Goal: Task Accomplishment & Management: Manage account settings

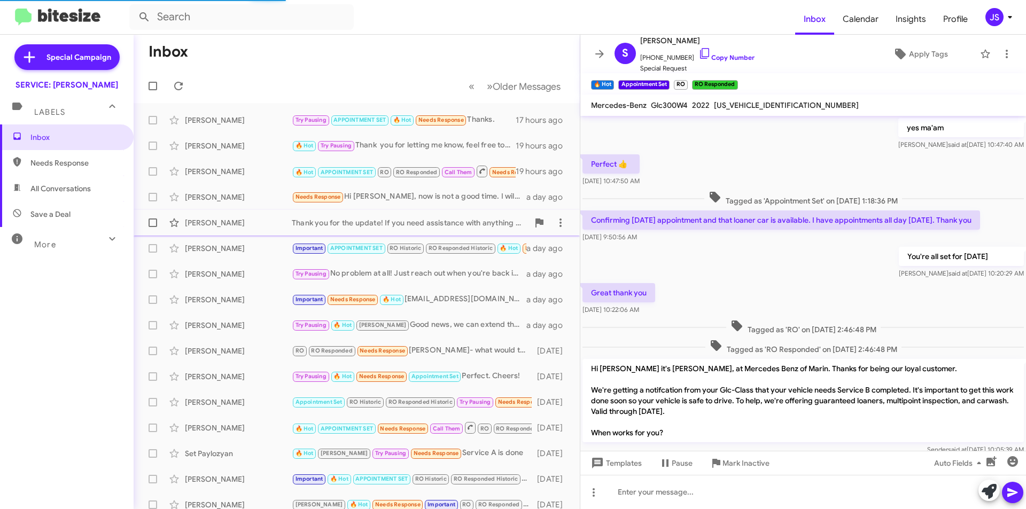
scroll to position [480, 0]
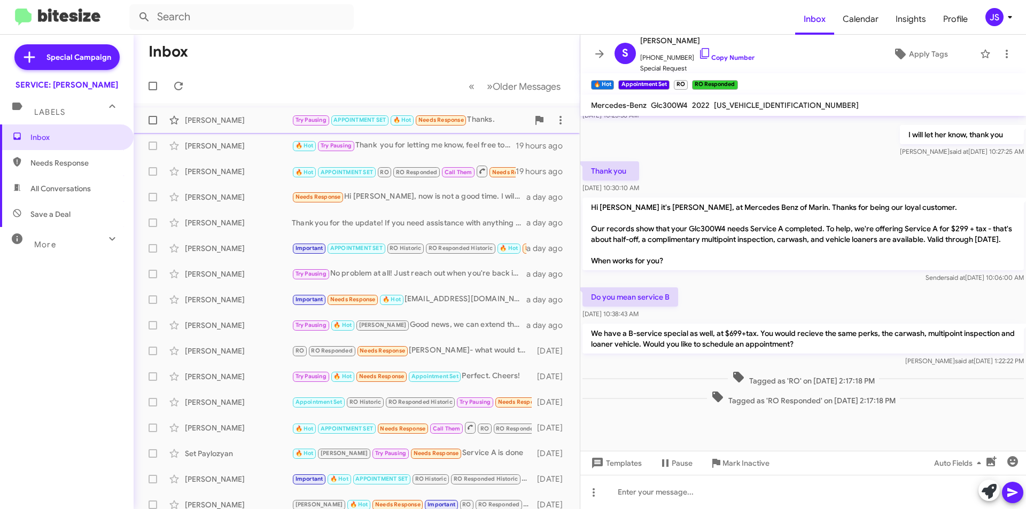
click at [249, 119] on div "[PERSON_NAME]" at bounding box center [238, 120] width 107 height 11
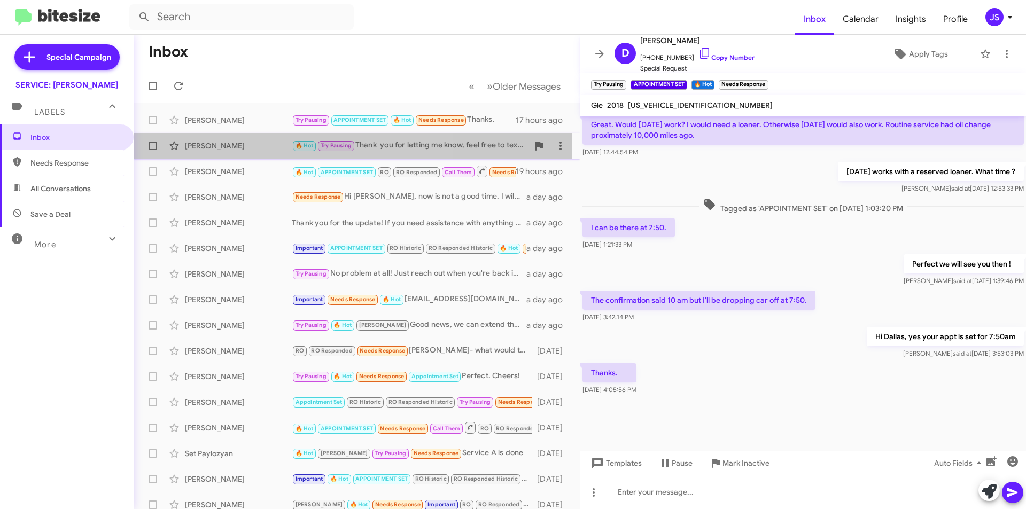
click at [241, 144] on div "[PERSON_NAME]" at bounding box center [238, 146] width 107 height 11
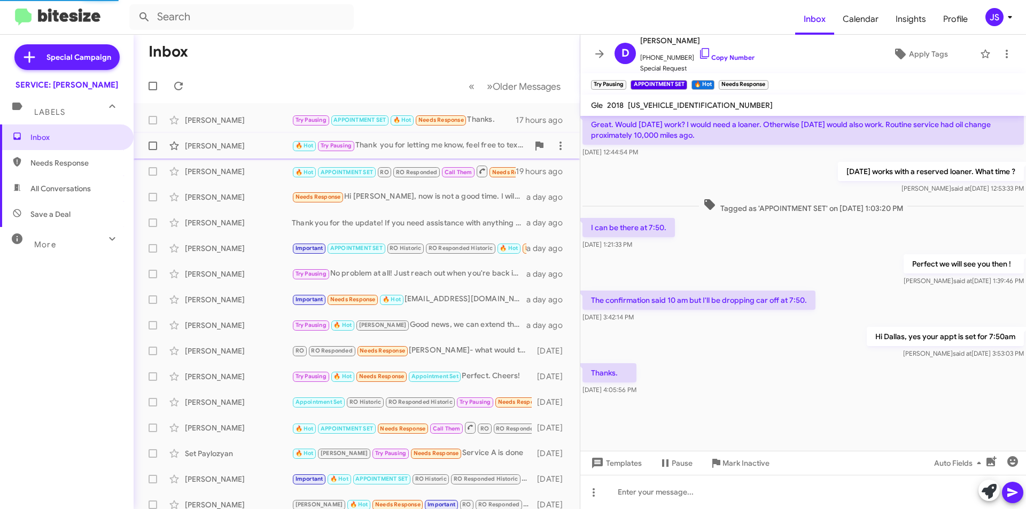
scroll to position [63, 0]
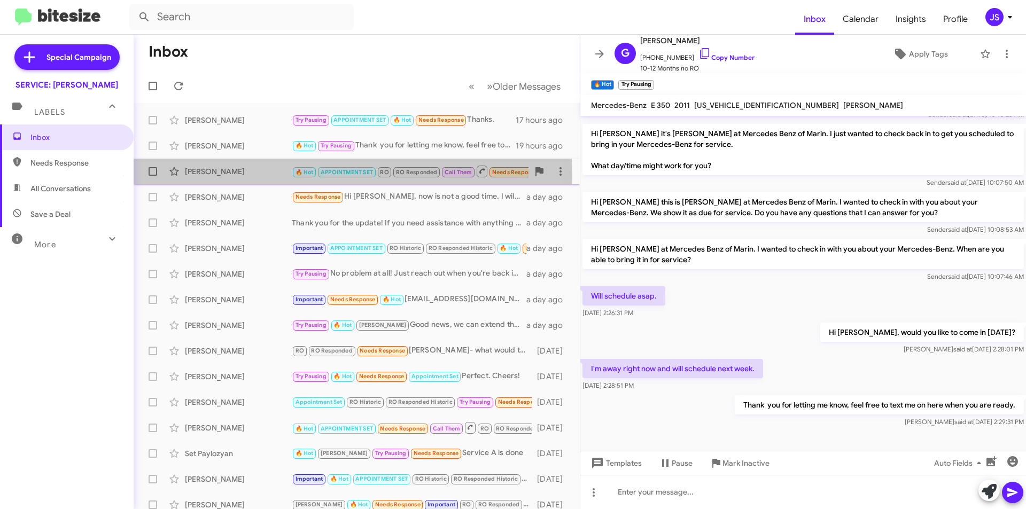
click at [228, 177] on div "Rudolf Keller 🔥 Hot APPOINTMENT SET RO RO Responded Call Them Needs Response In…" at bounding box center [356, 171] width 429 height 21
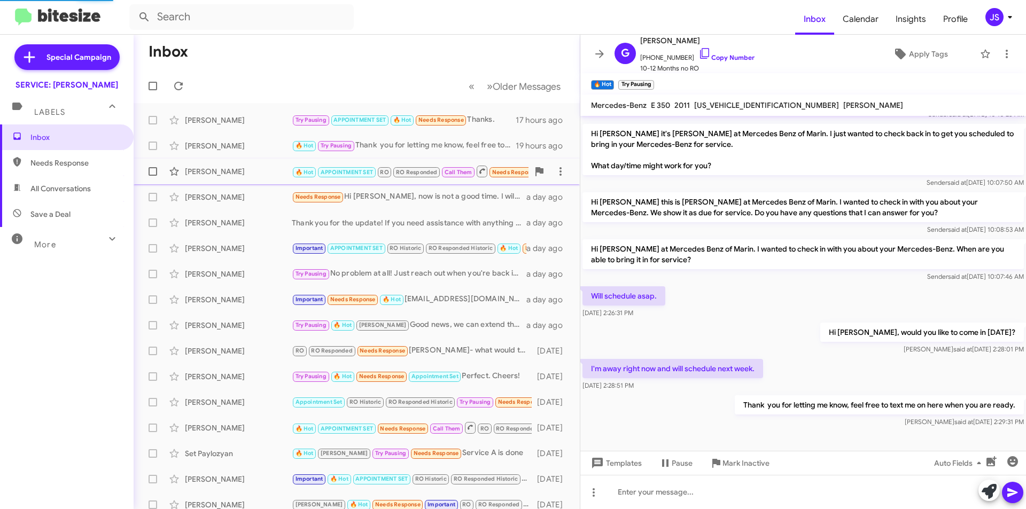
scroll to position [83, 0]
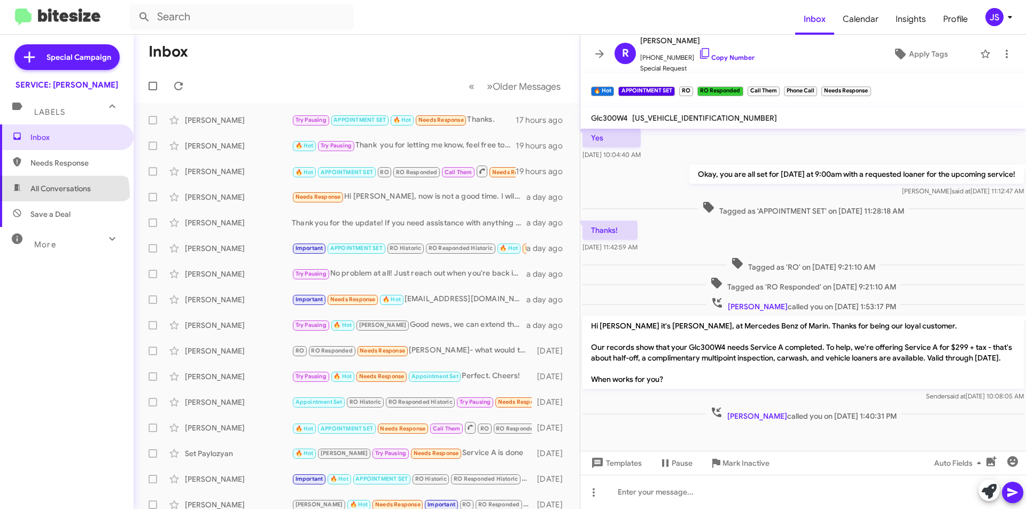
click at [64, 194] on span "All Conversations" at bounding box center [67, 189] width 134 height 26
type input "in:all-conversations"
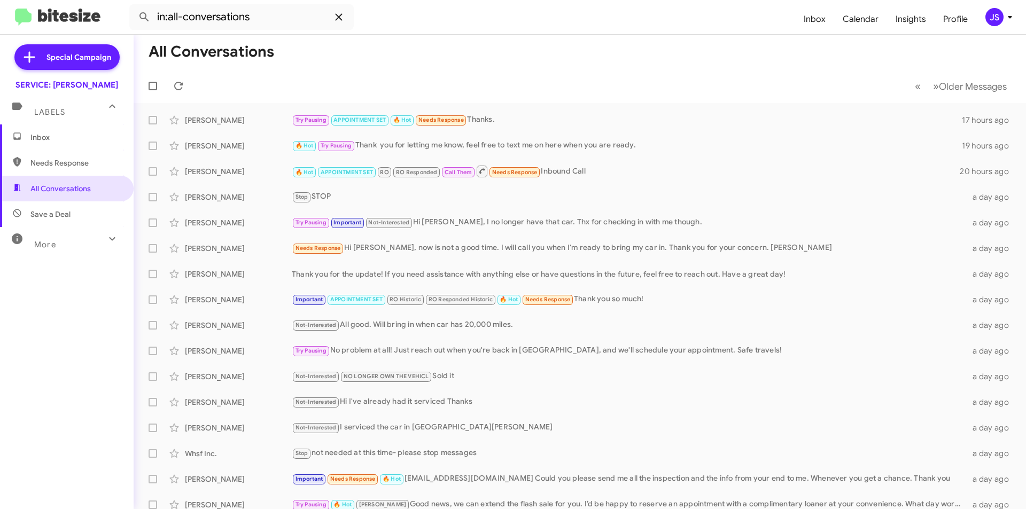
click at [343, 11] on icon at bounding box center [339, 17] width 13 height 13
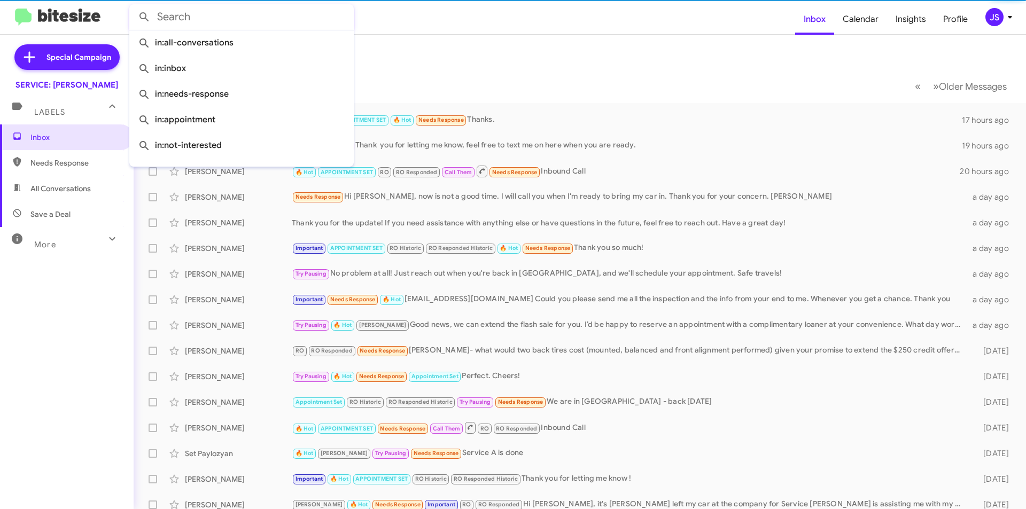
click at [571, 27] on form at bounding box center [462, 17] width 666 height 26
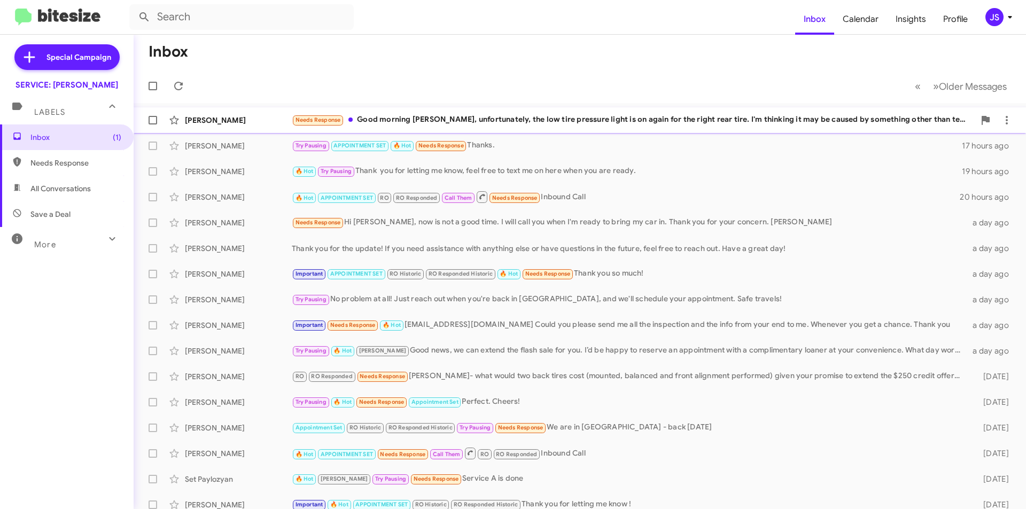
click at [365, 117] on div "Needs Response Good morning Omar, unfortunately, the low tire pressure light is…" at bounding box center [633, 120] width 683 height 12
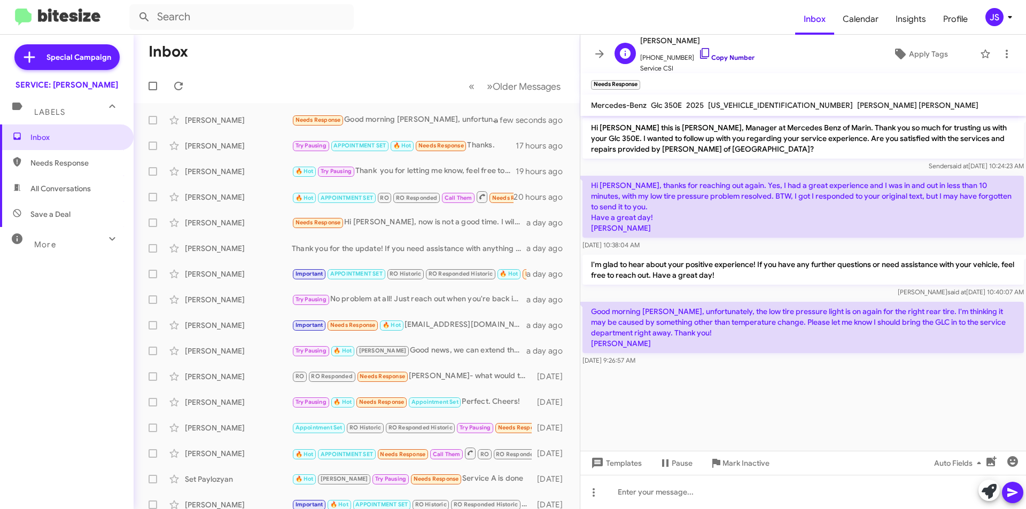
click at [699, 53] on icon at bounding box center [705, 53] width 13 height 13
click at [665, 491] on div at bounding box center [804, 492] width 446 height 34
click at [783, 486] on div at bounding box center [804, 492] width 446 height 34
click at [1013, 498] on icon at bounding box center [1013, 492] width 13 height 13
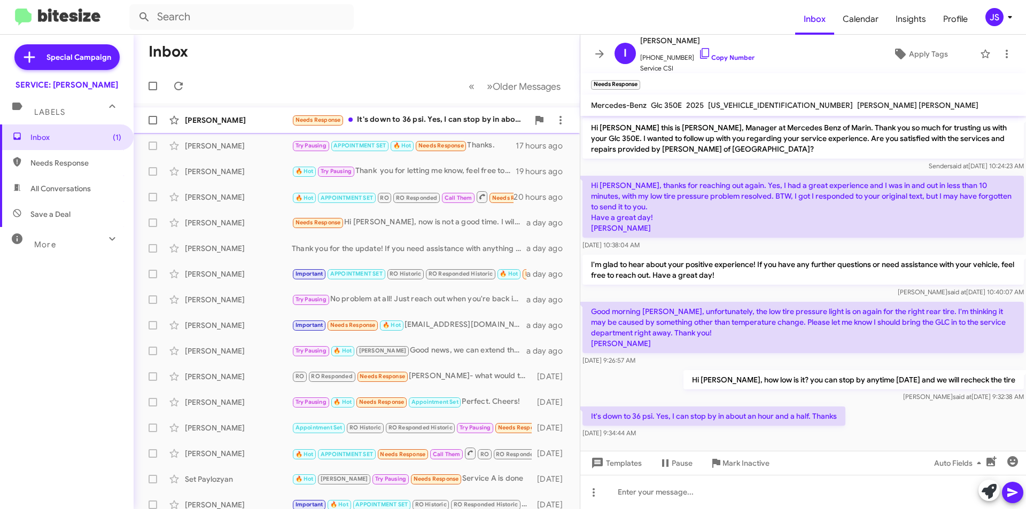
click at [363, 121] on div "Needs Response It's down to 36 psi. Yes, I can stop by in about an hour and a h…" at bounding box center [410, 120] width 237 height 12
click at [62, 214] on span "Save a Deal" at bounding box center [50, 214] width 40 height 11
type input "in:not-interested"
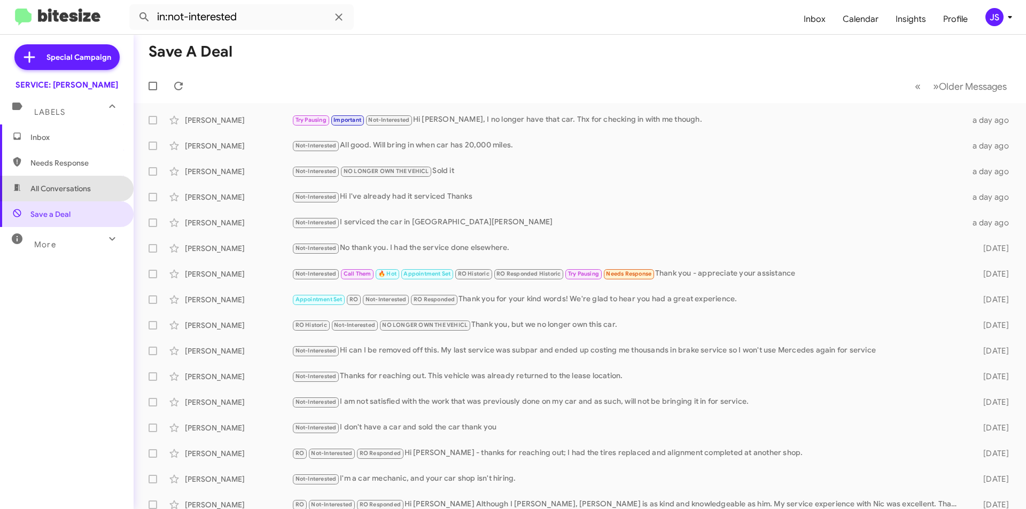
click at [90, 183] on span "All Conversations" at bounding box center [67, 189] width 134 height 26
type input "in:all-conversations"
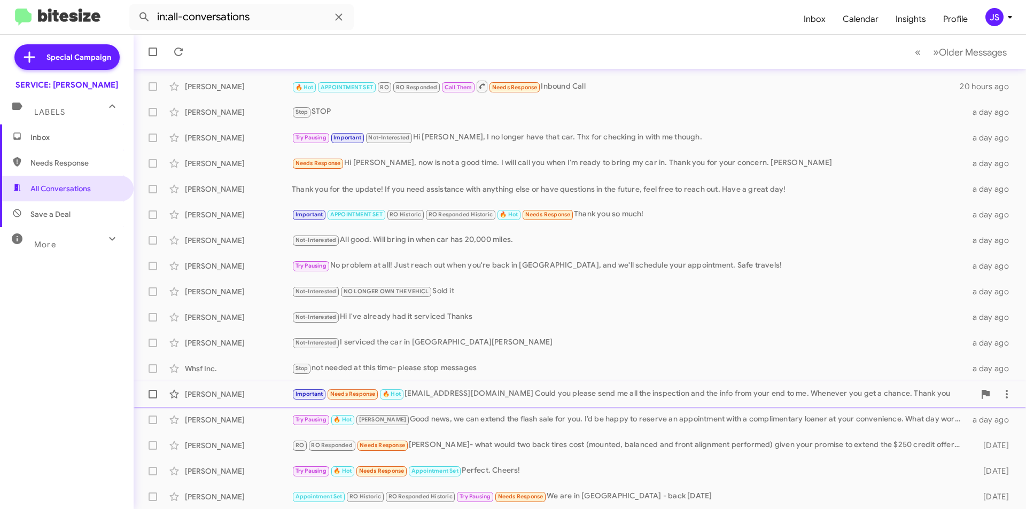
scroll to position [111, 0]
click at [524, 399] on div "Important Needs Response 🔥 Hot Unalcemal@yahoo.com Could you please send me all…" at bounding box center [633, 394] width 683 height 12
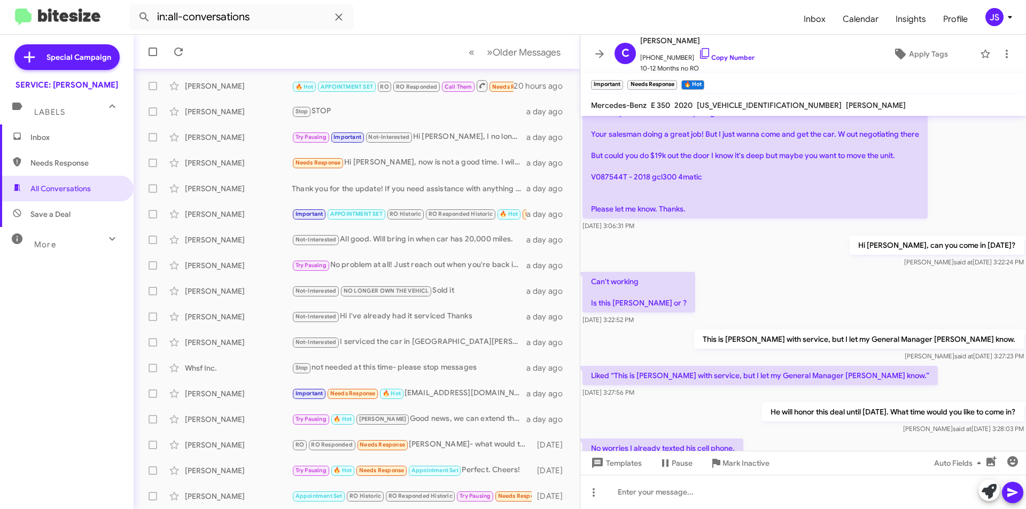
scroll to position [126, 0]
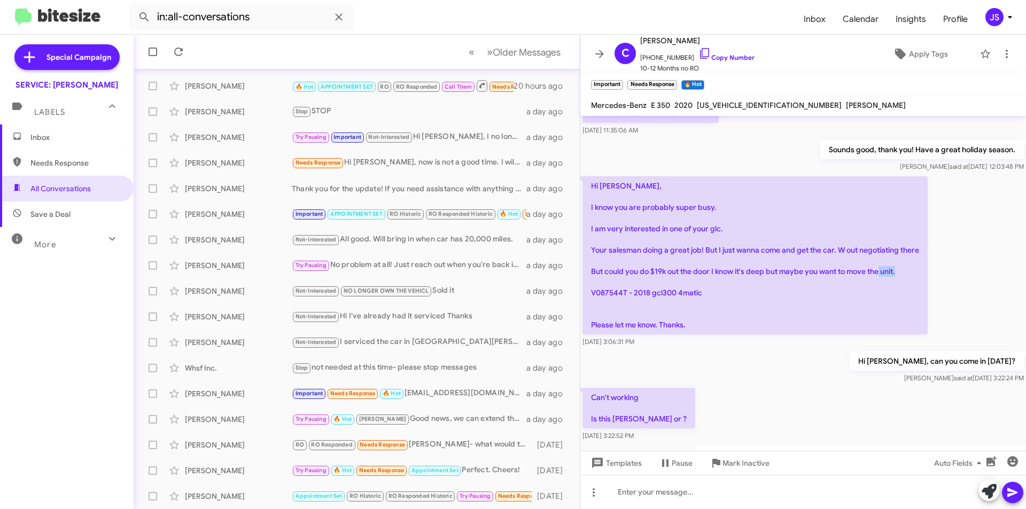
drag, startPoint x: 591, startPoint y: 294, endPoint x: 622, endPoint y: 293, distance: 31.0
click at [622, 293] on p "Hi Omar, I know you are probably super busy. I am very interested in one of you…" at bounding box center [755, 255] width 345 height 158
copy p "V087544"
click at [68, 187] on span "All Conversations" at bounding box center [60, 188] width 60 height 11
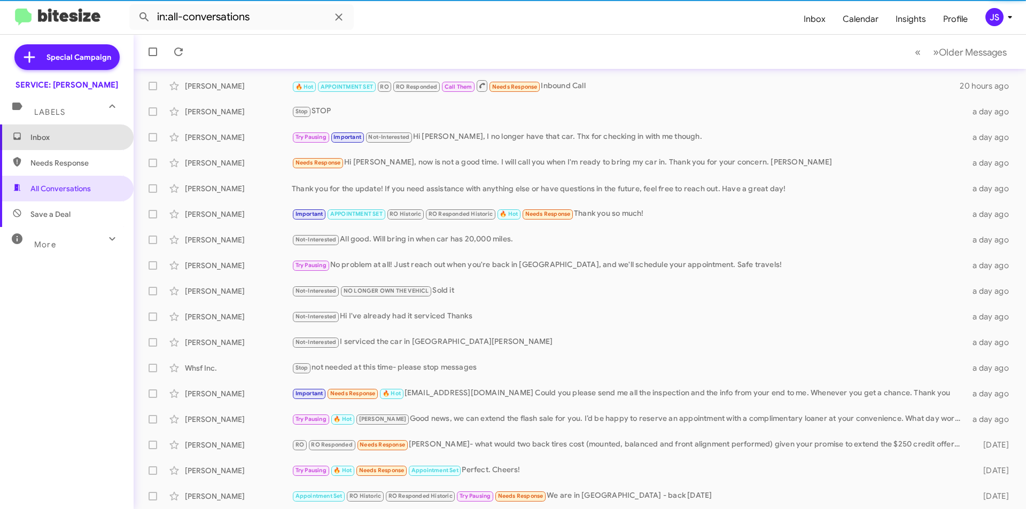
click at [102, 140] on span "Inbox" at bounding box center [75, 137] width 91 height 11
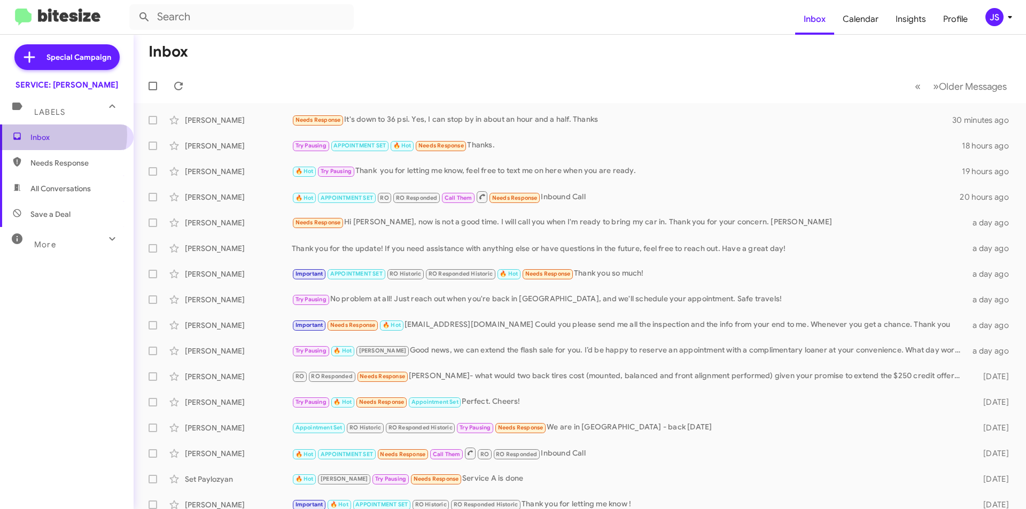
click at [53, 135] on span "Inbox" at bounding box center [75, 137] width 91 height 11
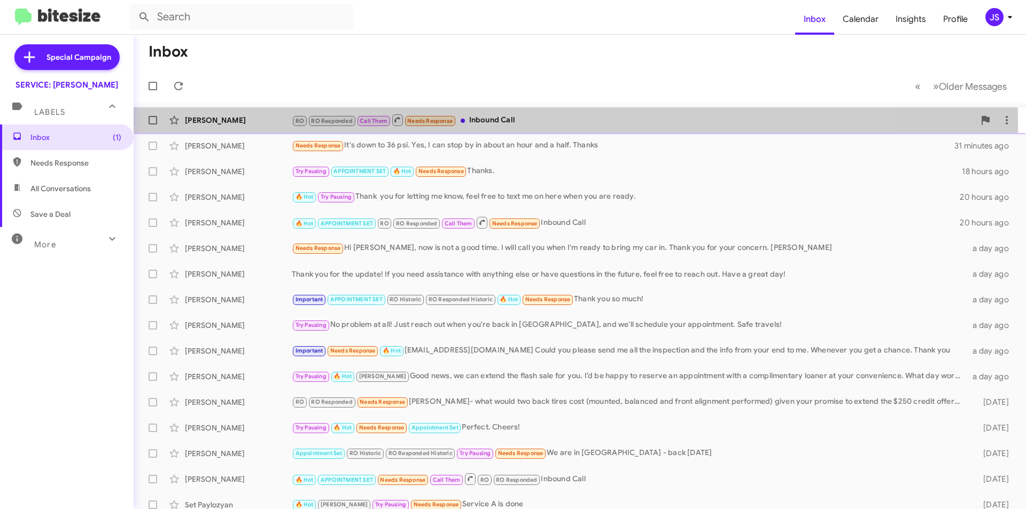
click at [480, 123] on div "RO RO Responded Call Them Needs Response Inbound Call" at bounding box center [633, 119] width 683 height 13
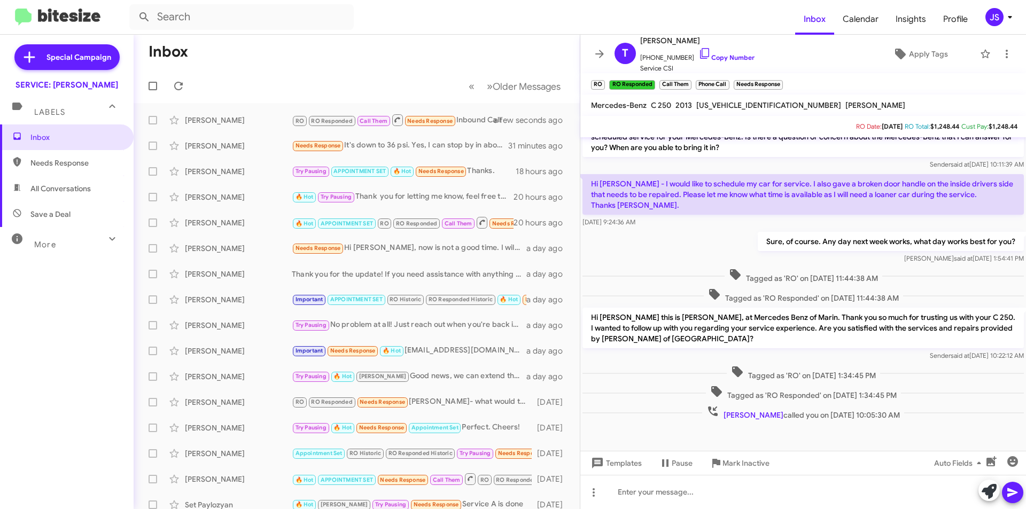
scroll to position [260, 0]
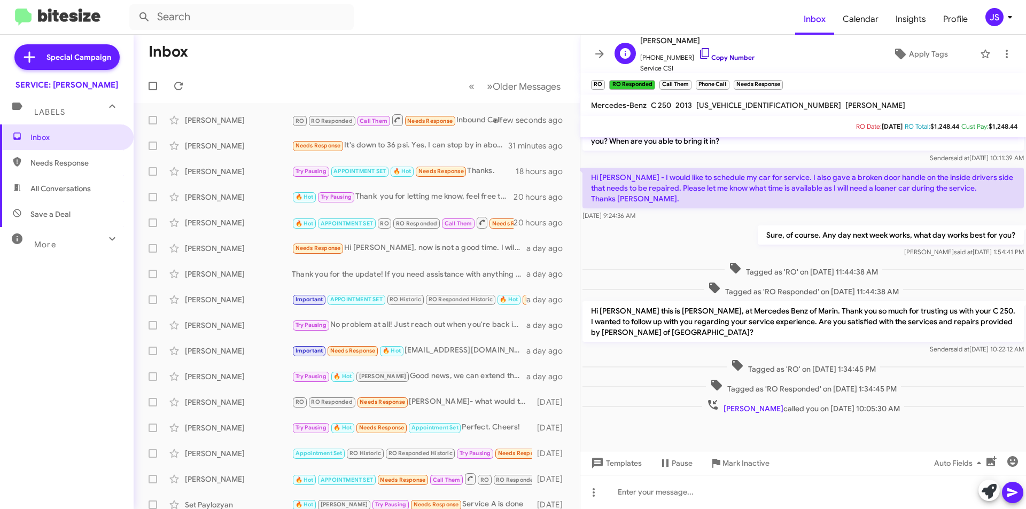
click at [699, 50] on icon at bounding box center [705, 53] width 13 height 13
click at [41, 127] on span "Inbox" at bounding box center [67, 138] width 134 height 26
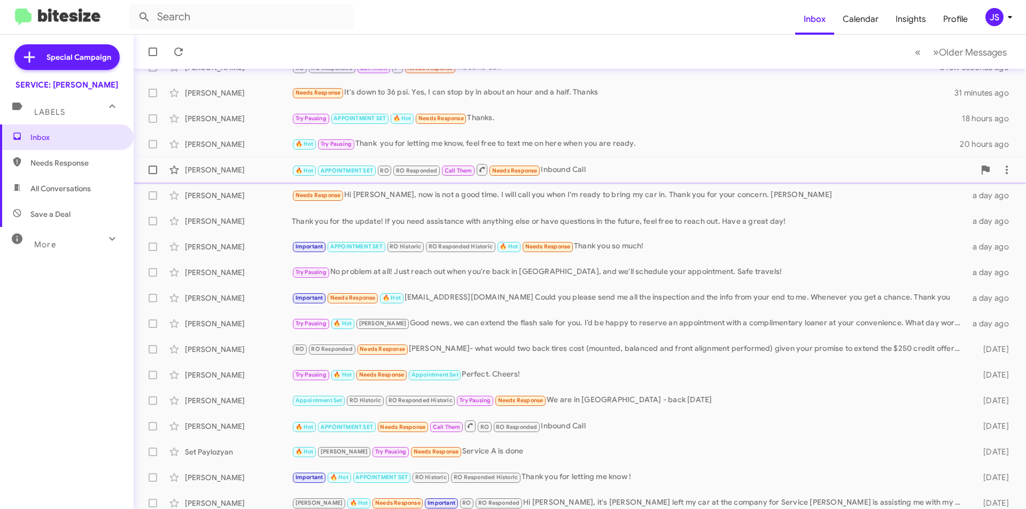
scroll to position [111, 0]
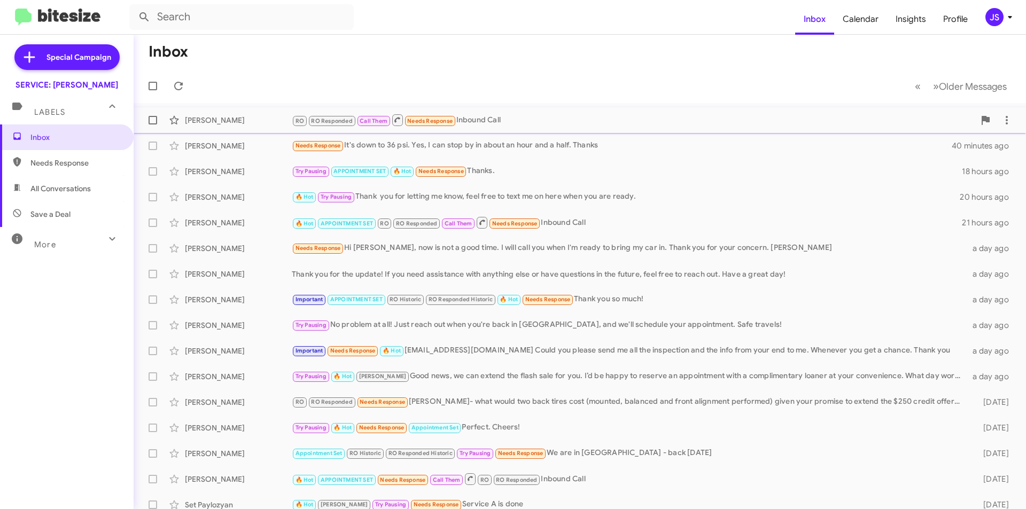
click at [503, 125] on div "RO RO Responded Call Them Needs Response Inbound Call" at bounding box center [633, 119] width 683 height 13
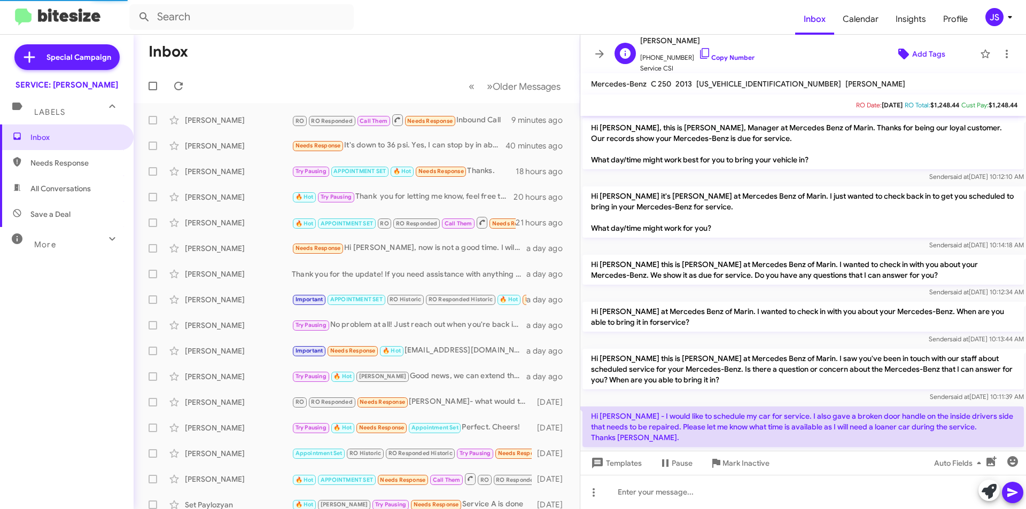
scroll to position [239, 0]
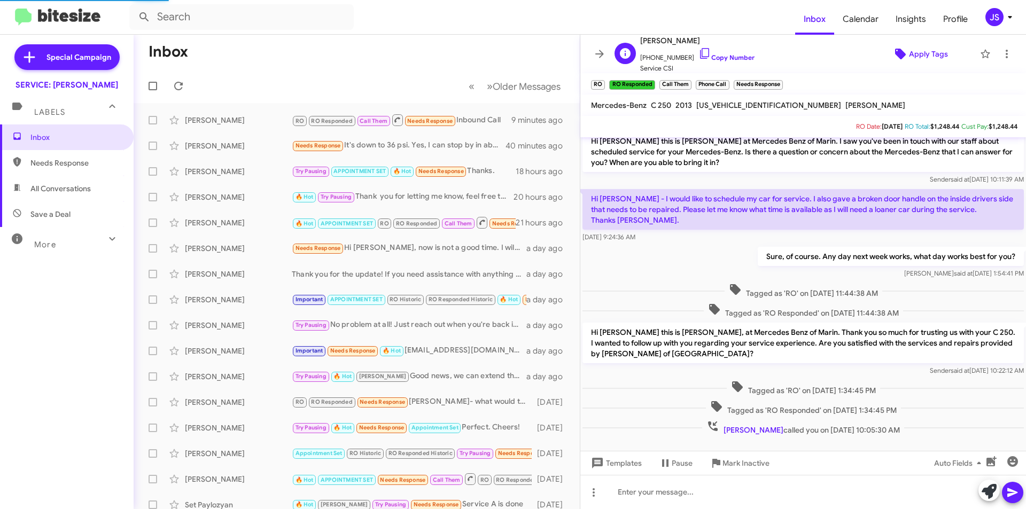
click at [931, 55] on span "Apply Tags" at bounding box center [928, 53] width 39 height 19
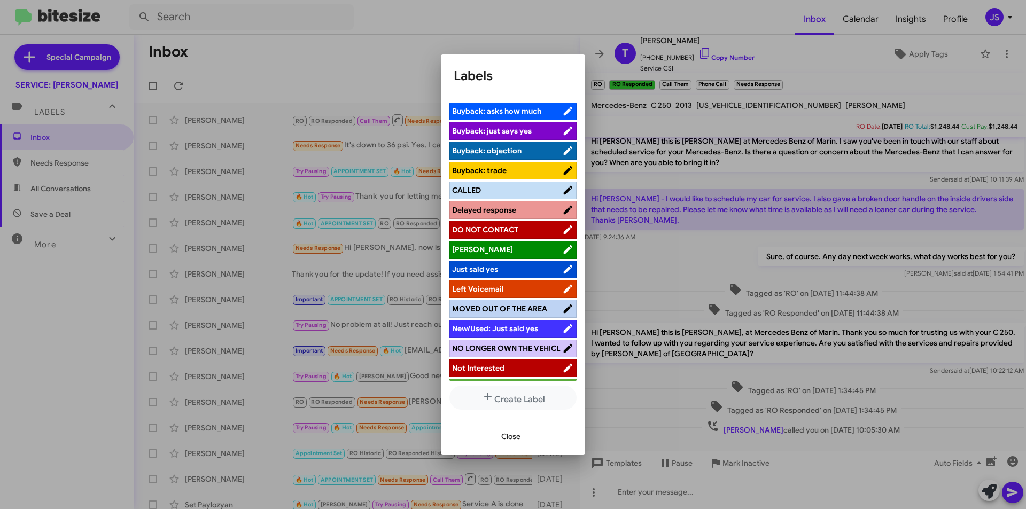
scroll to position [223, 0]
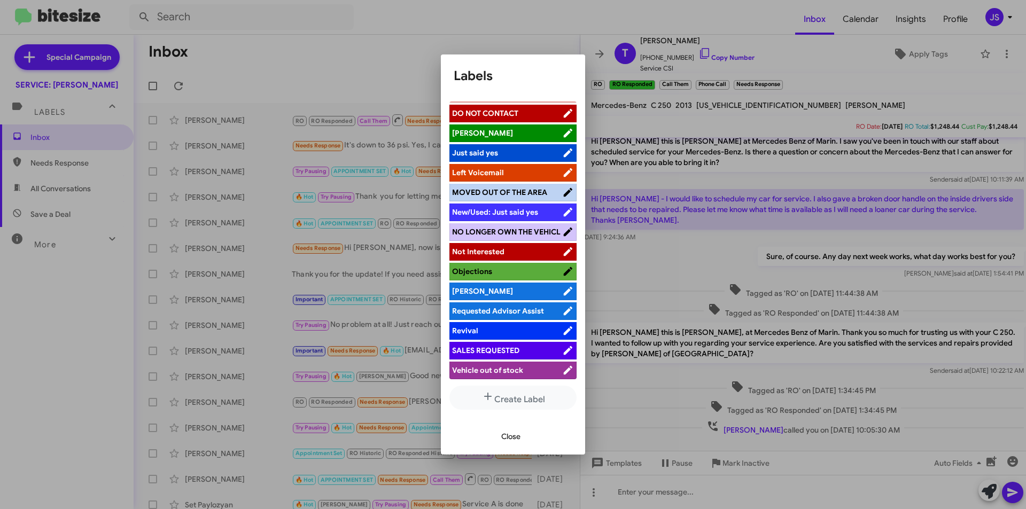
click at [490, 309] on span "Requested Advisor Assist" at bounding box center [498, 311] width 92 height 10
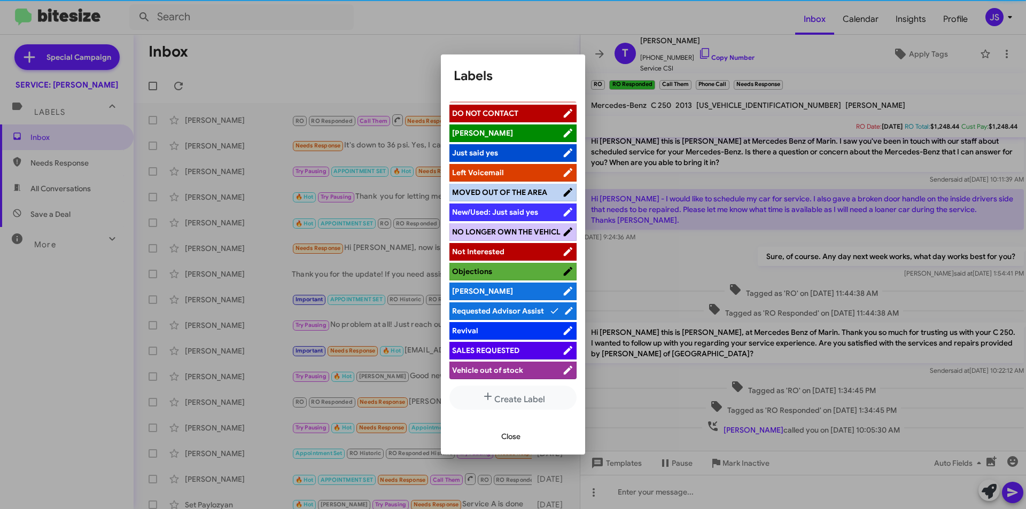
click at [522, 438] on button "Close" at bounding box center [511, 436] width 36 height 19
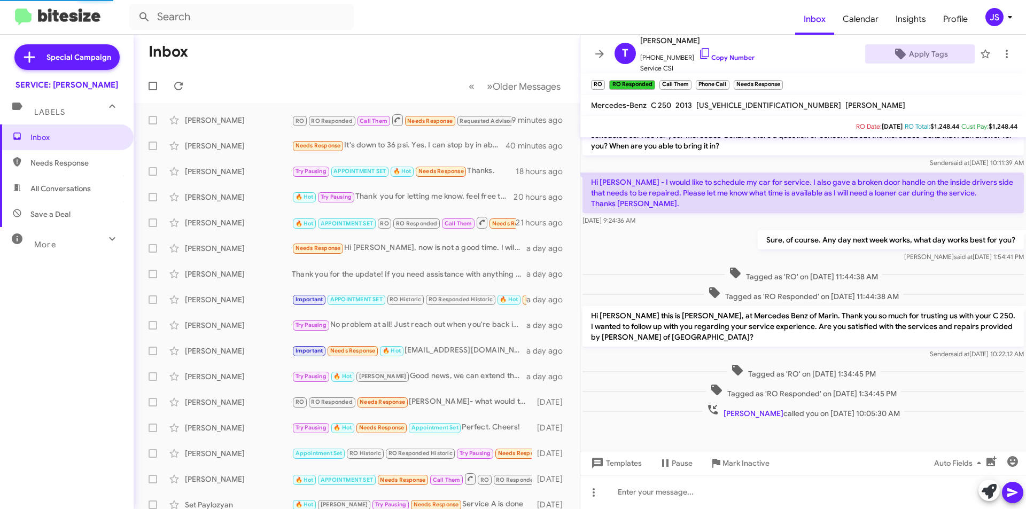
scroll to position [260, 0]
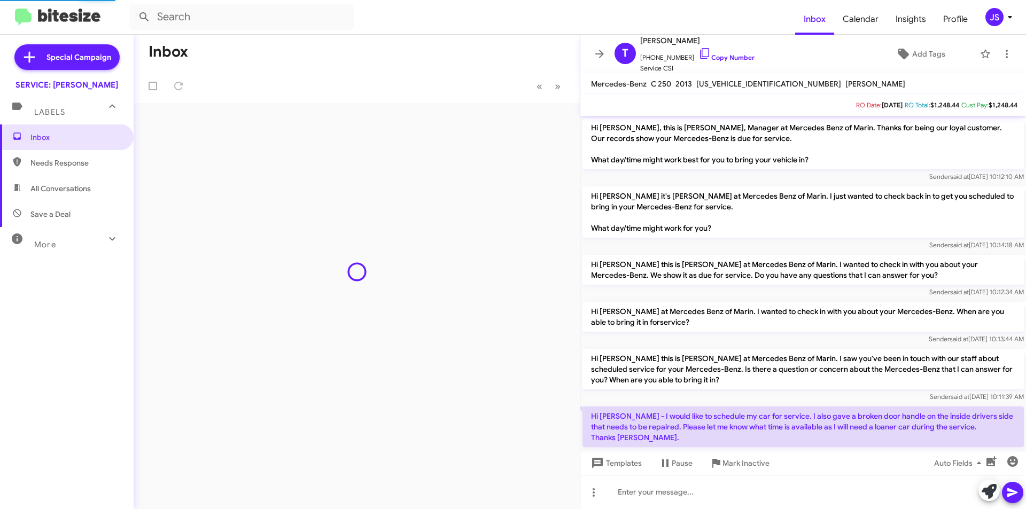
scroll to position [261, 0]
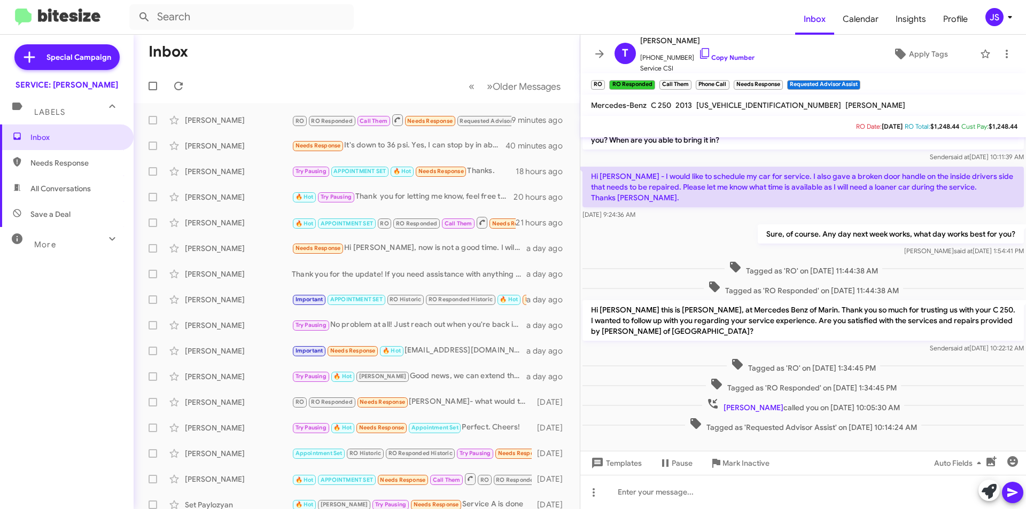
click at [641, 399] on div "[PERSON_NAME] called you on [DATE] 10:05:30 AM" at bounding box center [804, 406] width 442 height 16
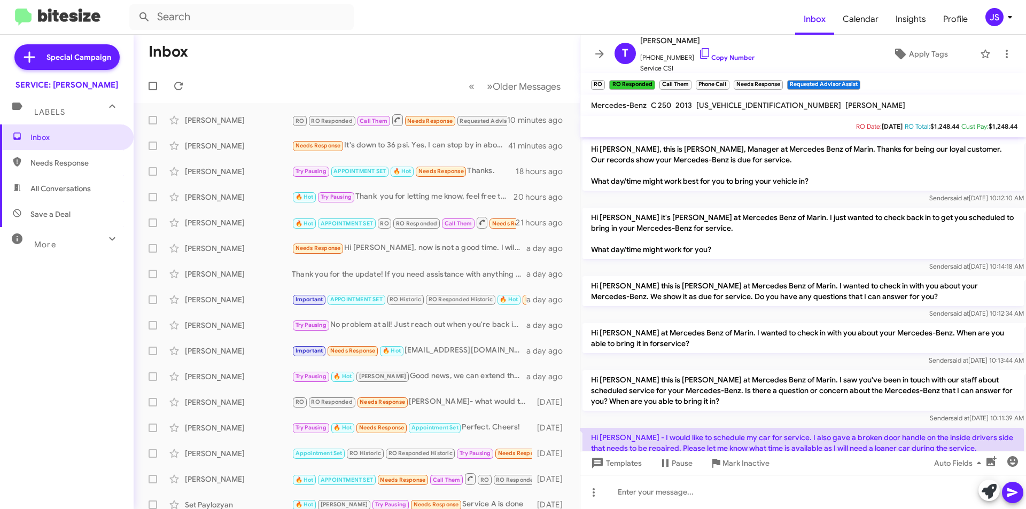
scroll to position [261, 0]
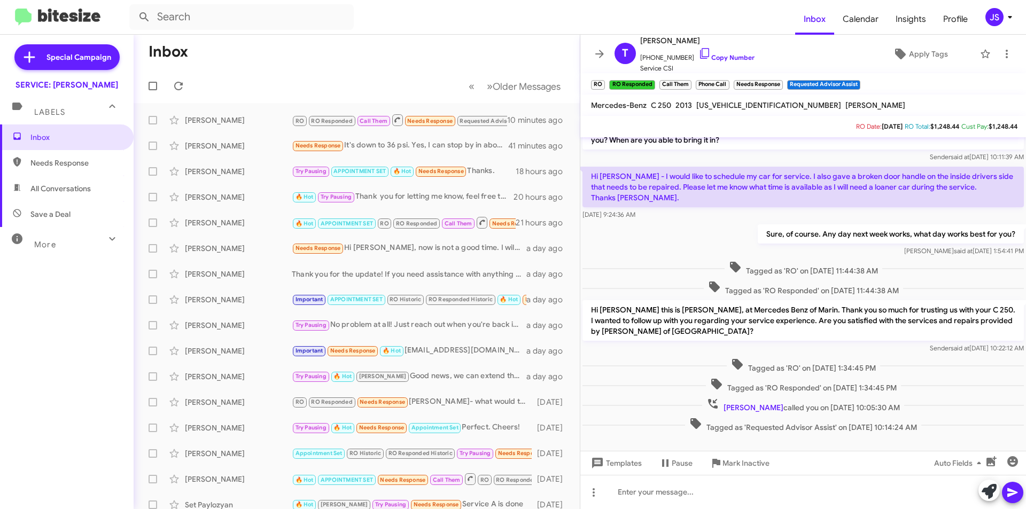
click at [58, 165] on span "Needs Response" at bounding box center [75, 163] width 91 height 11
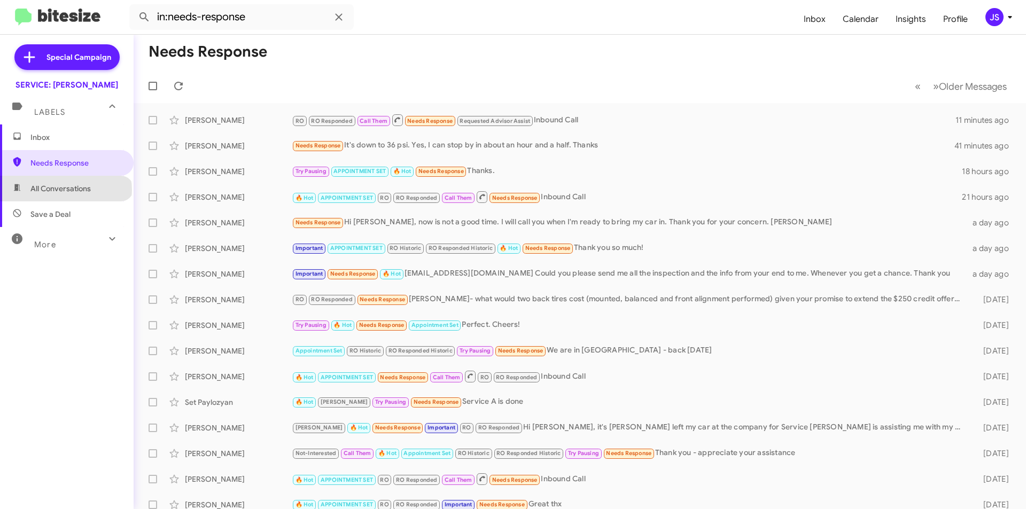
click at [65, 190] on span "All Conversations" at bounding box center [60, 188] width 60 height 11
type input "in:all-conversations"
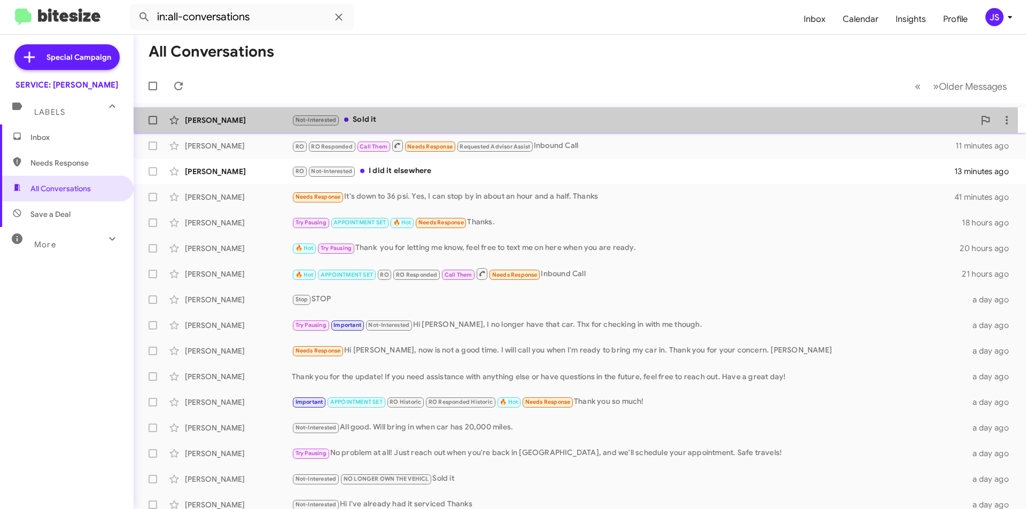
click at [331, 121] on span "Not-Interested" at bounding box center [316, 120] width 41 height 7
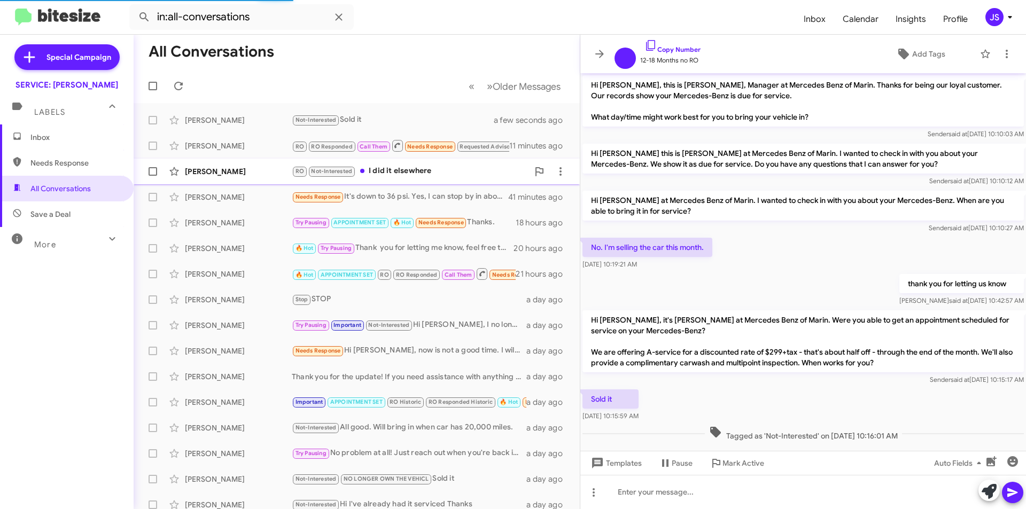
scroll to position [14, 0]
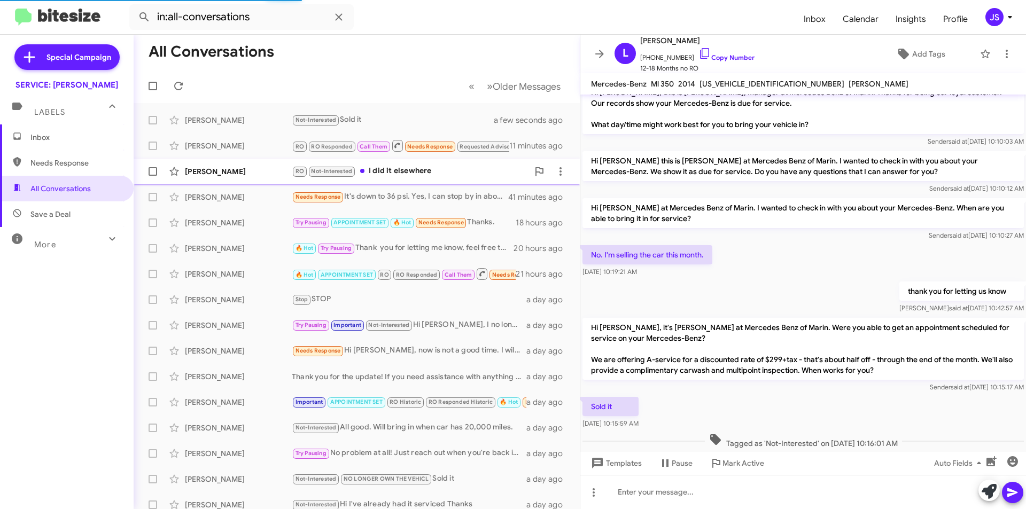
click at [382, 166] on div "RO Not-Interested I did it elsewhere" at bounding box center [410, 171] width 237 height 12
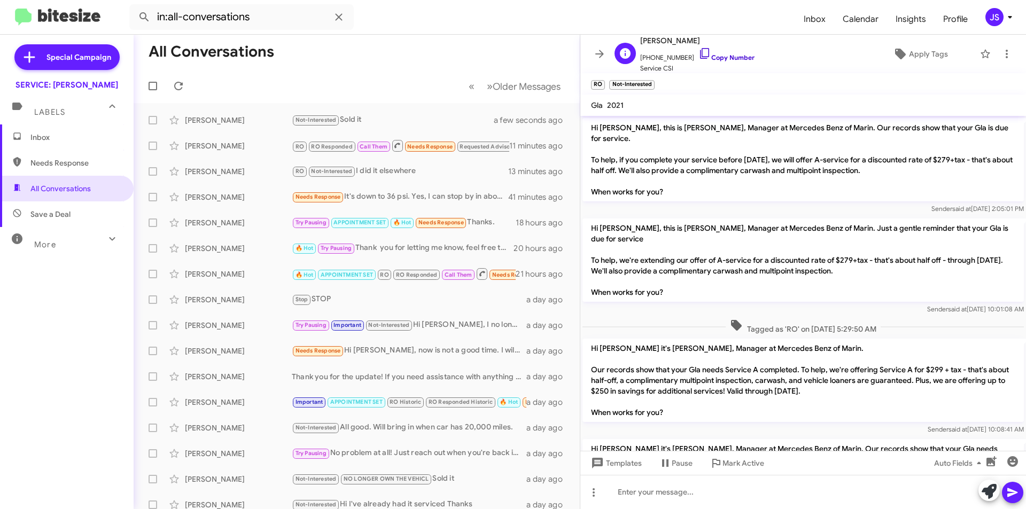
click at [699, 49] on icon at bounding box center [705, 53] width 13 height 13
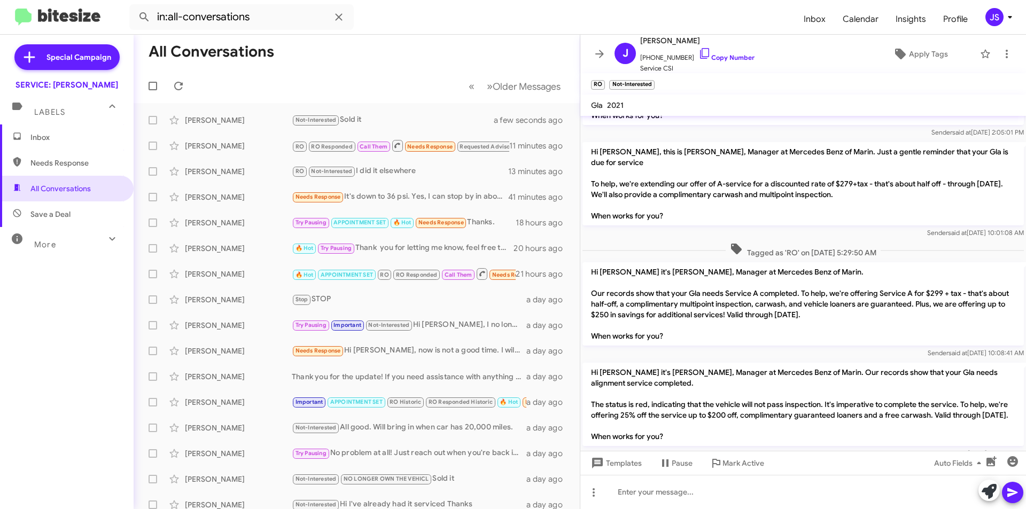
scroll to position [161, 0]
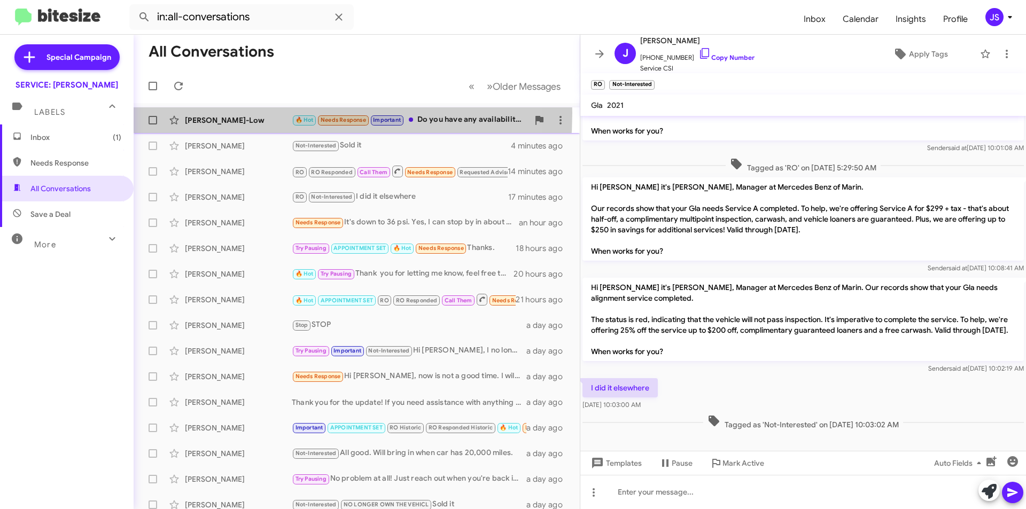
click at [218, 113] on div "Rosario Dejesus-Low 🔥 Hot Needs Response Important Do you have any availability…" at bounding box center [356, 120] width 429 height 21
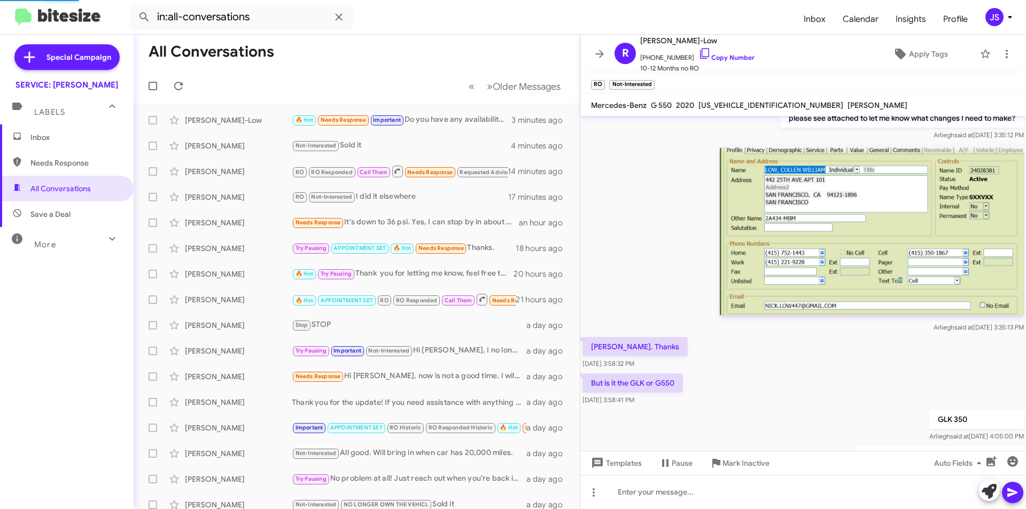
scroll to position [719, 0]
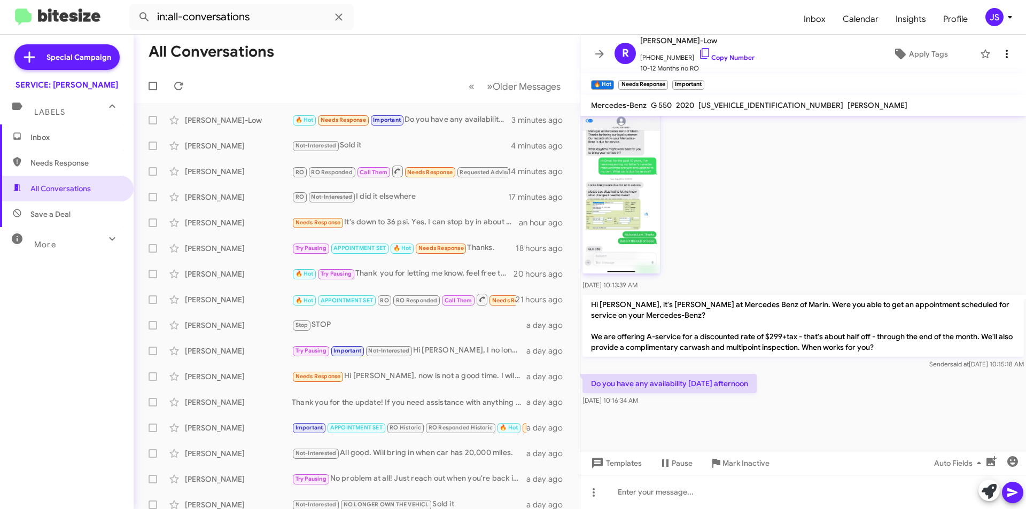
drag, startPoint x: 689, startPoint y: 53, endPoint x: 993, endPoint y: 50, distance: 304.2
click at [699, 53] on icon at bounding box center [705, 53] width 13 height 13
click at [806, 485] on div at bounding box center [804, 492] width 446 height 34
click at [784, 500] on div "yes will you need loaner" at bounding box center [804, 492] width 446 height 34
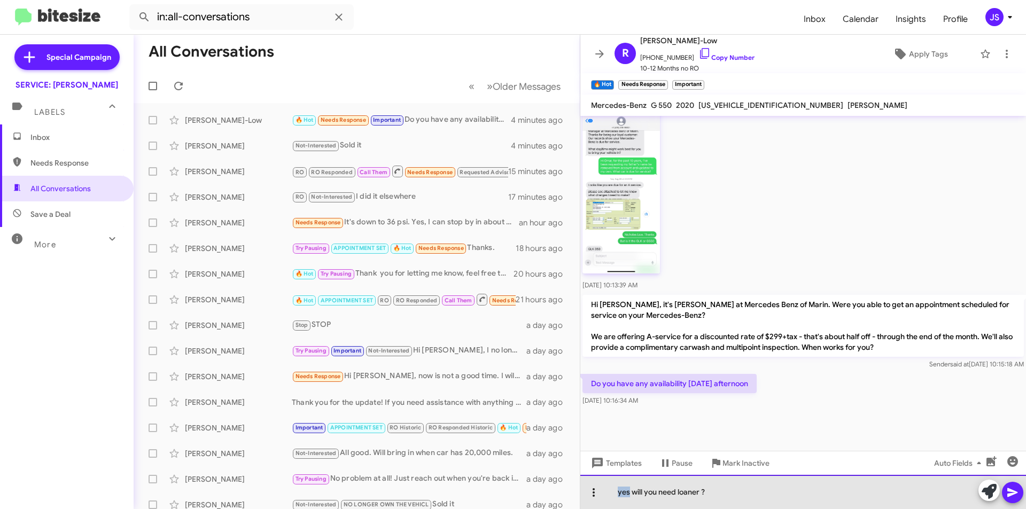
drag, startPoint x: 630, startPoint y: 496, endPoint x: 596, endPoint y: 501, distance: 35.2
click at [603, 500] on div "yes will you need loaner ?" at bounding box center [804, 492] width 446 height 34
click at [777, 494] on div "Friday at 12:00pm works for us, will you need loaner ?" at bounding box center [804, 492] width 446 height 34
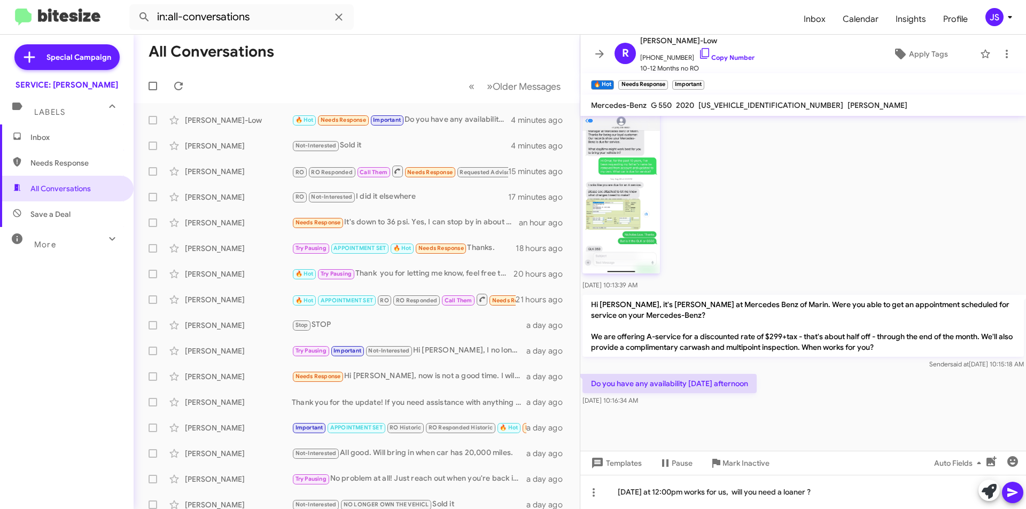
click at [1014, 489] on icon at bounding box center [1013, 492] width 13 height 13
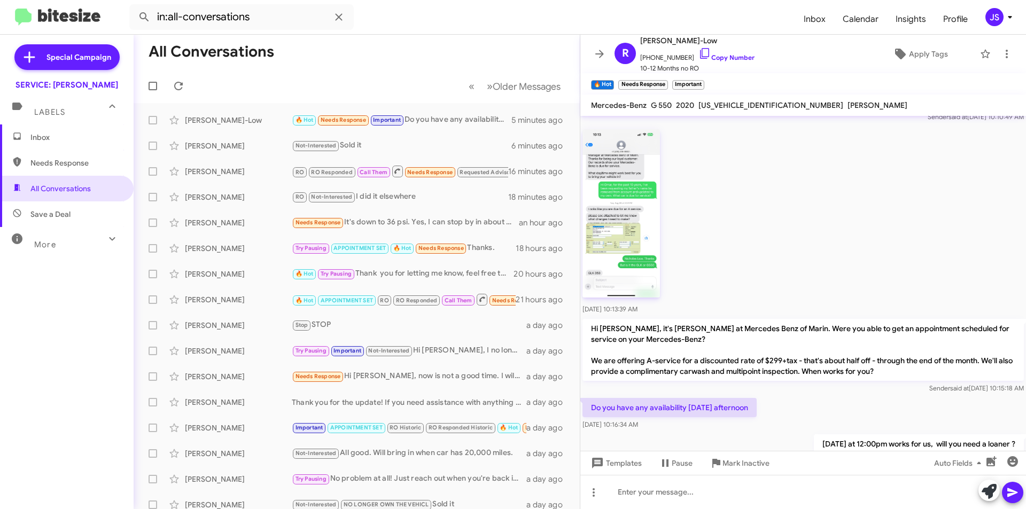
scroll to position [758, 0]
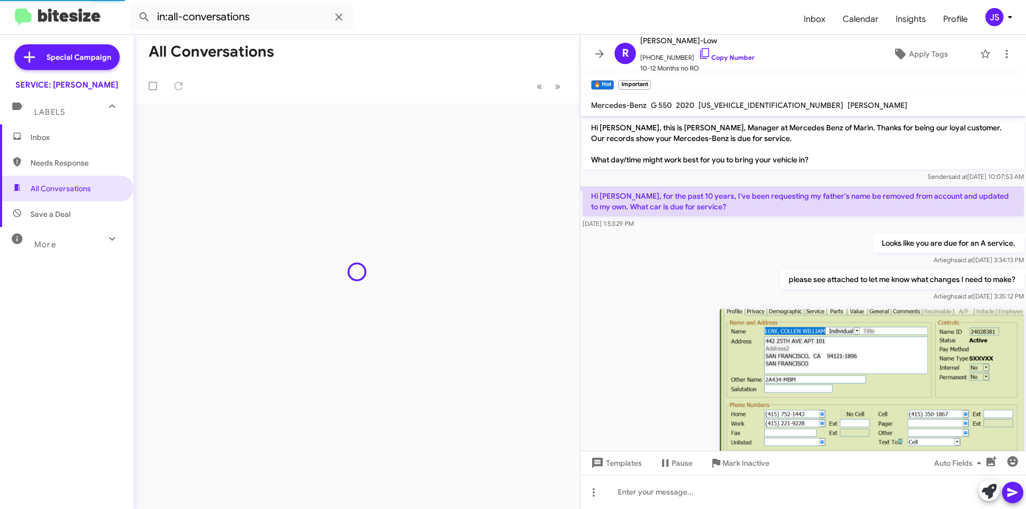
scroll to position [737, 0]
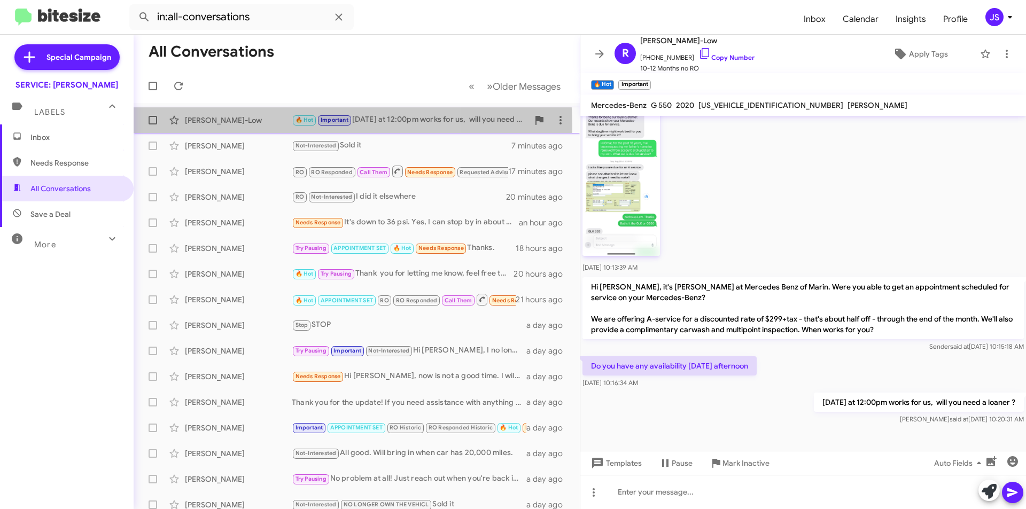
click at [245, 127] on div "[PERSON_NAME]-Low 🔥 Hot Important [DATE] at 12:00pm works for us, will you need…" at bounding box center [356, 120] width 429 height 21
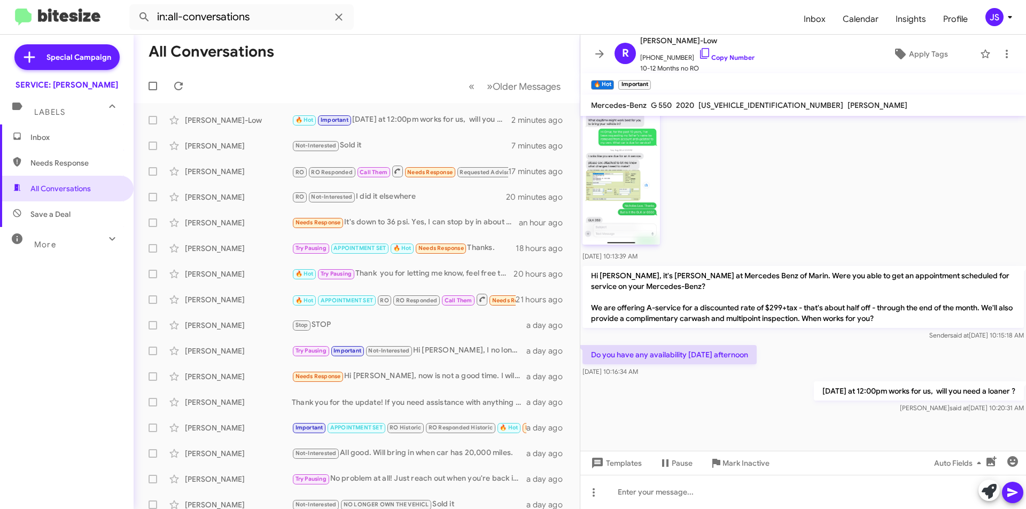
scroll to position [758, 0]
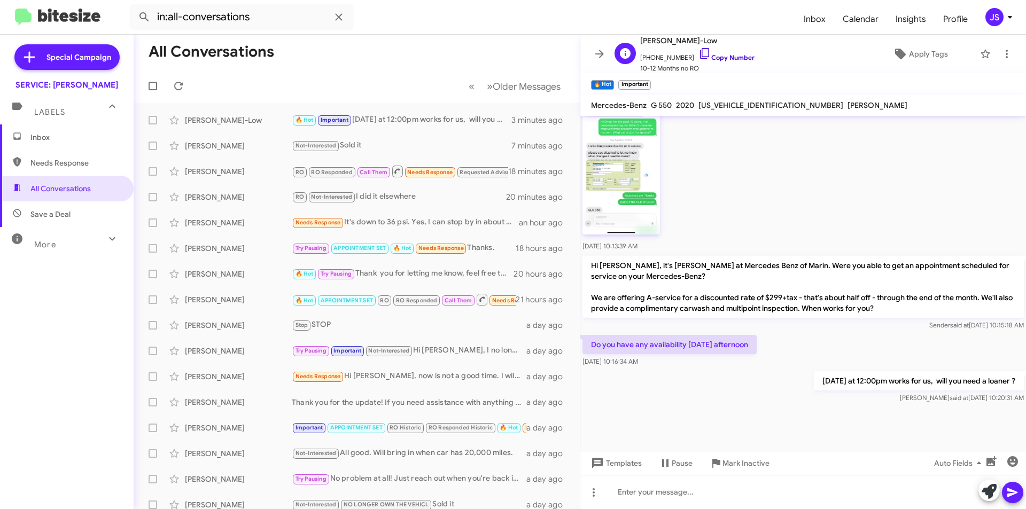
click at [699, 48] on icon at bounding box center [705, 53] width 13 height 13
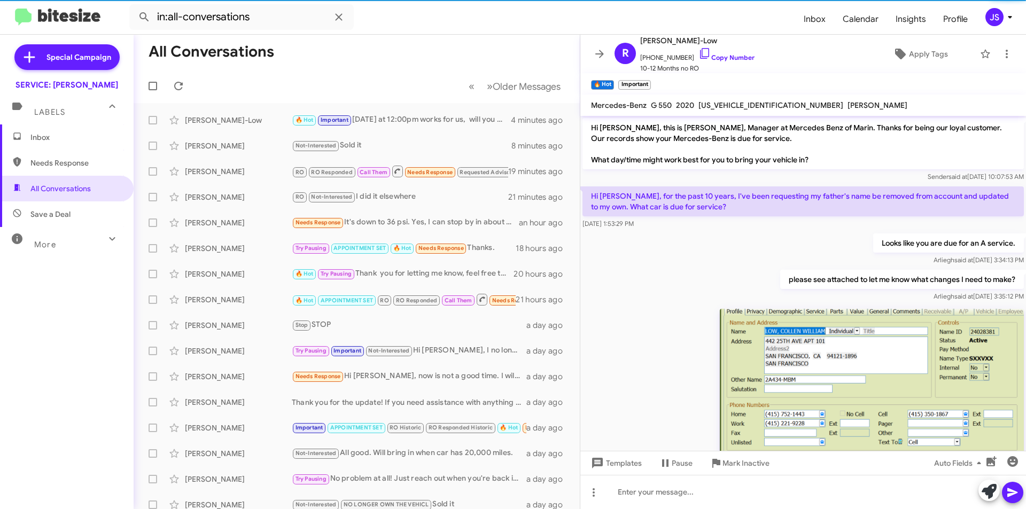
scroll to position [758, 0]
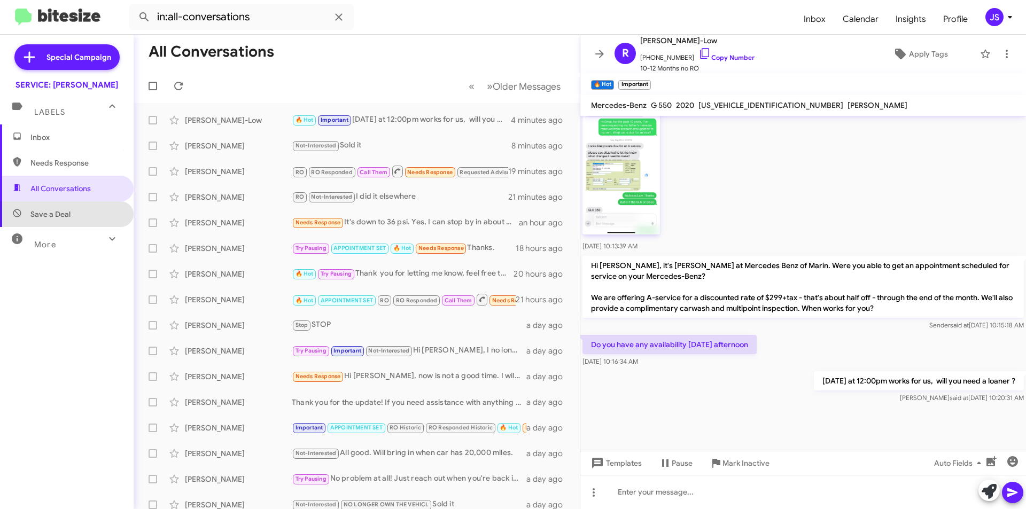
click at [74, 218] on span "Save a Deal" at bounding box center [67, 215] width 134 height 26
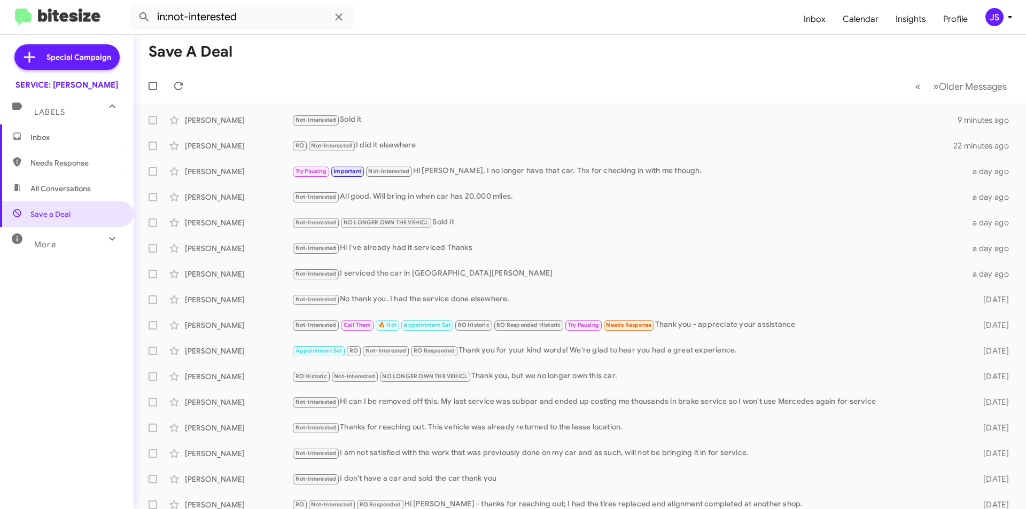
click at [67, 239] on div "More" at bounding box center [56, 240] width 95 height 20
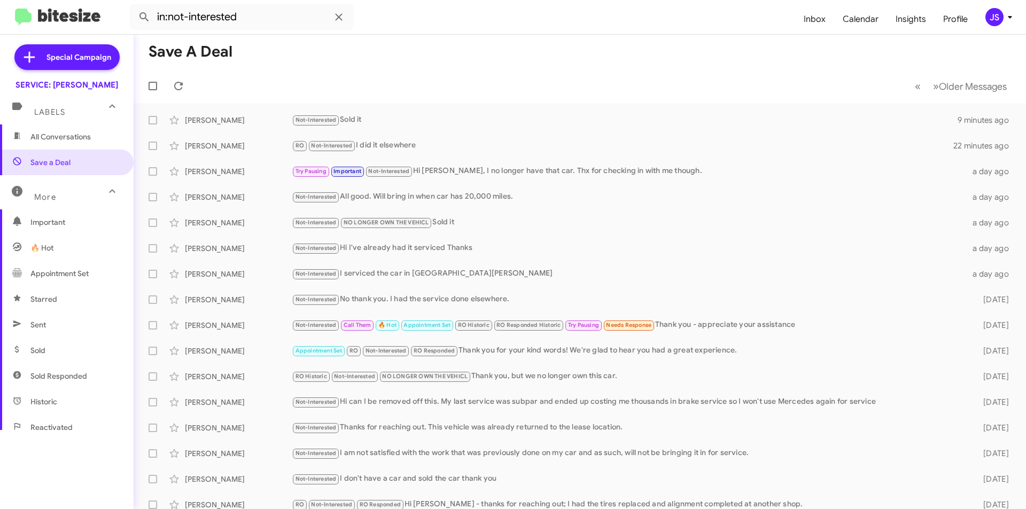
scroll to position [199, 0]
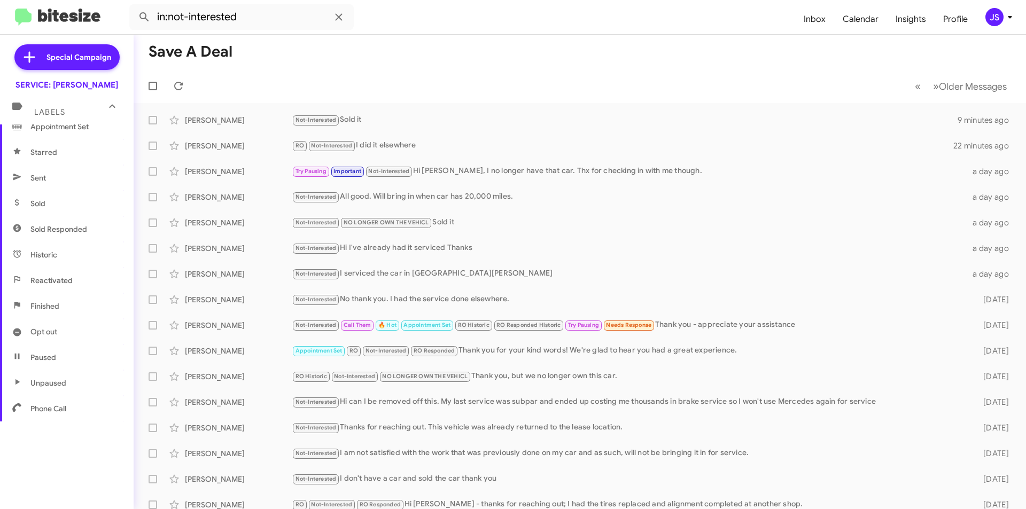
click at [74, 332] on span "Opt out" at bounding box center [67, 332] width 134 height 26
type input "in:opt-out"
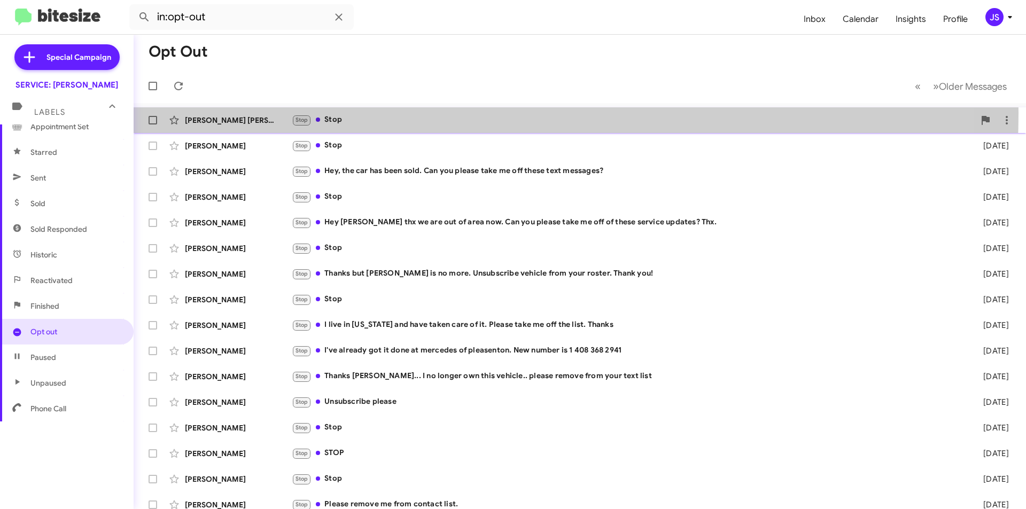
click at [385, 113] on div "Harasyn Sipes Stop Stop 4 months ago" at bounding box center [580, 120] width 876 height 21
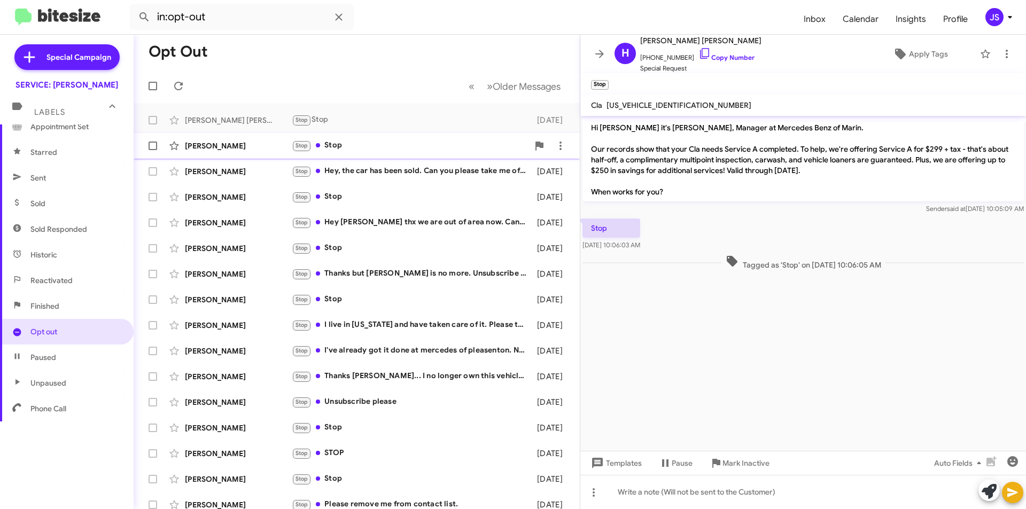
click at [382, 149] on div "Stop Stop" at bounding box center [410, 146] width 237 height 12
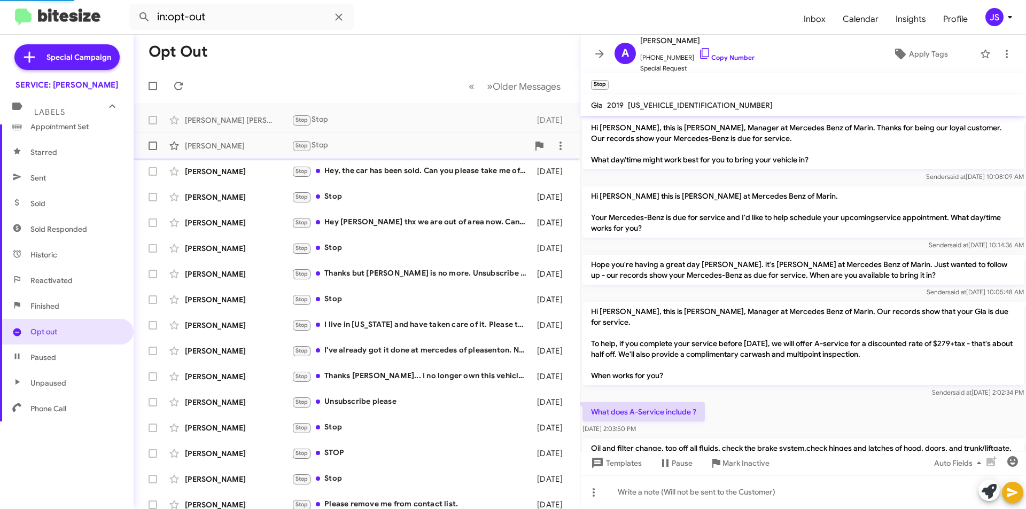
scroll to position [615, 0]
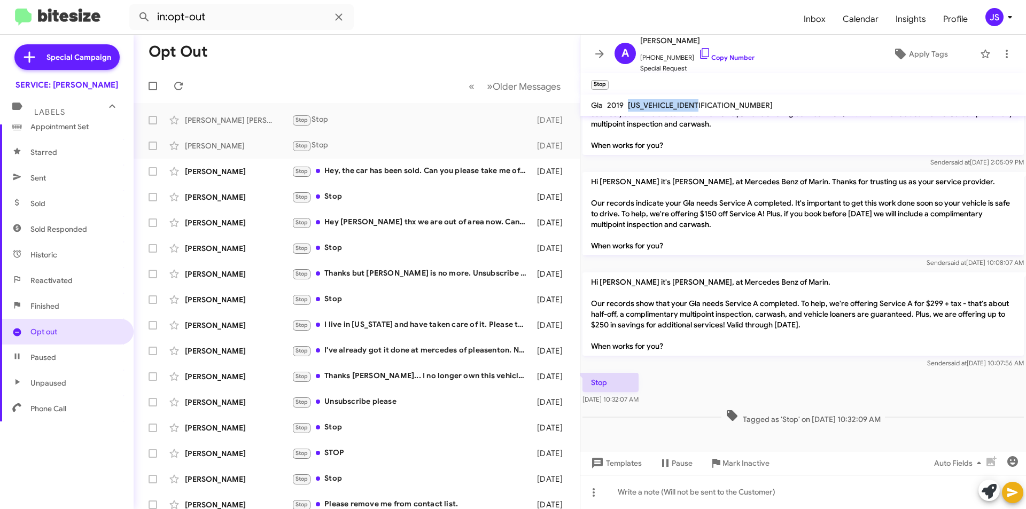
drag, startPoint x: 630, startPoint y: 103, endPoint x: 708, endPoint y: 104, distance: 77.5
click at [708, 104] on span "WDCTG4GB3KJ553627" at bounding box center [700, 106] width 145 height 10
copy span "WDCTG4GB3KJ553627"
click at [376, 174] on div "Stop Hey, the car has been sold. Can you please take me off these text messages?" at bounding box center [410, 171] width 237 height 12
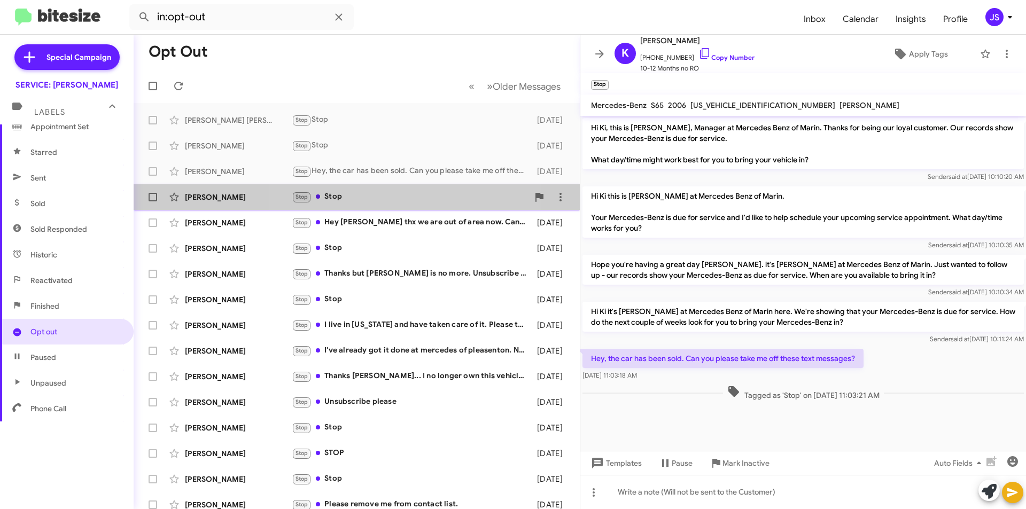
click at [385, 200] on div "Stop Stop" at bounding box center [410, 197] width 237 height 12
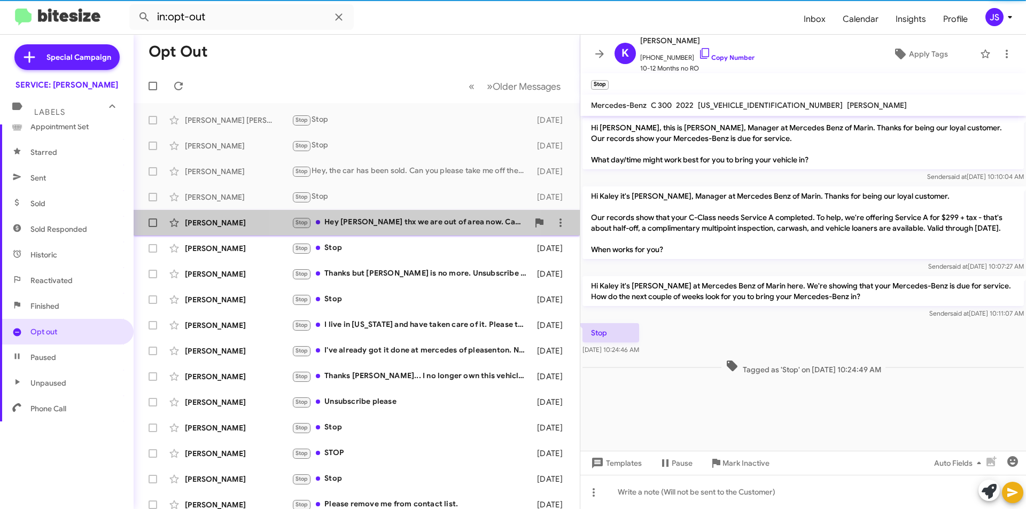
click at [385, 223] on div "Stop Hey Omar thx we are out of area now. Can you please take me off of these s…" at bounding box center [410, 223] width 237 height 12
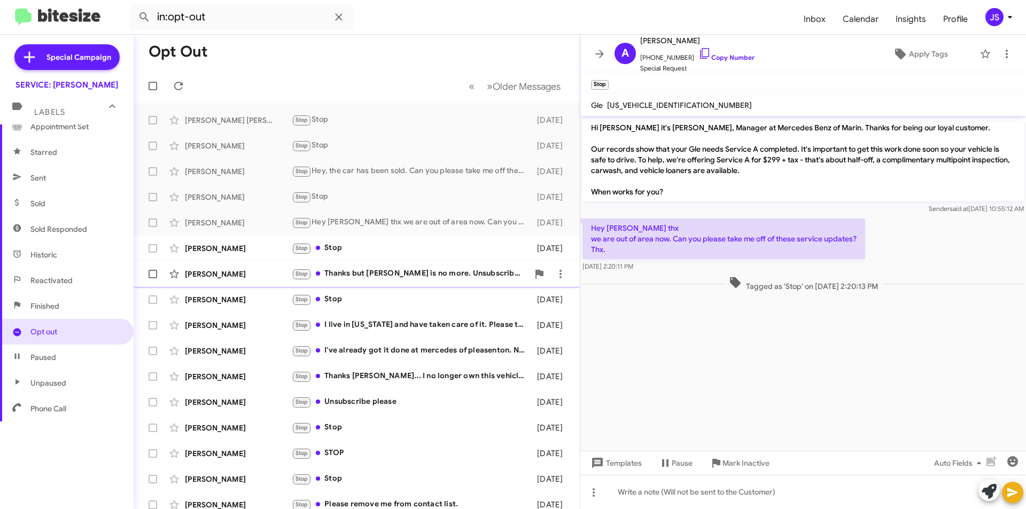
click at [346, 273] on div "Stop Thanks but Mercedes is no more. Unsubscribe vehicle from your roster. Than…" at bounding box center [410, 274] width 237 height 12
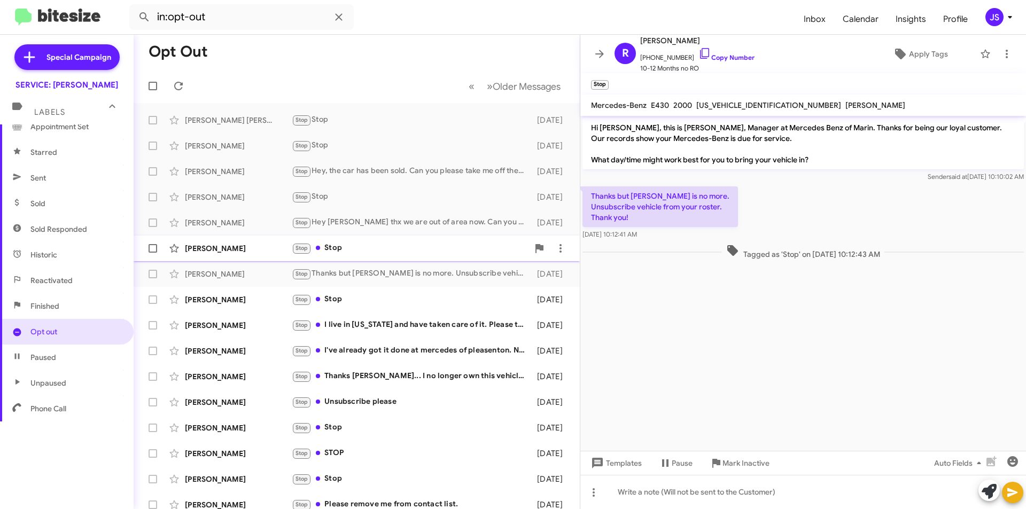
click at [362, 254] on div "Stop Stop" at bounding box center [410, 248] width 237 height 12
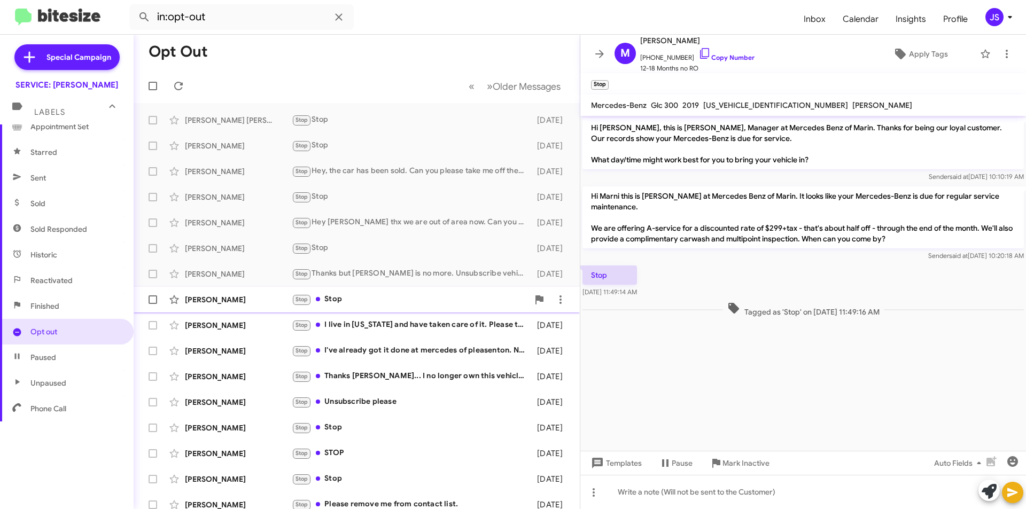
drag, startPoint x: 385, startPoint y: 297, endPoint x: 348, endPoint y: 322, distance: 45.1
click at [385, 298] on div "Stop Stop" at bounding box center [410, 300] width 237 height 12
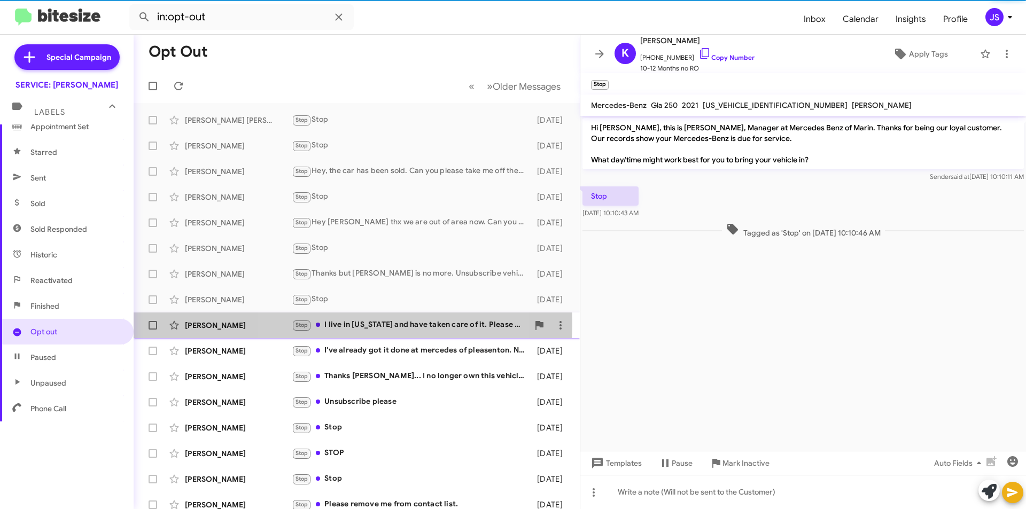
click at [347, 323] on div "Stop I live in Illinois and have taken care of it. Please take me off the list.…" at bounding box center [410, 325] width 237 height 12
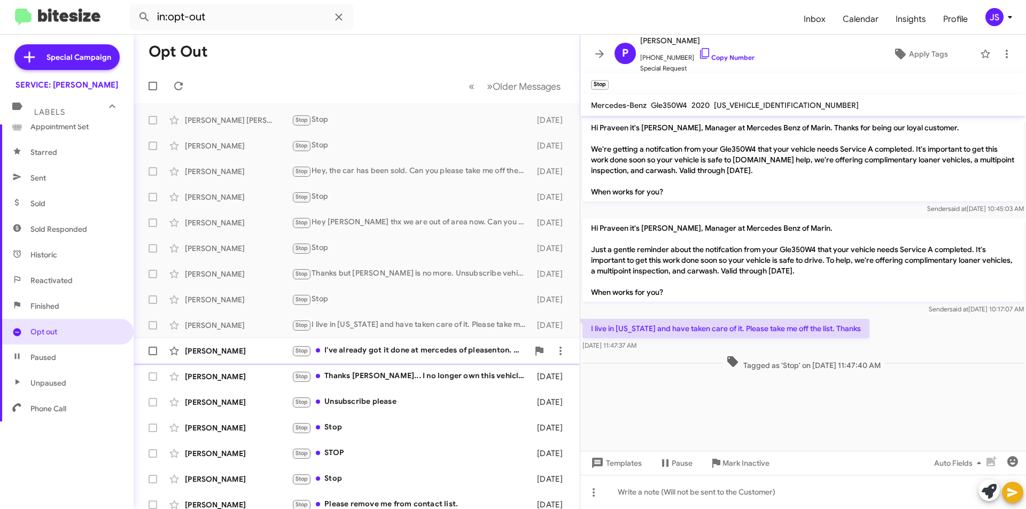
click at [350, 353] on div "Stop I've already got it done at mercedes of pleasenton. New number is 1 408 36…" at bounding box center [410, 351] width 237 height 12
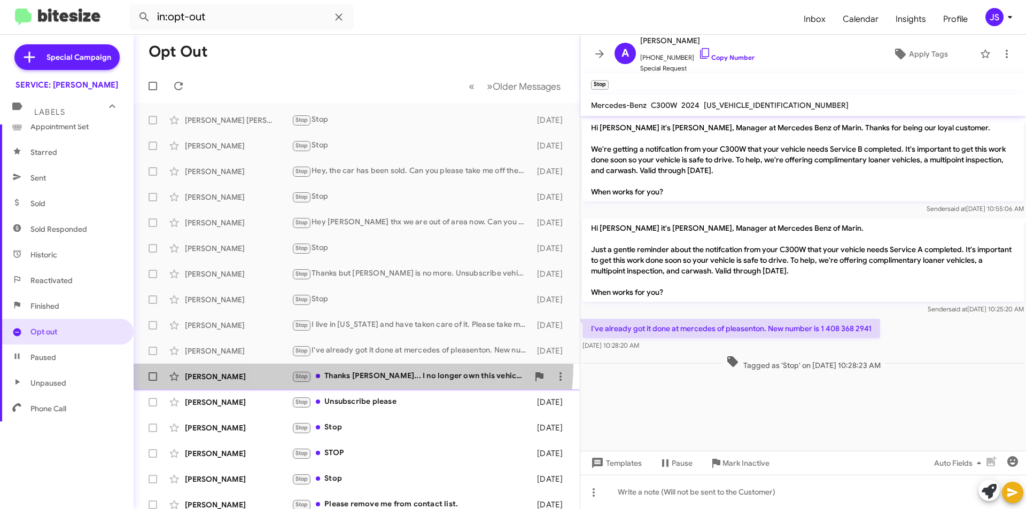
click at [344, 364] on span "Matthew Mullis Stop Thanks Omar... I no longer own this vehicle.. please remove…" at bounding box center [357, 377] width 446 height 26
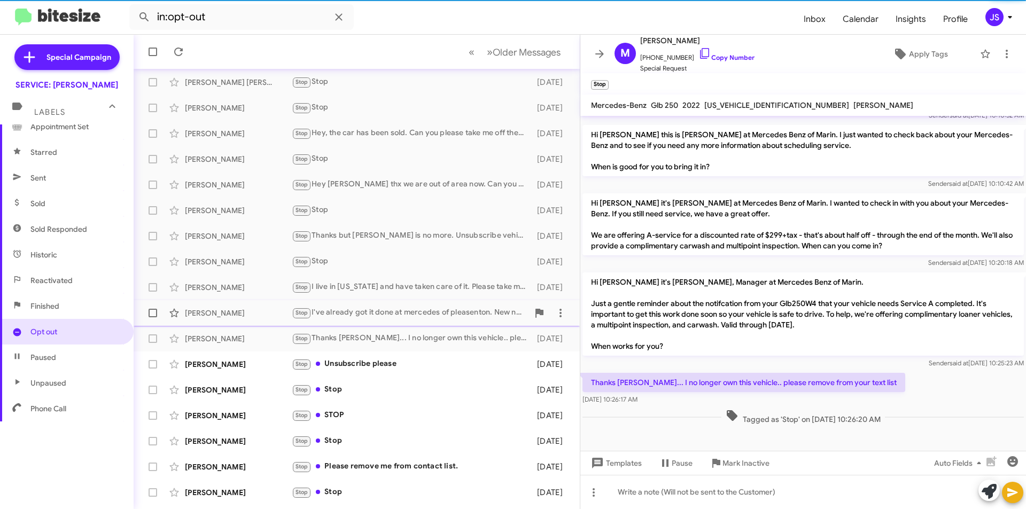
scroll to position [53, 0]
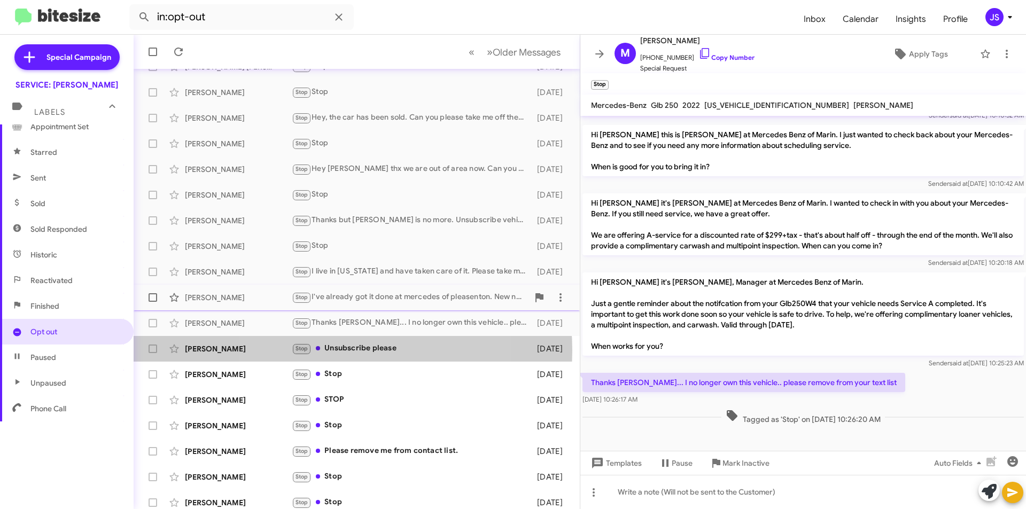
click at [338, 351] on div "Stop Unsubscribe please" at bounding box center [412, 349] width 240 height 12
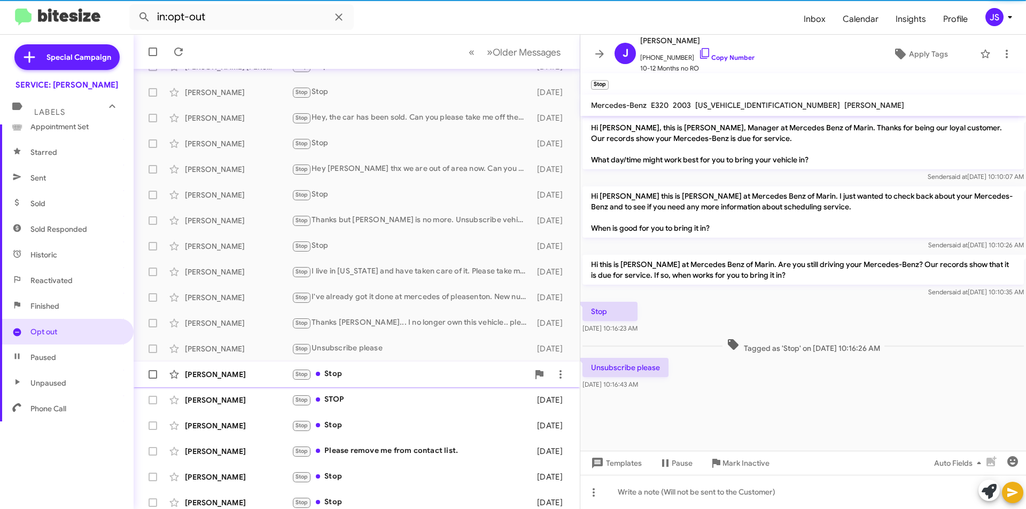
click at [321, 384] on div "Cihan Borak Stop Stop 5 months ago" at bounding box center [356, 374] width 429 height 21
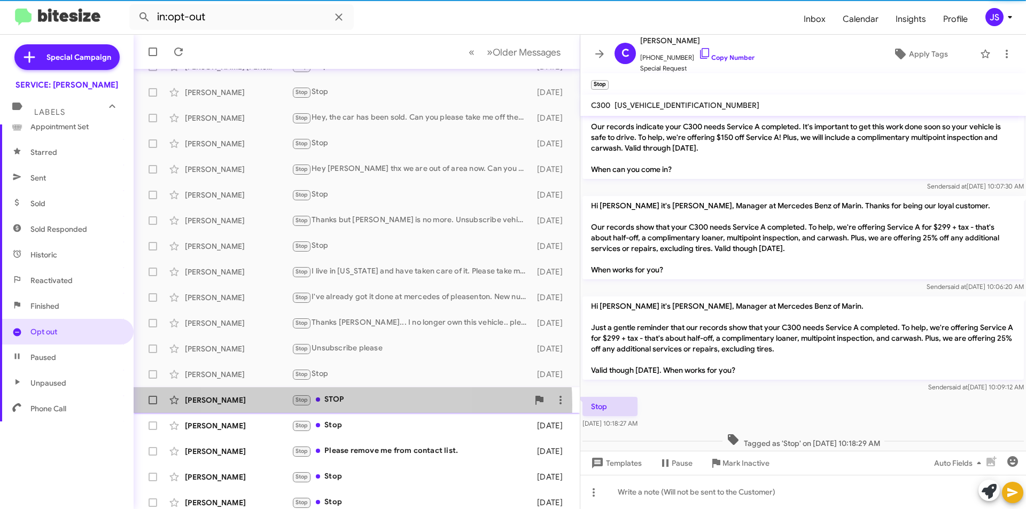
click at [319, 405] on div "Stop STOP" at bounding box center [410, 400] width 237 height 12
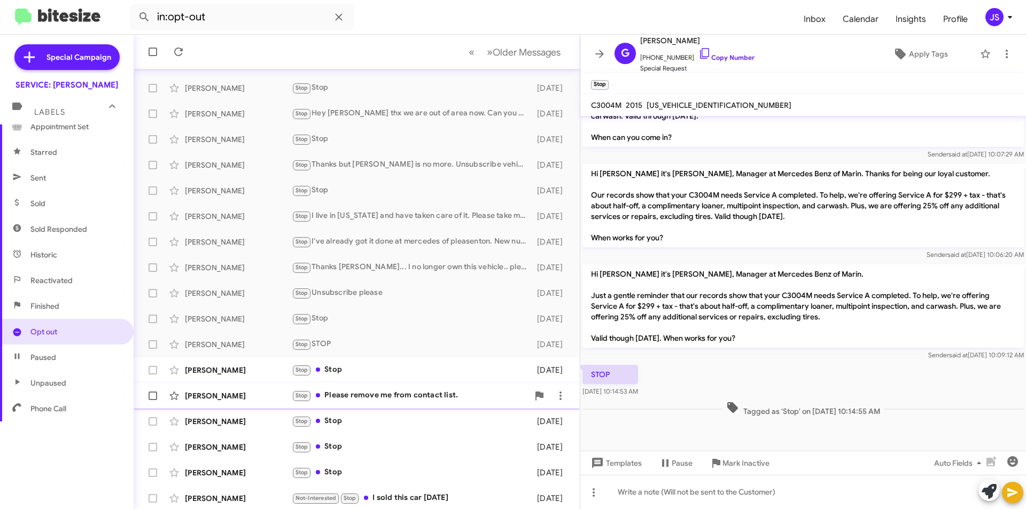
scroll to position [111, 0]
click at [449, 490] on div "Not-Interested Stop I sold this car 5 years ago" at bounding box center [410, 496] width 237 height 12
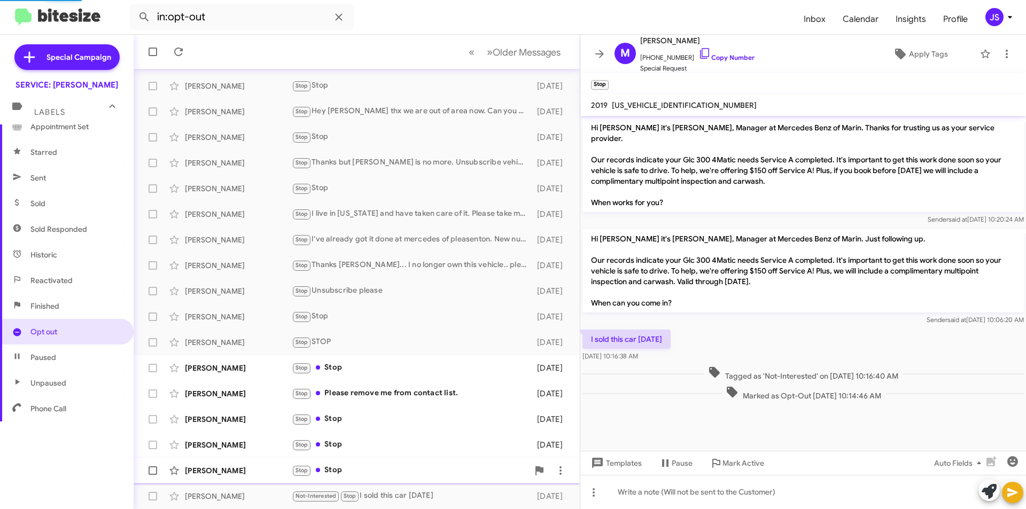
click at [437, 468] on div "Stop Stop" at bounding box center [410, 471] width 237 height 12
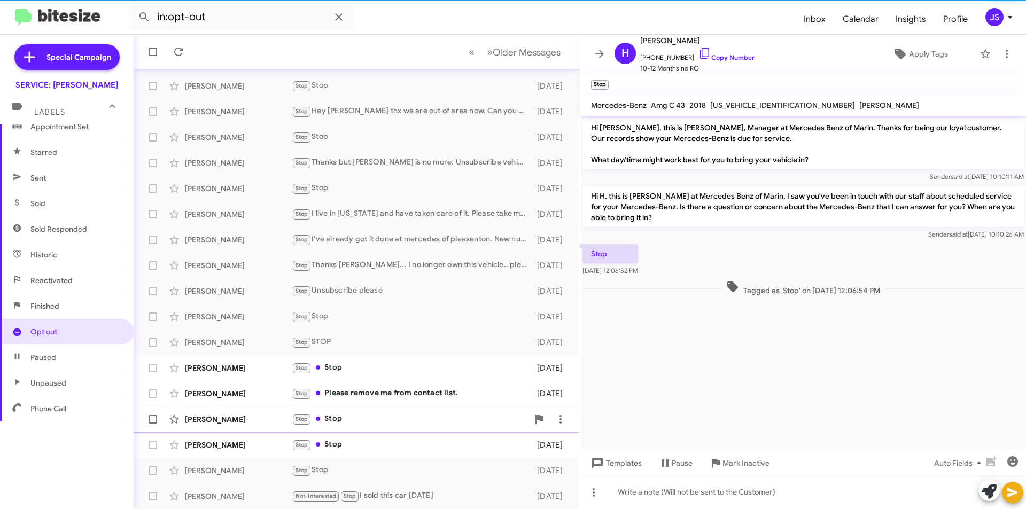
click at [428, 430] on div "Alma Austin Stop Stop 6 months ago" at bounding box center [356, 419] width 429 height 21
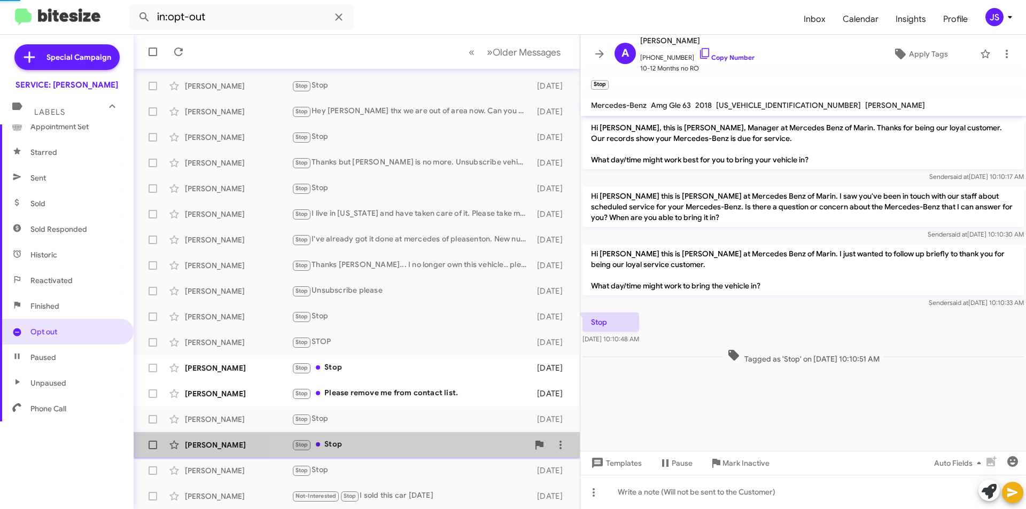
click at [425, 439] on div "Stop Stop" at bounding box center [410, 445] width 237 height 12
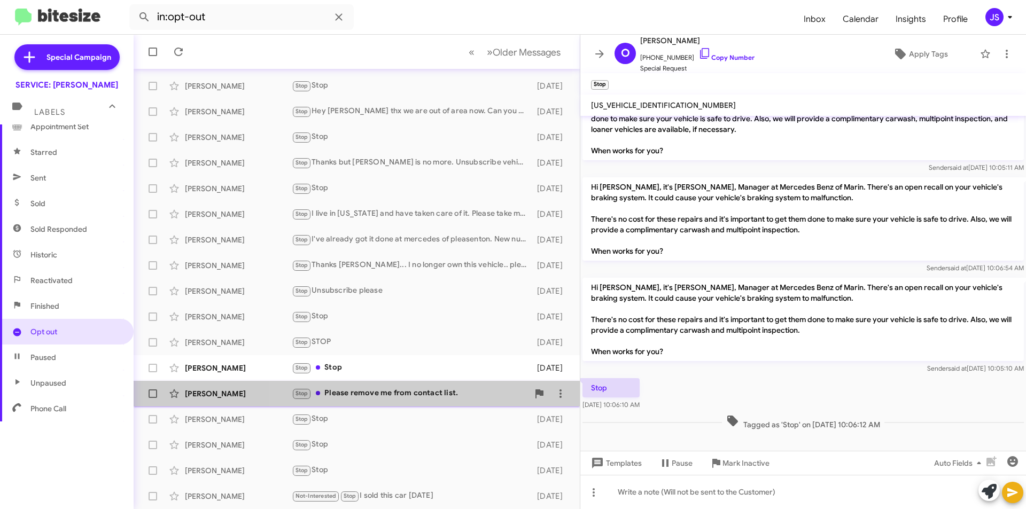
click at [428, 397] on div "Stop Please remove me from contact list." at bounding box center [410, 394] width 237 height 12
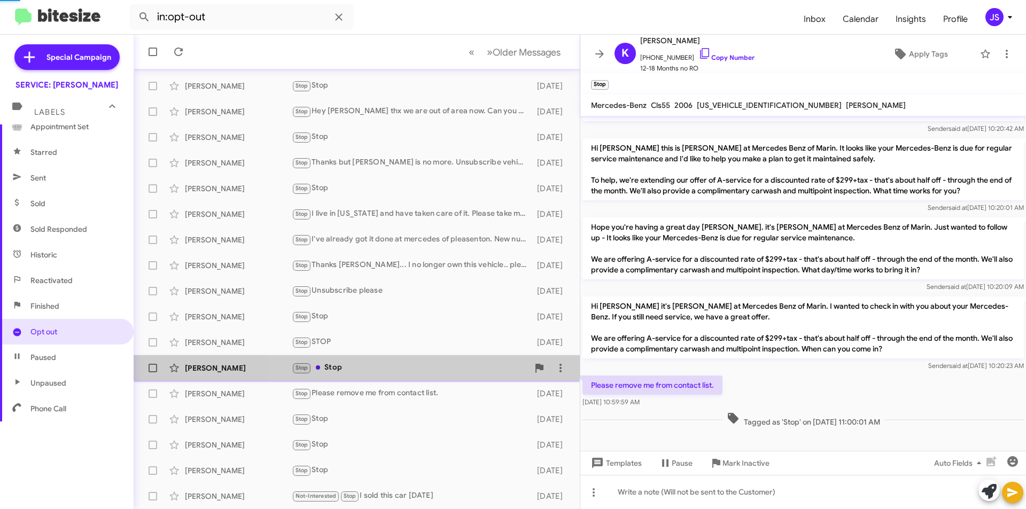
click at [427, 370] on div "Stop Stop" at bounding box center [410, 368] width 237 height 12
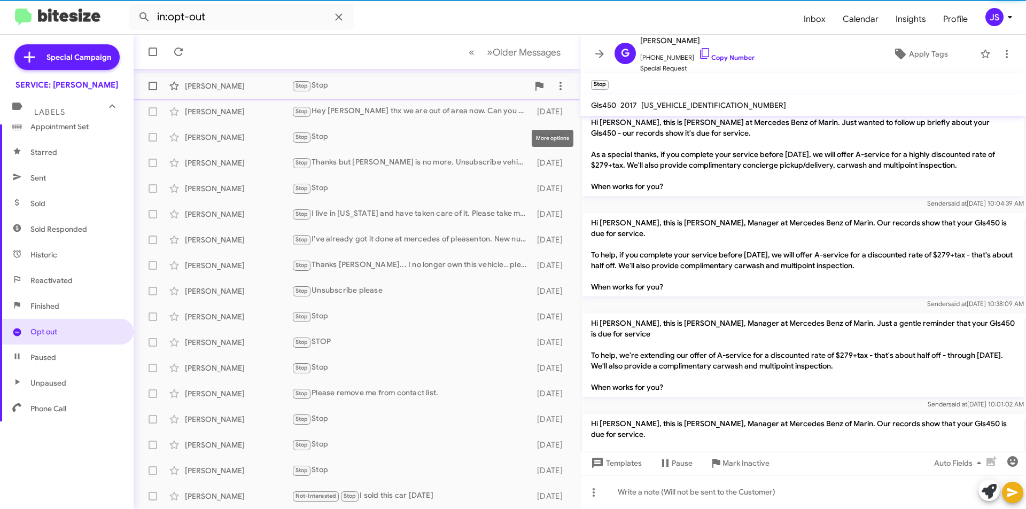
scroll to position [1171, 0]
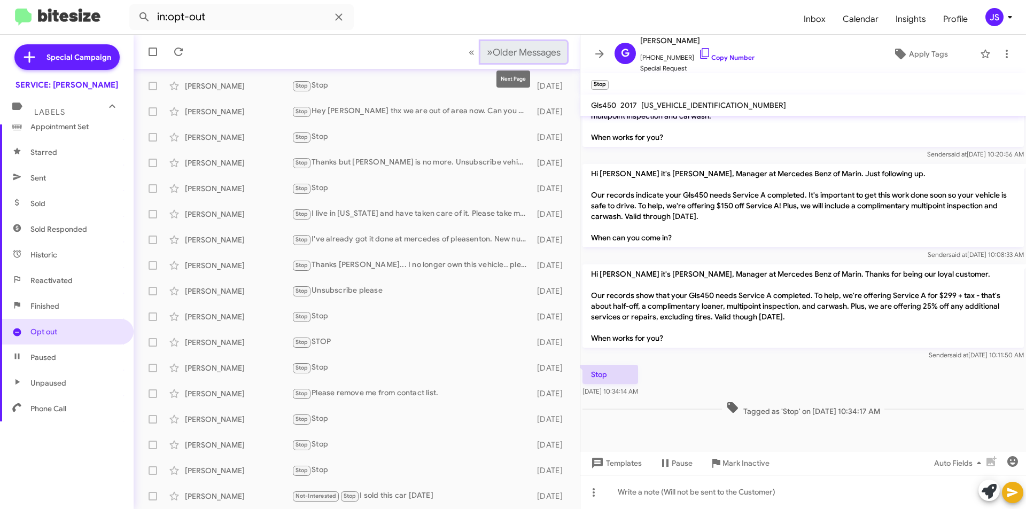
click at [546, 51] on span "Older Messages" at bounding box center [527, 53] width 68 height 12
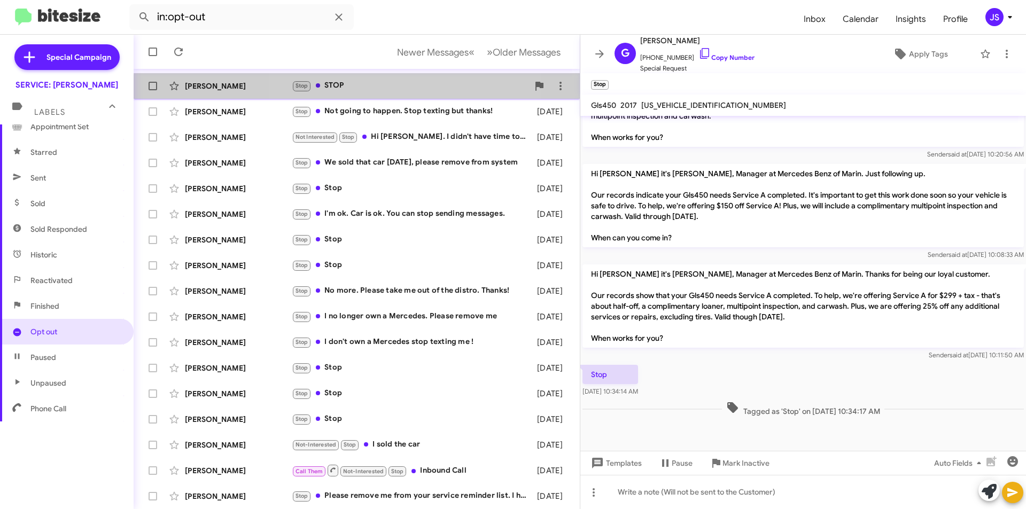
click at [372, 90] on div "Stop STOP" at bounding box center [410, 86] width 237 height 12
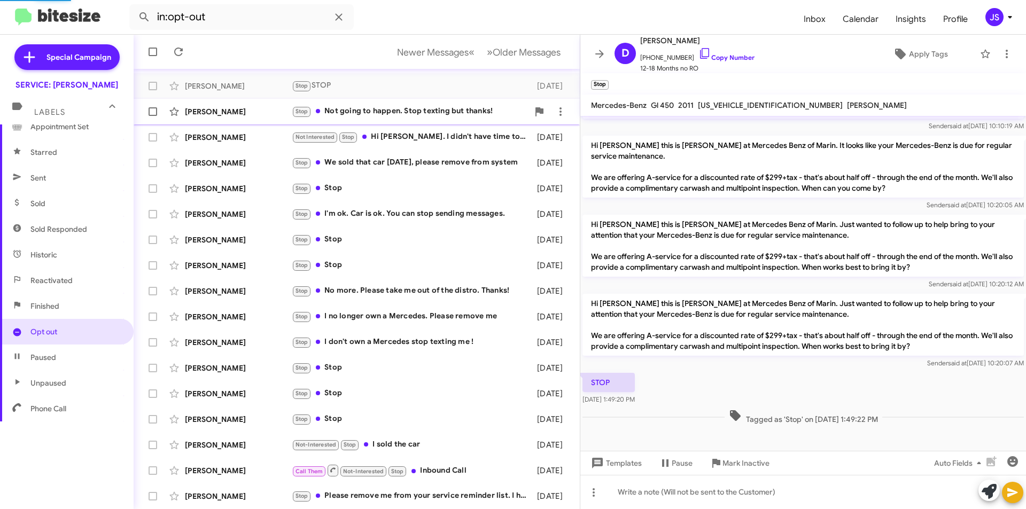
click at [379, 114] on div "Stop Not going to happen. Stop texting but thanks!" at bounding box center [410, 111] width 237 height 12
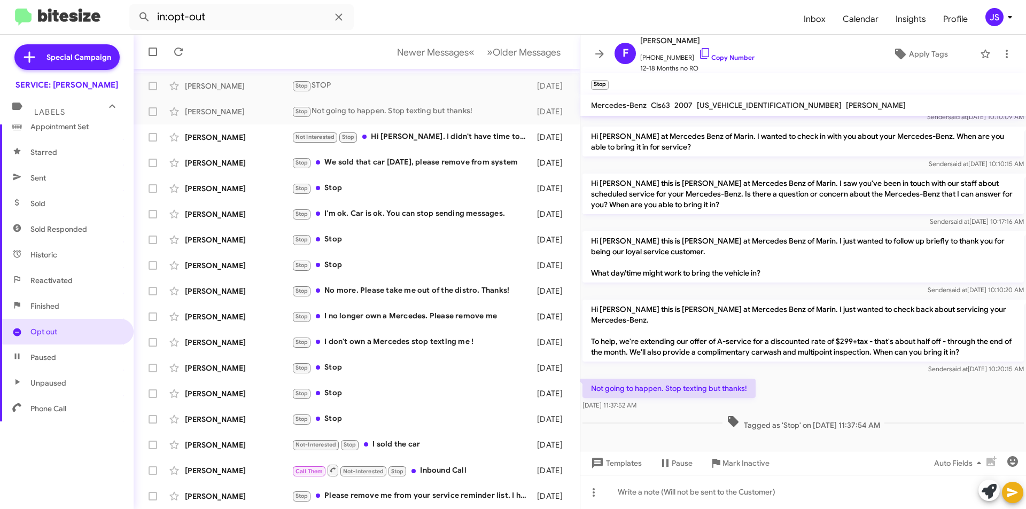
scroll to position [60, 0]
click at [699, 56] on icon at bounding box center [705, 53] width 13 height 13
click at [386, 134] on div "Not Interested Stop Hi Omar. I didn't have time to give the feedback. To you gu…" at bounding box center [410, 137] width 237 height 12
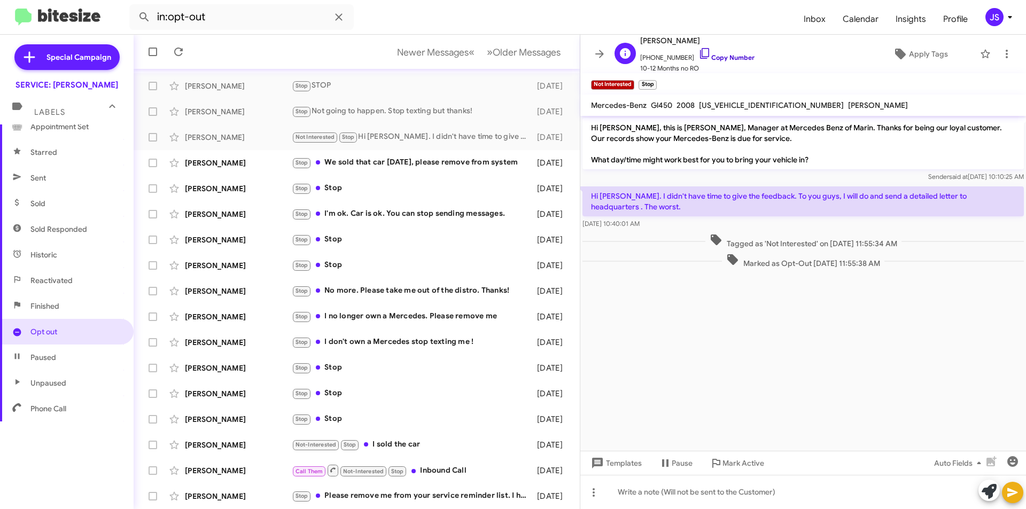
click at [700, 57] on icon at bounding box center [704, 53] width 9 height 11
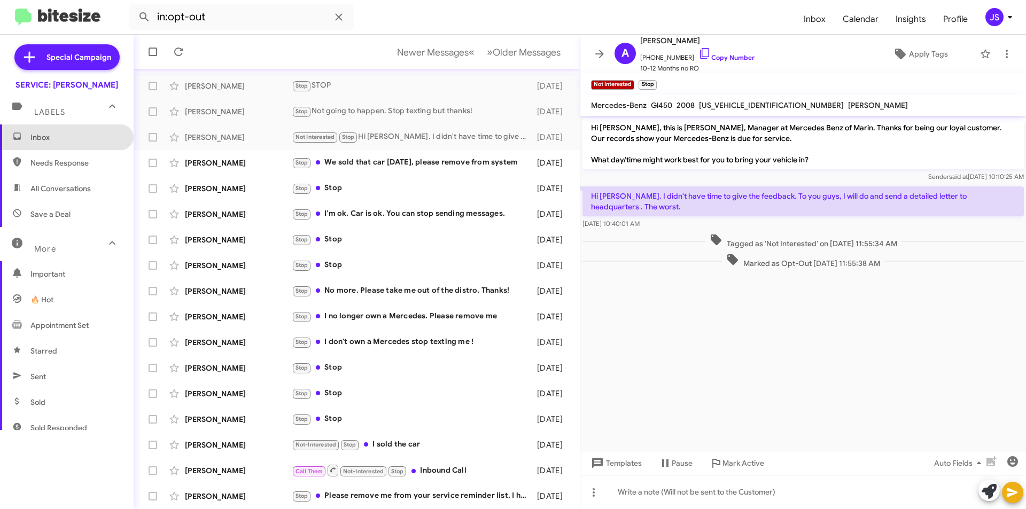
click at [86, 143] on span "Inbox" at bounding box center [67, 138] width 134 height 26
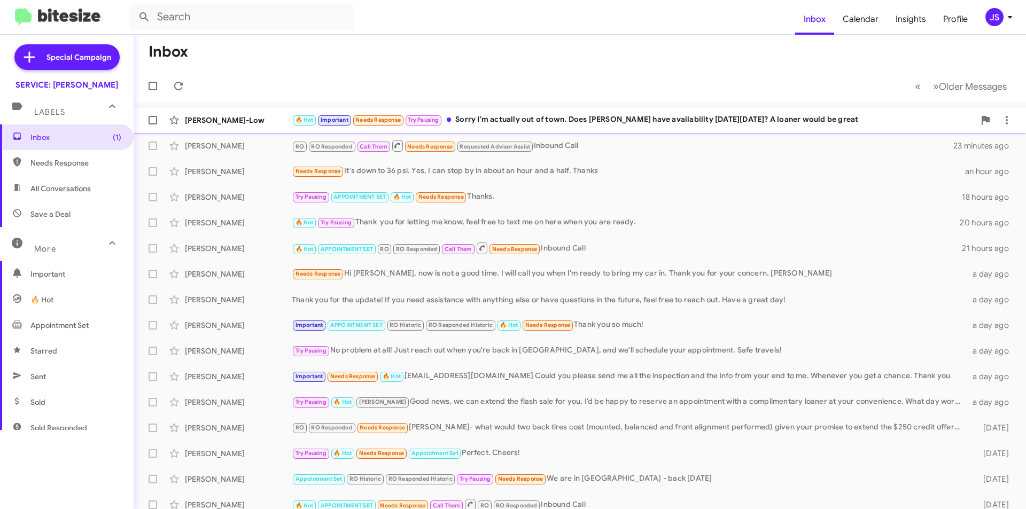
click at [716, 126] on div "🔥 Hot Important Needs Response Try Pausing Sorry I'm actually out of town. Does…" at bounding box center [633, 120] width 683 height 12
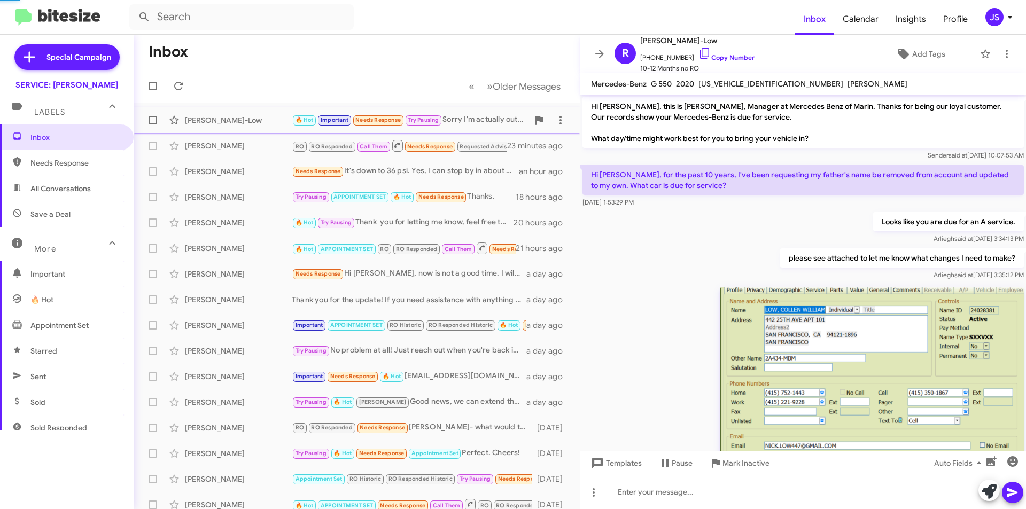
scroll to position [776, 0]
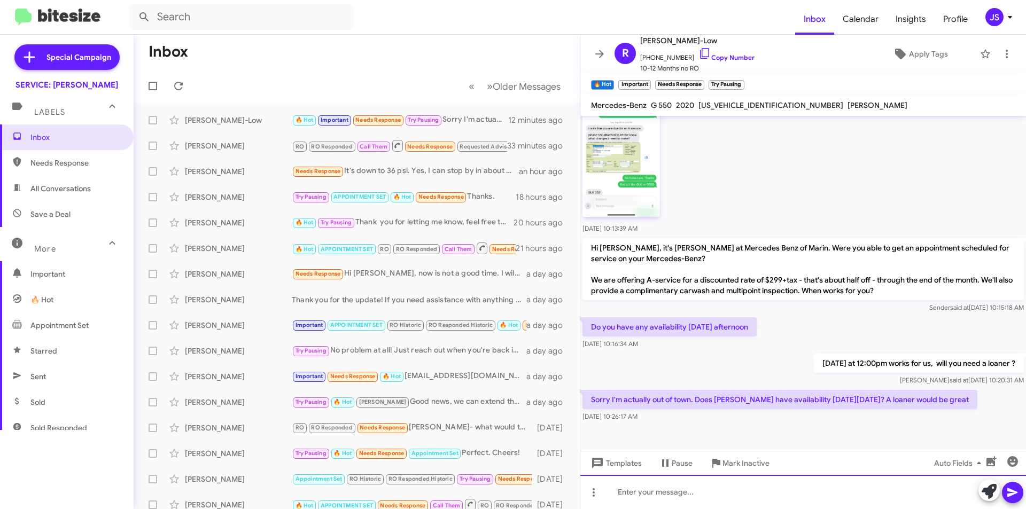
click at [692, 499] on div at bounding box center [804, 492] width 446 height 34
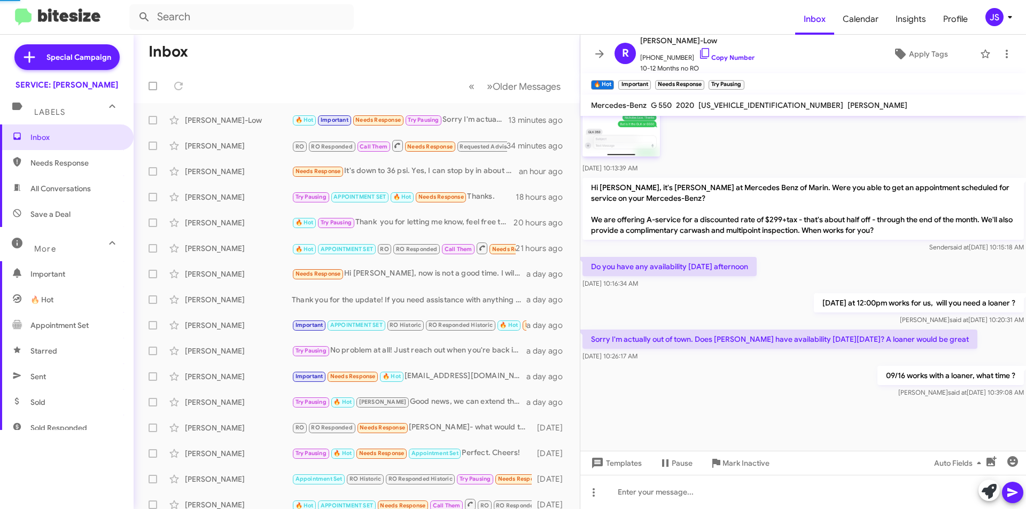
scroll to position [0, 0]
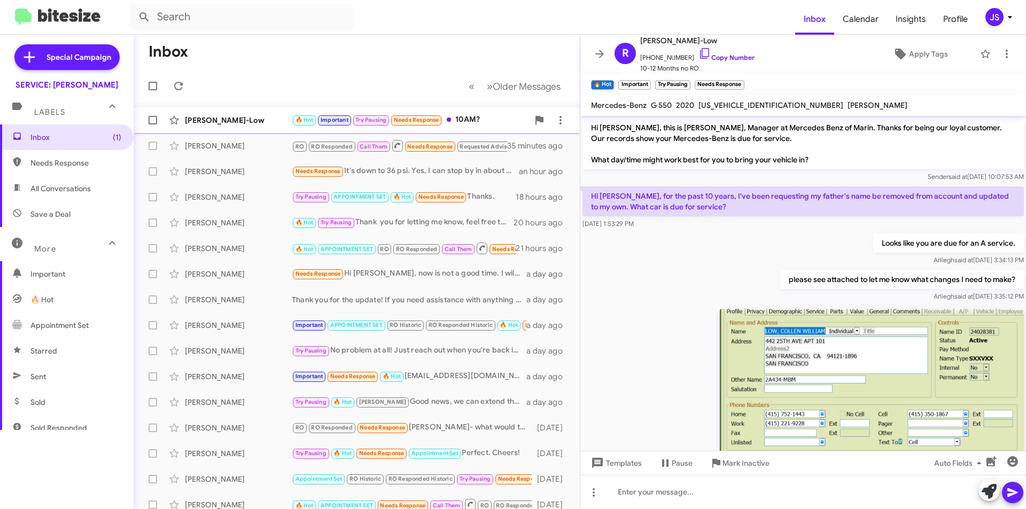
click at [243, 117] on div "[PERSON_NAME]-Low" at bounding box center [238, 120] width 107 height 11
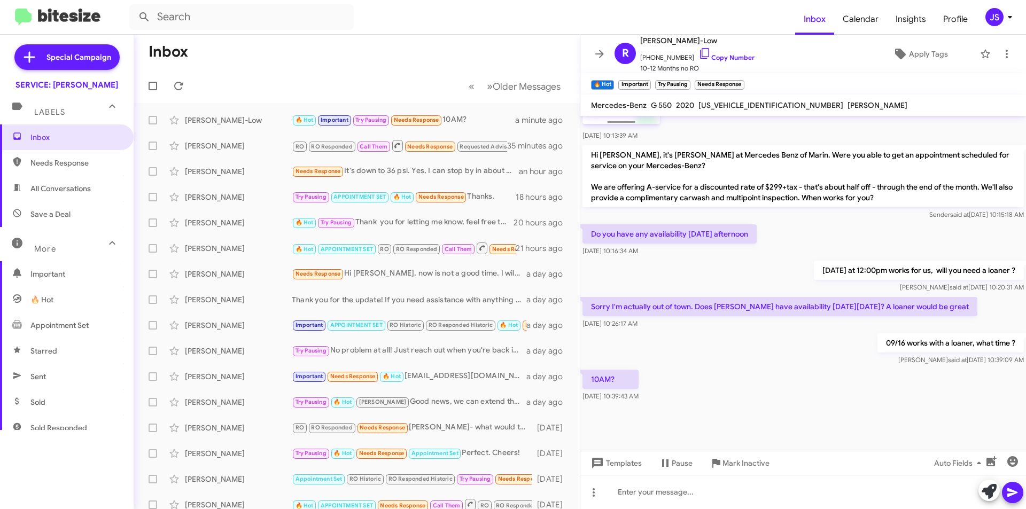
scroll to position [875, 0]
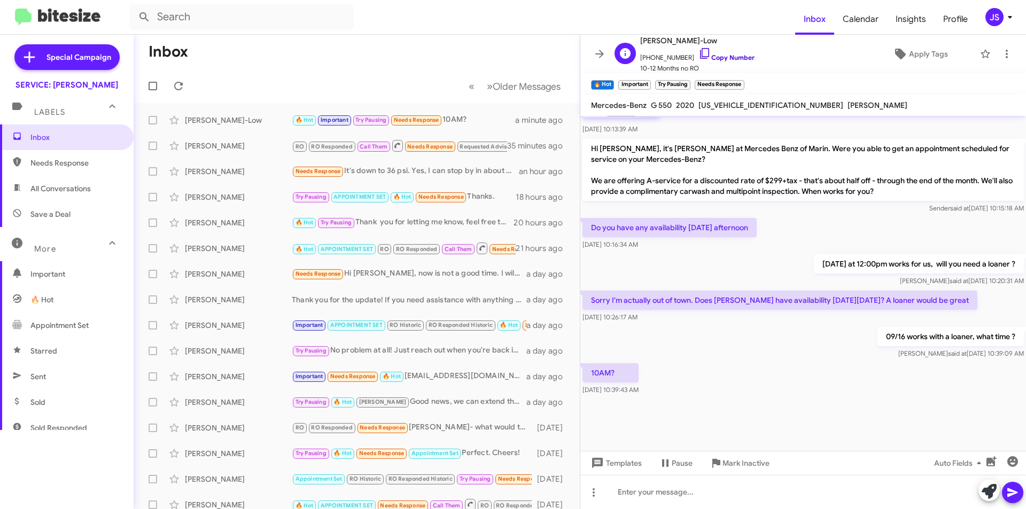
click at [699, 50] on icon at bounding box center [705, 53] width 13 height 13
click at [990, 494] on icon at bounding box center [989, 491] width 15 height 15
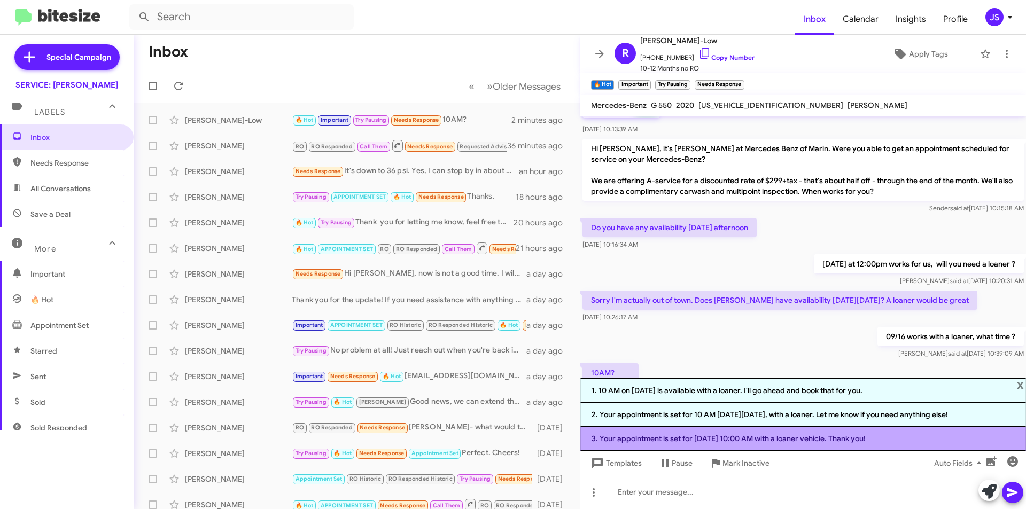
click at [797, 440] on li "3. Your appointment is set for Tuesday, September 16, at 10:00 AM with a loaner…" at bounding box center [804, 439] width 446 height 24
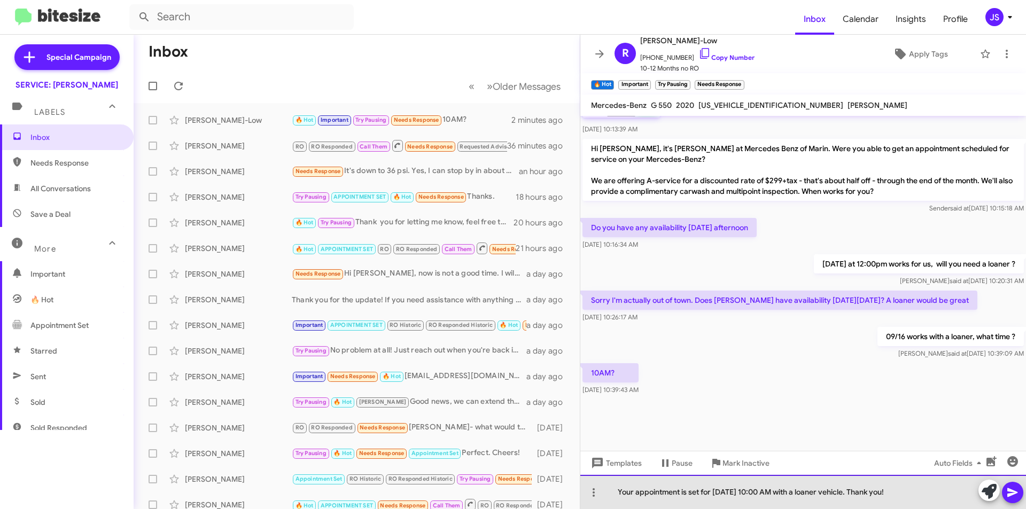
click at [960, 489] on div "Your appointment is set for Tuesday, September 16, at 10:00 AM with a loaner ve…" at bounding box center [804, 492] width 446 height 34
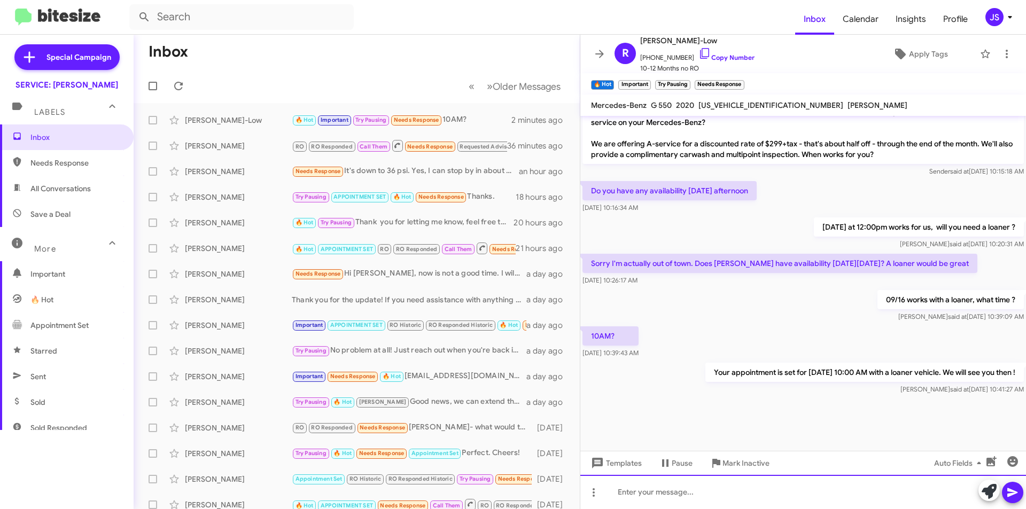
scroll to position [914, 0]
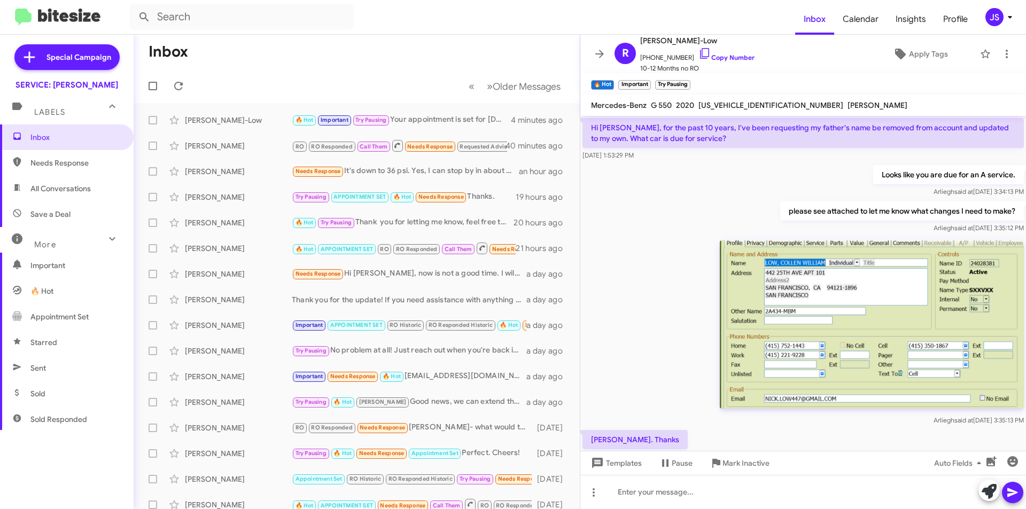
scroll to position [822, 0]
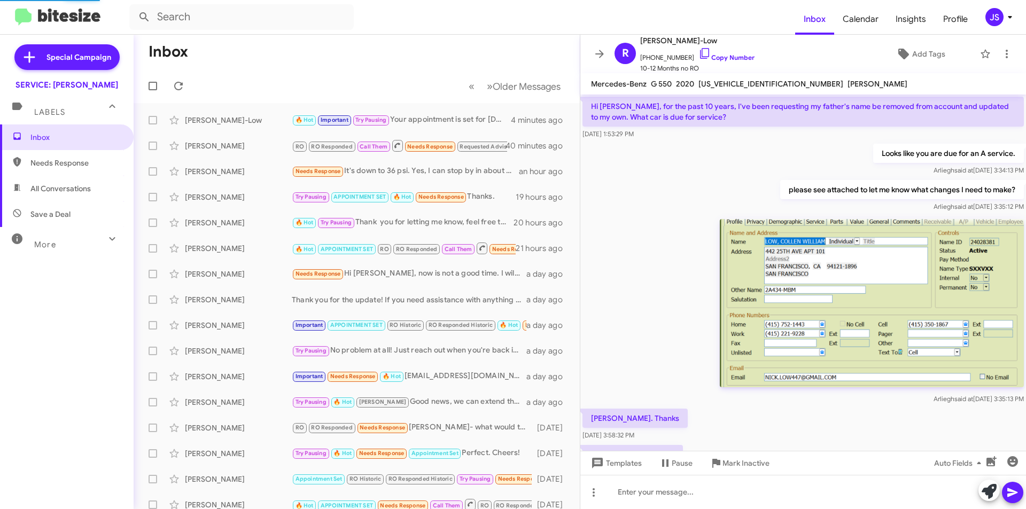
scroll to position [822, 0]
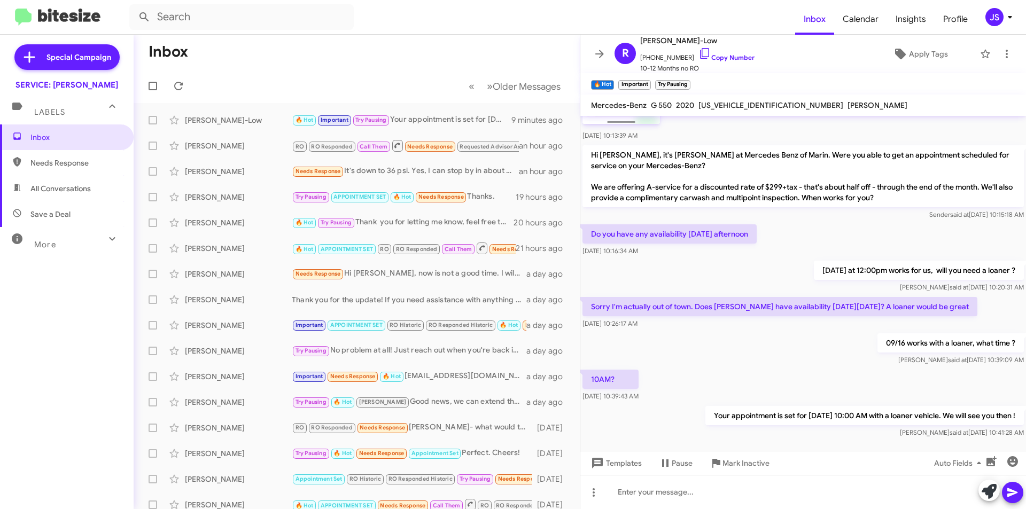
click at [64, 199] on span "All Conversations" at bounding box center [67, 189] width 134 height 26
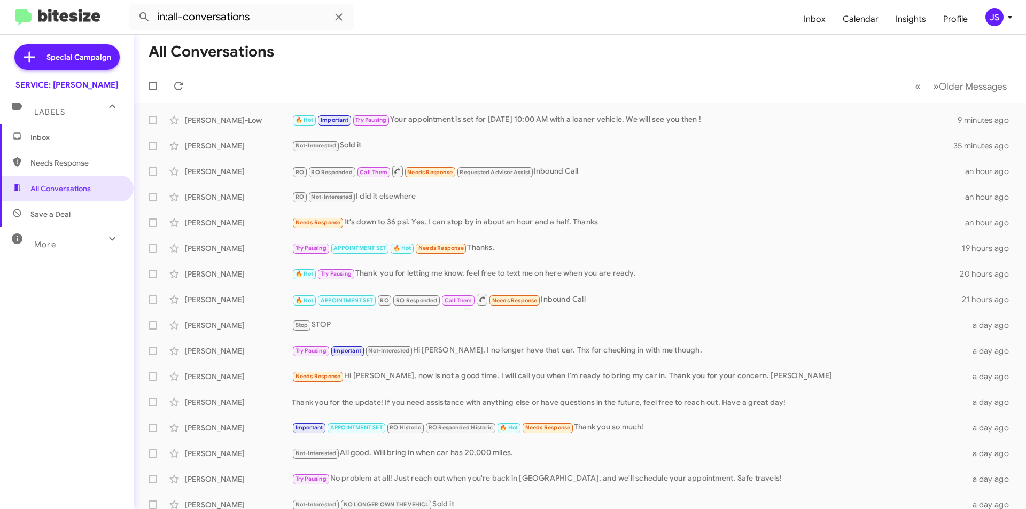
click at [67, 228] on mat-expansion-panel-header "More" at bounding box center [67, 240] width 134 height 26
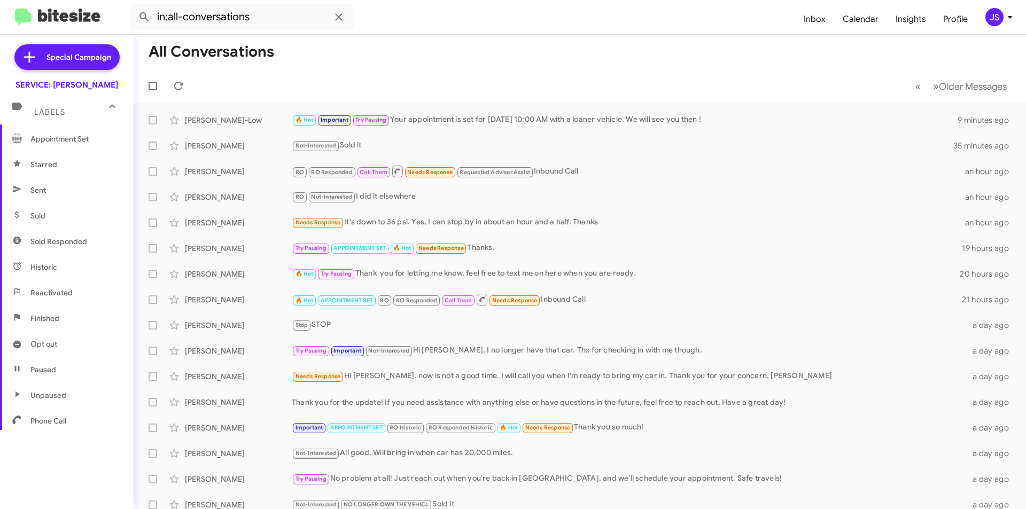
scroll to position [199, 0]
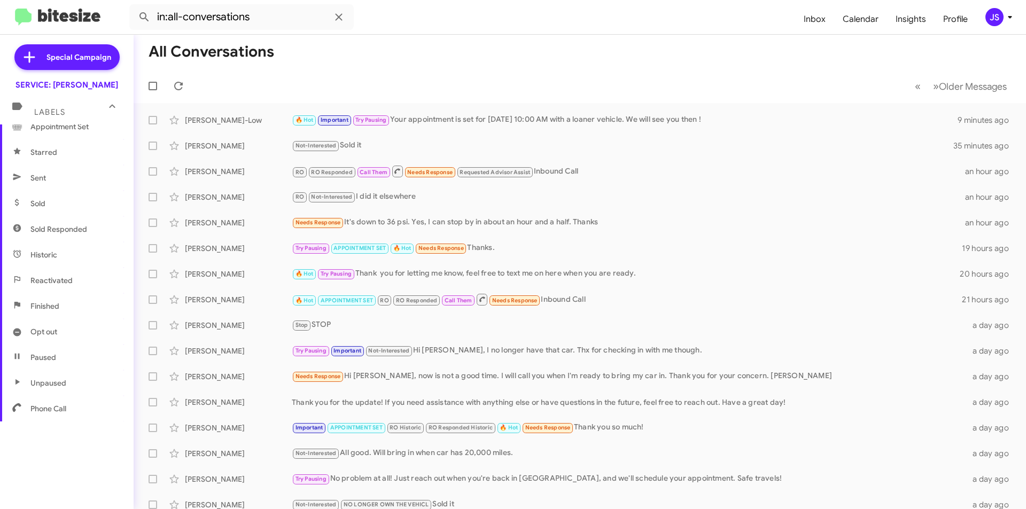
click at [60, 329] on span "Opt out" at bounding box center [67, 332] width 134 height 26
type input "in:opt-out"
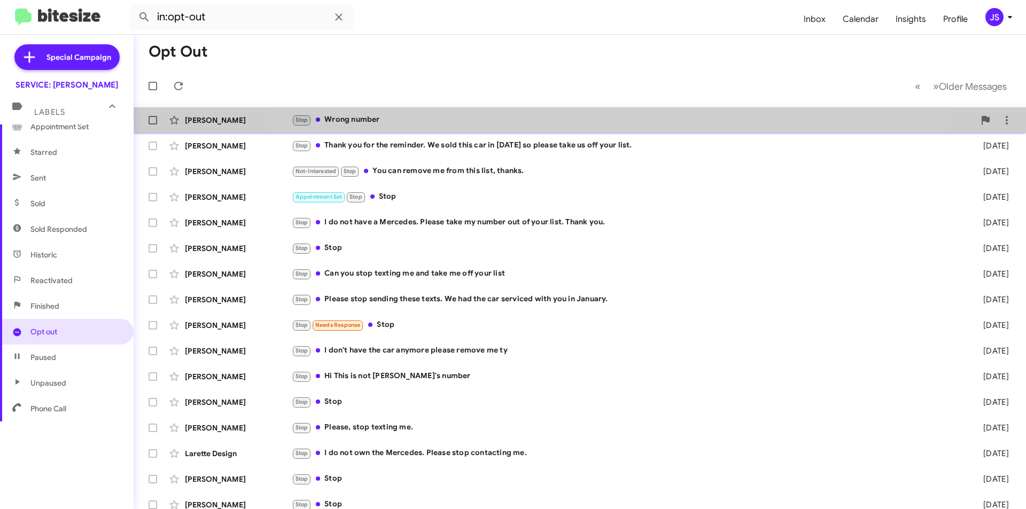
click at [612, 117] on div "Stop Wrong number" at bounding box center [633, 120] width 683 height 12
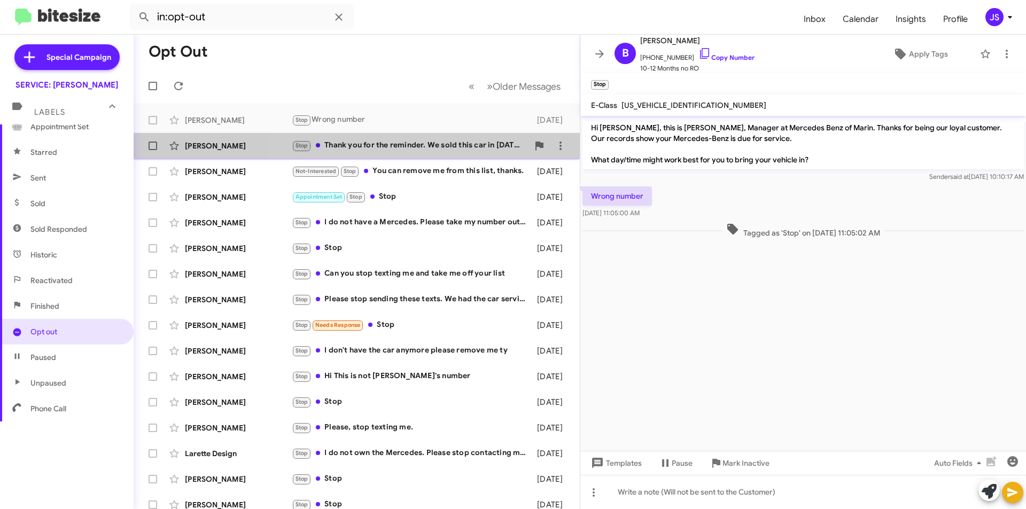
click at [465, 151] on div "Stop Thank you for the reminder. We sold this car in 2022 so please take us off…" at bounding box center [410, 146] width 237 height 12
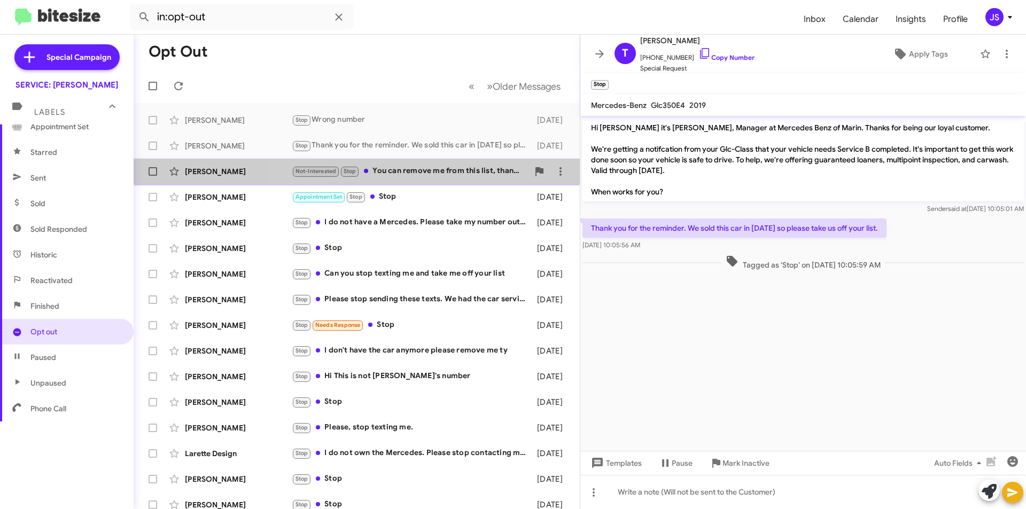
click at [443, 175] on div "Not-Interested Stop You can remove me from this list, thanks." at bounding box center [410, 171] width 237 height 12
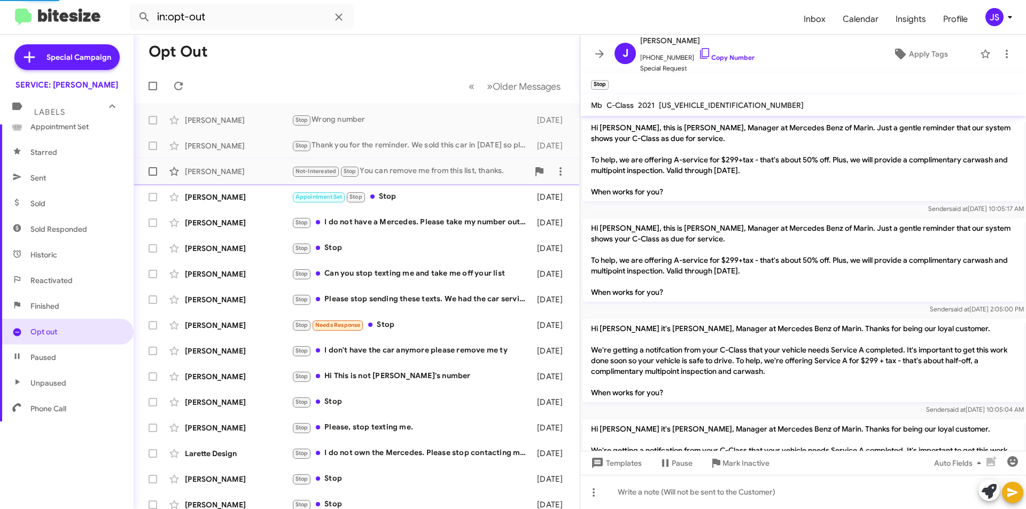
scroll to position [304, 0]
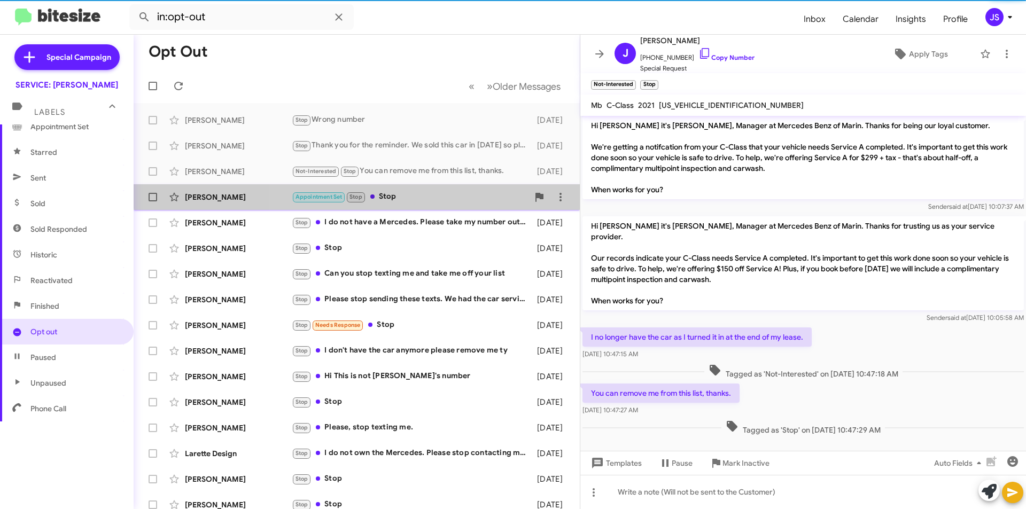
click at [442, 191] on div "Appointment Set Stop Stop" at bounding box center [410, 197] width 237 height 12
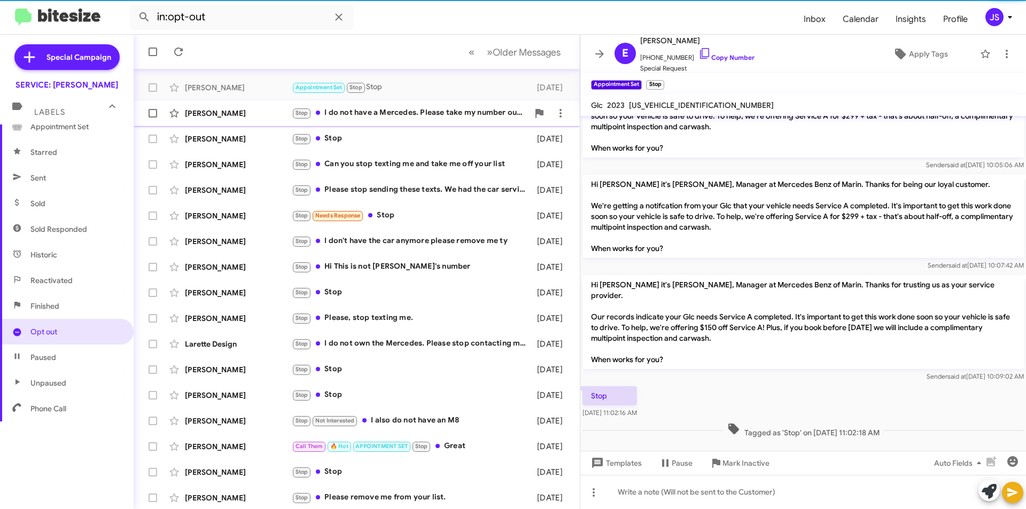
scroll to position [111, 0]
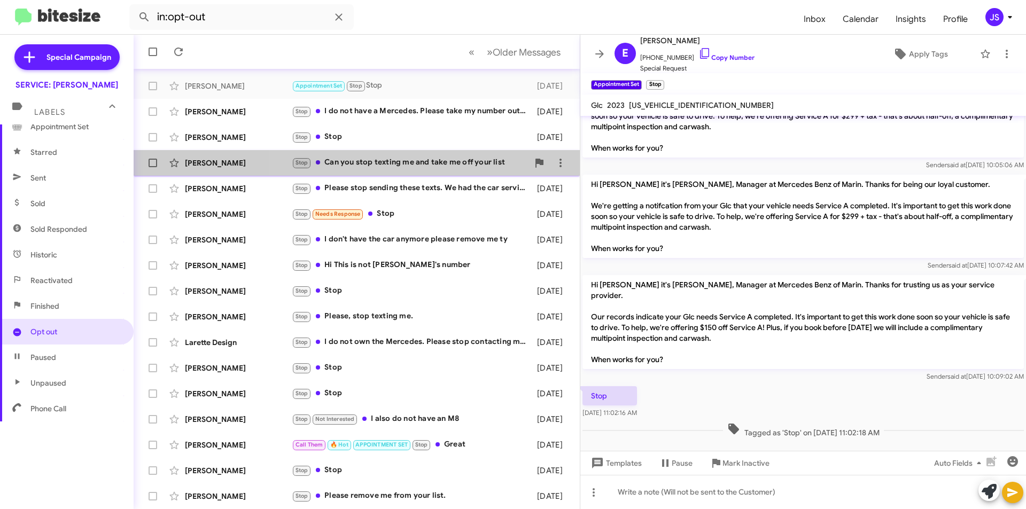
click at [438, 167] on div "Stop Can you stop texting me and take me off your list" at bounding box center [410, 163] width 237 height 12
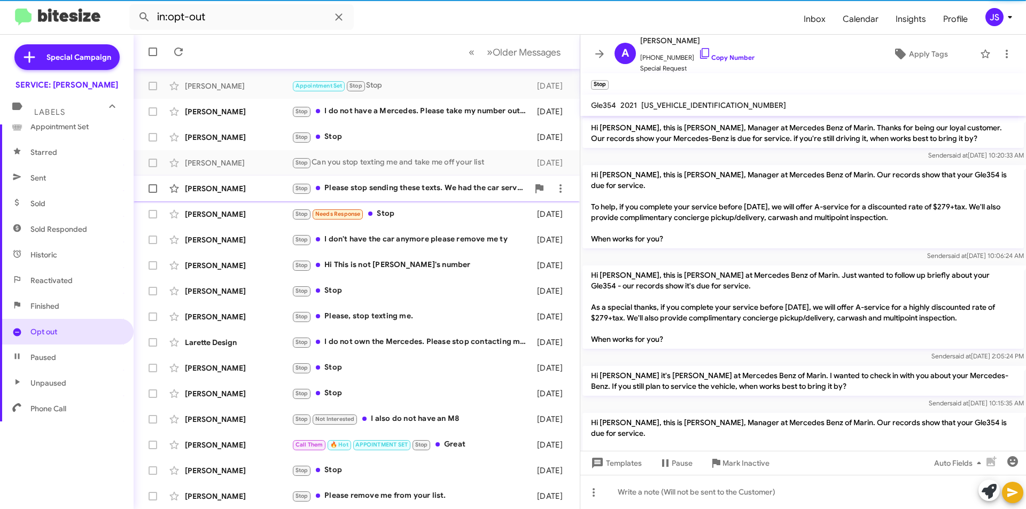
click at [438, 187] on div "Stop Please stop sending these texts. We had the car serviced with you in Janua…" at bounding box center [410, 188] width 237 height 12
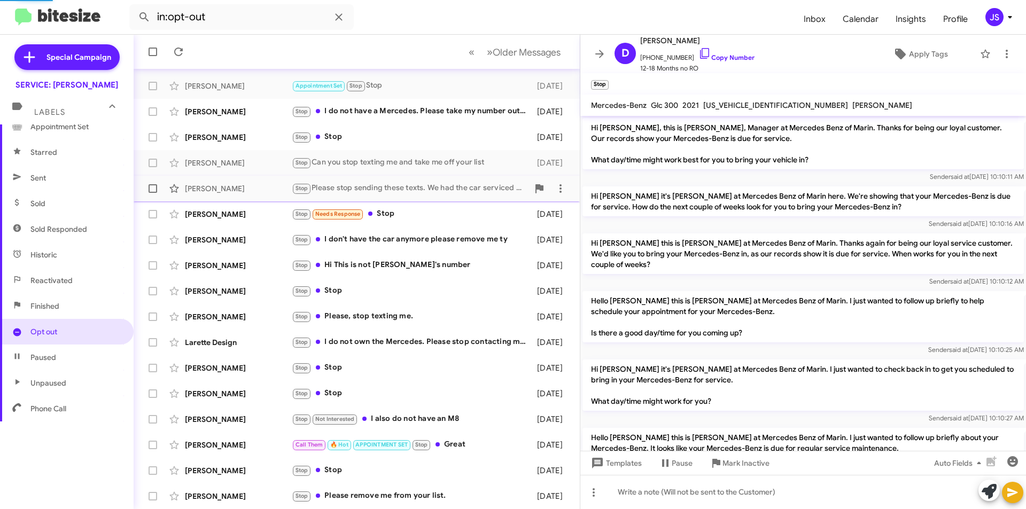
scroll to position [132, 0]
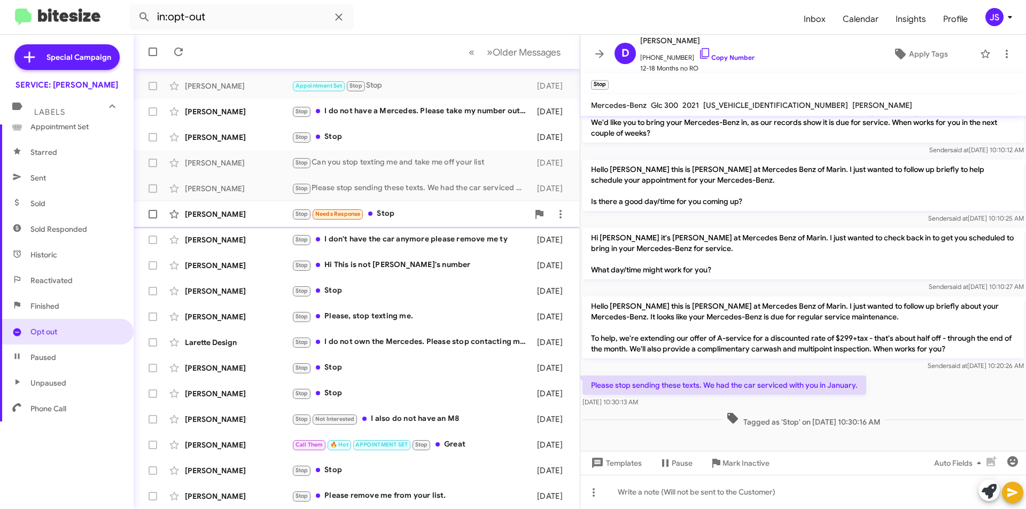
click at [438, 210] on div "Stop Needs Response Stop" at bounding box center [410, 214] width 237 height 12
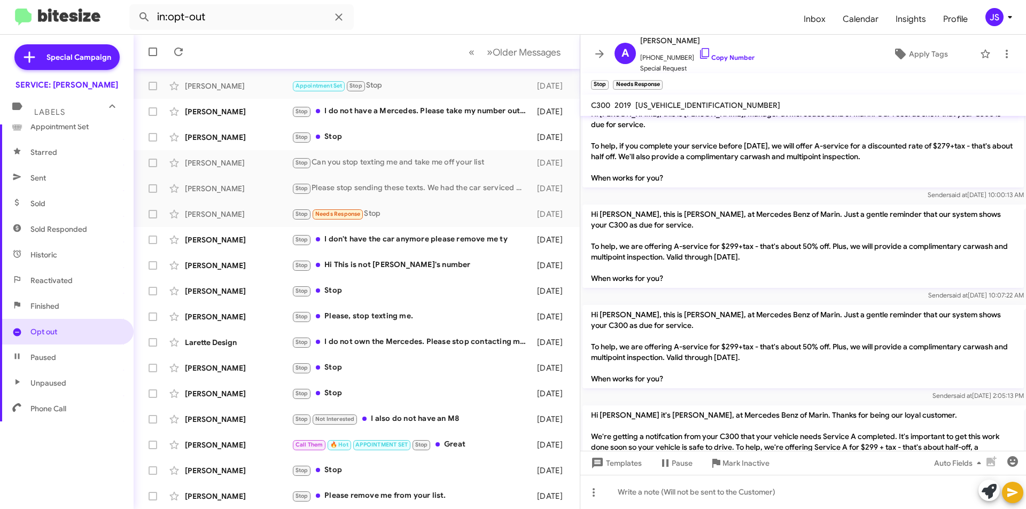
scroll to position [566, 0]
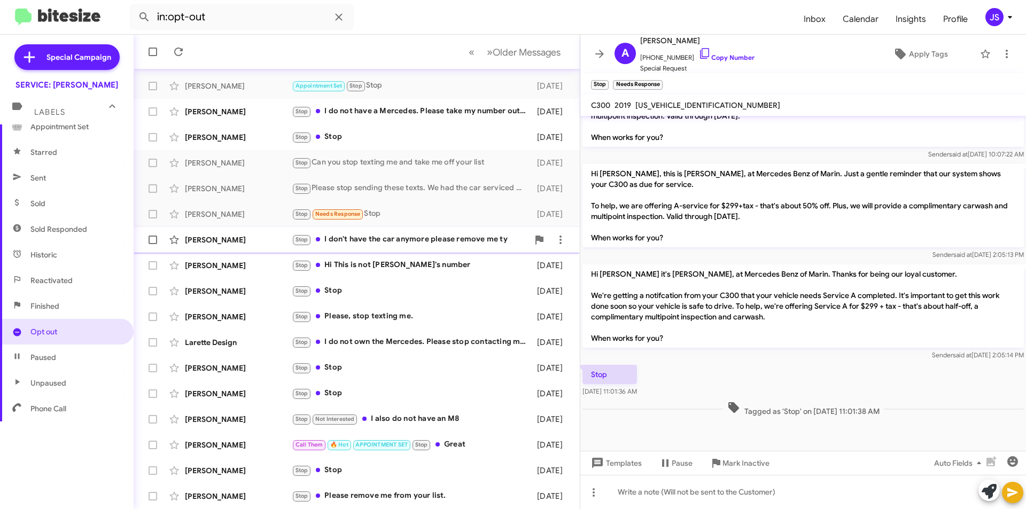
click at [451, 236] on div "Stop I don't have the car anymore please remove me ty" at bounding box center [410, 240] width 237 height 12
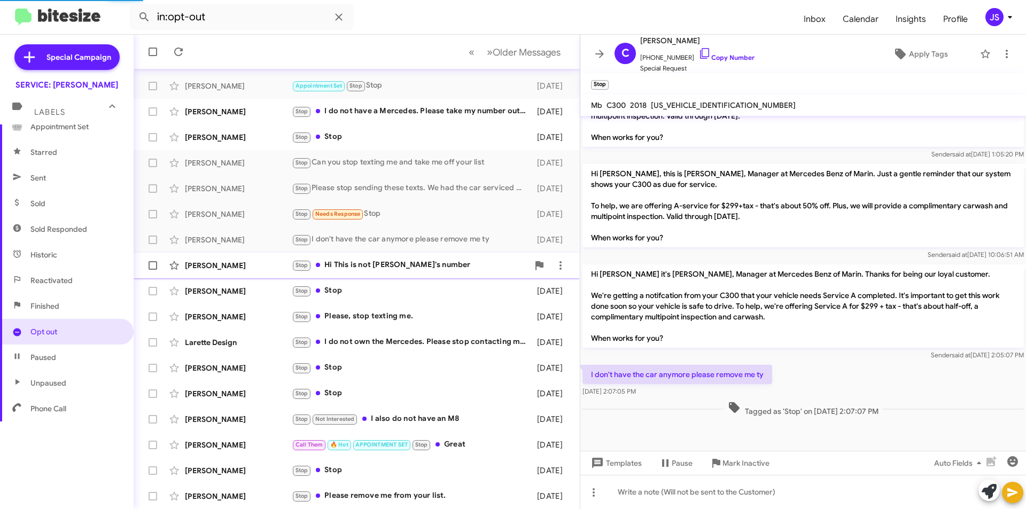
click at [453, 261] on div "Stop Hi This is not Efrain's number" at bounding box center [410, 265] width 237 height 12
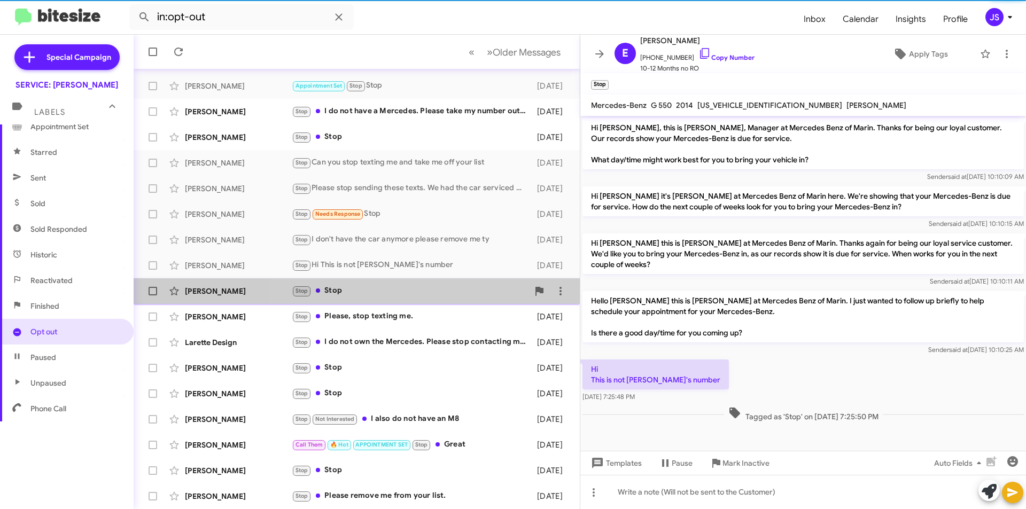
click at [429, 295] on div "Stop Stop" at bounding box center [410, 291] width 237 height 12
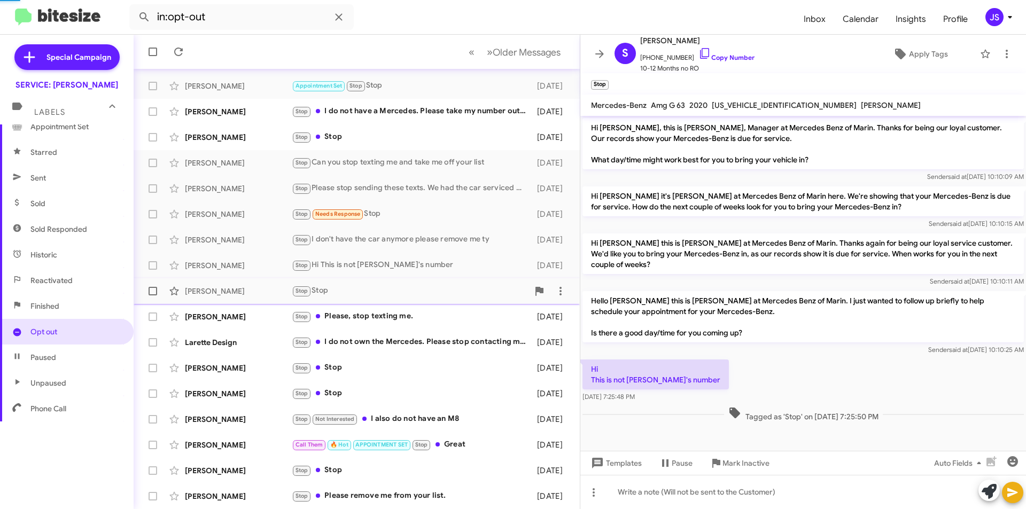
scroll to position [594, 0]
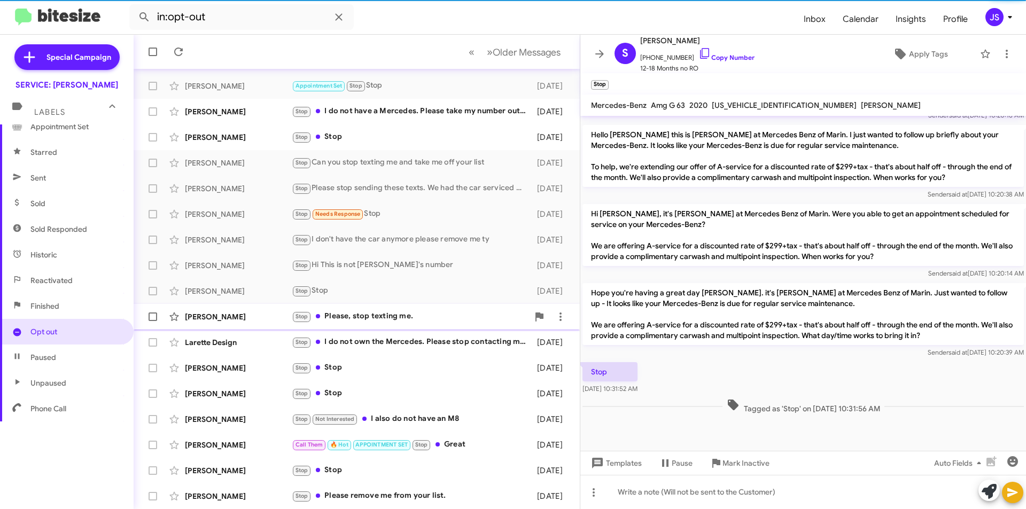
click at [428, 314] on div "Stop Please, stop texting me." at bounding box center [410, 317] width 237 height 12
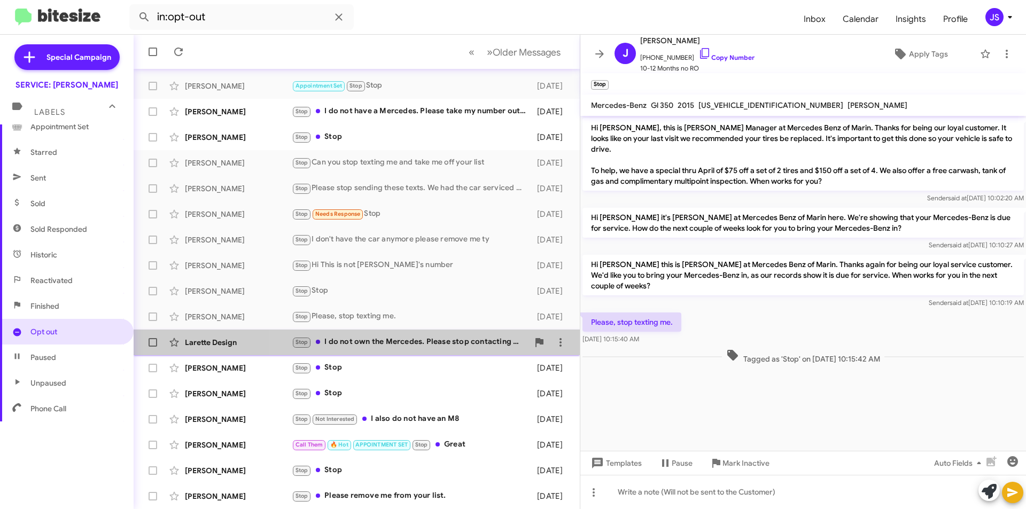
click at [425, 347] on div "Stop I do not own the Mercedes. Please stop contacting me." at bounding box center [410, 342] width 237 height 12
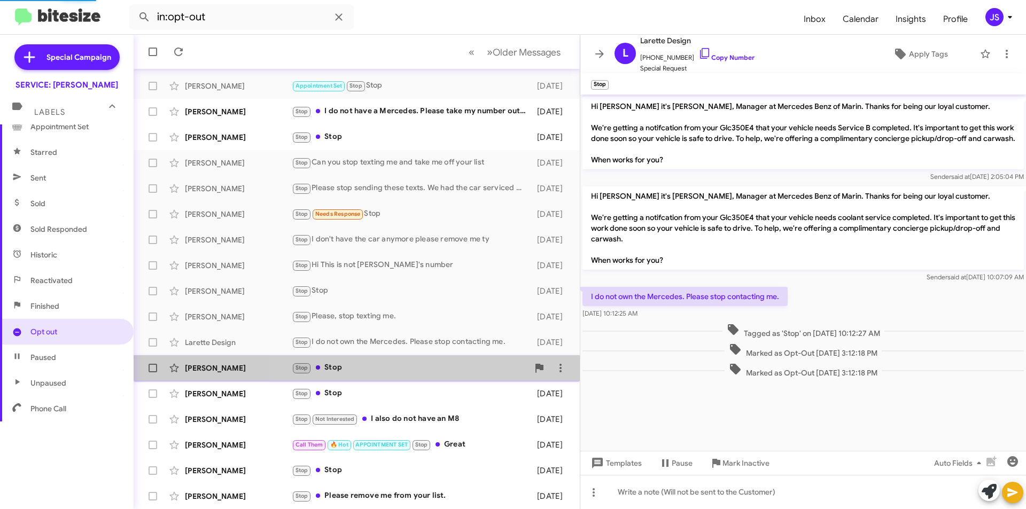
click at [423, 363] on div "Stop Stop" at bounding box center [410, 368] width 237 height 12
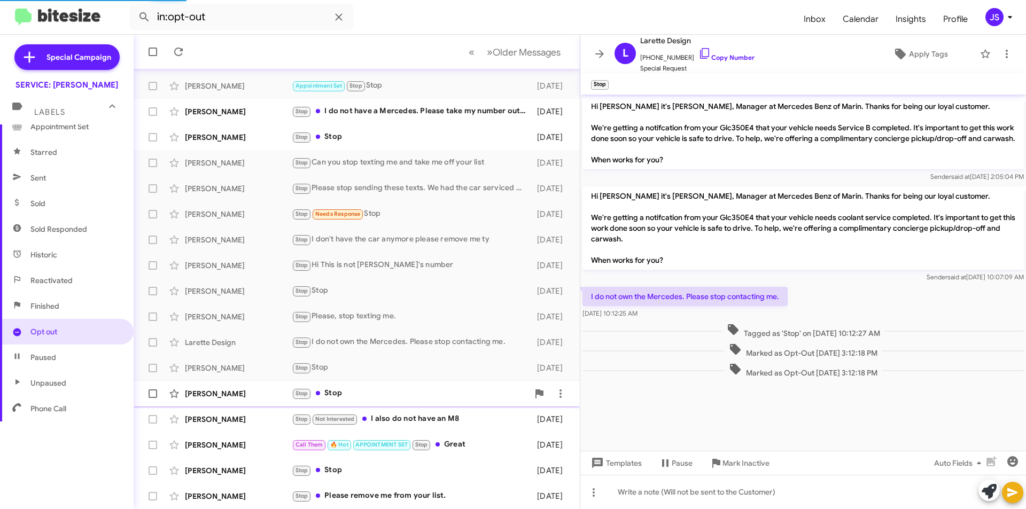
click at [419, 385] on div "Mitchell Grunat Stop Stop 8 months ago" at bounding box center [356, 393] width 429 height 21
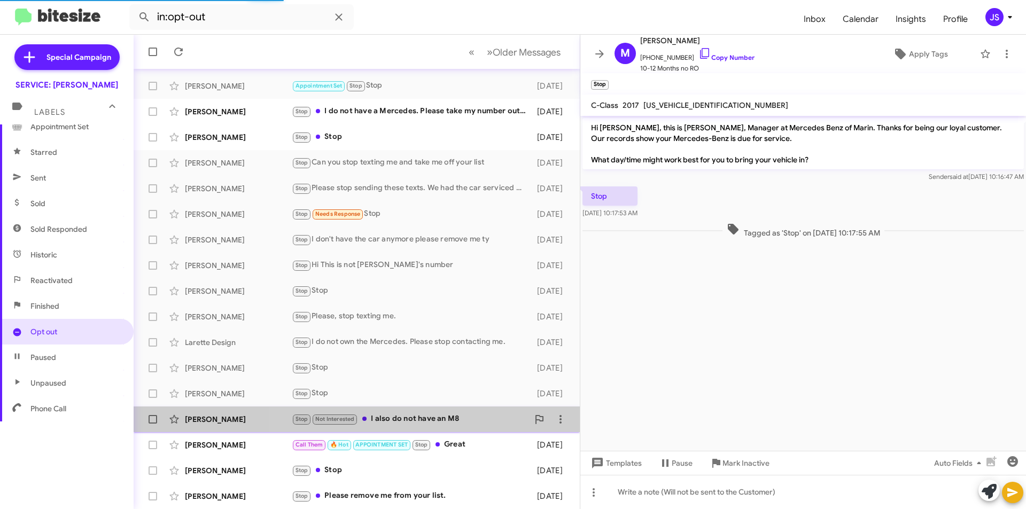
click at [421, 416] on div "Stop Not Interested I also do not have an M8" at bounding box center [410, 419] width 237 height 12
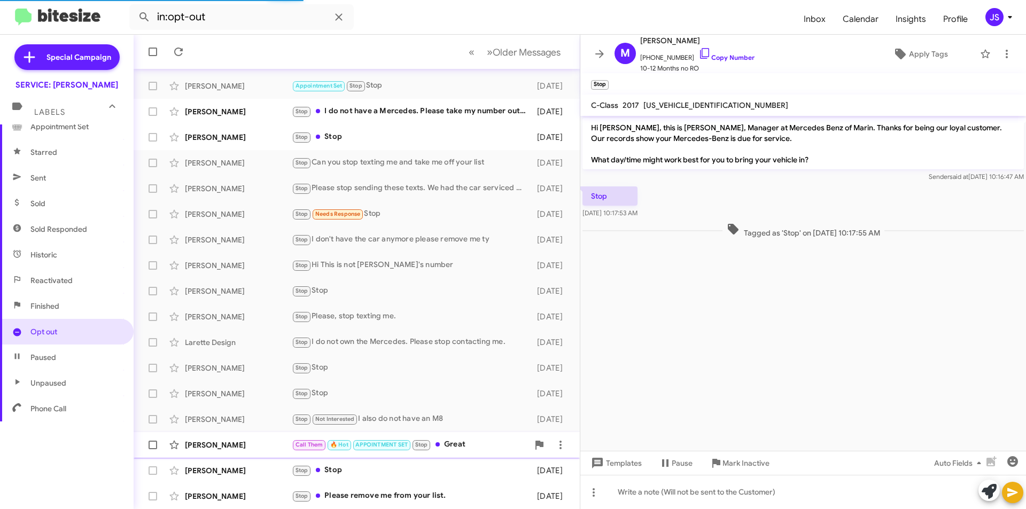
scroll to position [12, 0]
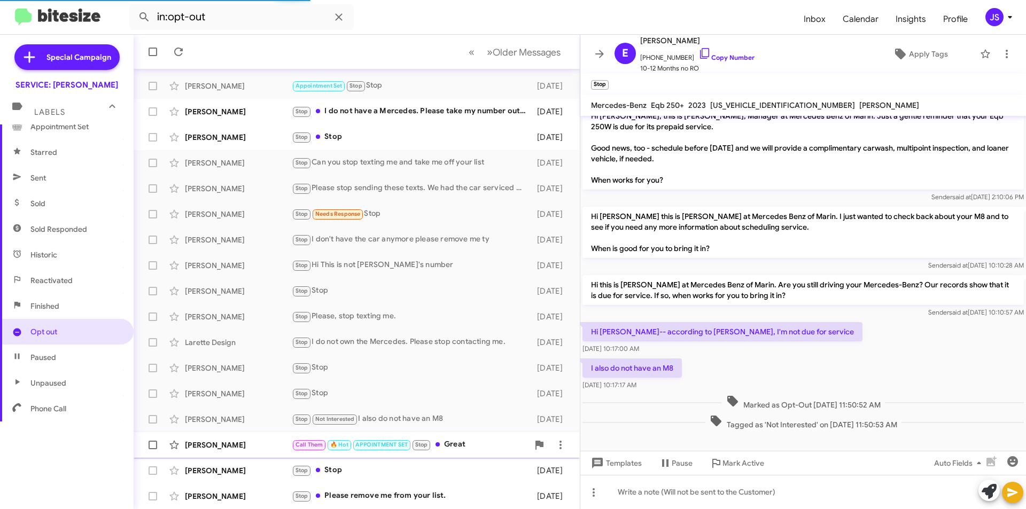
click at [477, 445] on div "Call Them 🔥 Hot APPOINTMENT SET Stop Great" at bounding box center [410, 445] width 237 height 12
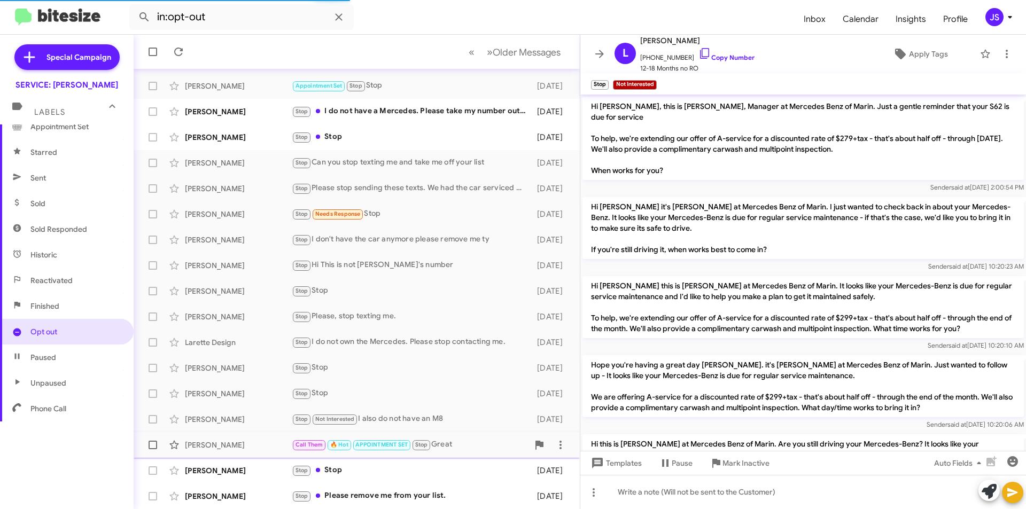
scroll to position [504, 0]
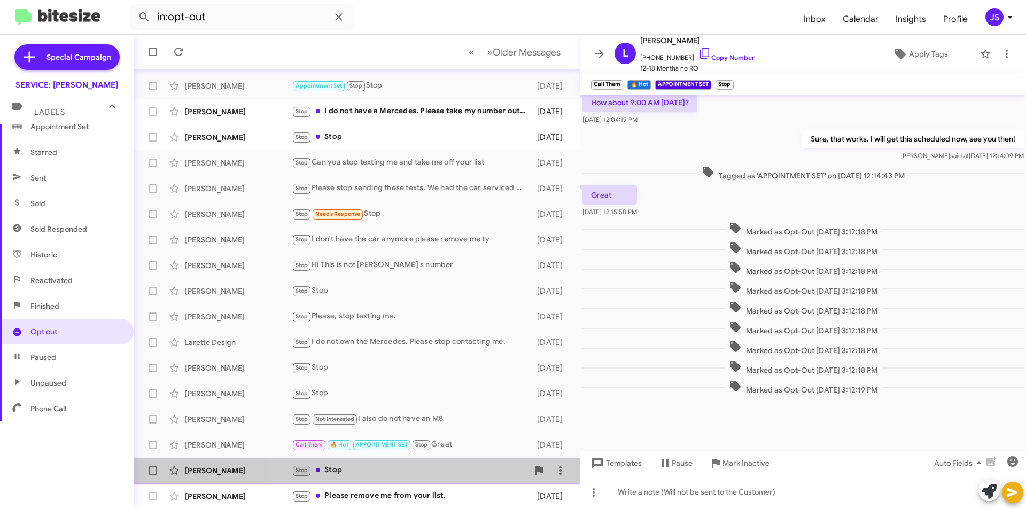
click at [460, 481] on div "Edward Hugo Stop Stop 8 months ago" at bounding box center [356, 470] width 429 height 21
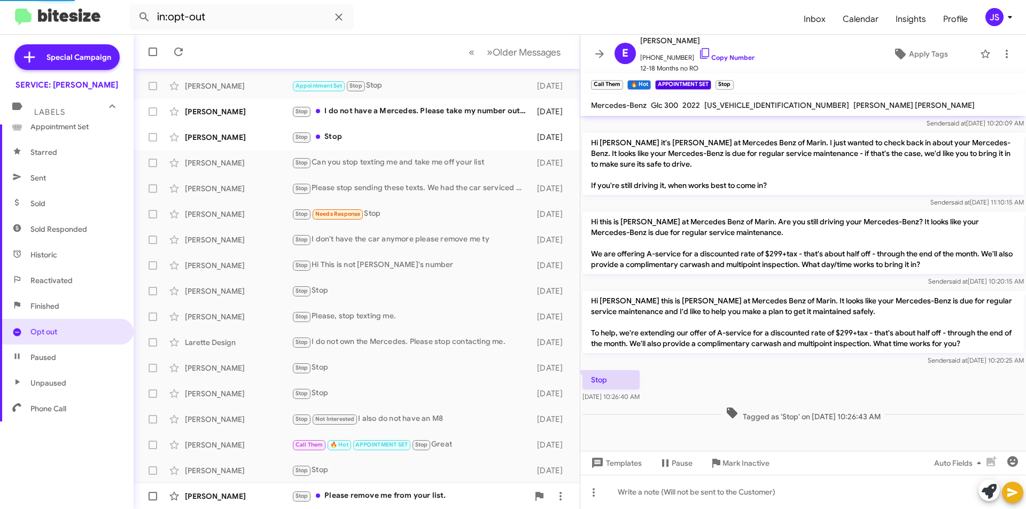
scroll to position [295, 0]
click at [452, 496] on div "Stop Please remove me from your list." at bounding box center [410, 496] width 237 height 12
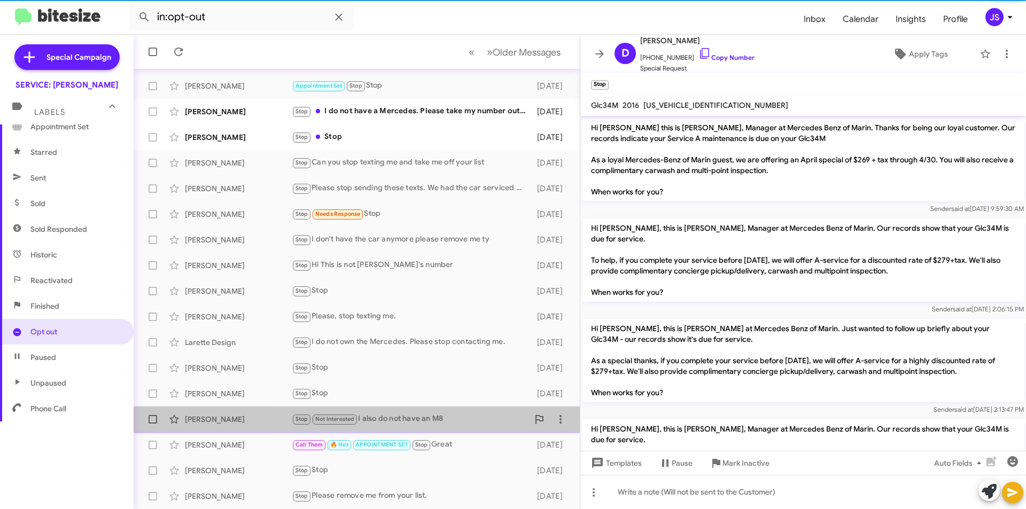
click at [465, 424] on div "Stop Not Interested I also do not have an M8" at bounding box center [410, 419] width 237 height 12
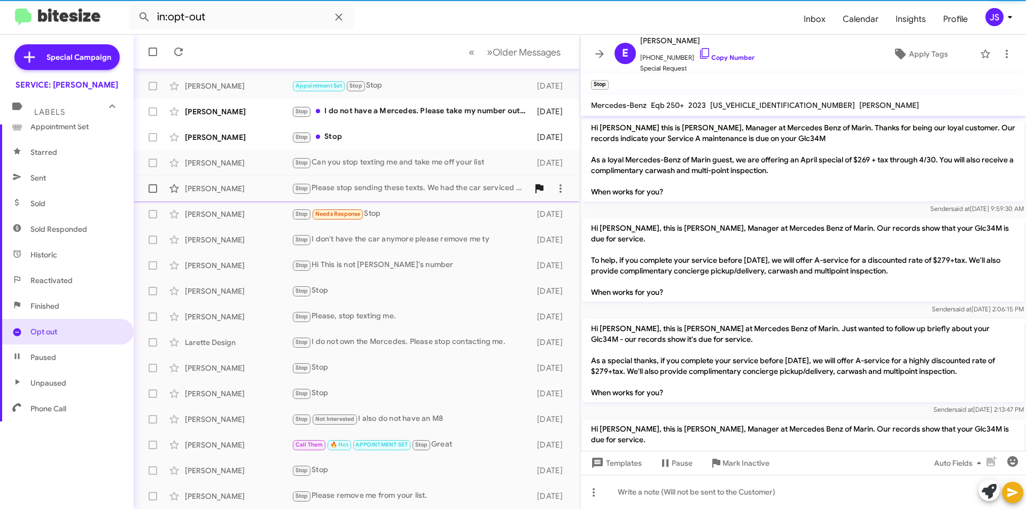
scroll to position [12, 0]
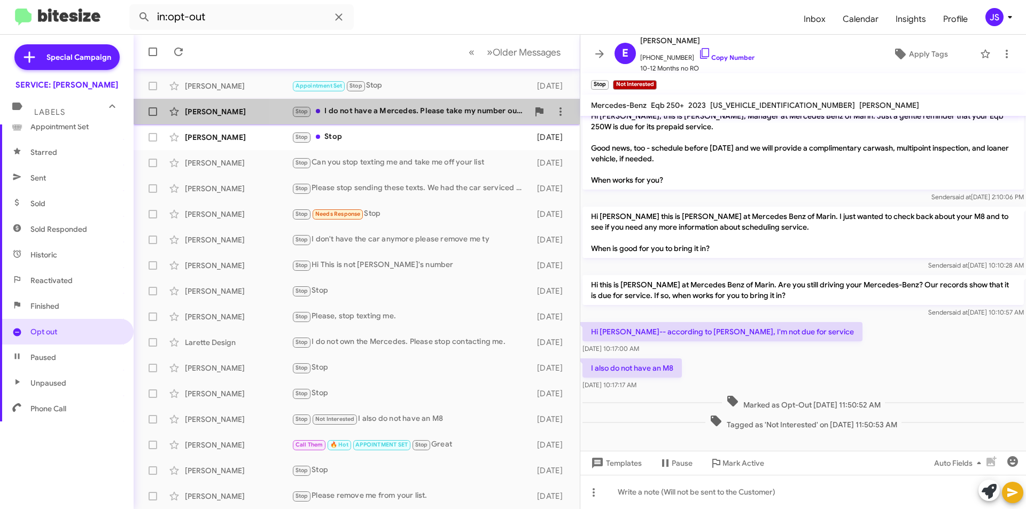
click at [486, 105] on div "Stop I do not have a Mercedes. Please take my number out of your list. Thank yo…" at bounding box center [410, 111] width 237 height 12
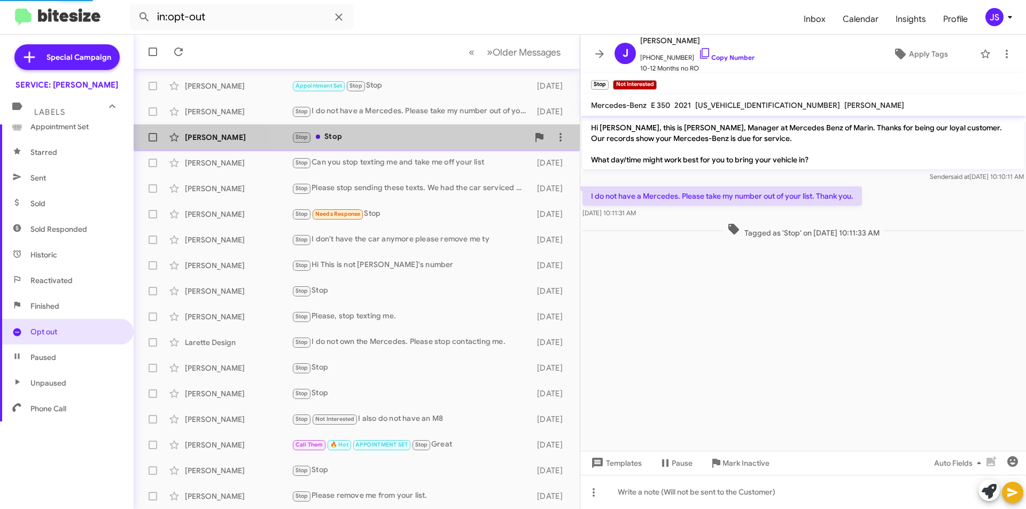
click at [472, 136] on div "Stop Stop" at bounding box center [410, 137] width 237 height 12
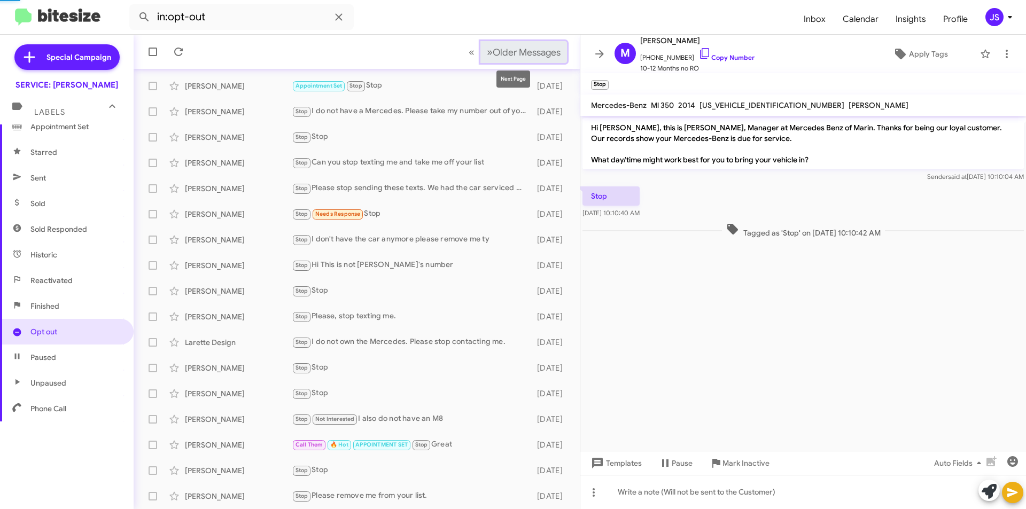
click at [537, 57] on span "Older Messages" at bounding box center [527, 53] width 68 height 12
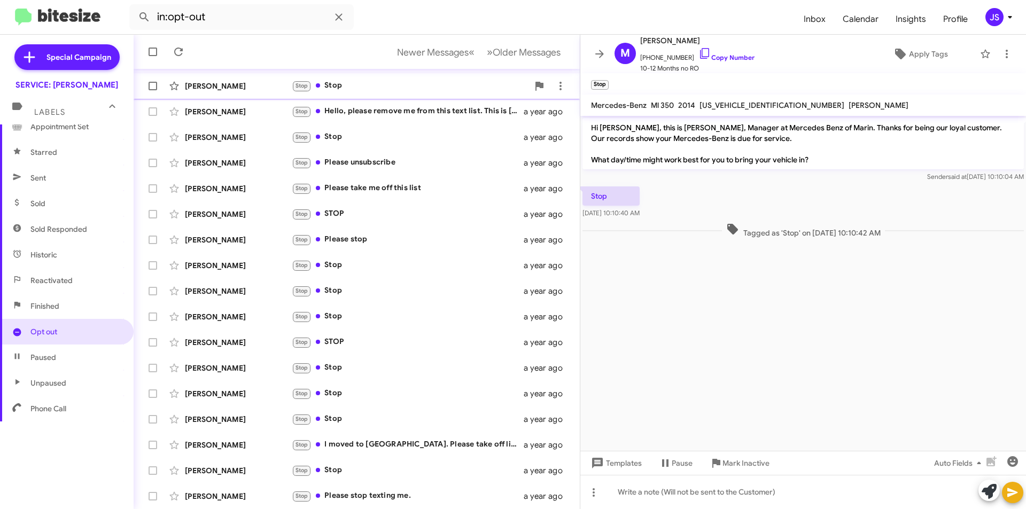
click at [339, 83] on div "Stop Stop" at bounding box center [410, 86] width 237 height 12
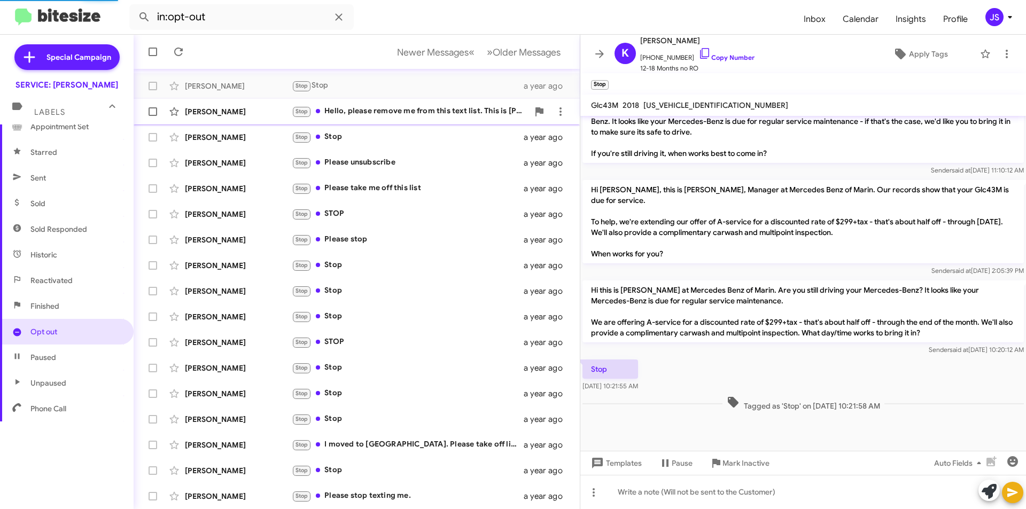
click at [364, 111] on div "Stop Hello, please remove me from this text list. This is Eric Stolte, I was a …" at bounding box center [410, 111] width 237 height 12
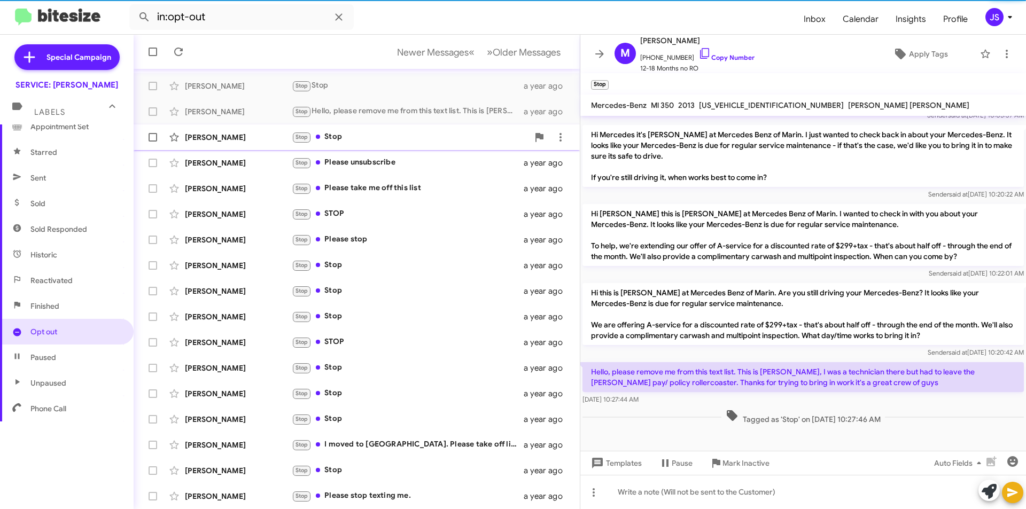
click at [392, 129] on div "Mary Foley Stop Stop a year ago" at bounding box center [356, 137] width 429 height 21
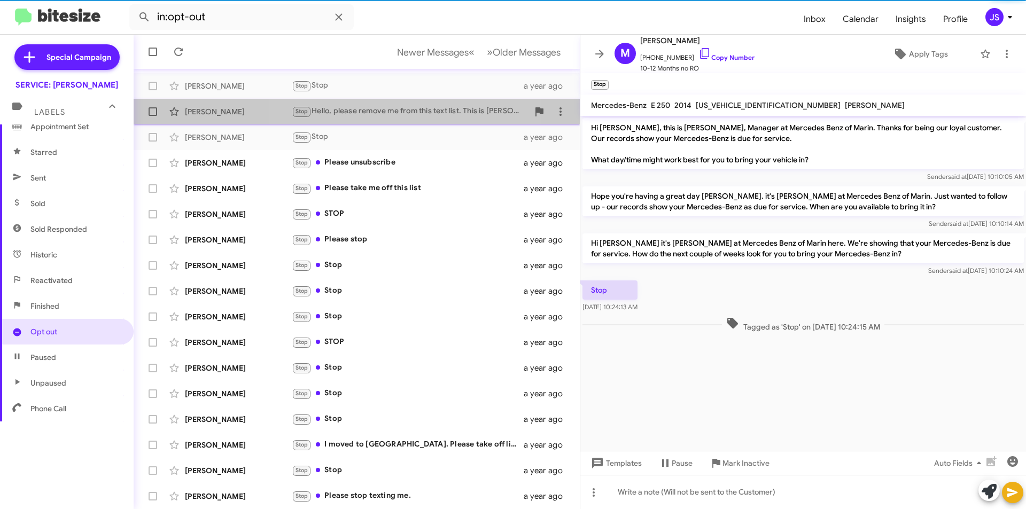
click at [397, 108] on div "Stop Hello, please remove me from this text list. This is Eric Stolte, I was a …" at bounding box center [410, 111] width 237 height 12
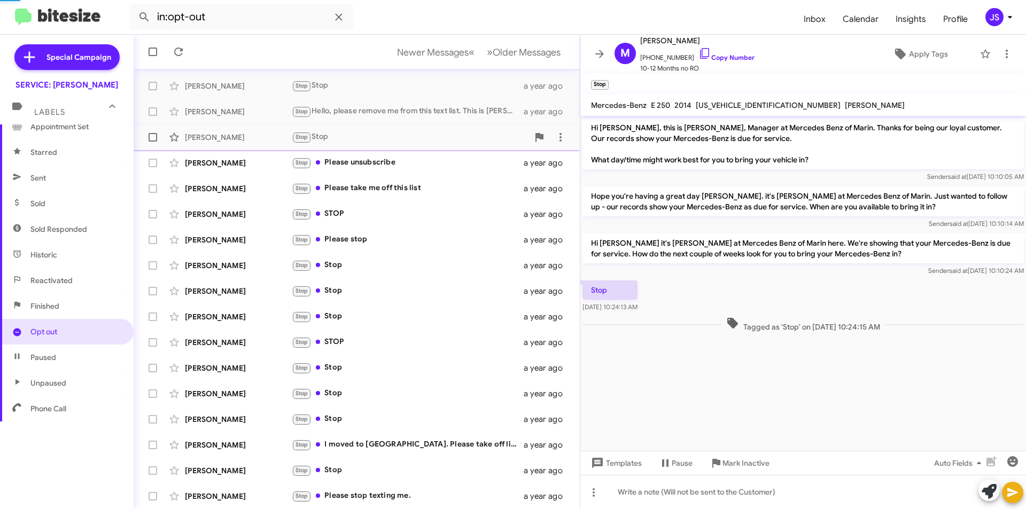
scroll to position [245, 0]
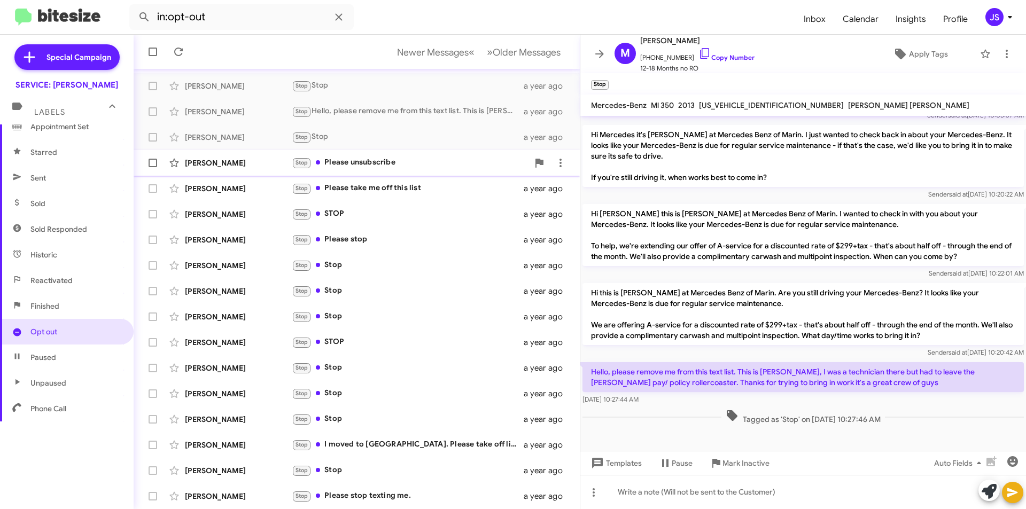
click at [507, 159] on div "Stop Please unsubscribe" at bounding box center [410, 163] width 237 height 12
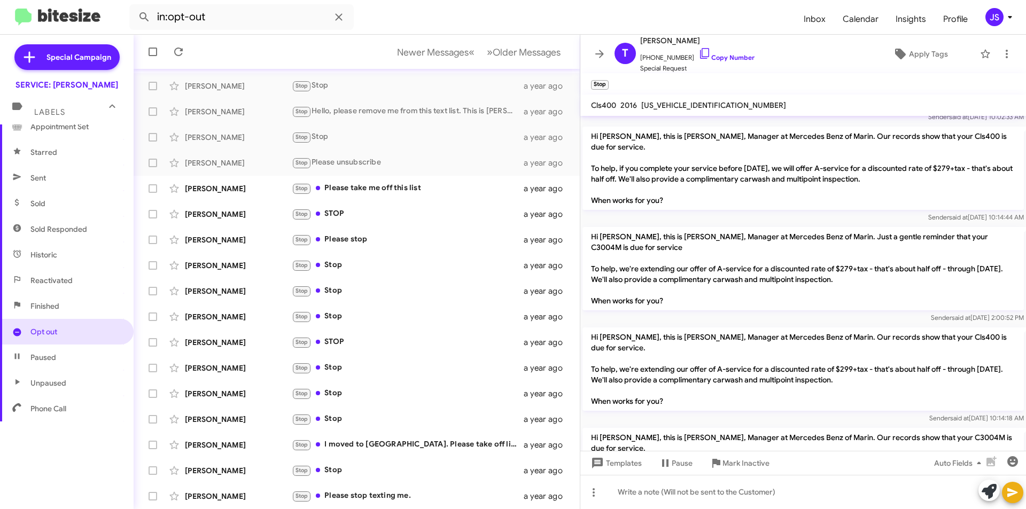
scroll to position [861, 0]
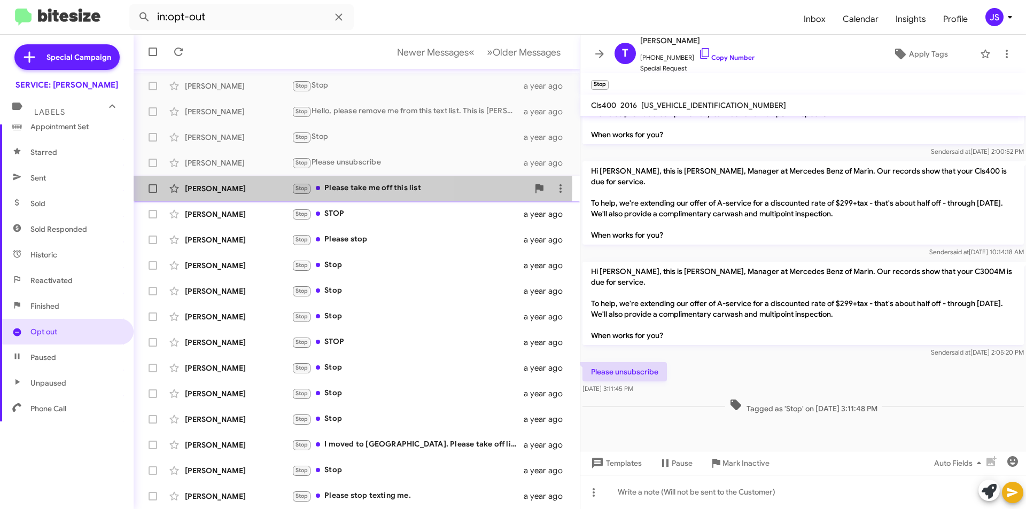
click at [242, 186] on div "Sara Price" at bounding box center [238, 188] width 107 height 11
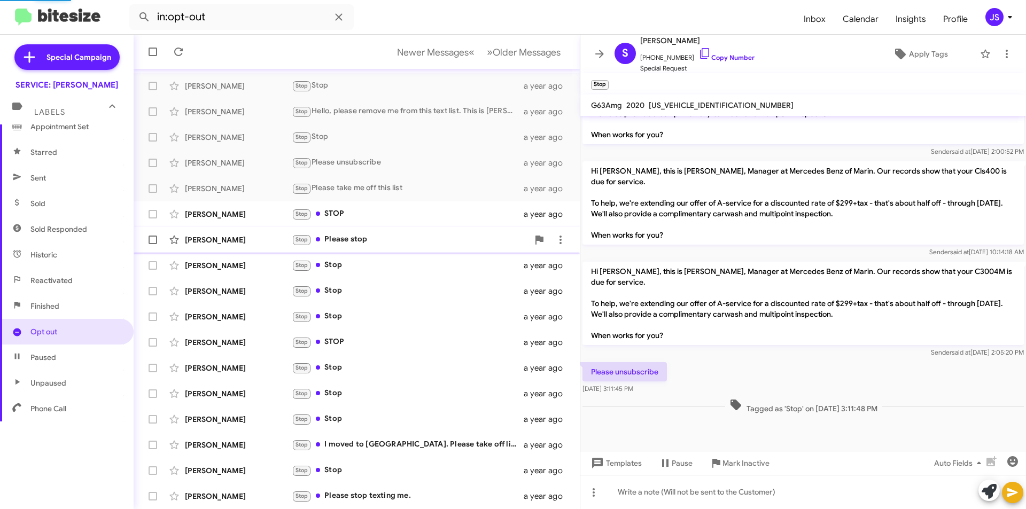
scroll to position [345, 0]
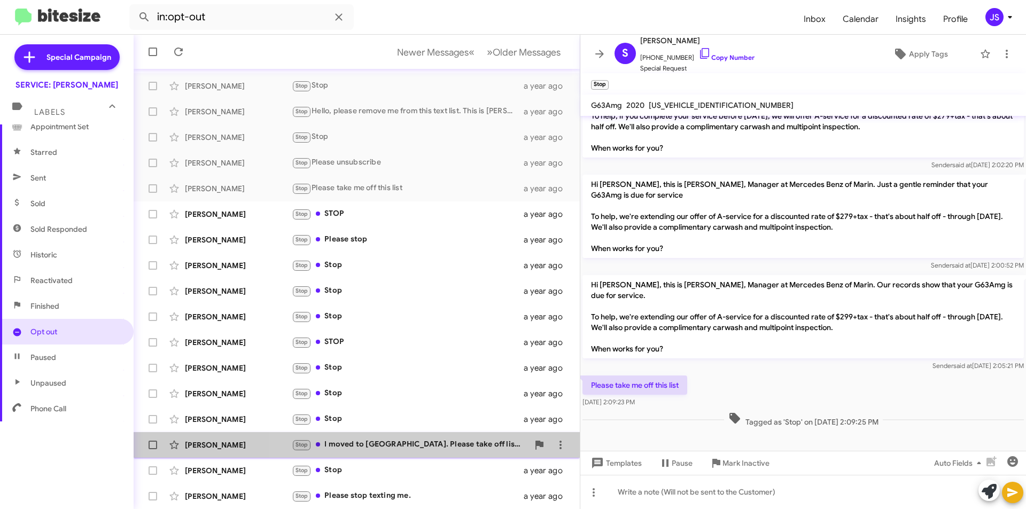
click at [457, 451] on div "Stop I moved to DC. Please take off list. Thanks." at bounding box center [410, 445] width 237 height 12
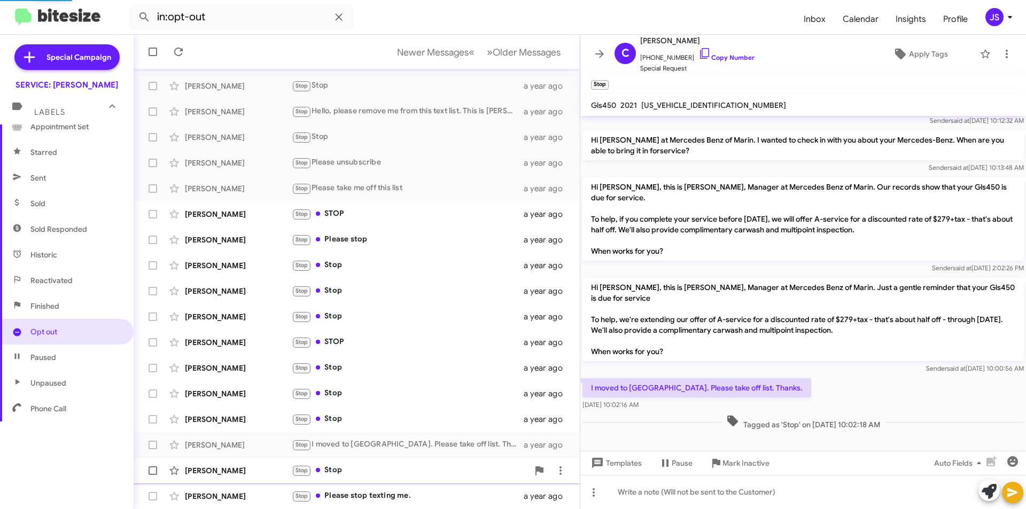
scroll to position [103, 0]
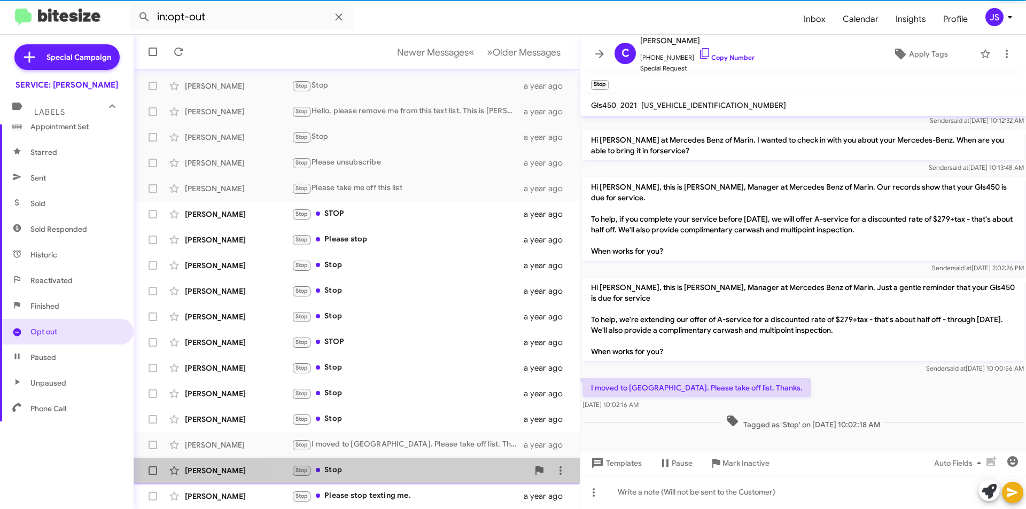
click at [455, 472] on div "Stop Stop" at bounding box center [410, 471] width 237 height 12
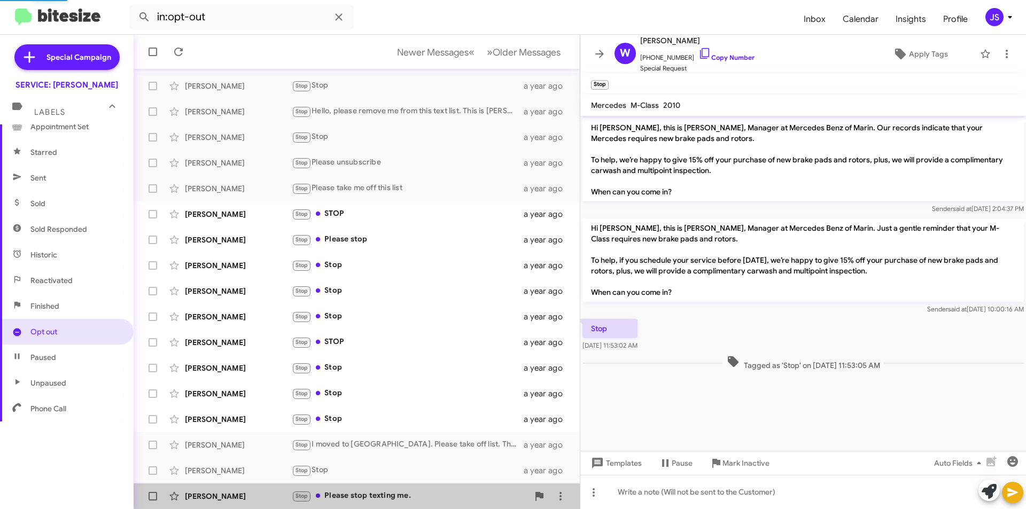
click at [447, 490] on div "Elizabeth Pham Stop Please stop texting me. a year ago" at bounding box center [356, 496] width 429 height 21
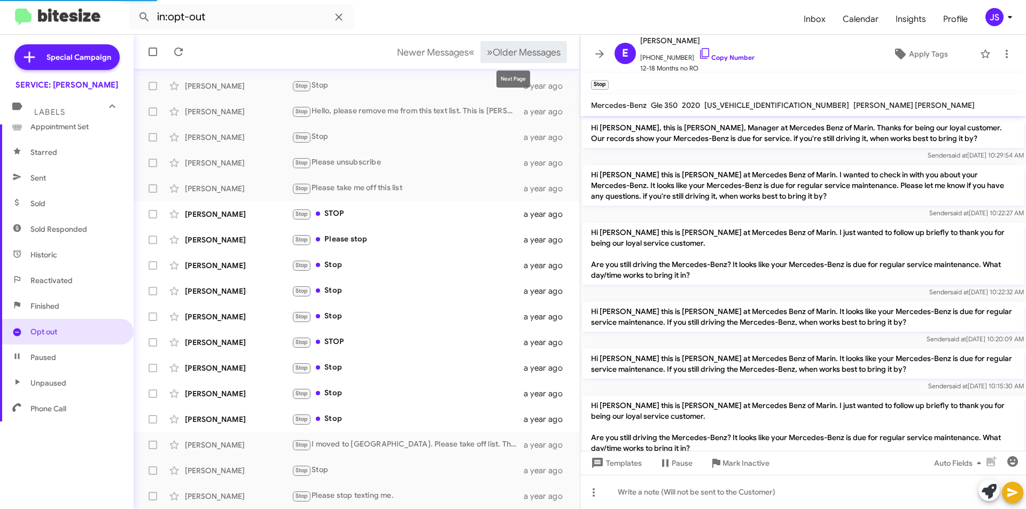
scroll to position [99, 0]
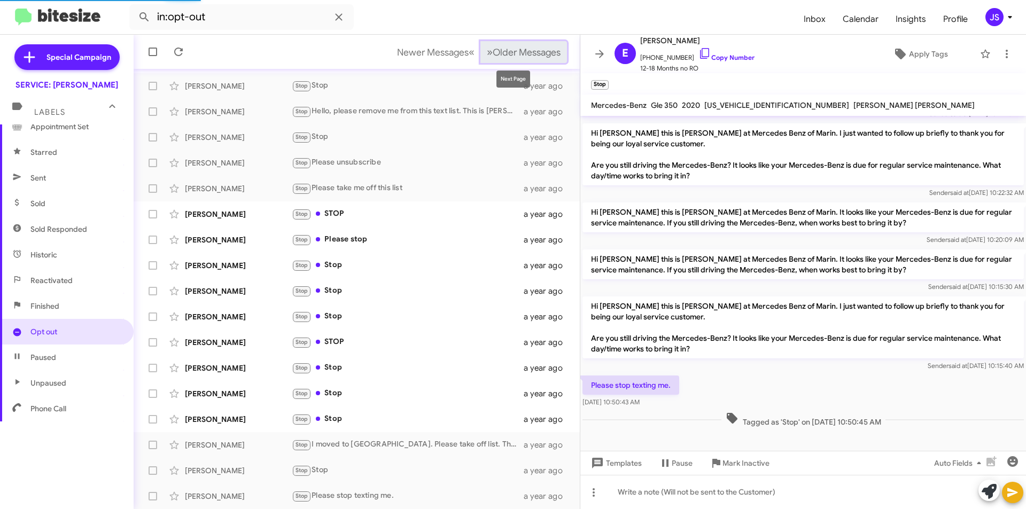
click at [542, 47] on span "Older Messages" at bounding box center [527, 53] width 68 height 12
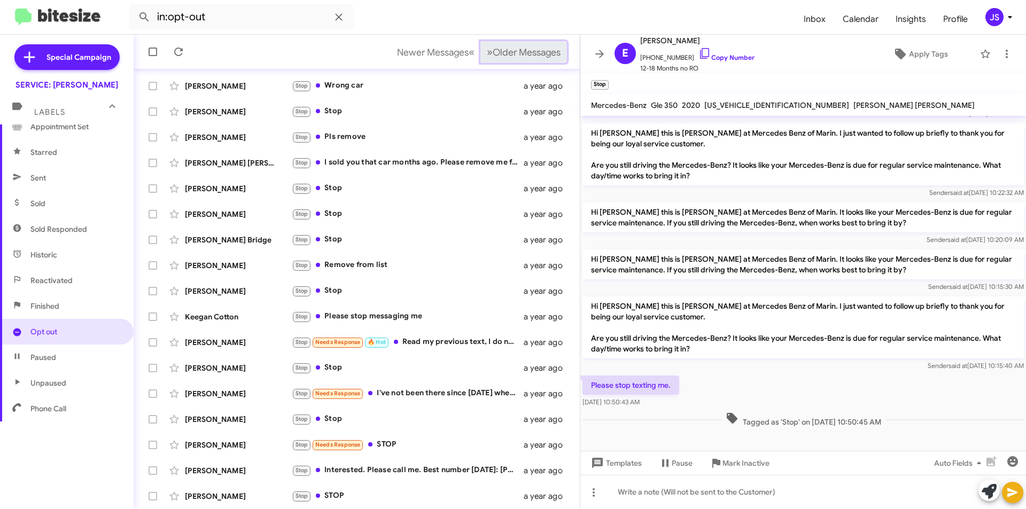
click at [535, 59] on button "» Next Older Messages" at bounding box center [524, 52] width 87 height 22
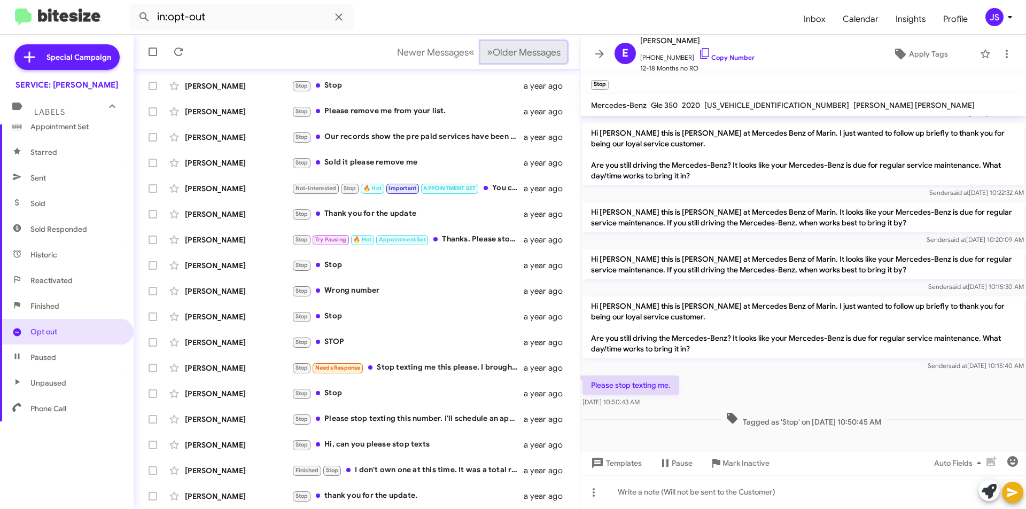
click at [535, 59] on button "» Next Older Messages" at bounding box center [524, 52] width 87 height 22
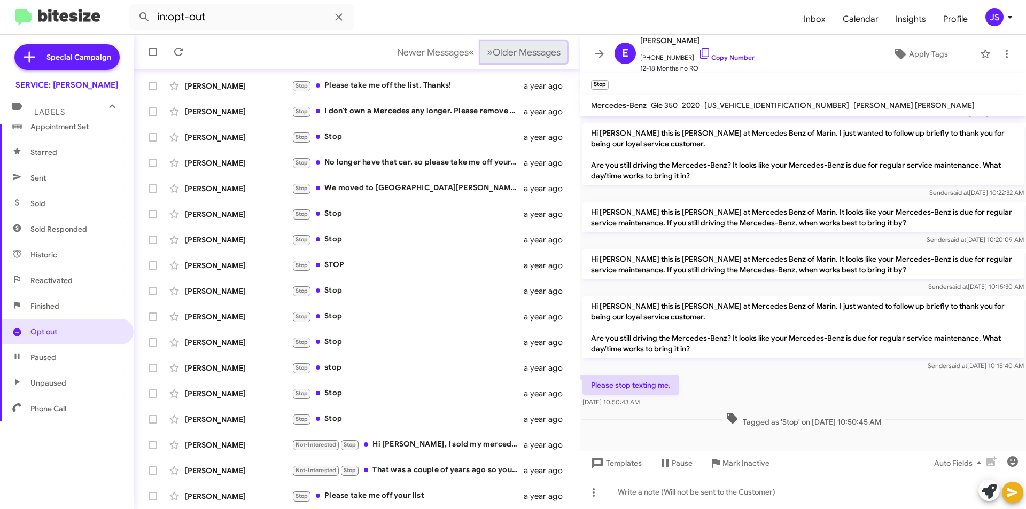
click at [535, 59] on button "» Next Older Messages" at bounding box center [524, 52] width 87 height 22
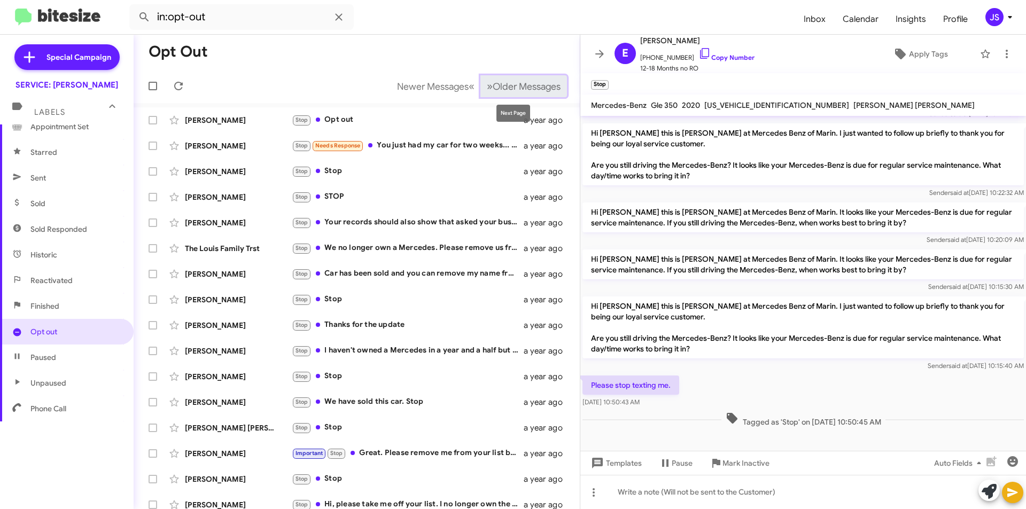
click at [502, 78] on button "» Next Older Messages" at bounding box center [524, 86] width 87 height 22
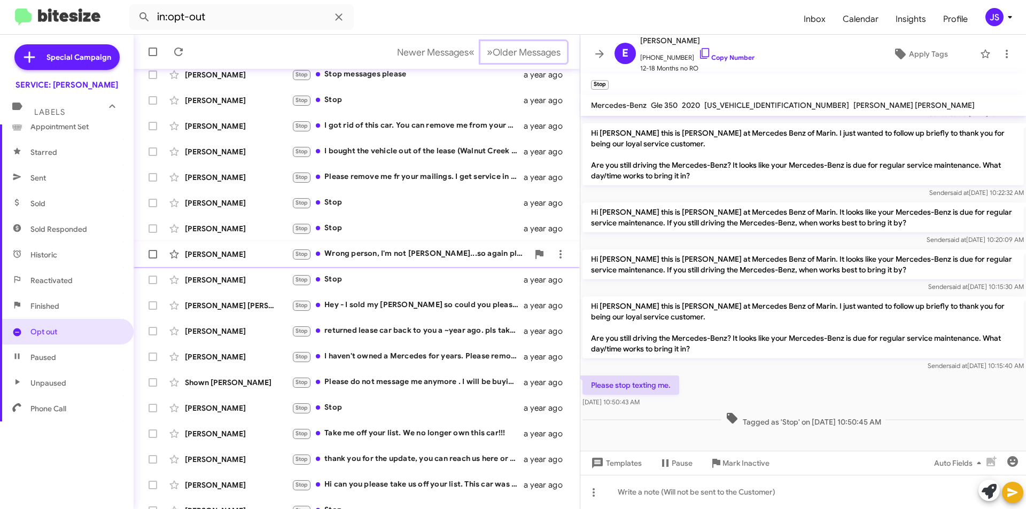
scroll to position [111, 0]
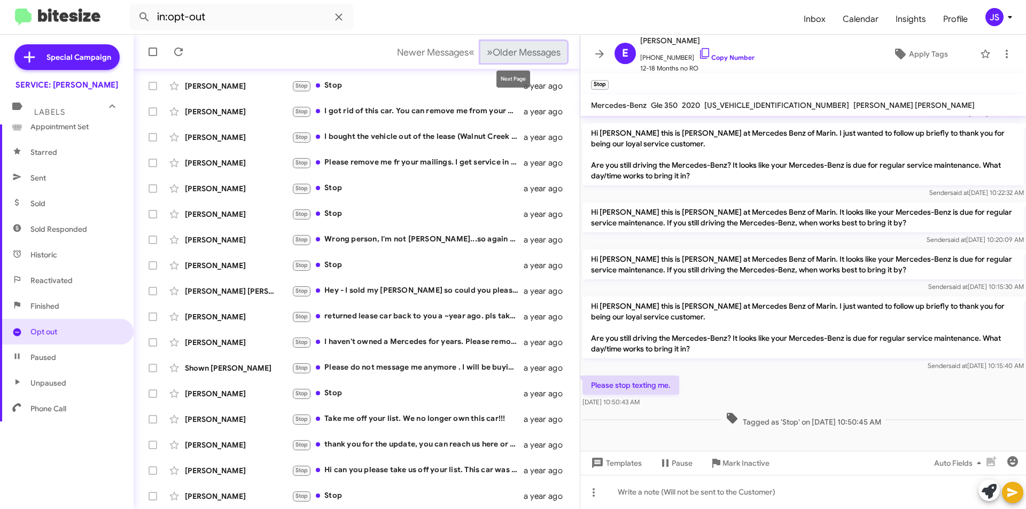
click at [550, 49] on span "Older Messages" at bounding box center [527, 53] width 68 height 12
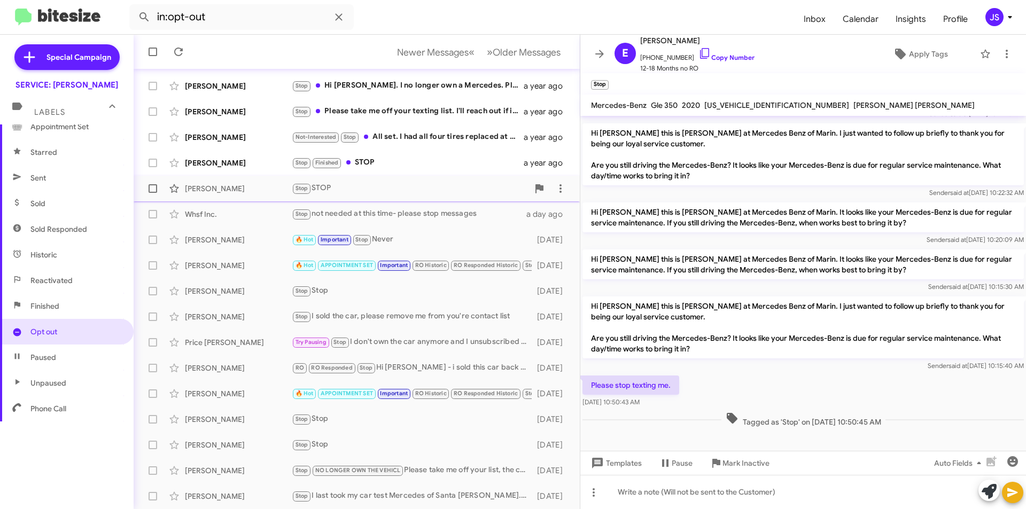
click at [475, 188] on div "Stop STOP" at bounding box center [410, 188] width 237 height 12
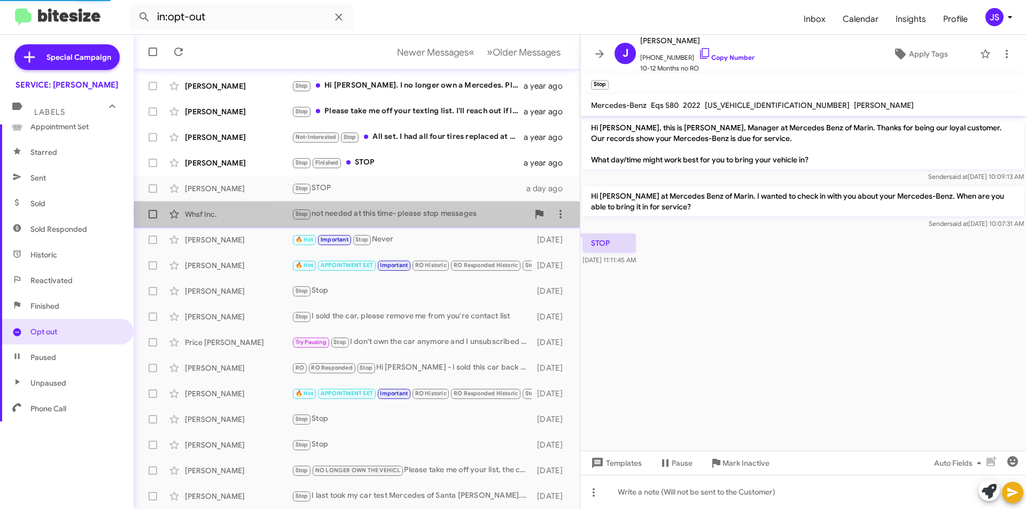
click at [465, 215] on div "Stop not needed at this time- please stop messages" at bounding box center [410, 214] width 237 height 12
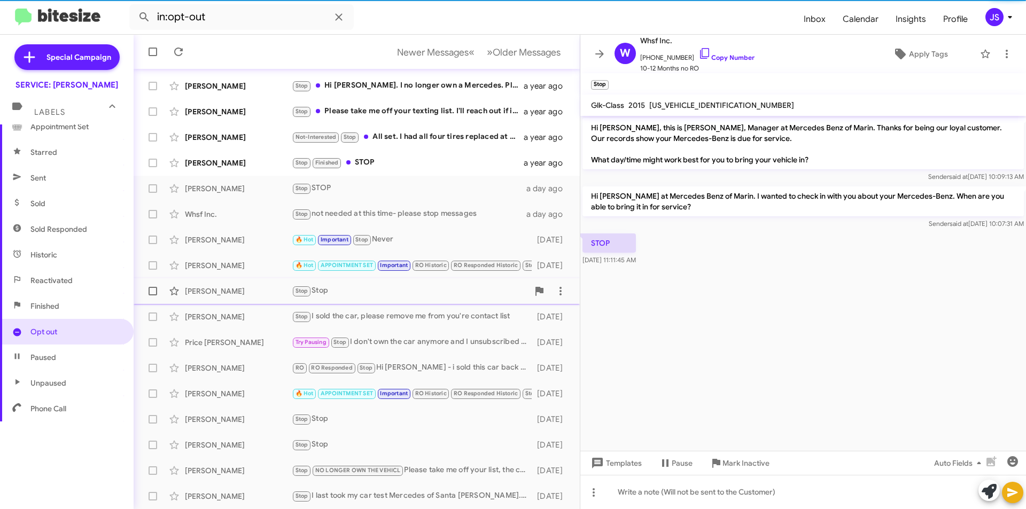
scroll to position [84, 0]
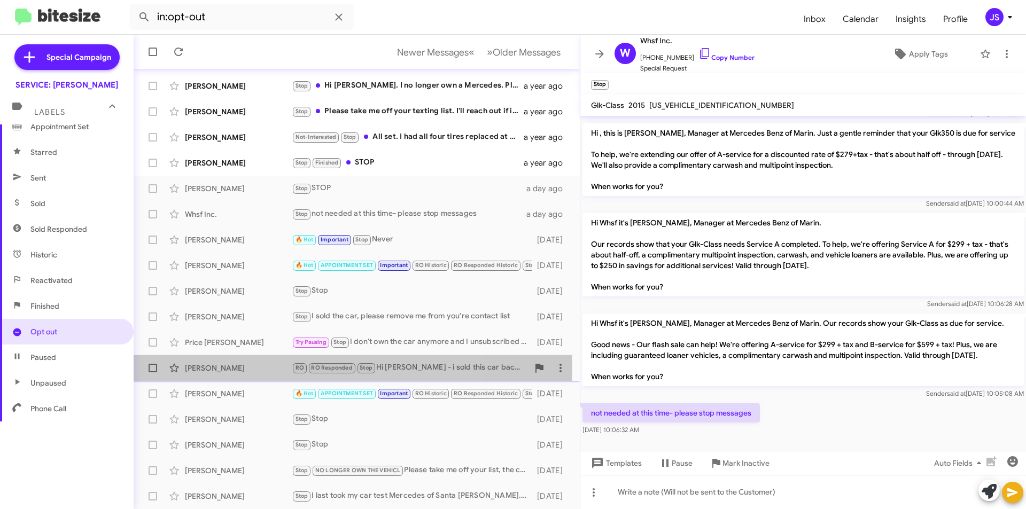
click at [256, 368] on div "Jennifer Mccrea" at bounding box center [238, 368] width 107 height 11
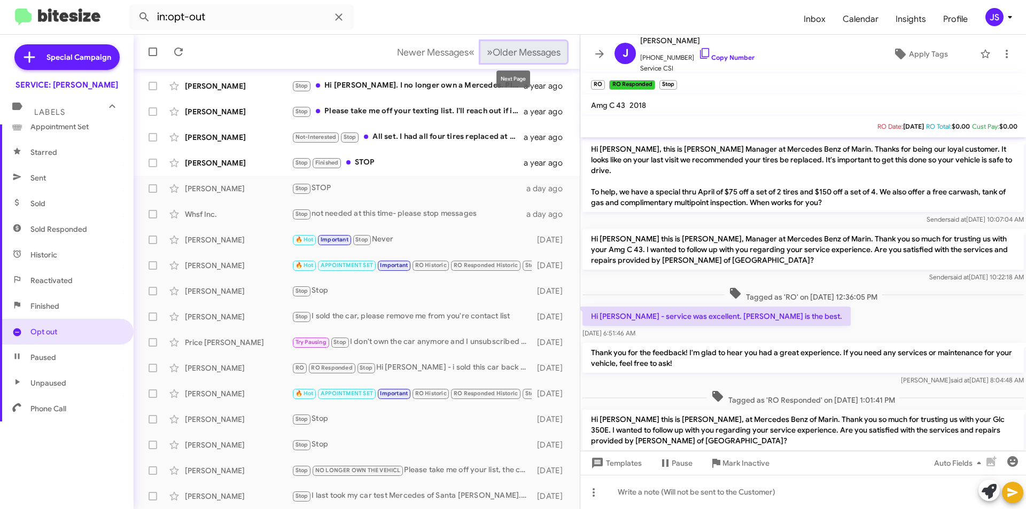
click at [526, 49] on span "Older Messages" at bounding box center [527, 53] width 68 height 12
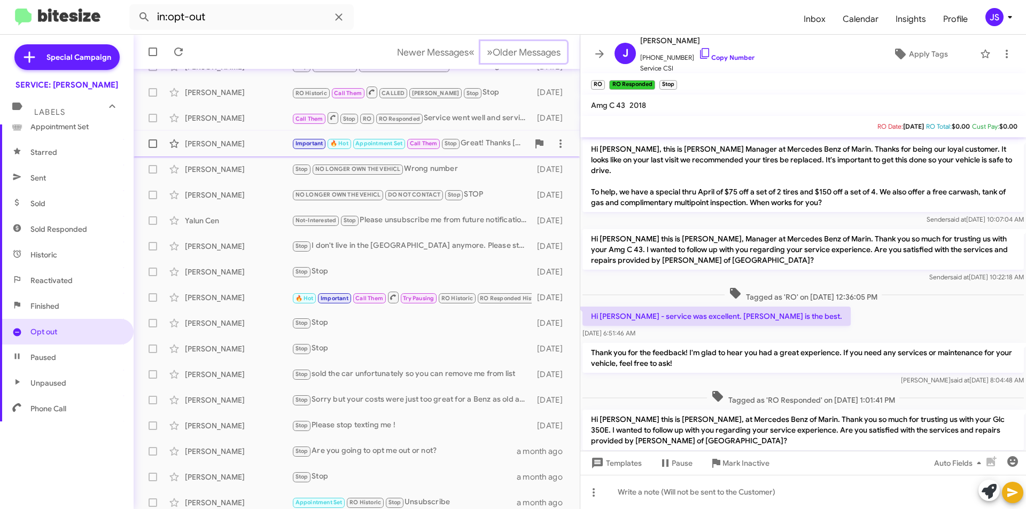
scroll to position [111, 0]
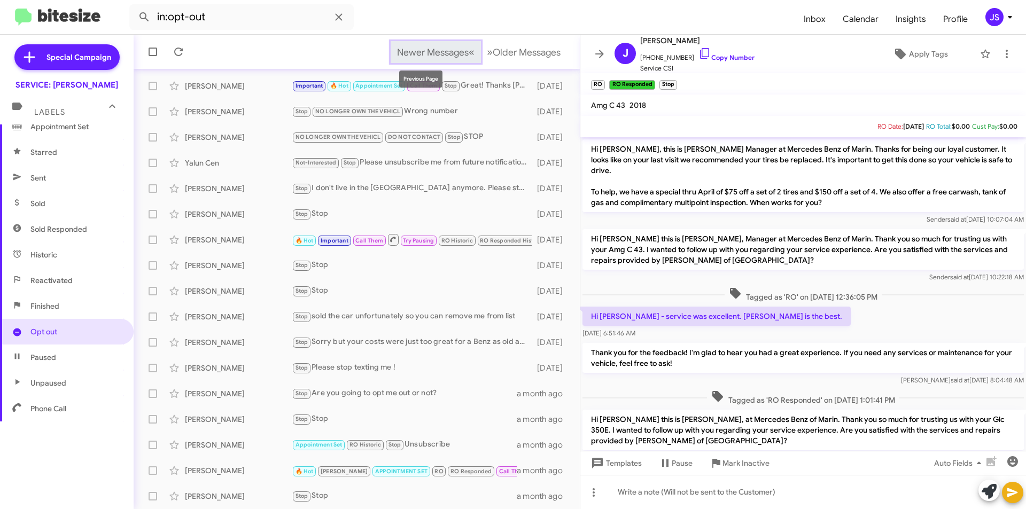
click at [432, 57] on span "Newer Messages" at bounding box center [433, 53] width 72 height 12
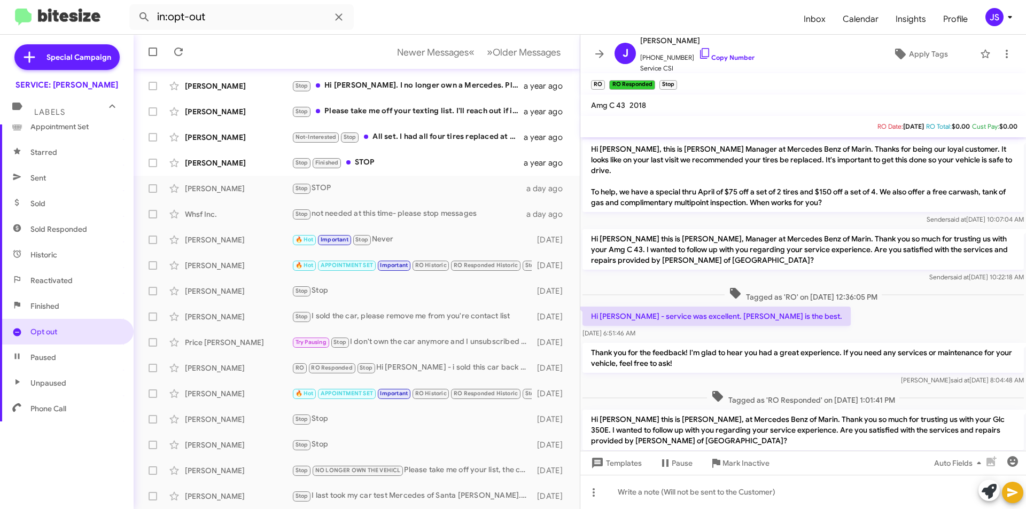
click at [525, 39] on mat-toolbar-row "Newer Messages « Previous » Next Older Messages" at bounding box center [357, 52] width 446 height 34
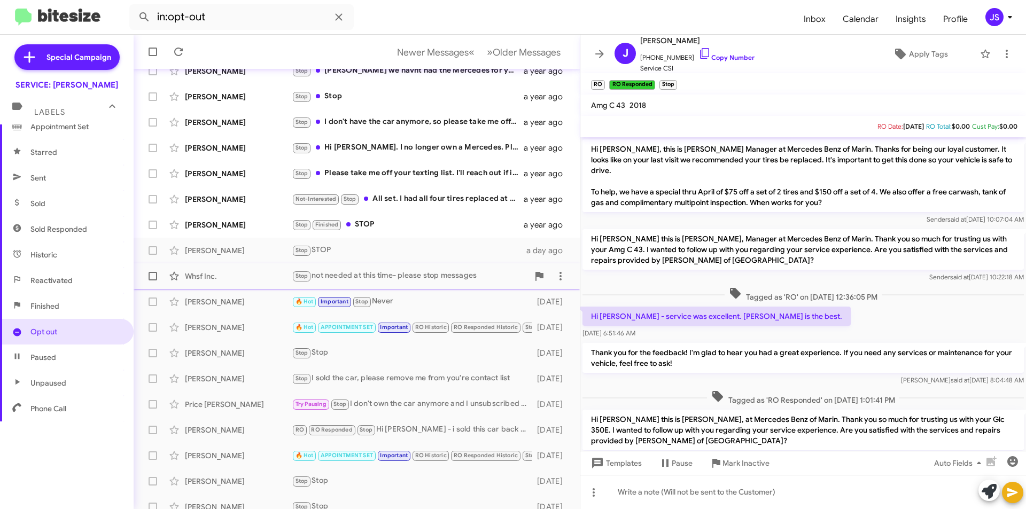
scroll to position [111, 0]
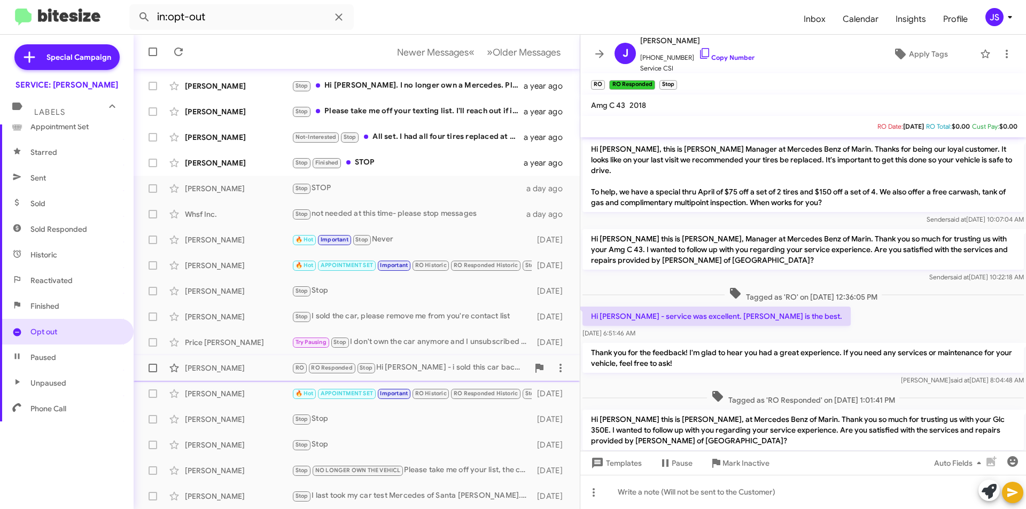
click at [228, 359] on div "Jennifer Mccrea RO RO Responded Stop Hi omar - i sold this car back to you and …" at bounding box center [356, 368] width 429 height 21
click at [544, 44] on button "» Next Older Messages" at bounding box center [524, 52] width 87 height 22
click at [514, 67] on mat-toolbar-row "Newer Messages « Previous » Next Older Messages" at bounding box center [357, 52] width 446 height 34
click at [518, 56] on span "Older Messages" at bounding box center [527, 53] width 68 height 12
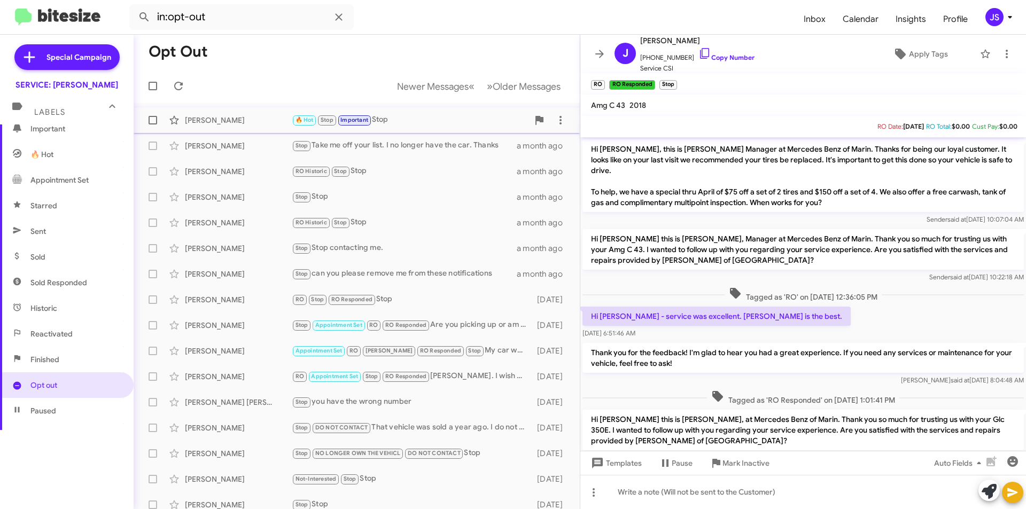
click at [262, 124] on div "Susan Turbin" at bounding box center [238, 120] width 107 height 11
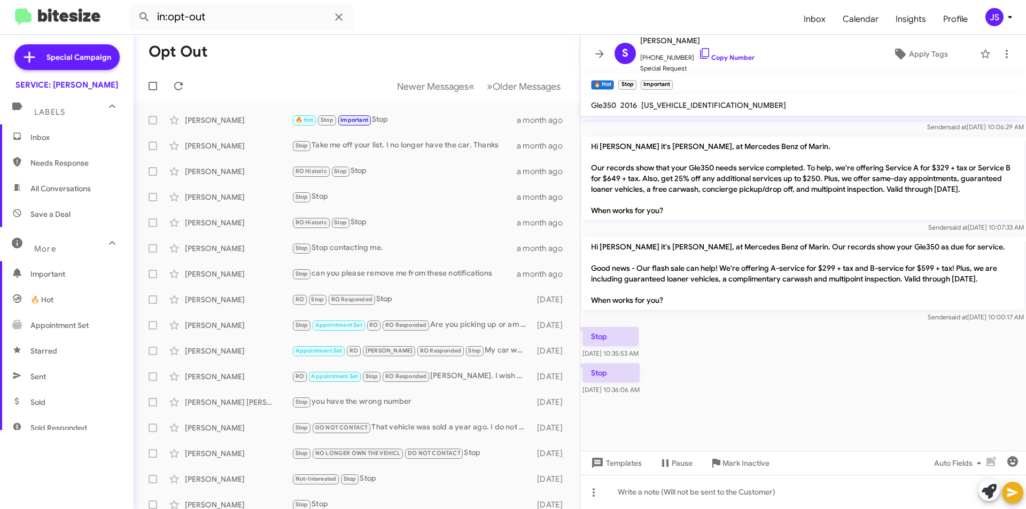
click at [71, 136] on span "Inbox" at bounding box center [75, 137] width 91 height 11
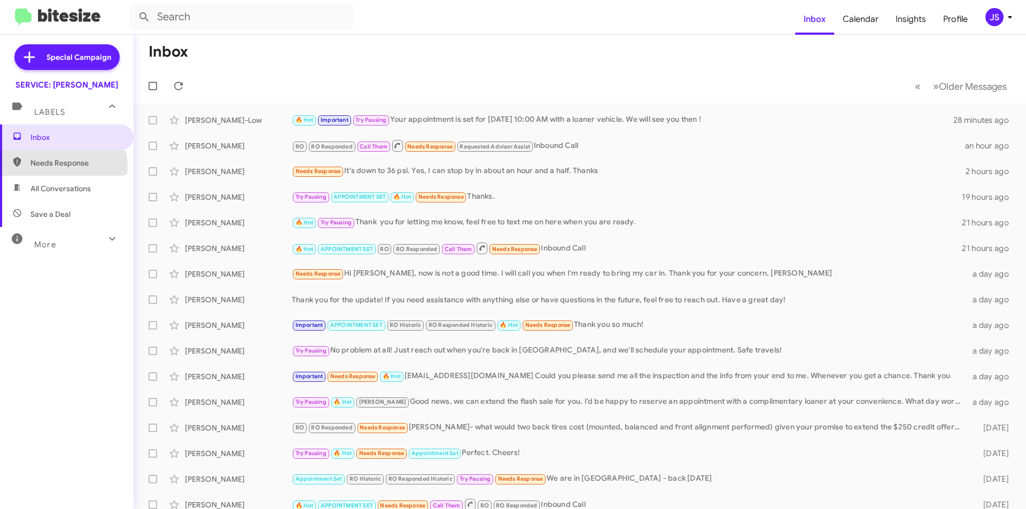
click at [54, 167] on span "Needs Response" at bounding box center [75, 163] width 91 height 11
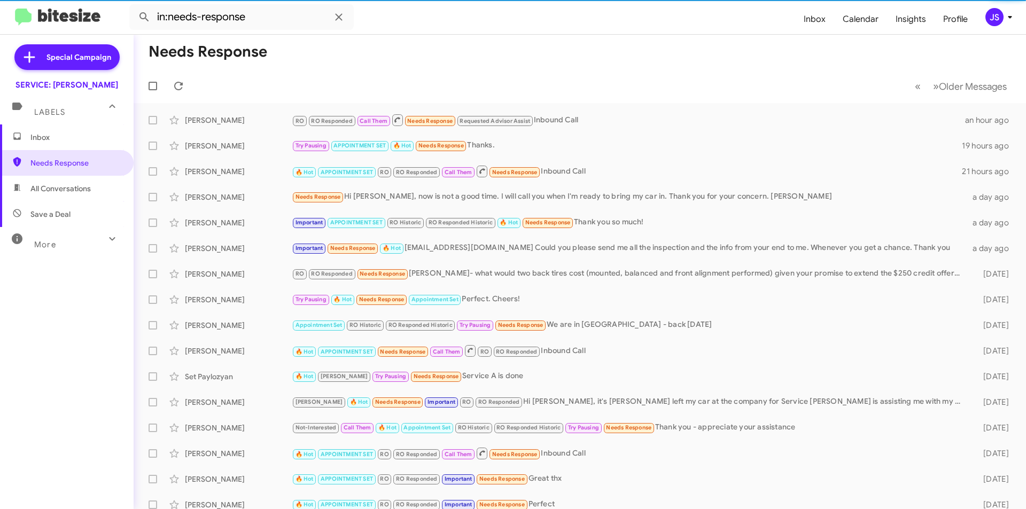
click at [55, 195] on span "All Conversations" at bounding box center [67, 189] width 134 height 26
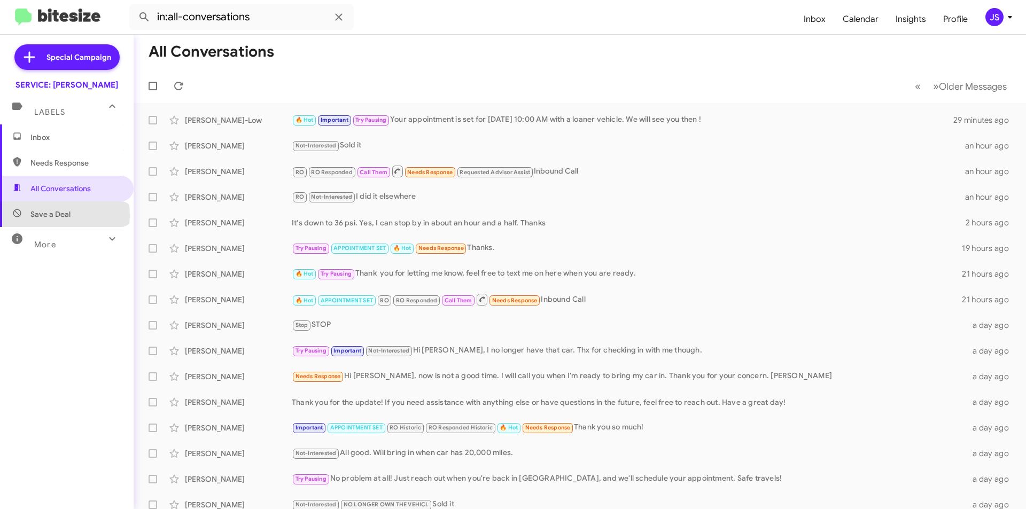
click at [64, 215] on span "Save a Deal" at bounding box center [50, 214] width 40 height 11
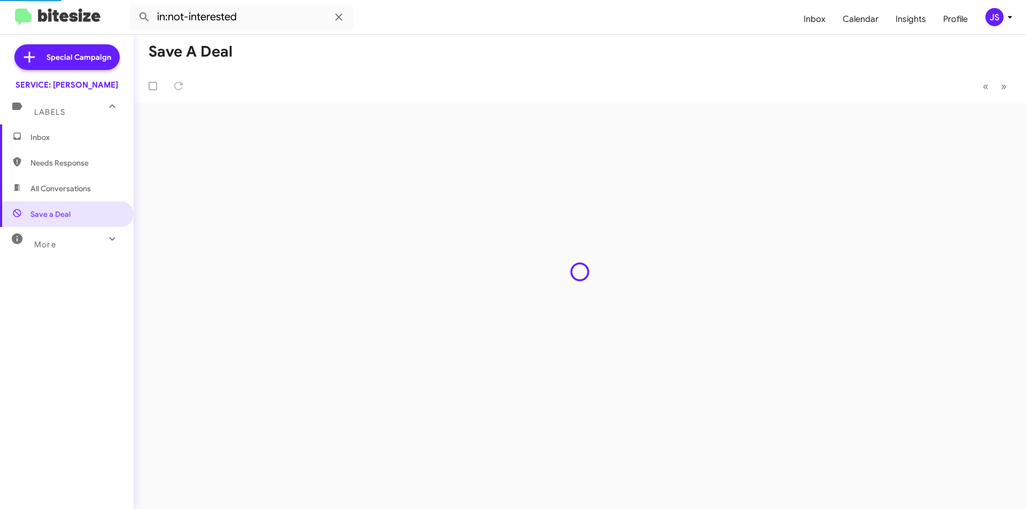
click at [68, 239] on div "More" at bounding box center [56, 240] width 95 height 20
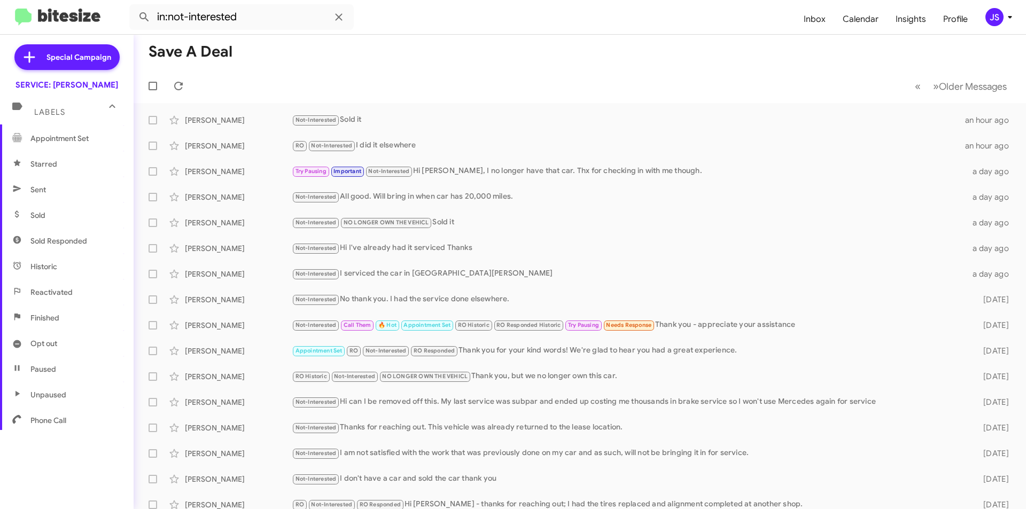
scroll to position [199, 0]
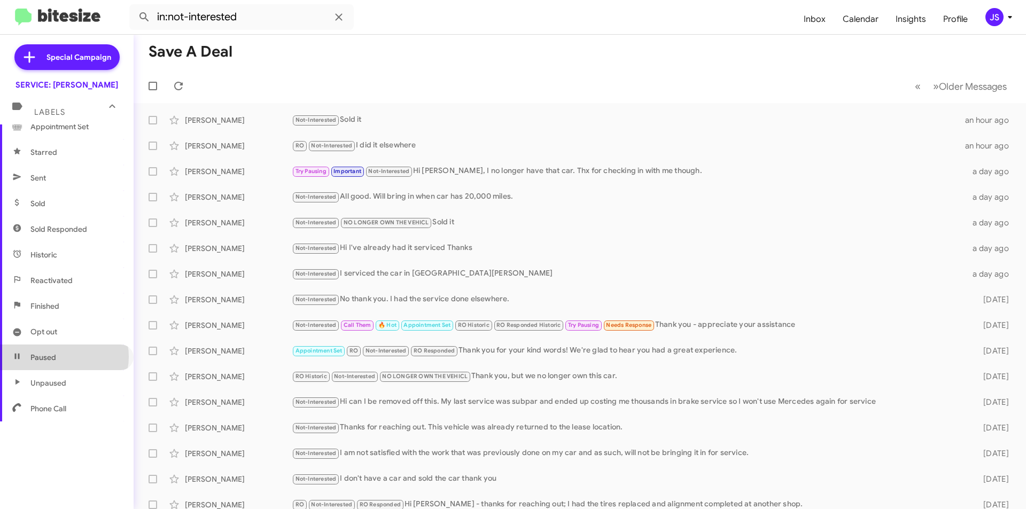
click at [64, 357] on span "Paused" at bounding box center [67, 358] width 134 height 26
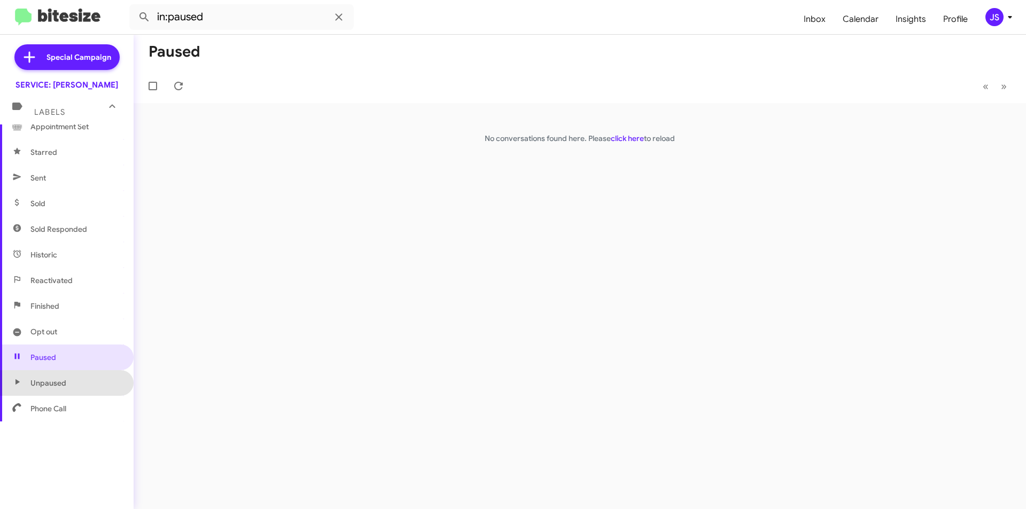
click at [74, 393] on span "Unpaused" at bounding box center [67, 383] width 134 height 26
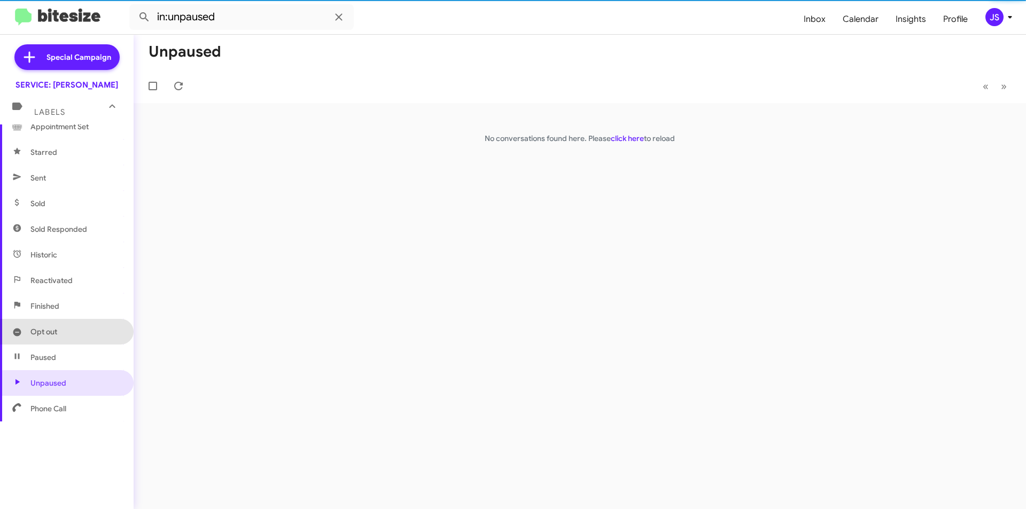
click at [68, 335] on span "Opt out" at bounding box center [67, 332] width 134 height 26
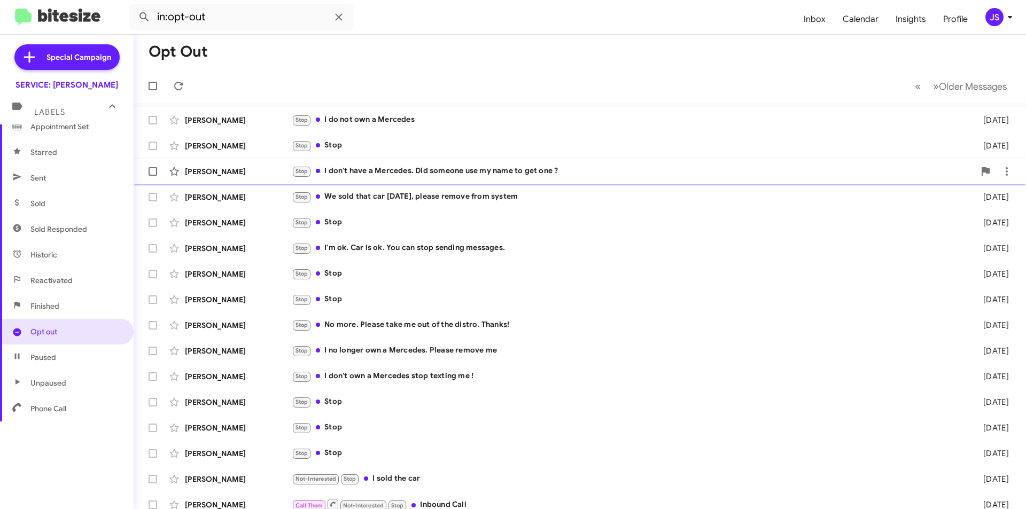
click at [559, 161] on div "[PERSON_NAME] Stop I don't have a Mercedes. Did someone use my name to get one …" at bounding box center [580, 171] width 876 height 21
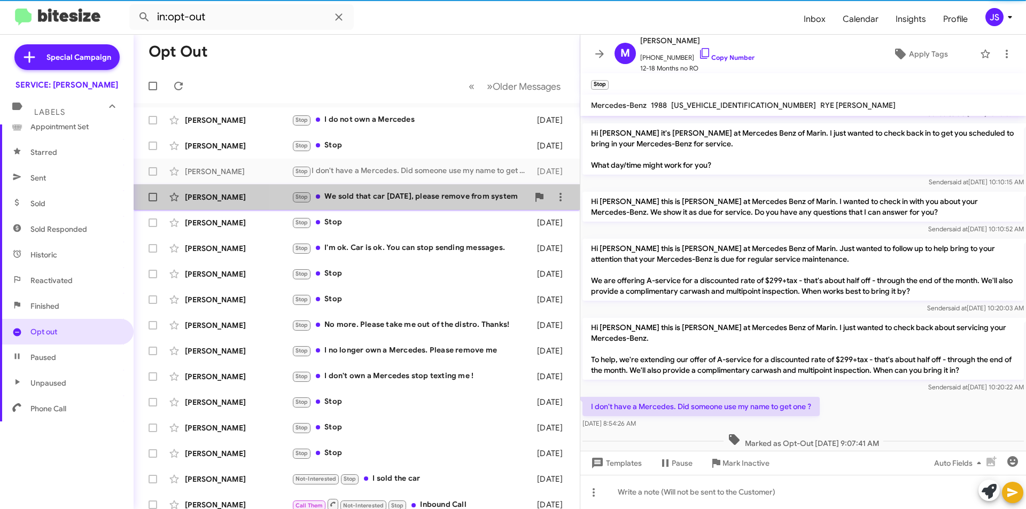
click at [450, 192] on div "Stop We sold that car [DATE], please remove from system" at bounding box center [410, 197] width 237 height 12
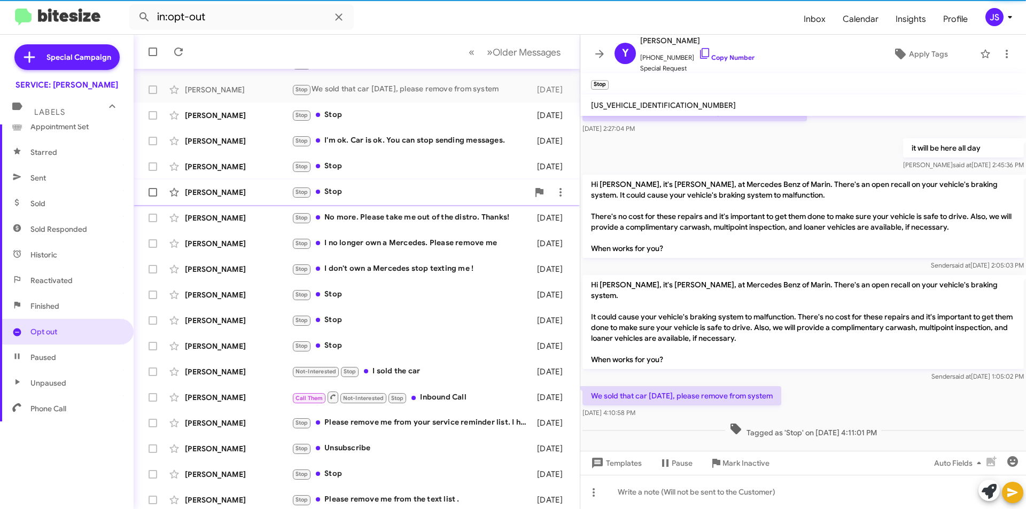
scroll to position [111, 0]
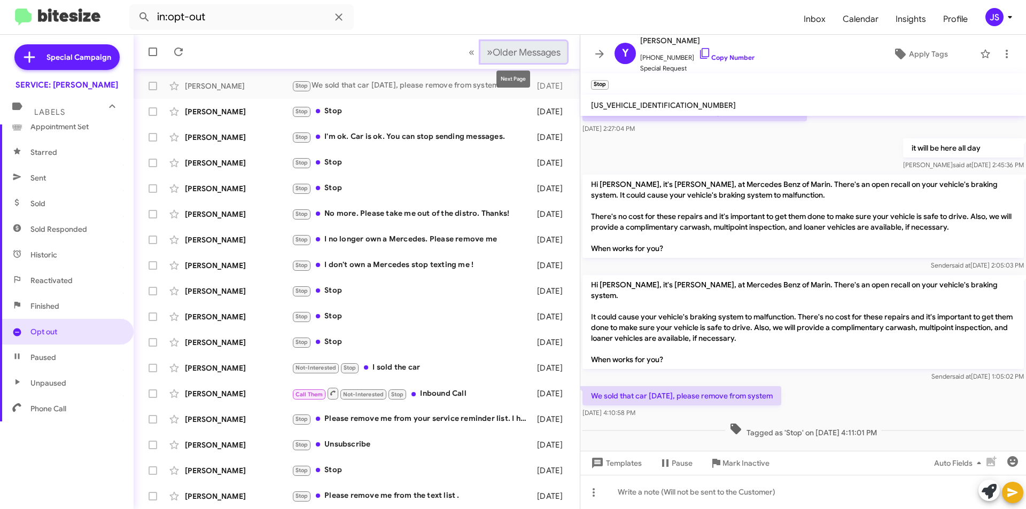
click at [527, 56] on span "Older Messages" at bounding box center [527, 53] width 68 height 12
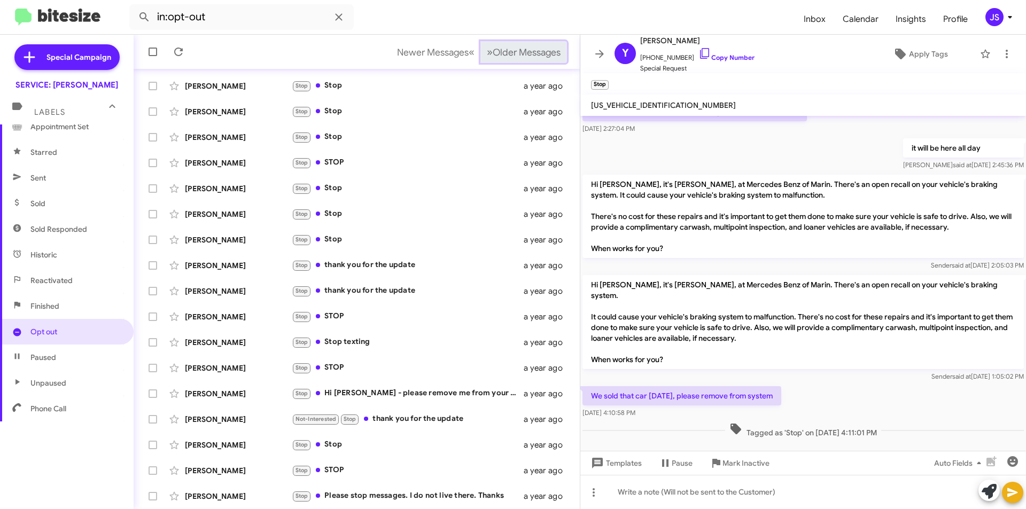
click at [527, 56] on span "Older Messages" at bounding box center [527, 53] width 68 height 12
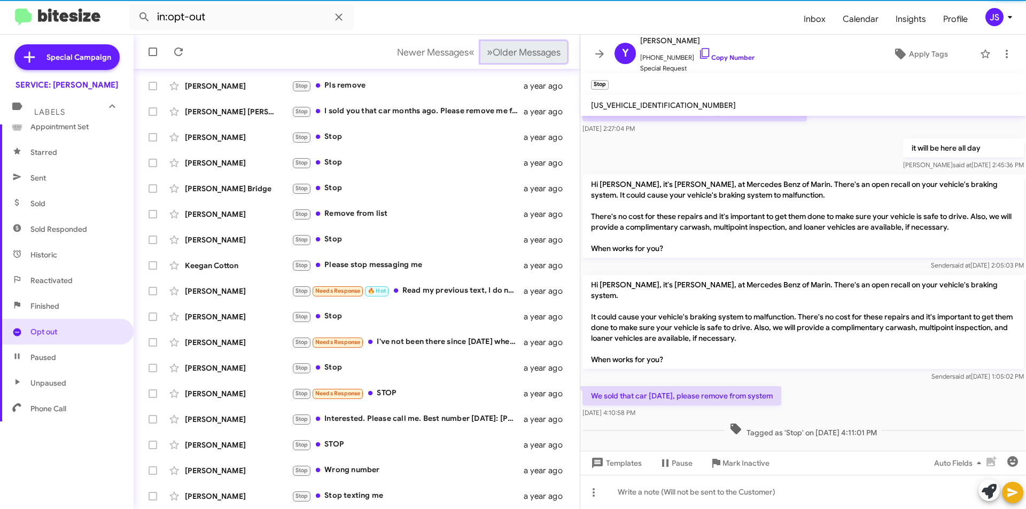
click at [527, 56] on span "Older Messages" at bounding box center [527, 53] width 68 height 12
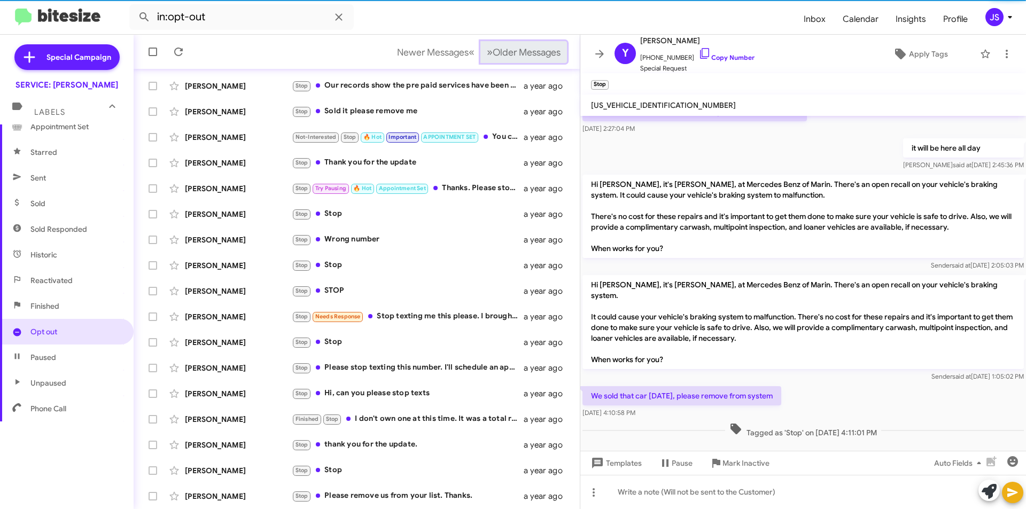
click at [527, 56] on span "Older Messages" at bounding box center [527, 53] width 68 height 12
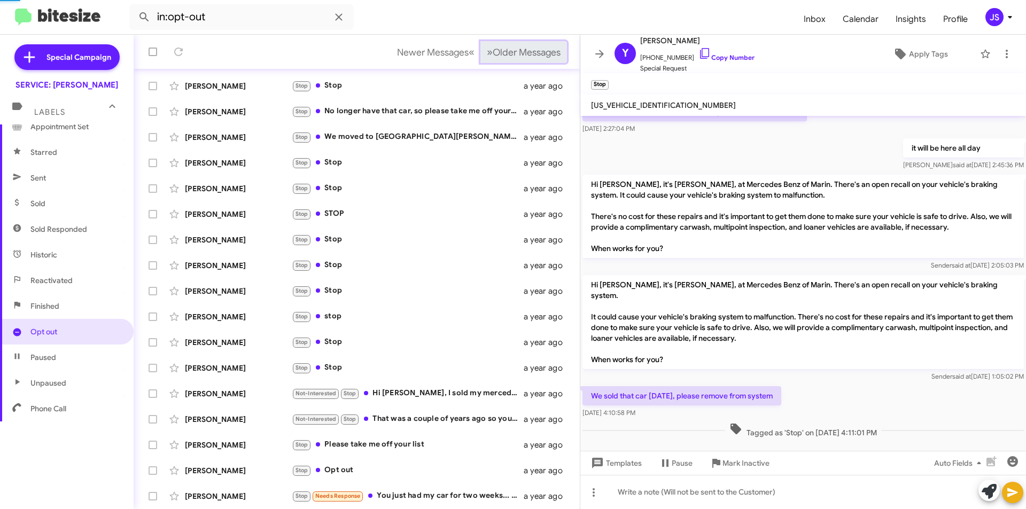
click at [527, 56] on span "Older Messages" at bounding box center [527, 53] width 68 height 12
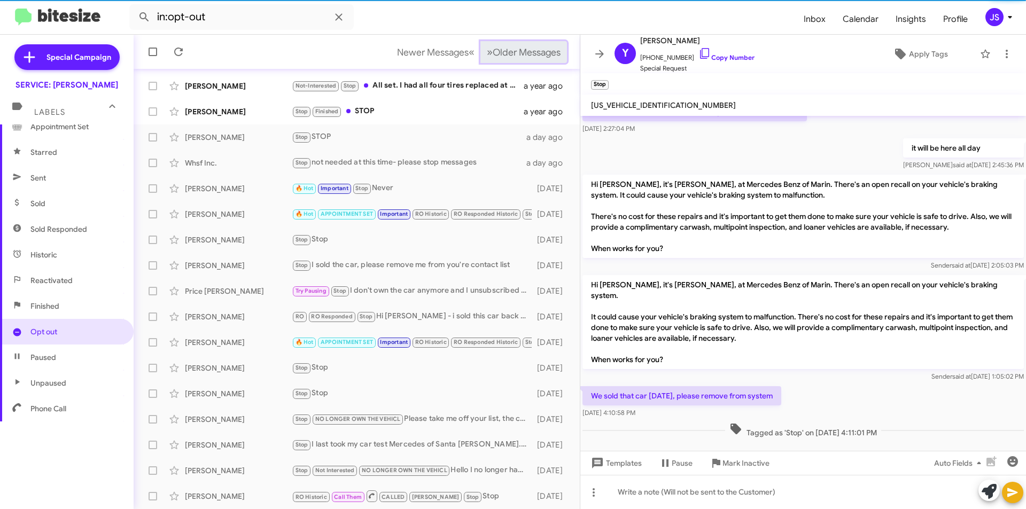
click at [527, 56] on span "Older Messages" at bounding box center [527, 53] width 68 height 12
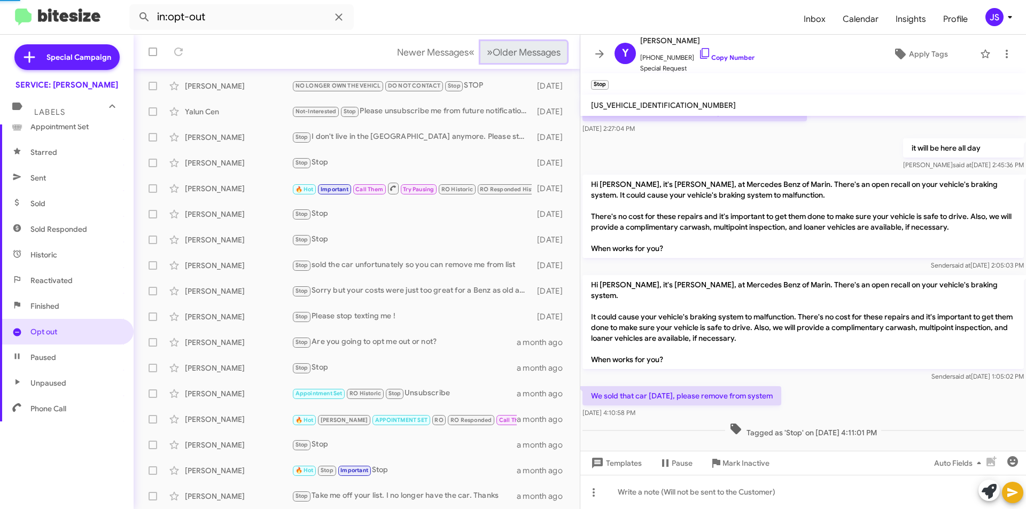
click at [527, 56] on span "Older Messages" at bounding box center [527, 53] width 68 height 12
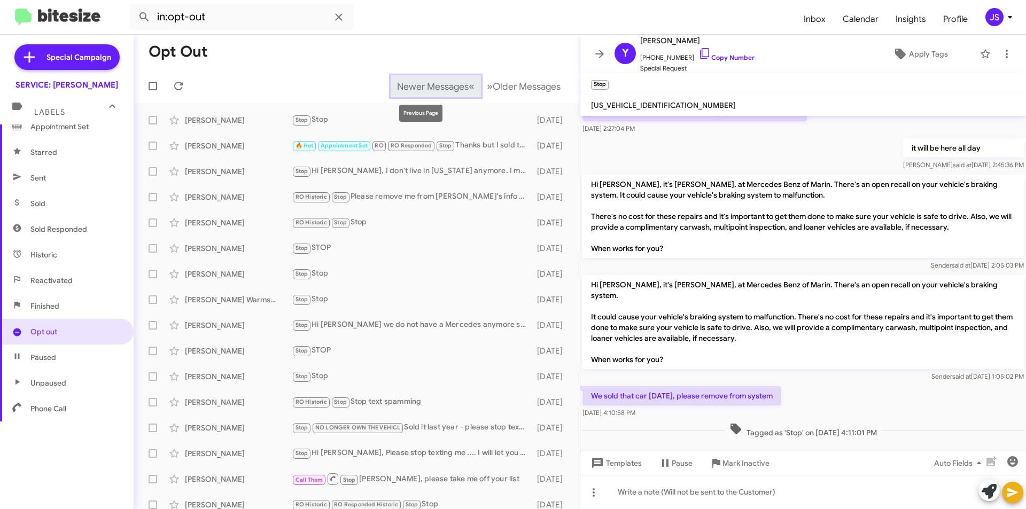
click at [433, 83] on span "Newer Messages" at bounding box center [433, 87] width 72 height 12
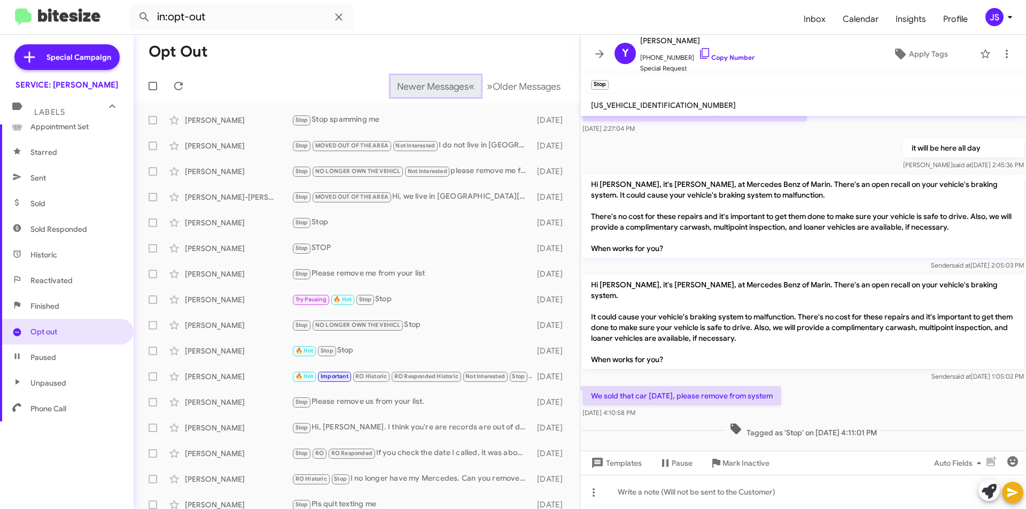
click at [433, 83] on span "Newer Messages" at bounding box center [433, 87] width 72 height 12
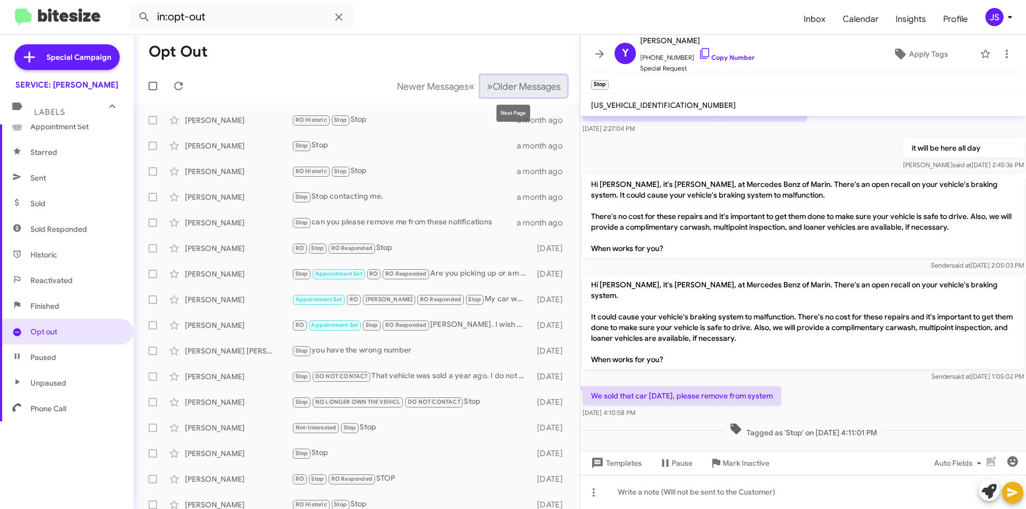
click at [506, 81] on span "Older Messages" at bounding box center [527, 87] width 68 height 12
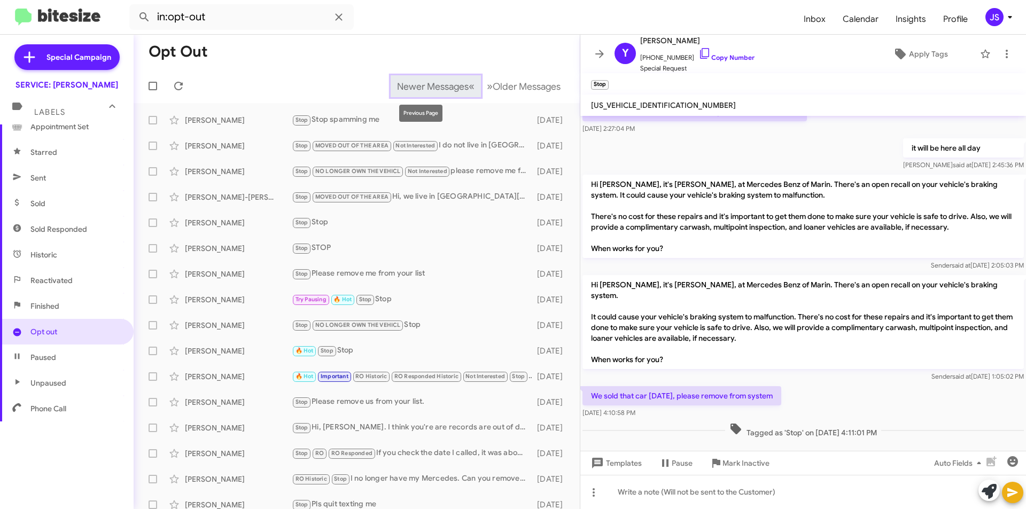
click at [448, 81] on span "Newer Messages" at bounding box center [433, 87] width 72 height 12
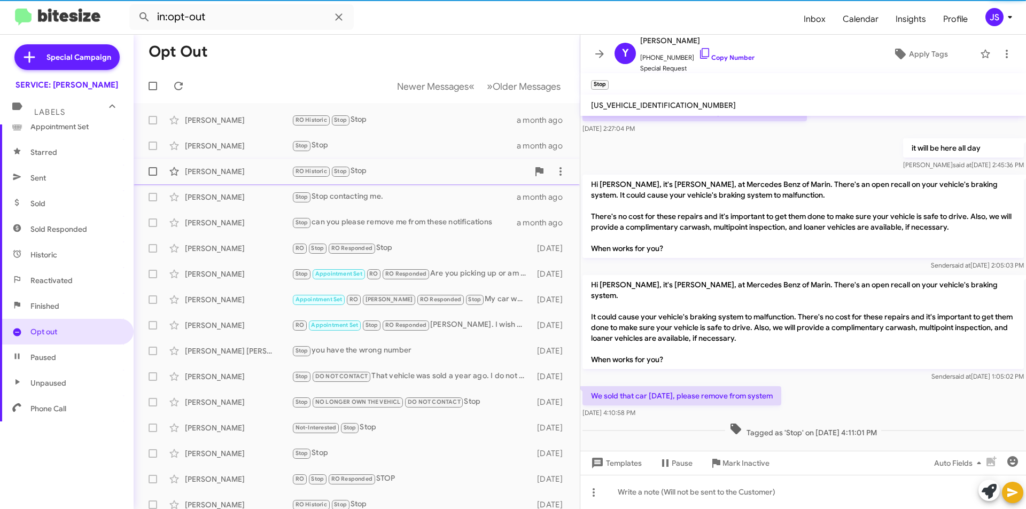
click at [244, 178] on div "Jorge Valdes RO Historic Stop Stop a month ago" at bounding box center [356, 171] width 429 height 21
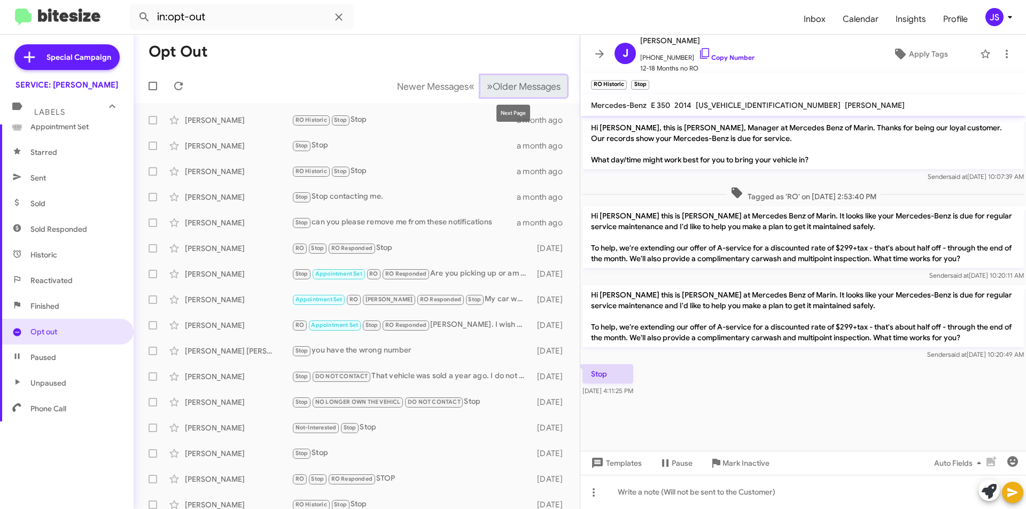
click at [554, 78] on button "» Next Older Messages" at bounding box center [524, 86] width 87 height 22
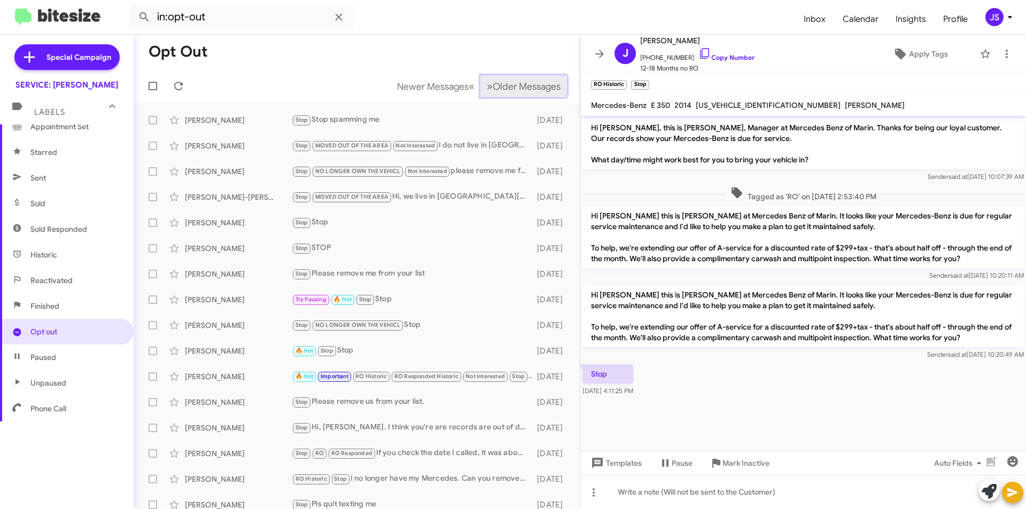
click at [554, 78] on button "» Next Older Messages" at bounding box center [524, 86] width 87 height 22
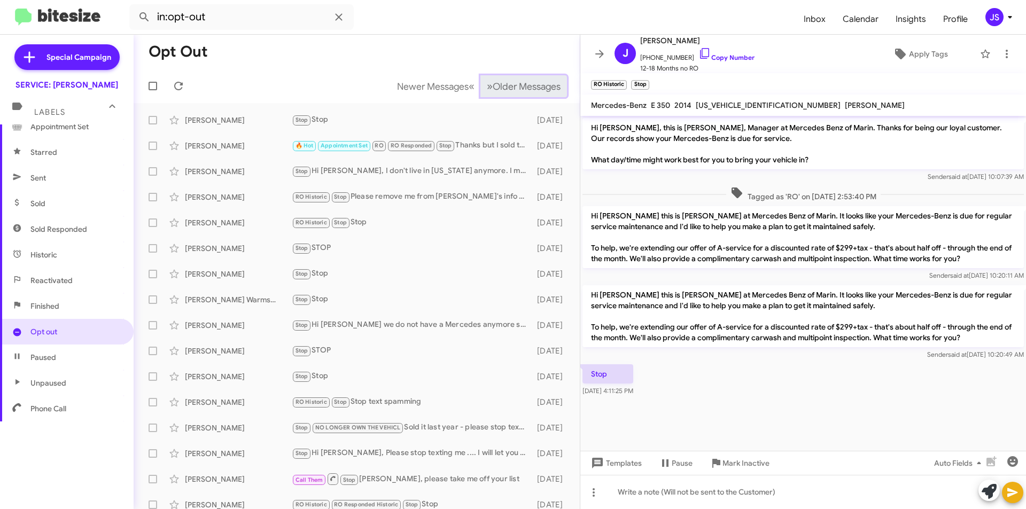
click at [549, 82] on span "Older Messages" at bounding box center [527, 87] width 68 height 12
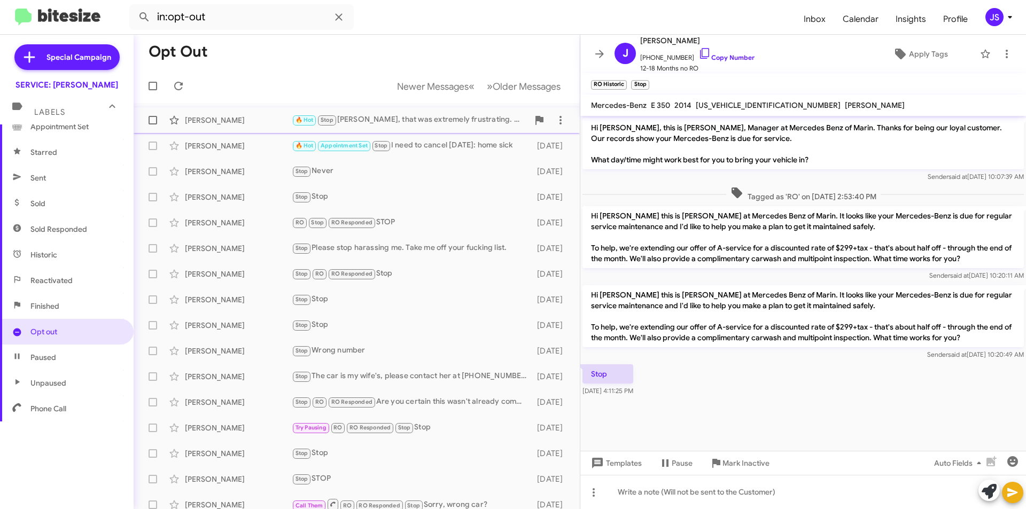
click at [499, 116] on div "🔥 Hot Stop Omar, that was extremely frustrating. You quoted me a price of $250 …" at bounding box center [410, 120] width 237 height 12
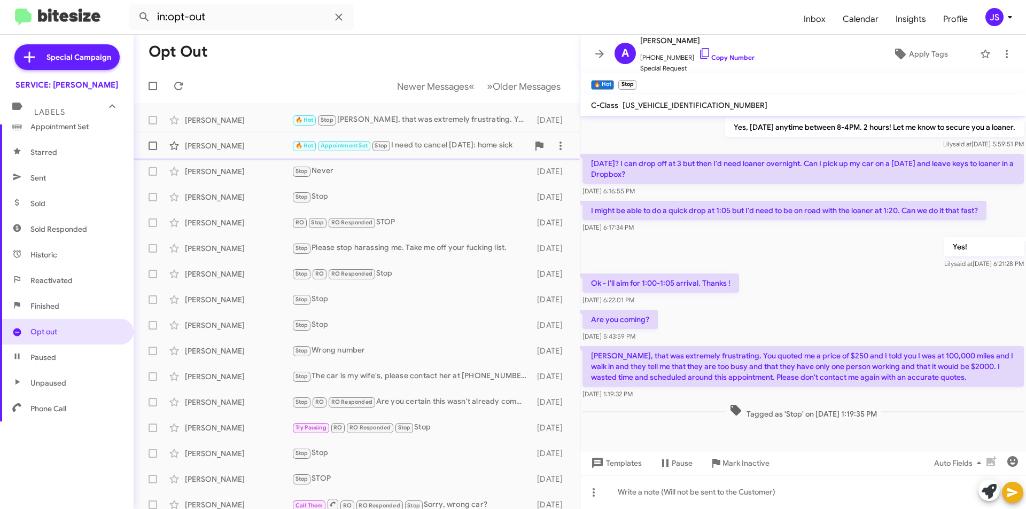
click at [277, 147] on div "Suzanne Jack" at bounding box center [238, 146] width 107 height 11
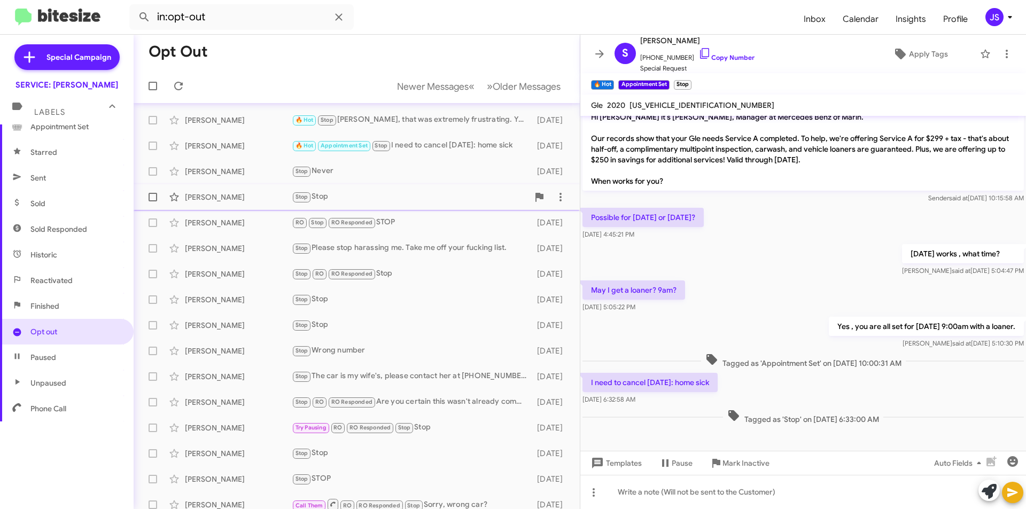
scroll to position [53, 0]
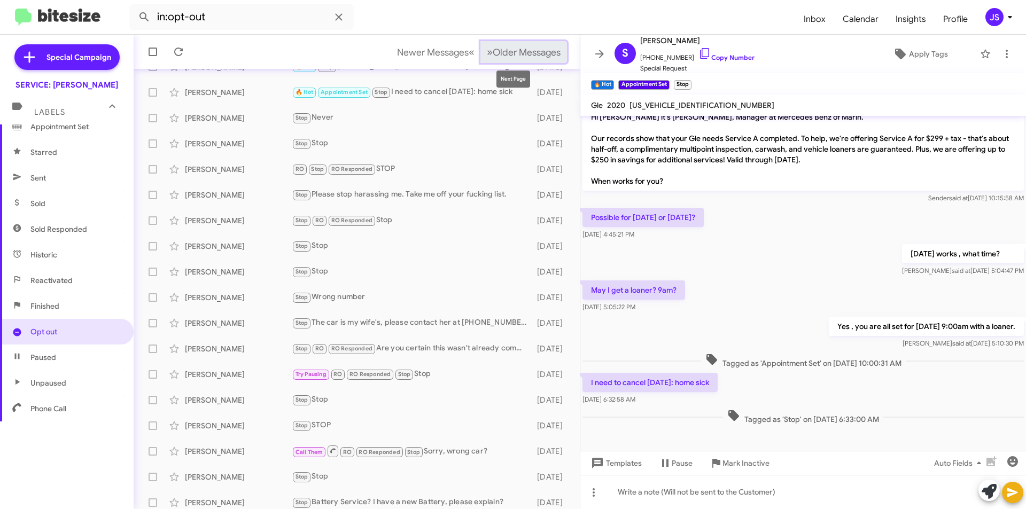
click at [493, 50] on span "Older Messages" at bounding box center [527, 53] width 68 height 12
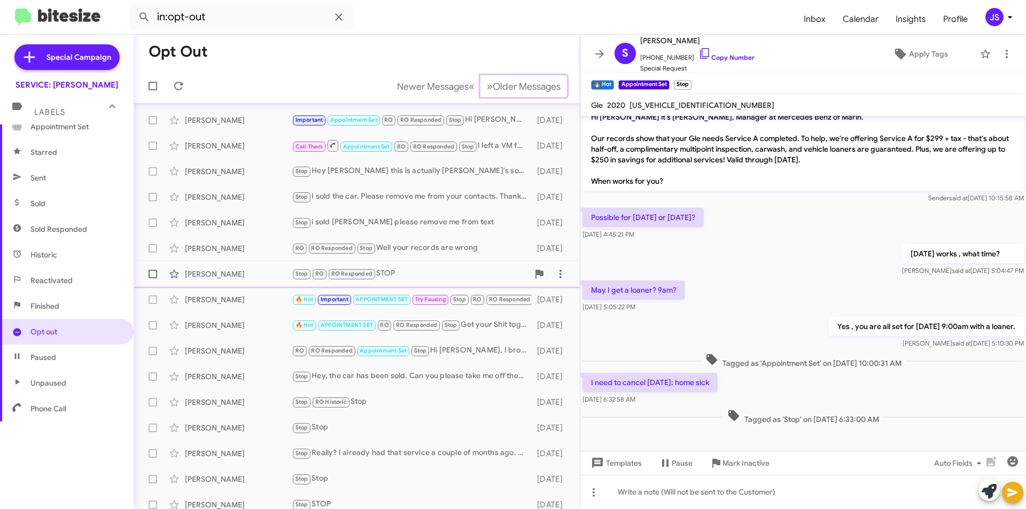
scroll to position [111, 0]
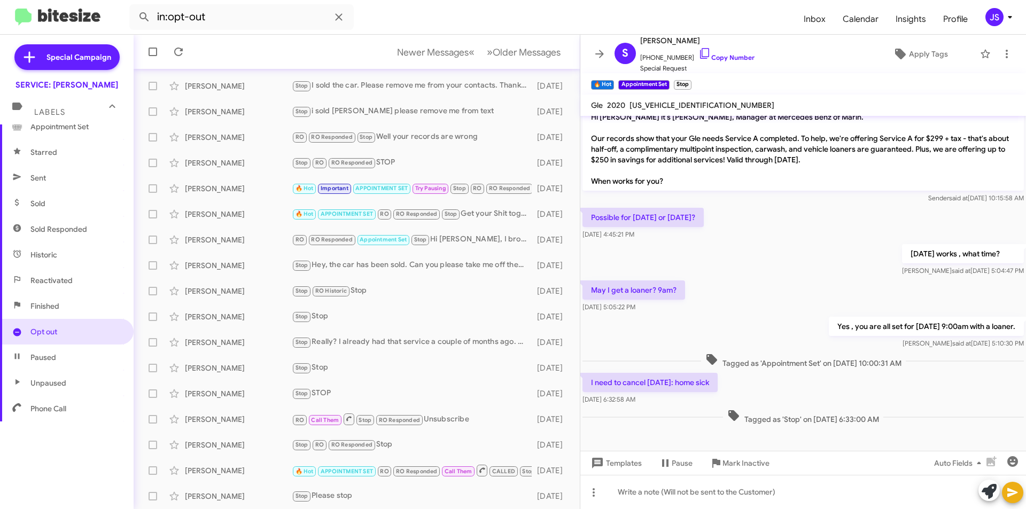
click at [529, 40] on mat-toolbar-row "Newer Messages « Previous » Next Older Messages" at bounding box center [357, 52] width 446 height 34
click at [529, 49] on span "Older Messages" at bounding box center [527, 53] width 68 height 12
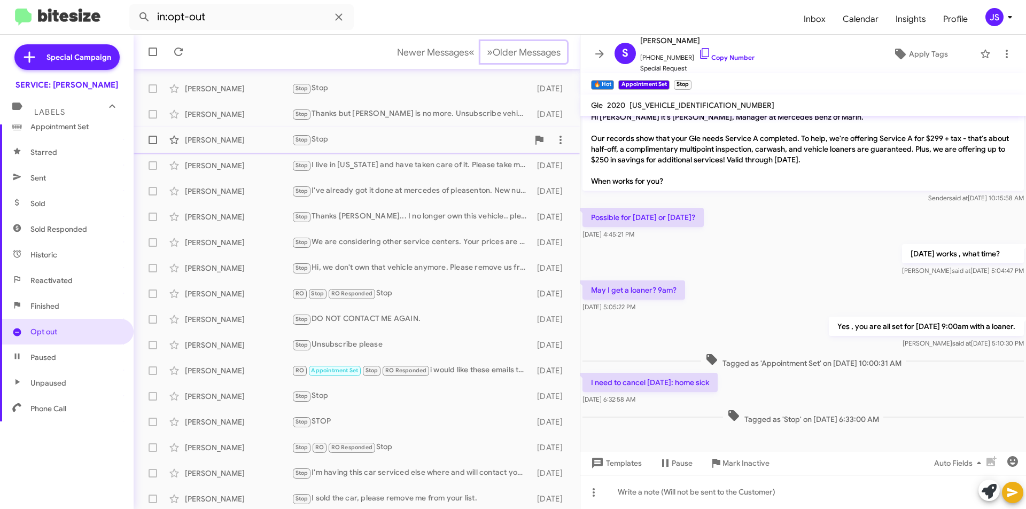
scroll to position [111, 0]
click at [562, 47] on div "Newer Messages « Previous » Next Older Messages" at bounding box center [479, 52] width 184 height 22
click at [513, 59] on button "» Next Older Messages" at bounding box center [524, 52] width 87 height 22
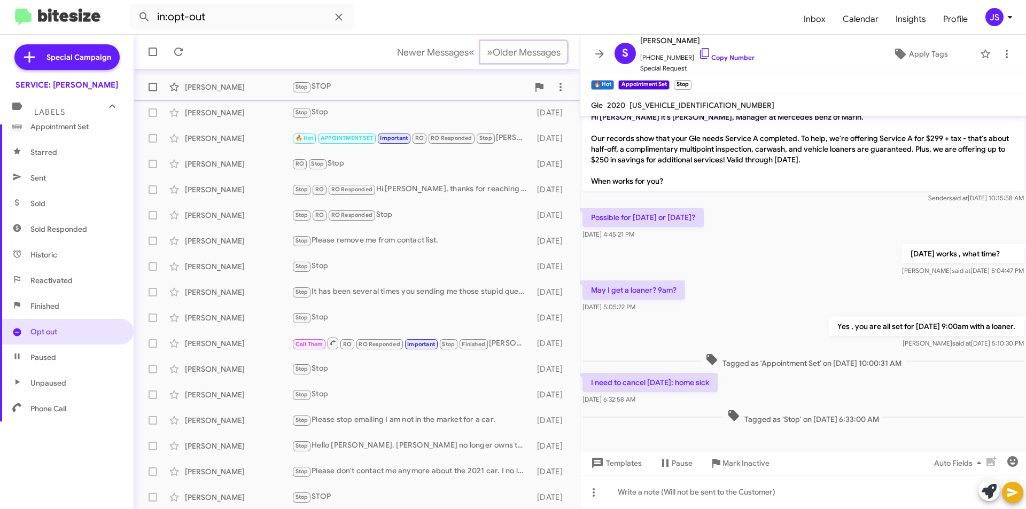
scroll to position [111, 0]
click at [522, 56] on span "Older Messages" at bounding box center [527, 53] width 68 height 12
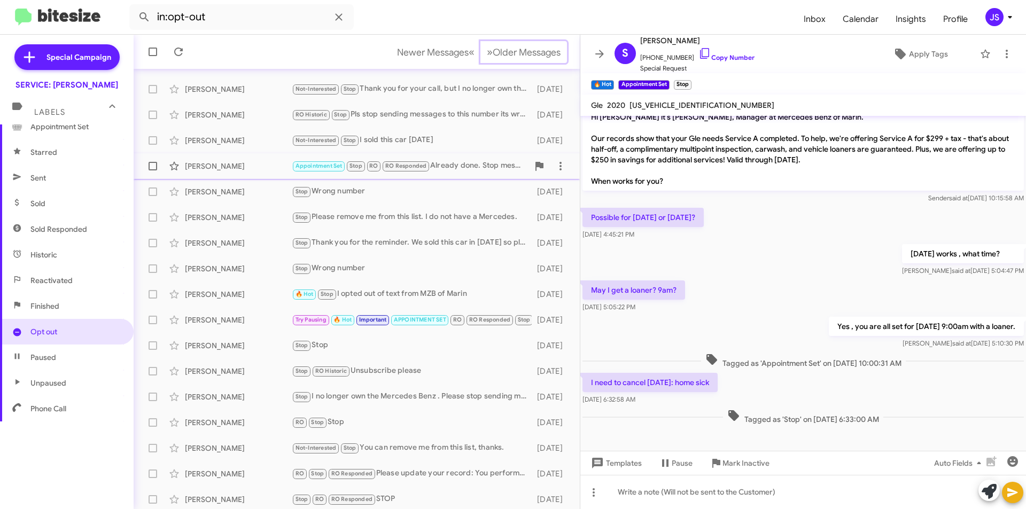
scroll to position [111, 0]
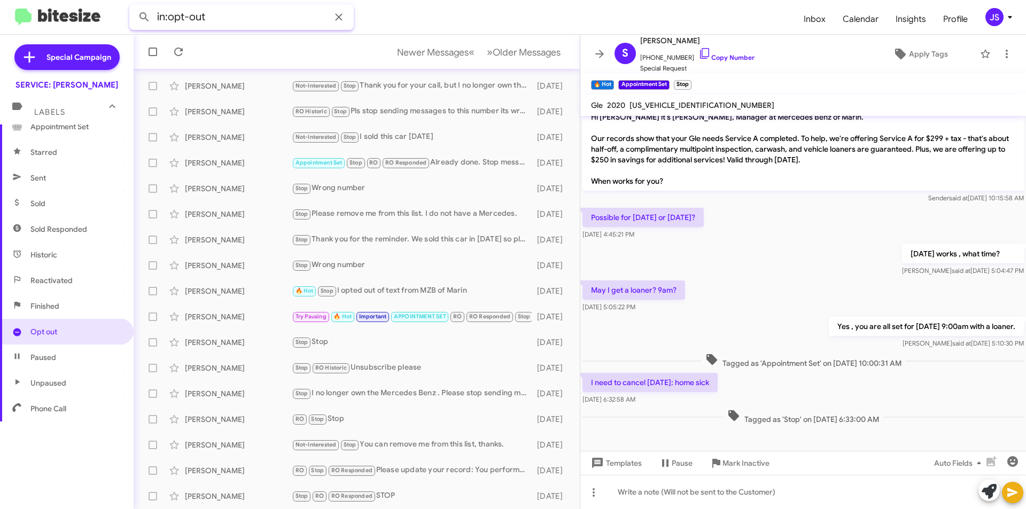
drag, startPoint x: 241, startPoint y: 23, endPoint x: 52, endPoint y: 30, distance: 189.4
click at [52, 30] on mat-toolbar "in:opt-out Inbox Calendar Insights Profile JS" at bounding box center [513, 17] width 1026 height 34
click at [134, 6] on button at bounding box center [144, 16] width 21 height 21
type input "FLORES"
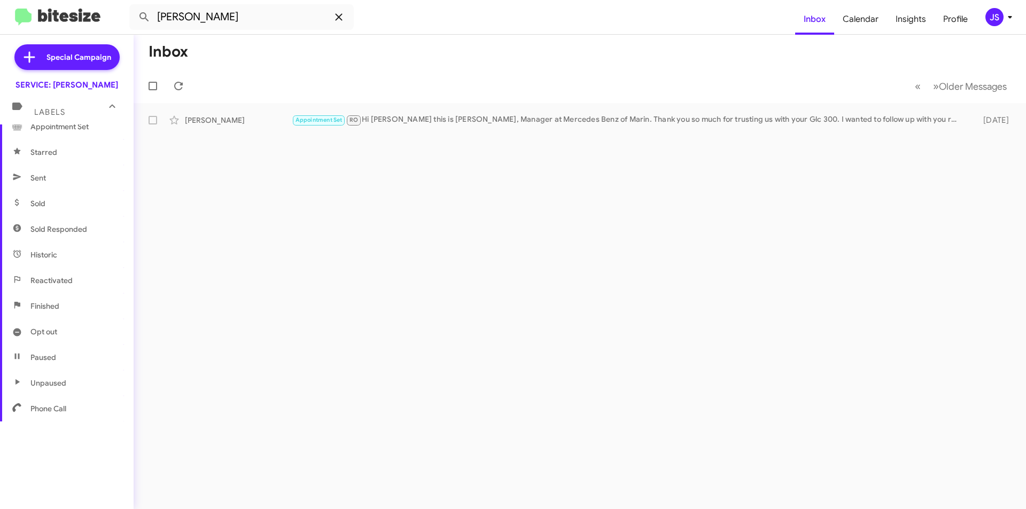
click at [336, 19] on icon at bounding box center [339, 17] width 13 height 13
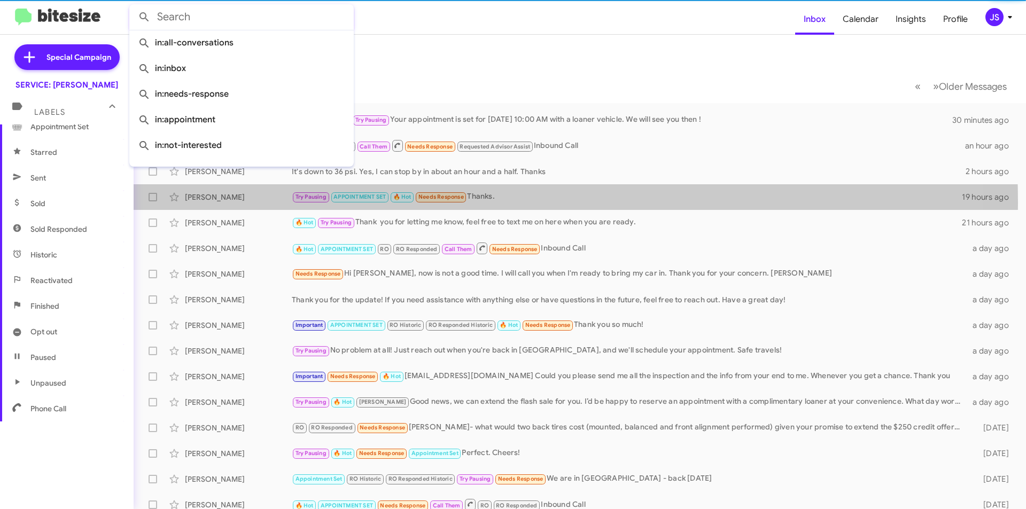
click at [390, 203] on span "Try Pausing APPOINTMENT SET 🔥 Hot Needs Response" at bounding box center [379, 197] width 175 height 12
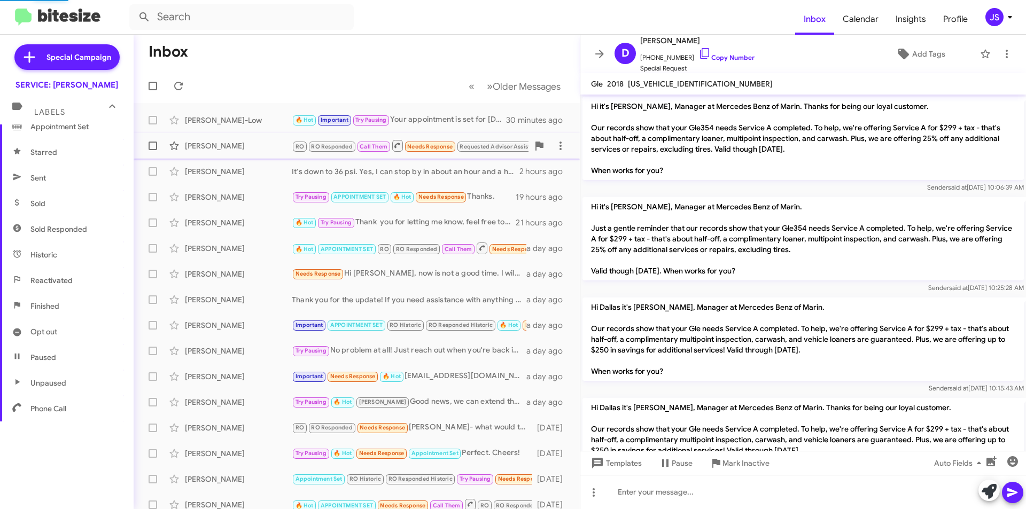
scroll to position [1028, 0]
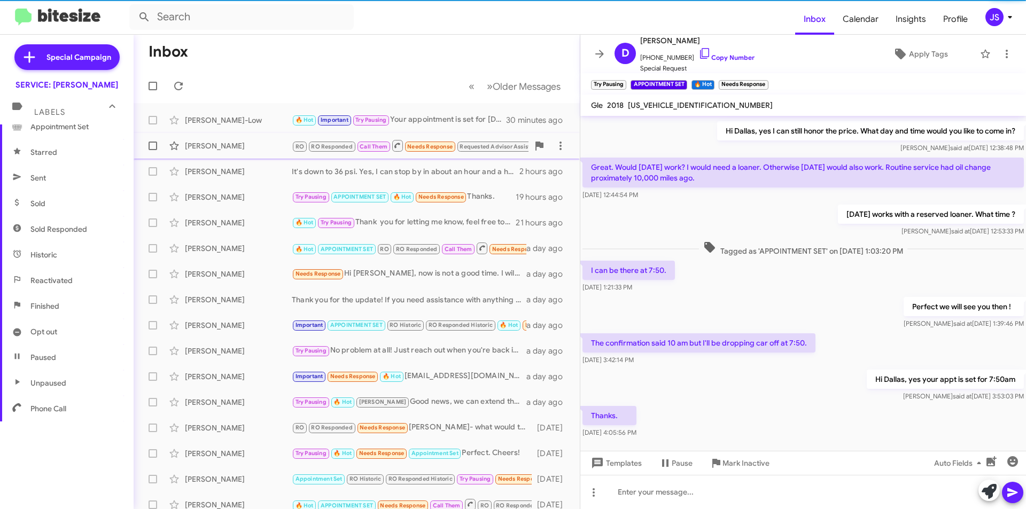
click at [249, 146] on div "[PERSON_NAME]" at bounding box center [238, 146] width 107 height 11
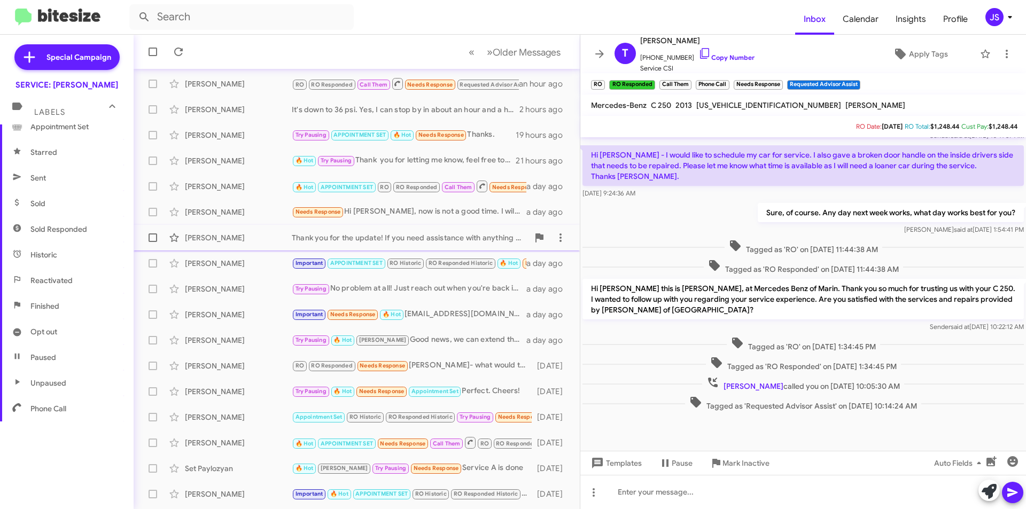
scroll to position [111, 0]
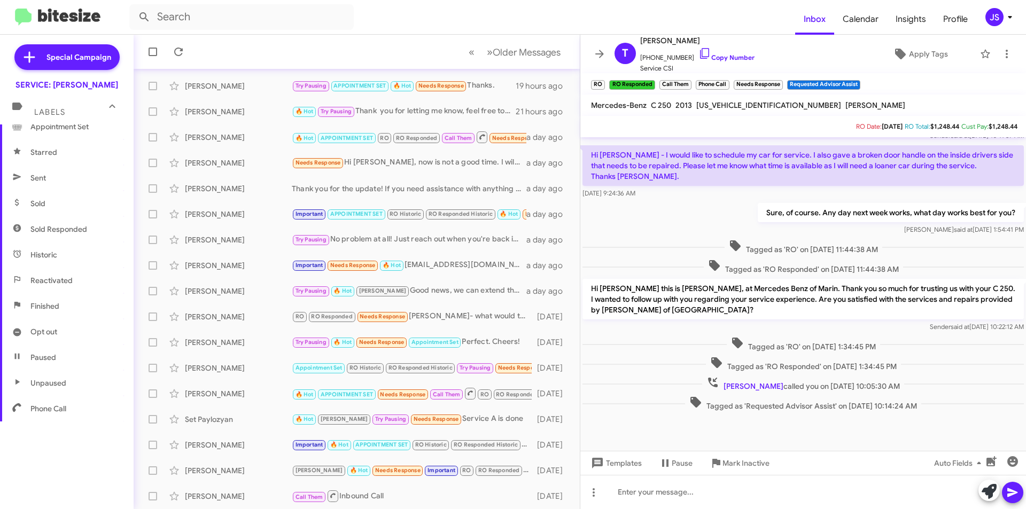
click at [90, 349] on span "Paused" at bounding box center [67, 358] width 134 height 26
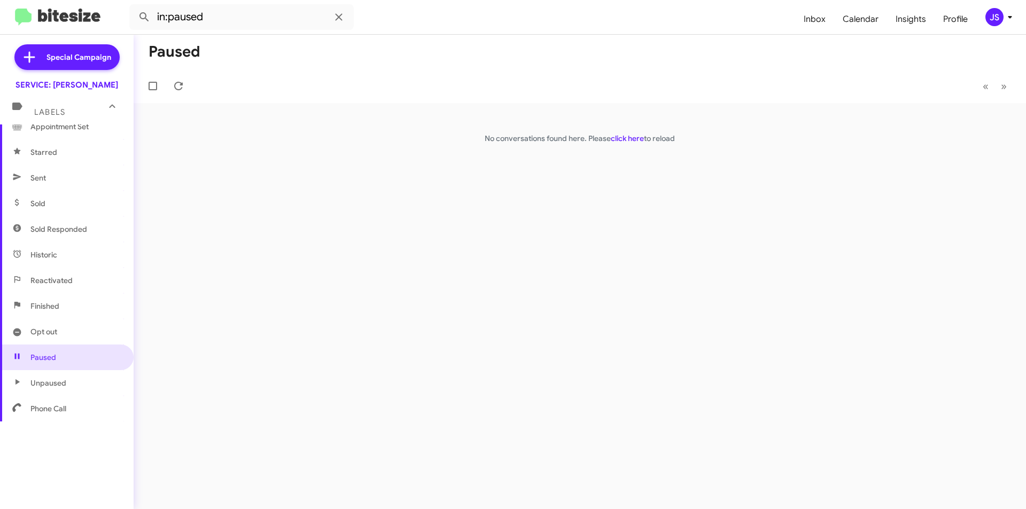
click at [65, 333] on span "Opt out" at bounding box center [67, 332] width 134 height 26
type input "in:opt-out"
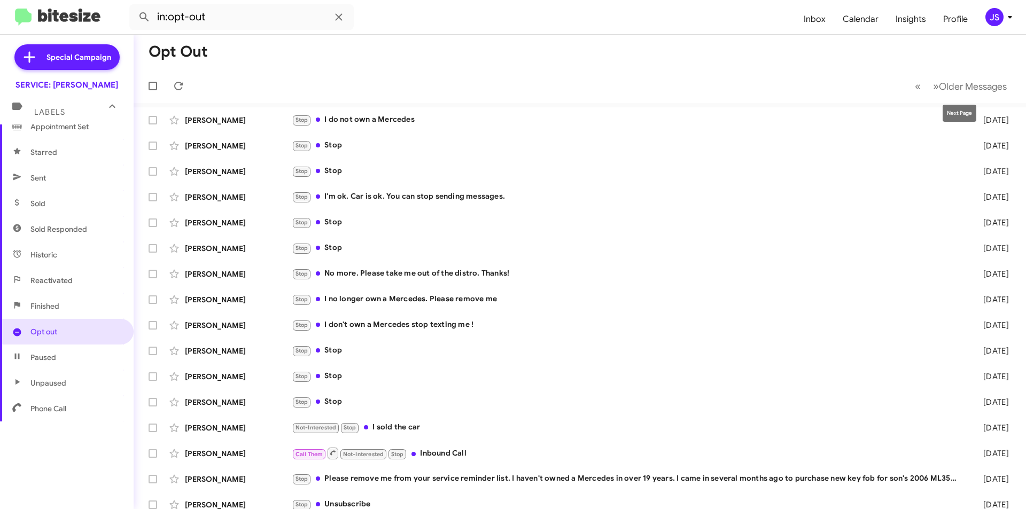
click at [982, 97] on mat-tooltip-component "Next Page" at bounding box center [960, 113] width 49 height 32
click at [981, 92] on span "Older Messages" at bounding box center [973, 87] width 68 height 12
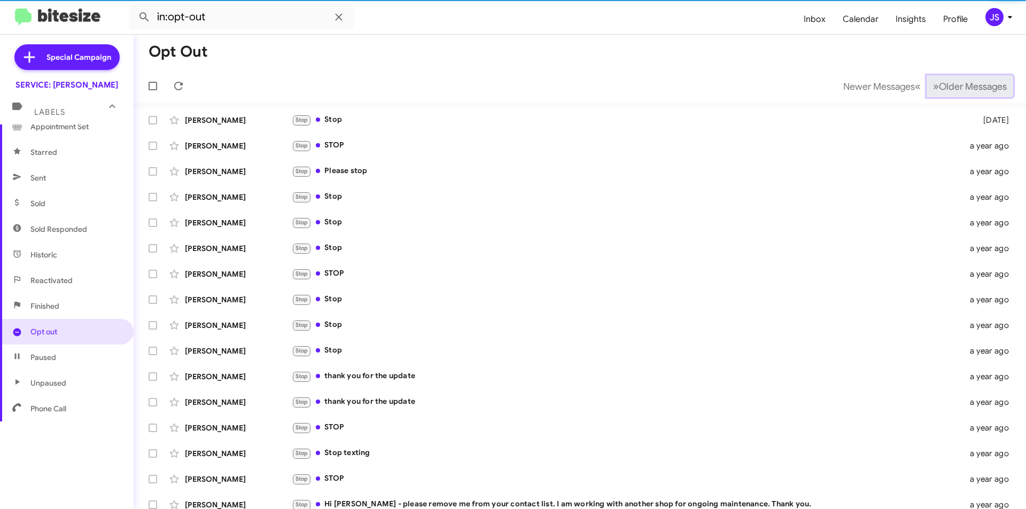
click at [981, 92] on span "Older Messages" at bounding box center [973, 87] width 68 height 12
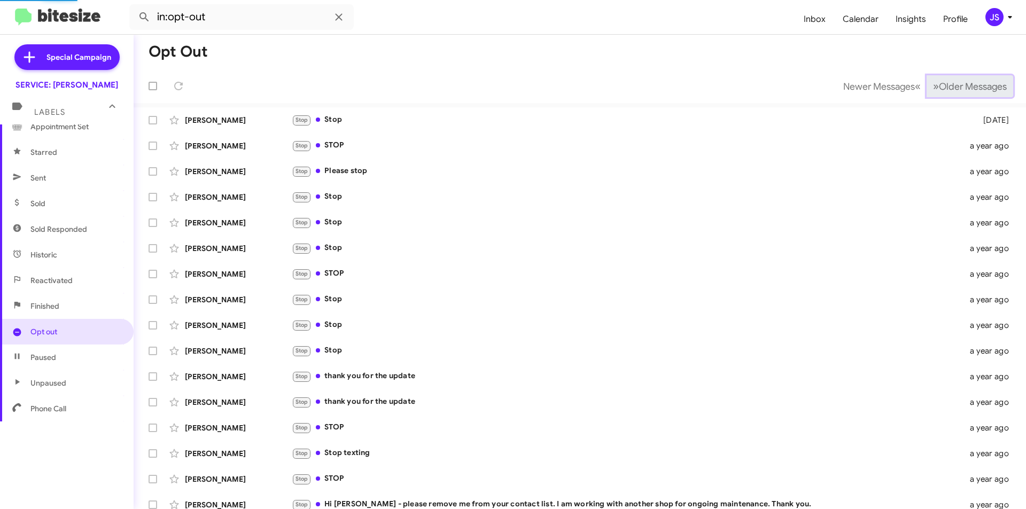
click at [981, 92] on span "Older Messages" at bounding box center [973, 87] width 68 height 12
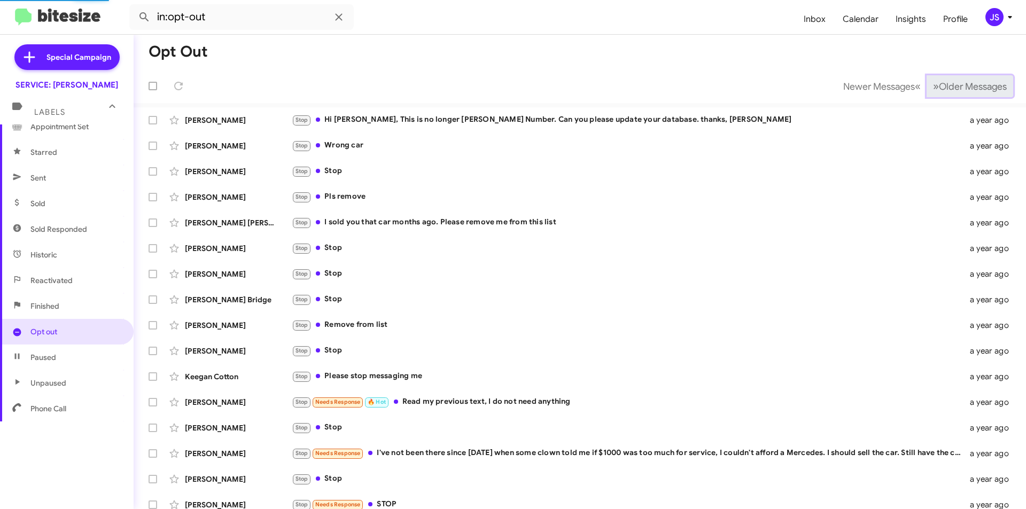
click at [981, 92] on span "Older Messages" at bounding box center [973, 87] width 68 height 12
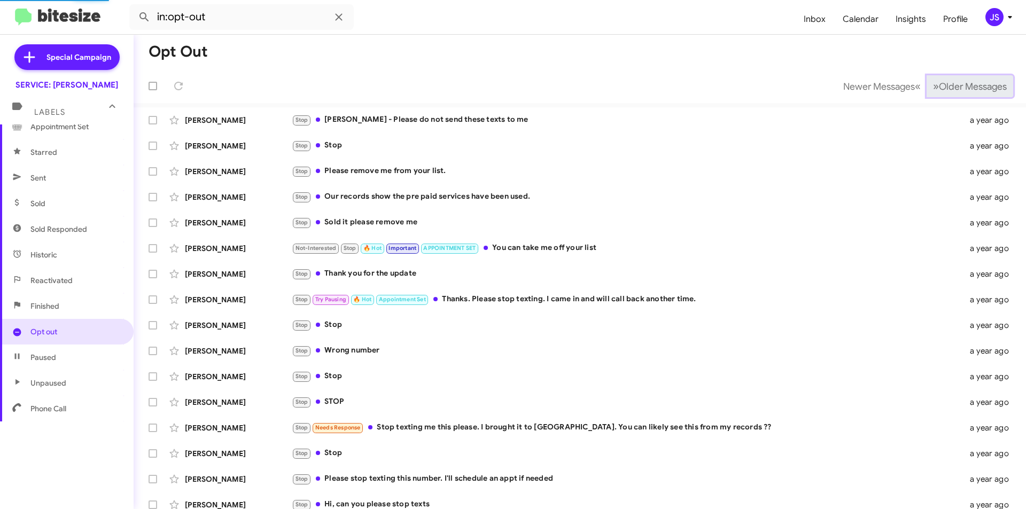
click at [981, 92] on span "Older Messages" at bounding box center [973, 87] width 68 height 12
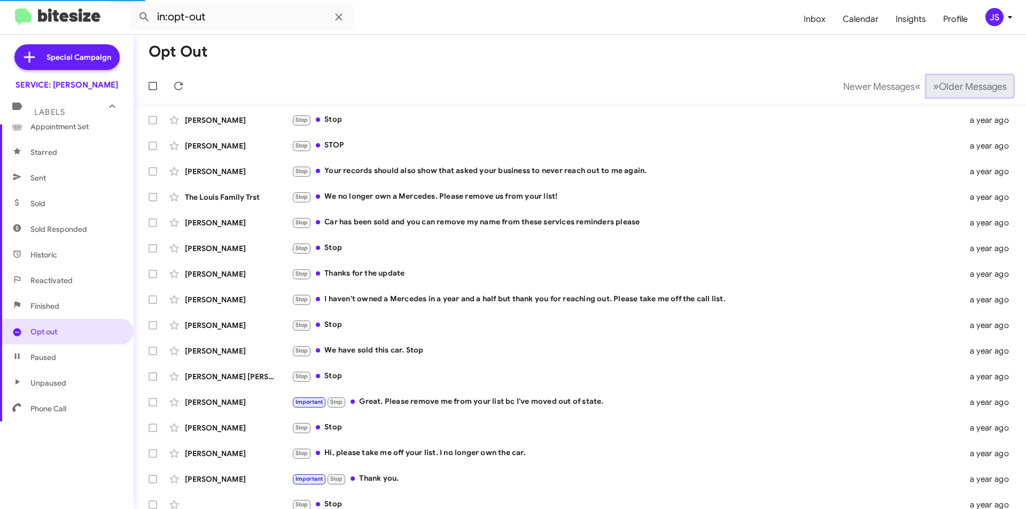
click at [981, 92] on span "Older Messages" at bounding box center [973, 87] width 68 height 12
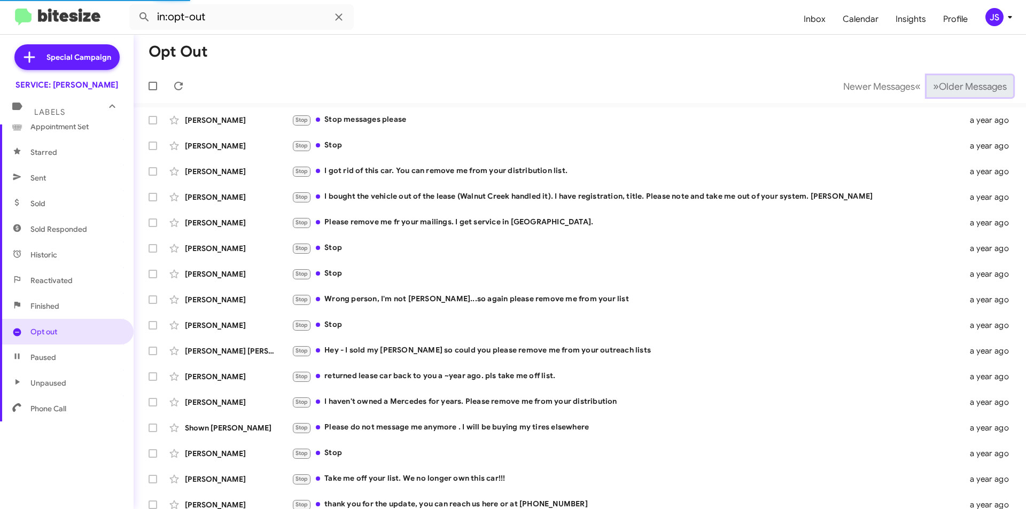
click at [981, 92] on span "Older Messages" at bounding box center [973, 87] width 68 height 12
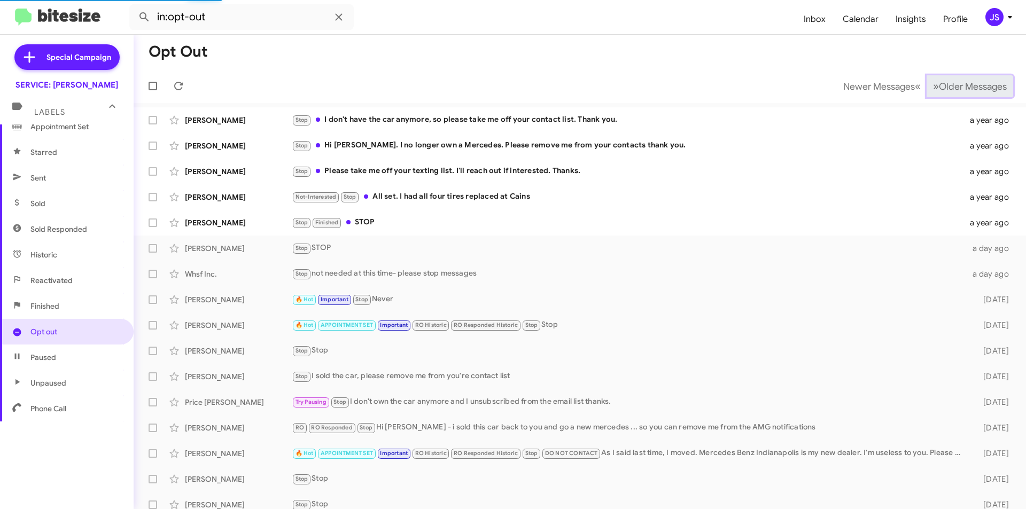
click at [981, 92] on span "Older Messages" at bounding box center [973, 87] width 68 height 12
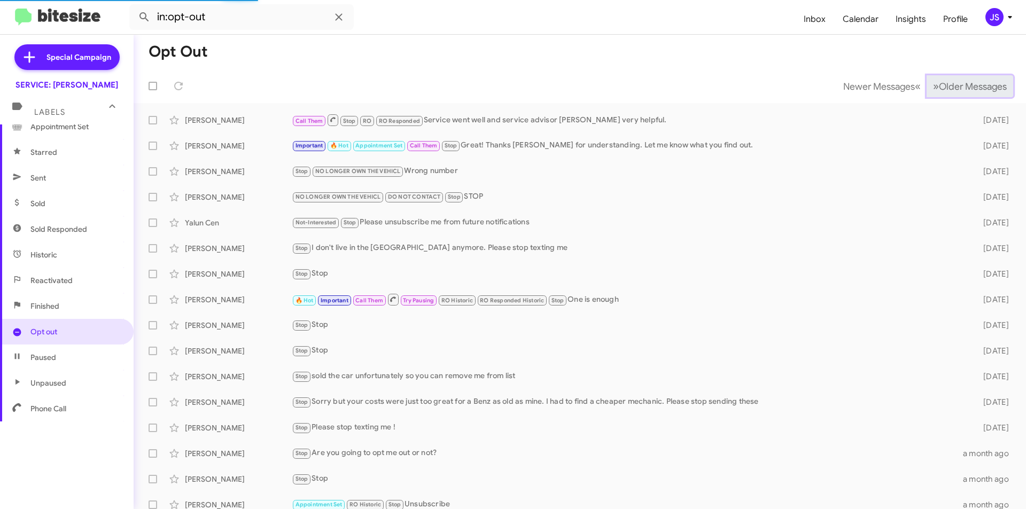
click at [981, 92] on span "Older Messages" at bounding box center [973, 87] width 68 height 12
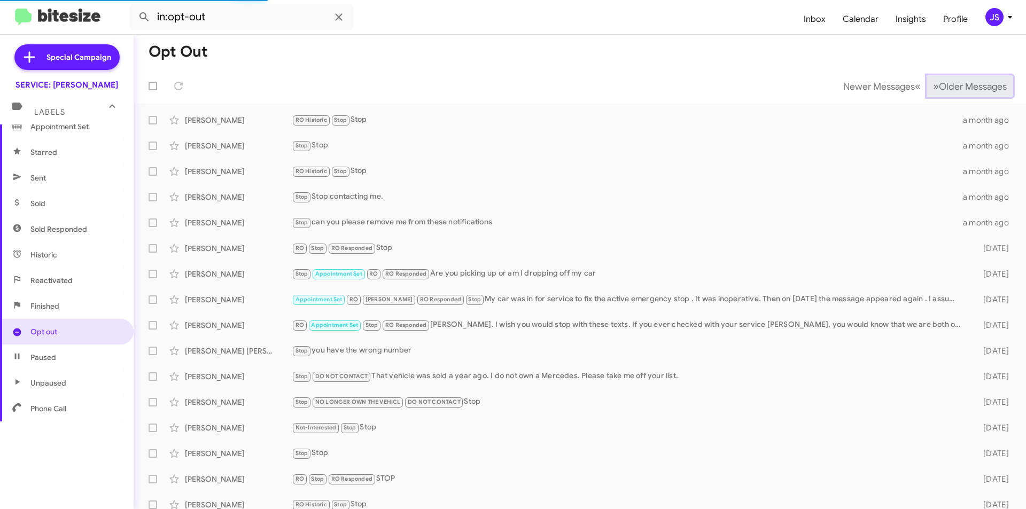
click at [981, 92] on span "Older Messages" at bounding box center [973, 87] width 68 height 12
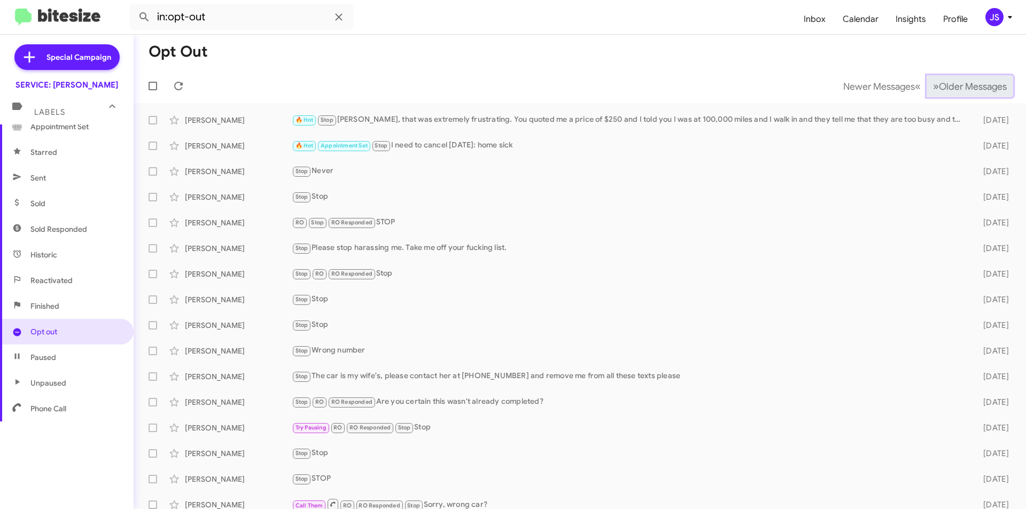
click at [981, 92] on span "Older Messages" at bounding box center [973, 87] width 68 height 12
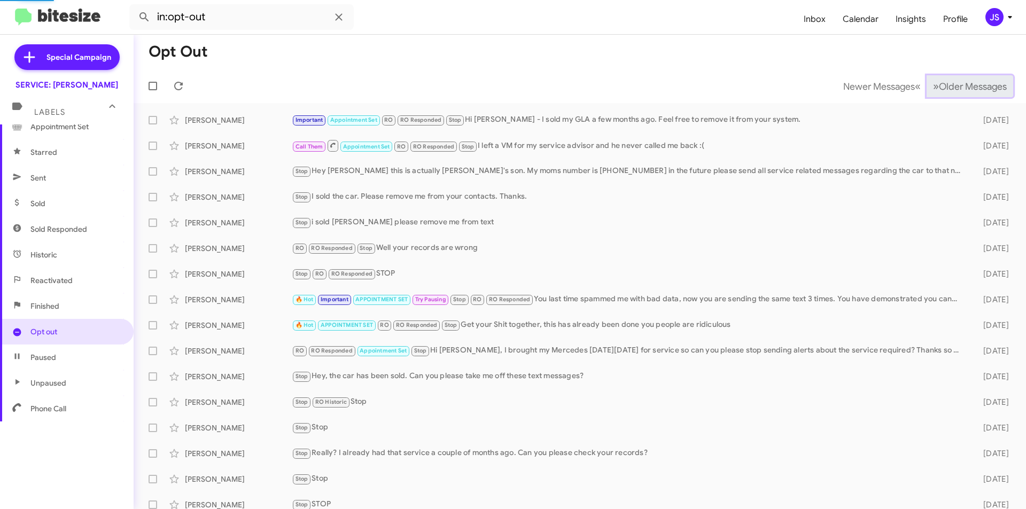
click at [981, 92] on span "Older Messages" at bounding box center [973, 87] width 68 height 12
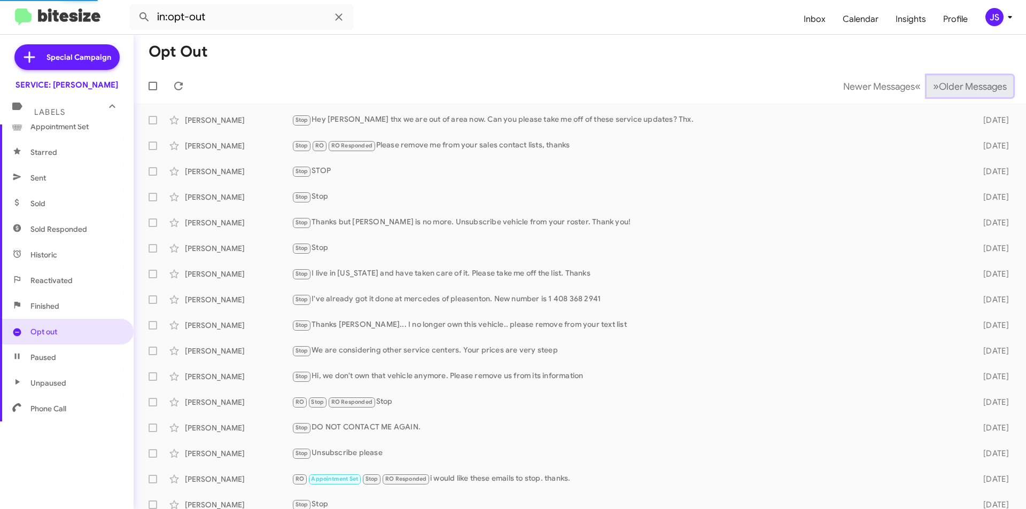
click at [981, 92] on span "Older Messages" at bounding box center [973, 87] width 68 height 12
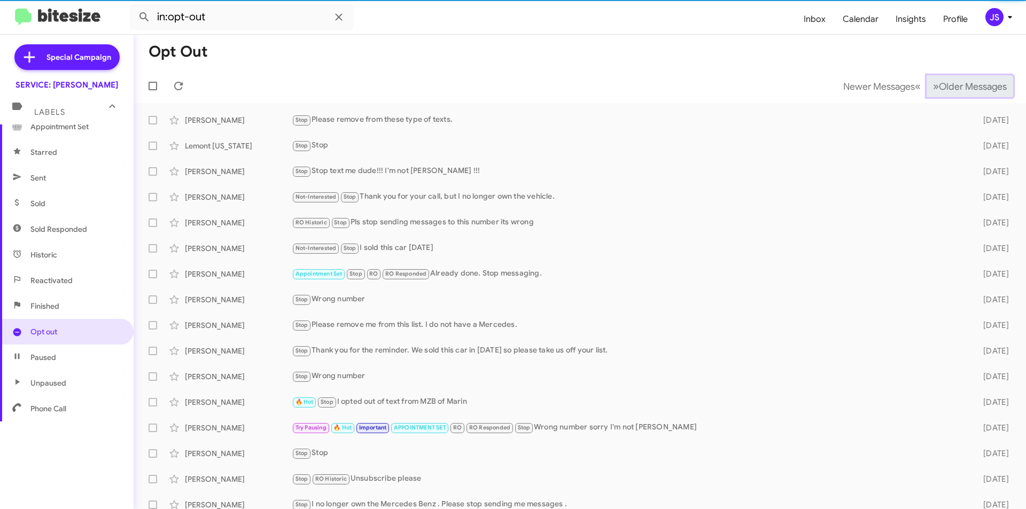
click at [981, 92] on span "Older Messages" at bounding box center [973, 87] width 68 height 12
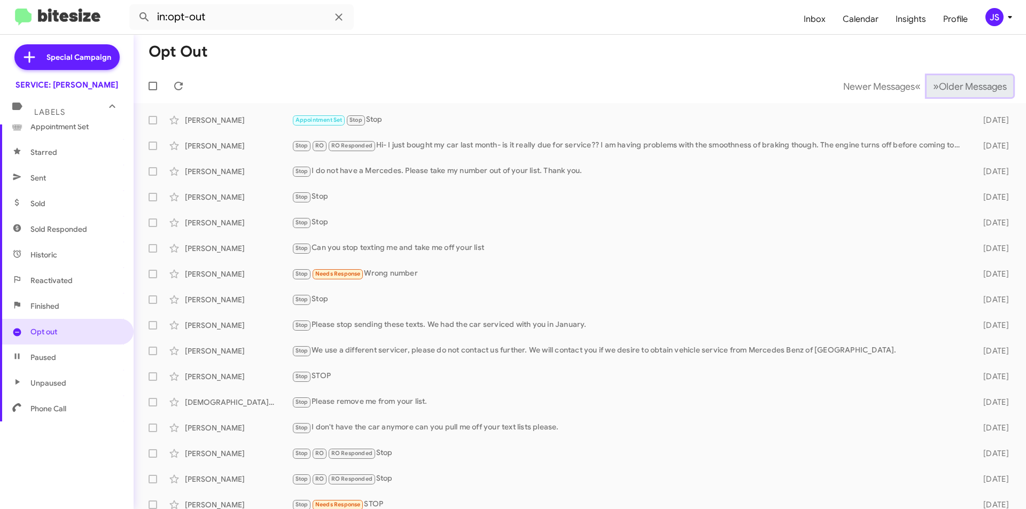
click at [981, 92] on span "Older Messages" at bounding box center [973, 87] width 68 height 12
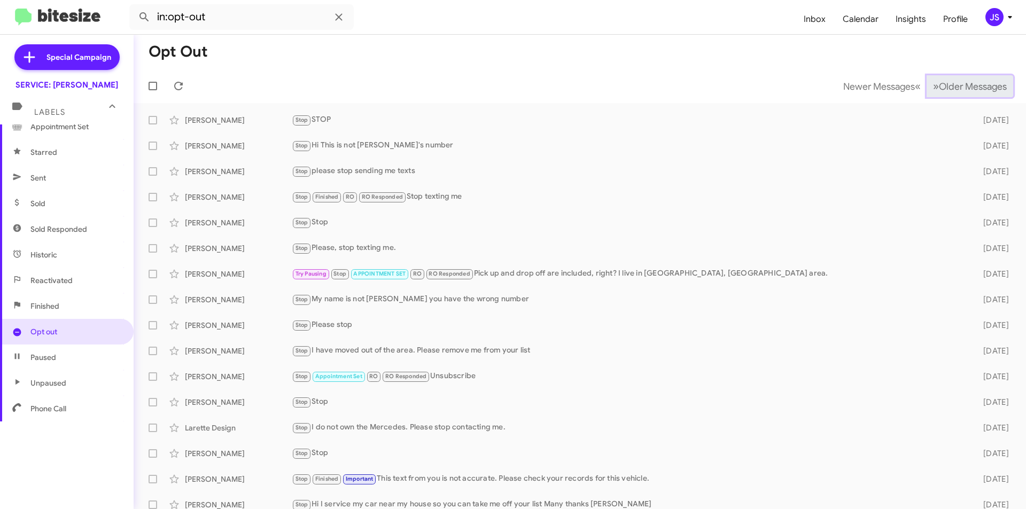
click at [981, 92] on span "Older Messages" at bounding box center [973, 87] width 68 height 12
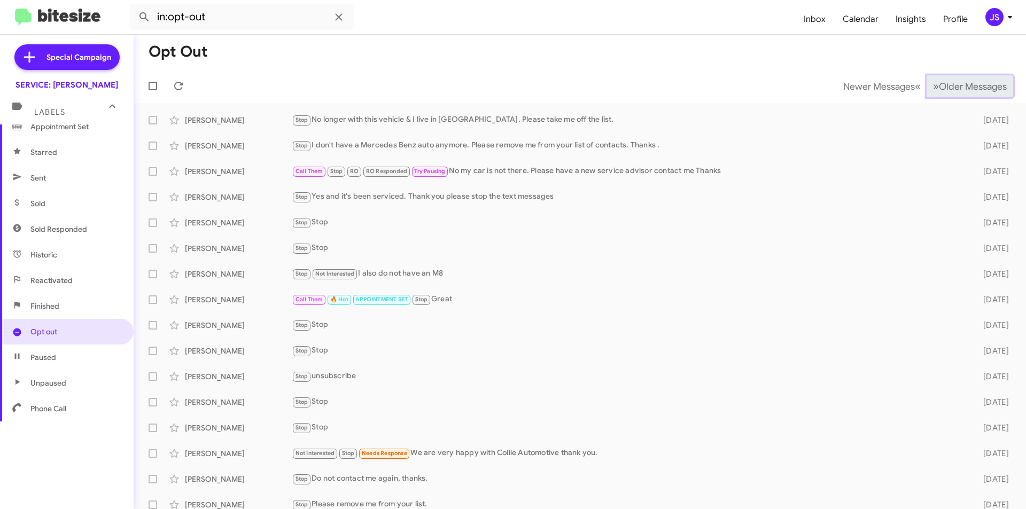
click at [981, 92] on span "Older Messages" at bounding box center [973, 87] width 68 height 12
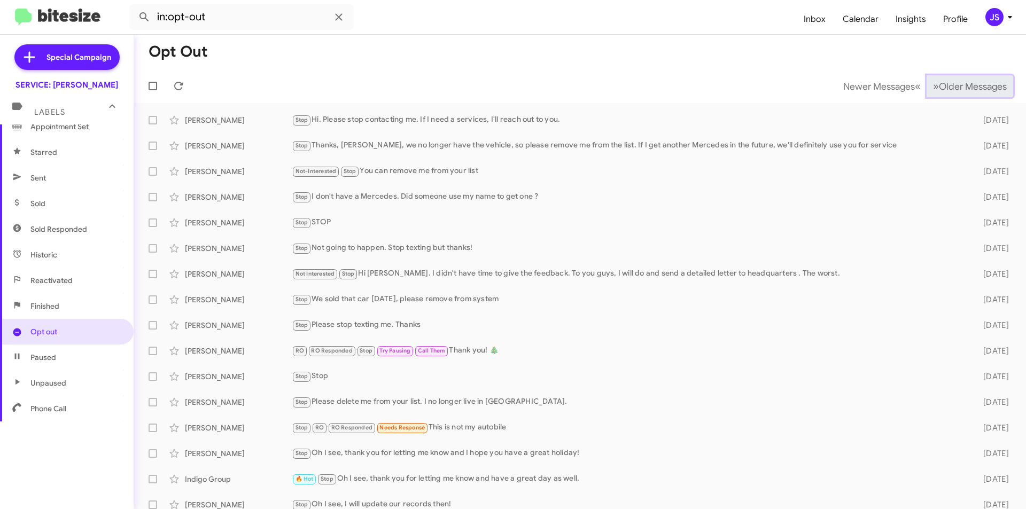
click at [936, 76] on button "» Next Older Messages" at bounding box center [970, 86] width 87 height 22
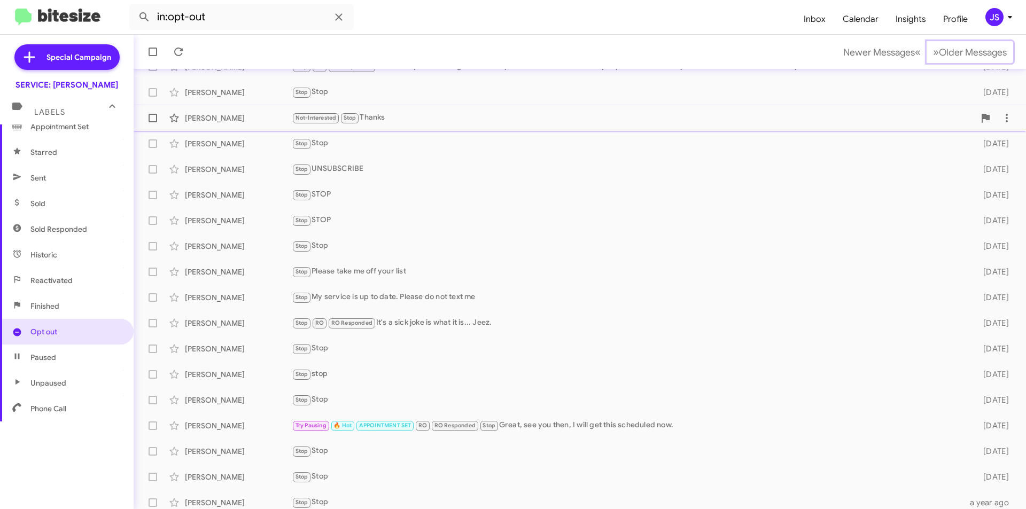
scroll to position [111, 0]
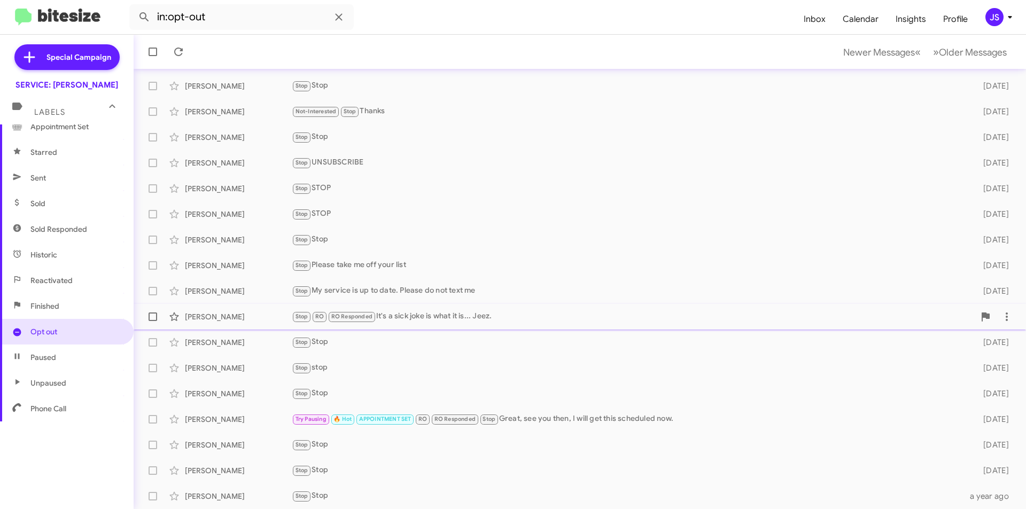
click at [489, 310] on div "Jennifer Maniar Stop RO RO Responded It's a sick joke is what it is... Jeez. 10…" at bounding box center [580, 316] width 876 height 21
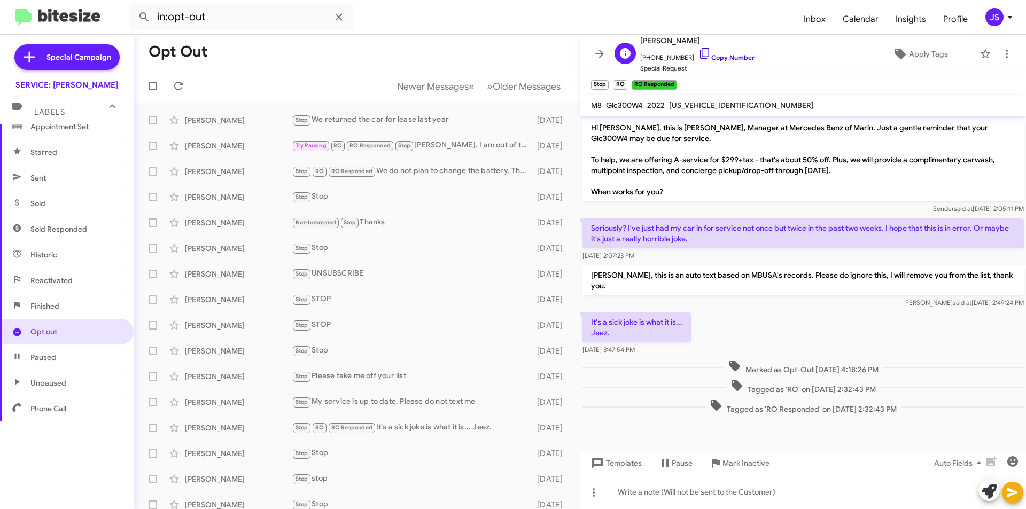
click at [700, 48] on icon at bounding box center [704, 53] width 9 height 11
click at [520, 81] on span "Older Messages" at bounding box center [527, 87] width 68 height 12
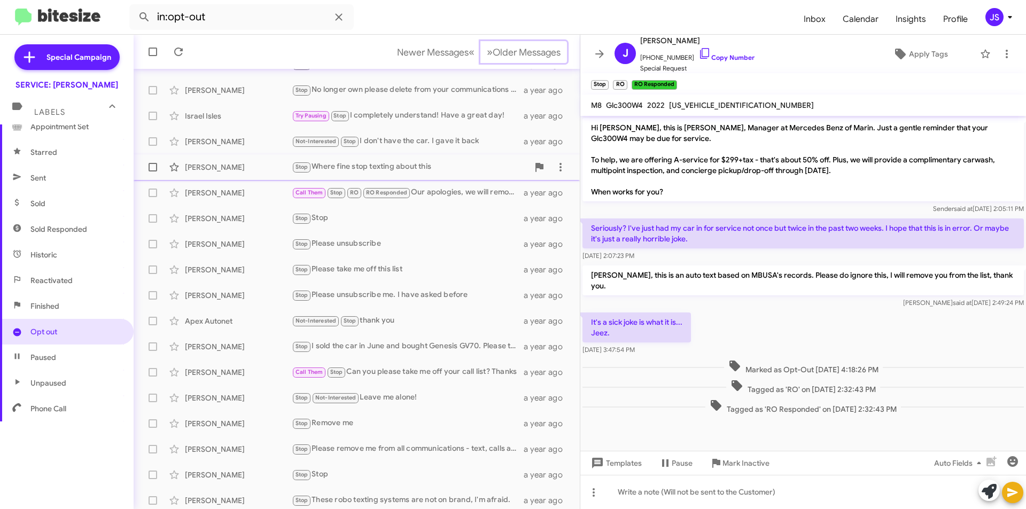
scroll to position [111, 0]
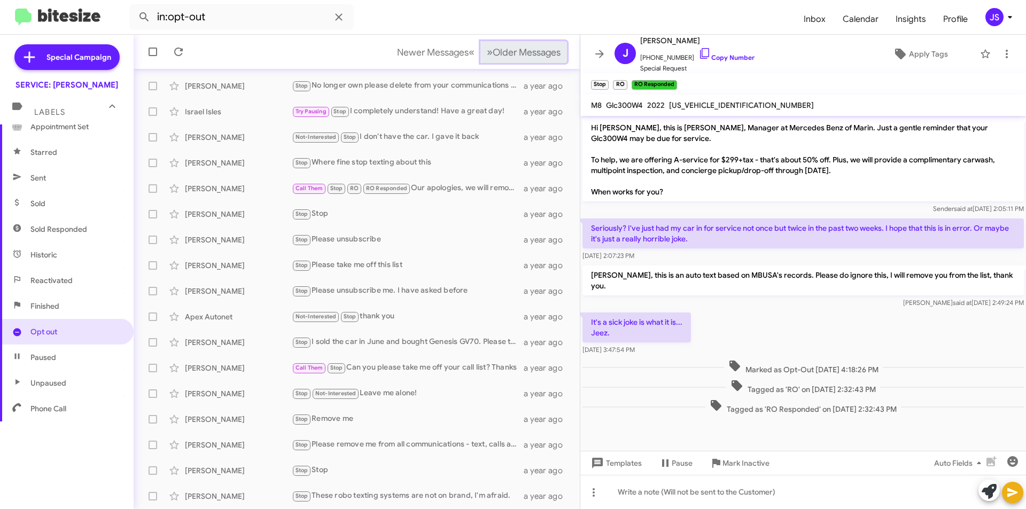
click at [521, 56] on span "Older Messages" at bounding box center [527, 53] width 68 height 12
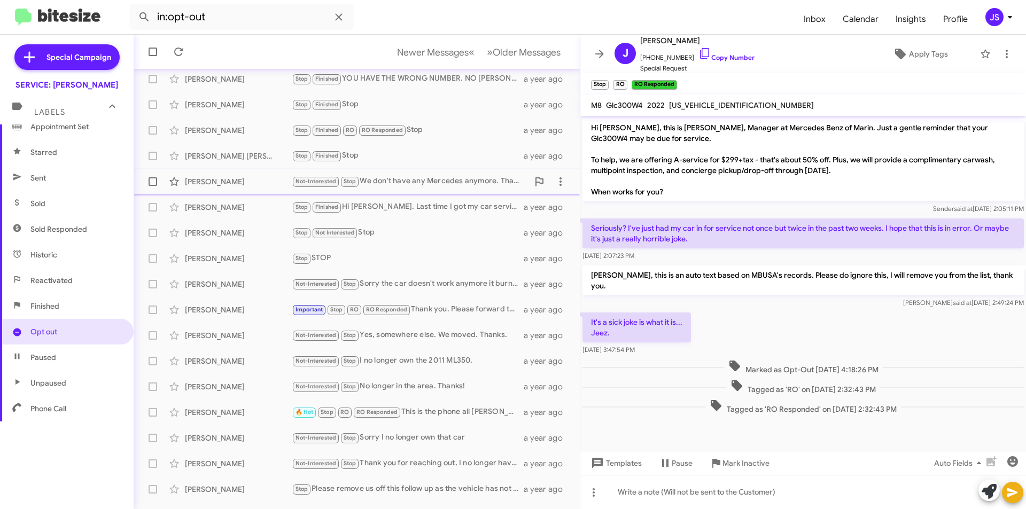
scroll to position [111, 0]
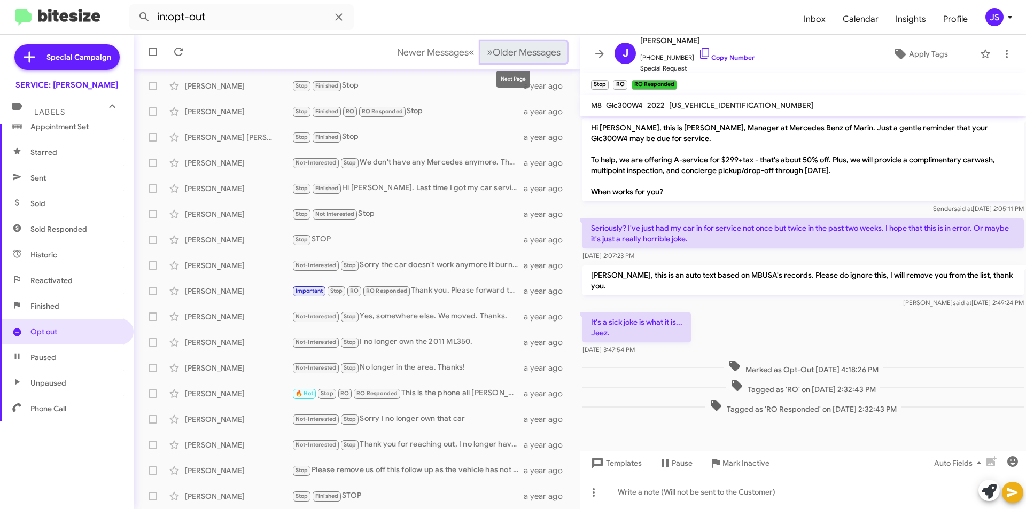
click at [512, 55] on span "Older Messages" at bounding box center [527, 53] width 68 height 12
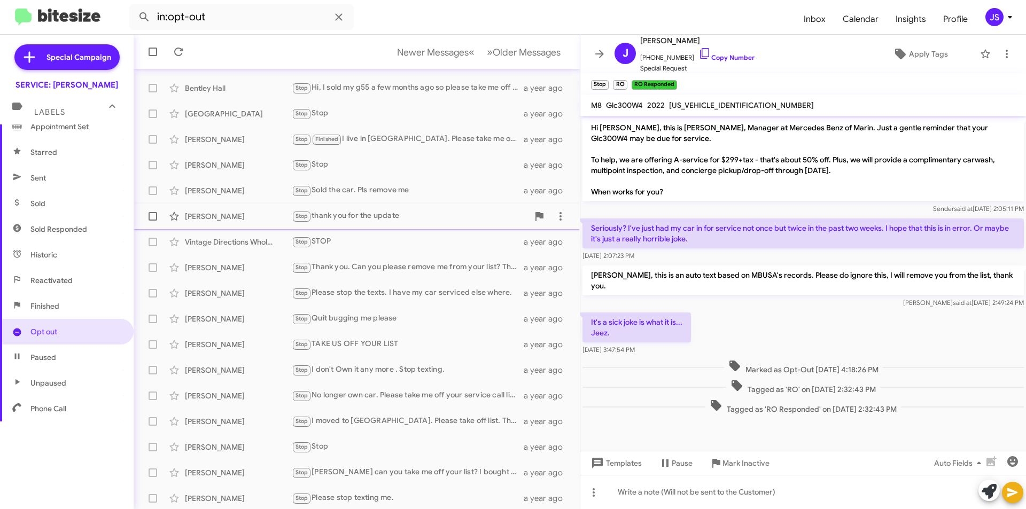
scroll to position [111, 0]
click at [521, 56] on span "Older Messages" at bounding box center [527, 53] width 68 height 12
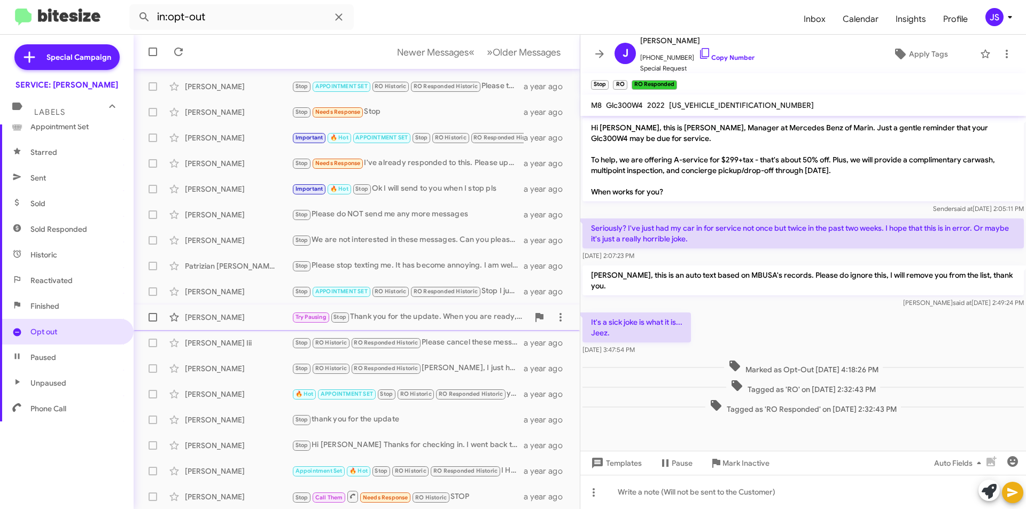
scroll to position [111, 0]
click at [520, 45] on button "» Next Older Messages" at bounding box center [524, 52] width 87 height 22
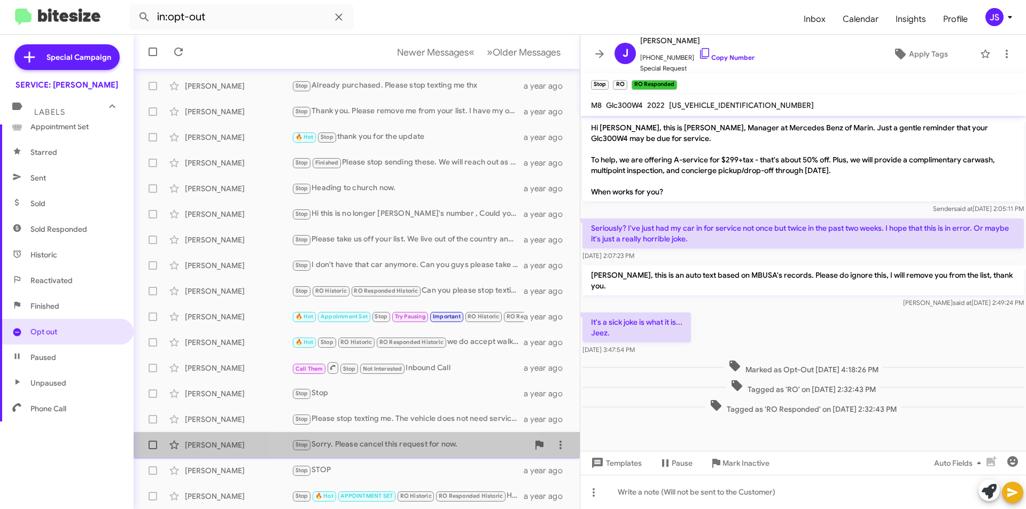
click at [369, 450] on div "Stop Sorry. Please cancel this request for now." at bounding box center [410, 445] width 237 height 12
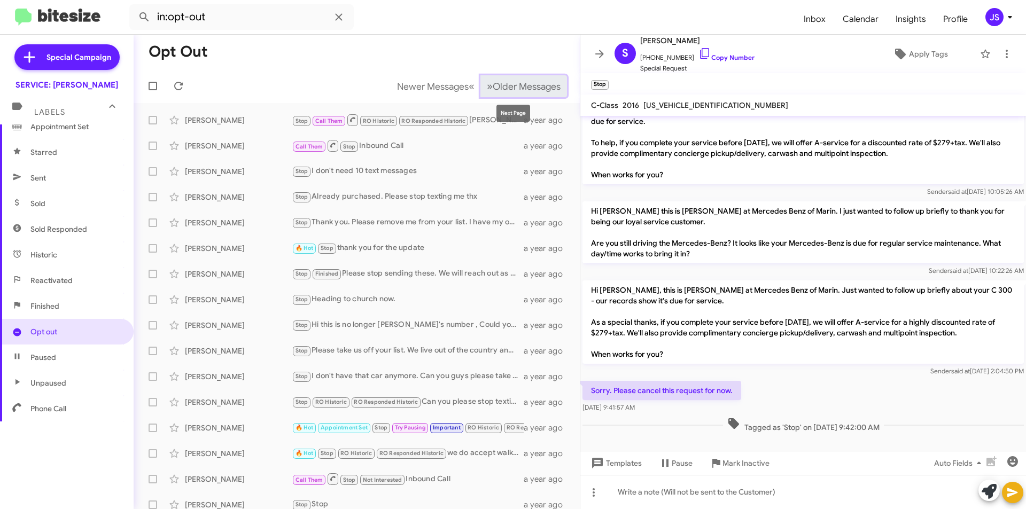
click at [532, 85] on span "Older Messages" at bounding box center [527, 87] width 68 height 12
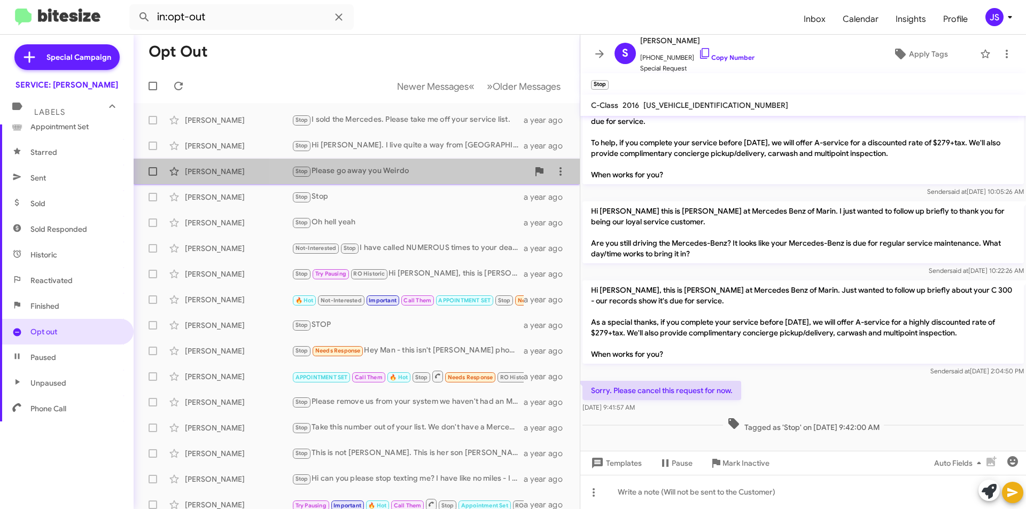
click at [486, 165] on div "Stop Please go away you Weirdo" at bounding box center [410, 171] width 237 height 12
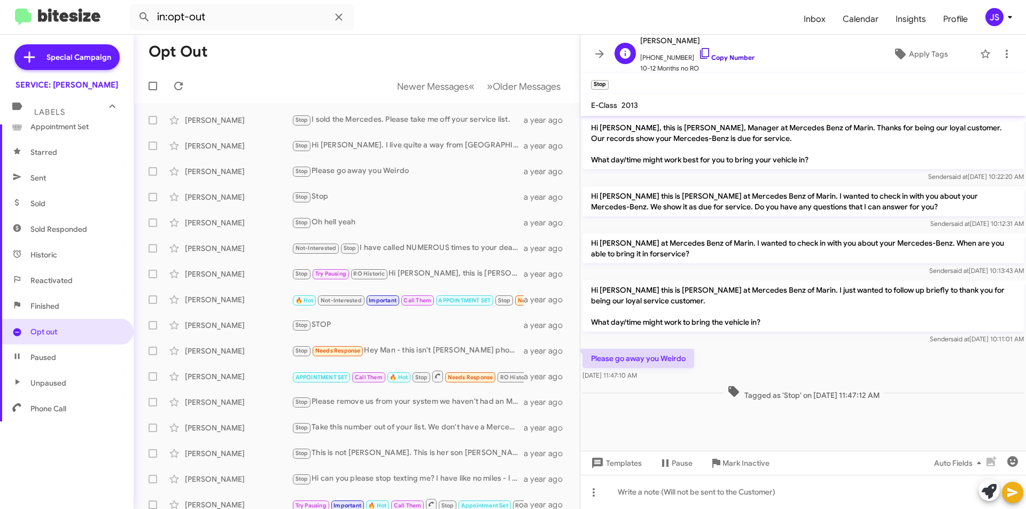
click at [700, 55] on icon at bounding box center [704, 53] width 9 height 11
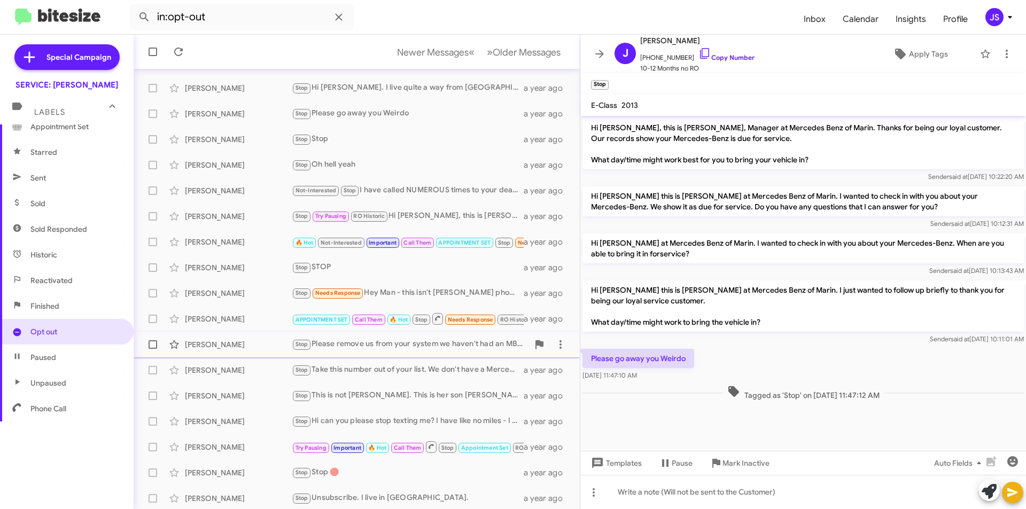
scroll to position [111, 0]
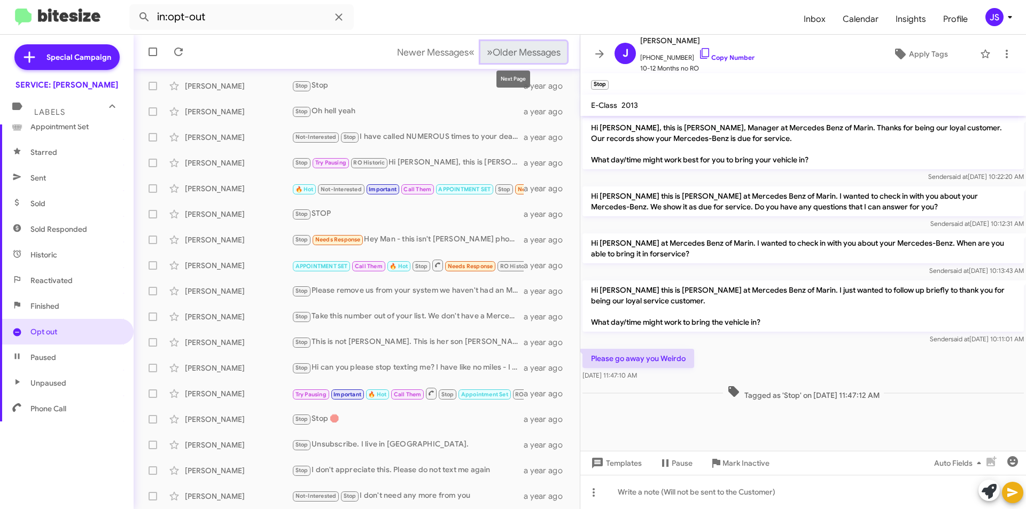
click at [534, 54] on span "Older Messages" at bounding box center [527, 53] width 68 height 12
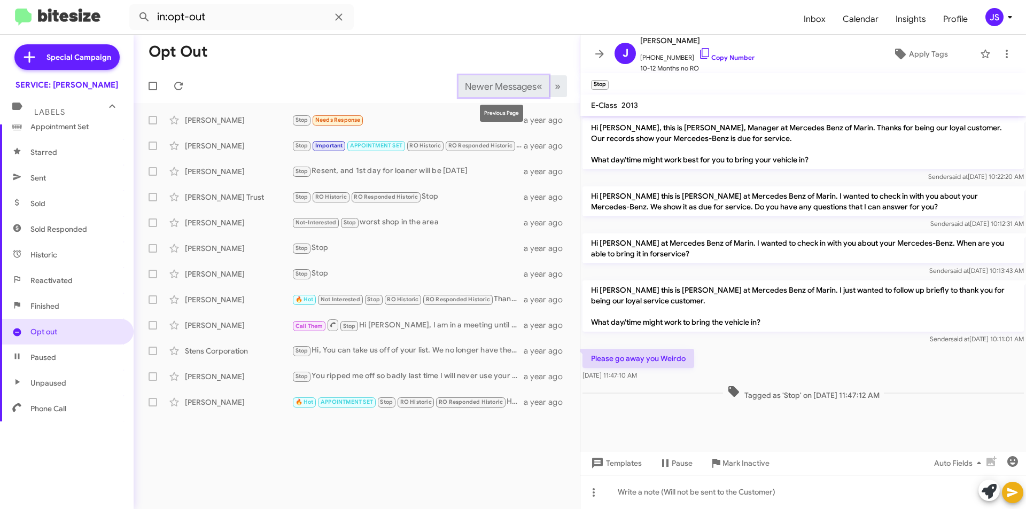
click at [510, 81] on span "Newer Messages" at bounding box center [501, 87] width 72 height 12
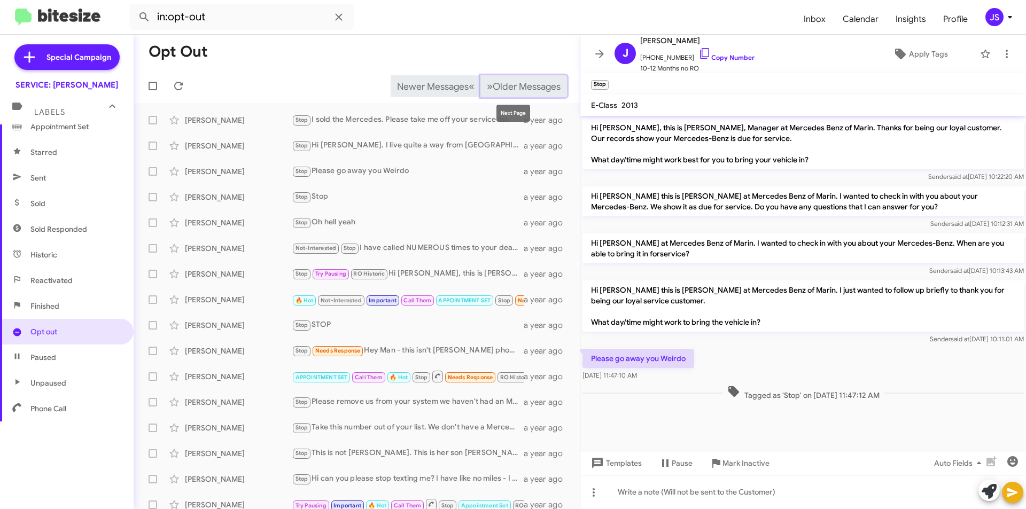
click at [510, 81] on span "Older Messages" at bounding box center [527, 87] width 68 height 12
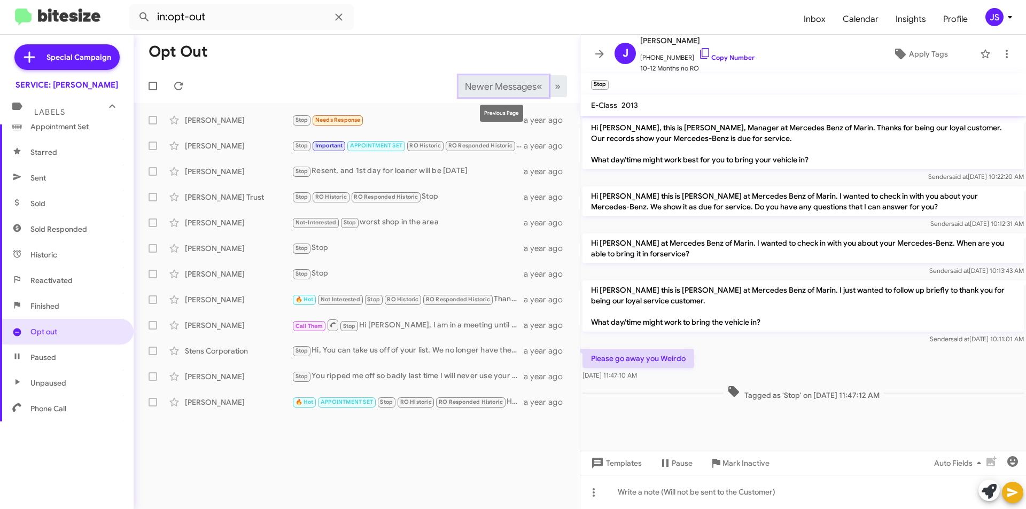
click at [510, 81] on span "Newer Messages" at bounding box center [501, 87] width 72 height 12
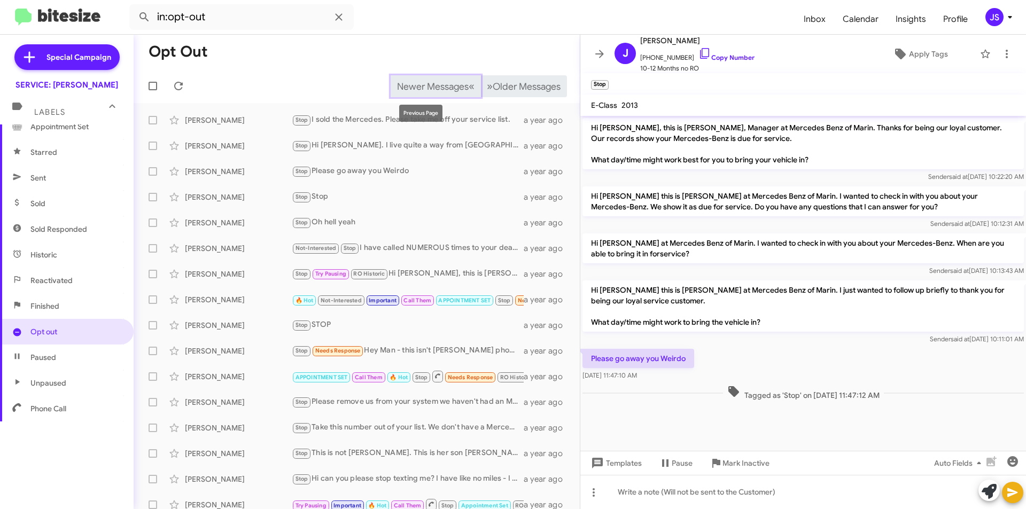
click at [424, 84] on span "Newer Messages" at bounding box center [433, 87] width 72 height 12
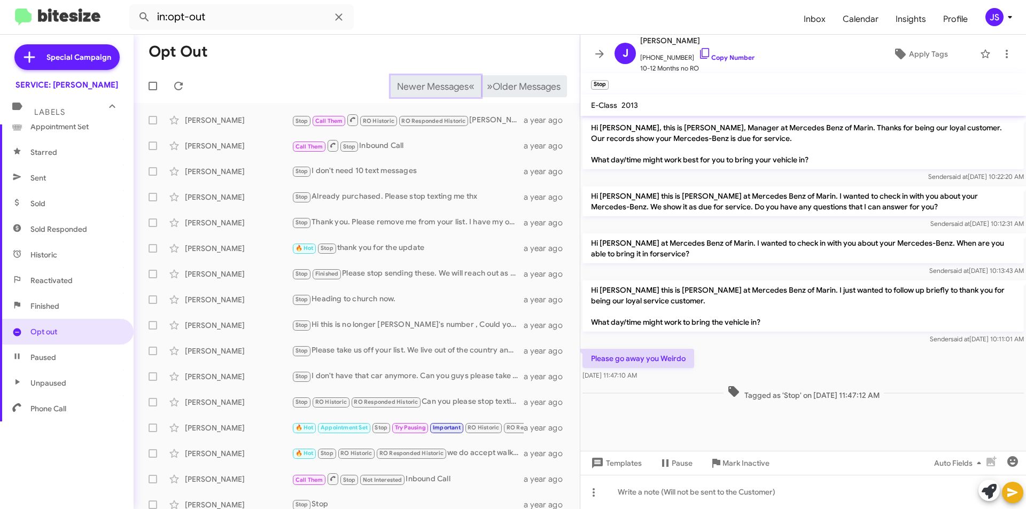
click at [424, 84] on span "Newer Messages" at bounding box center [433, 87] width 72 height 12
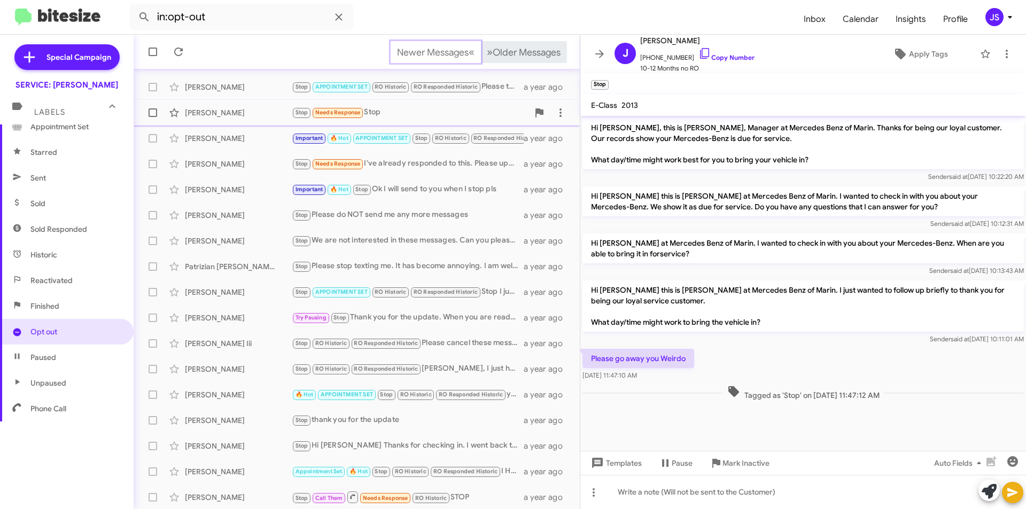
scroll to position [111, 0]
click at [421, 49] on span "Newer Messages" at bounding box center [433, 53] width 72 height 12
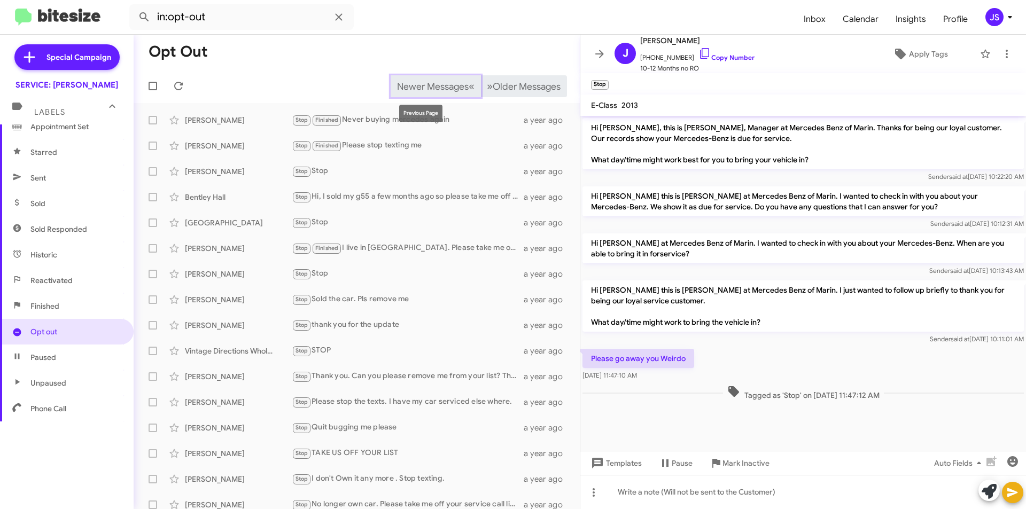
click at [411, 91] on span "Newer Messages" at bounding box center [433, 87] width 72 height 12
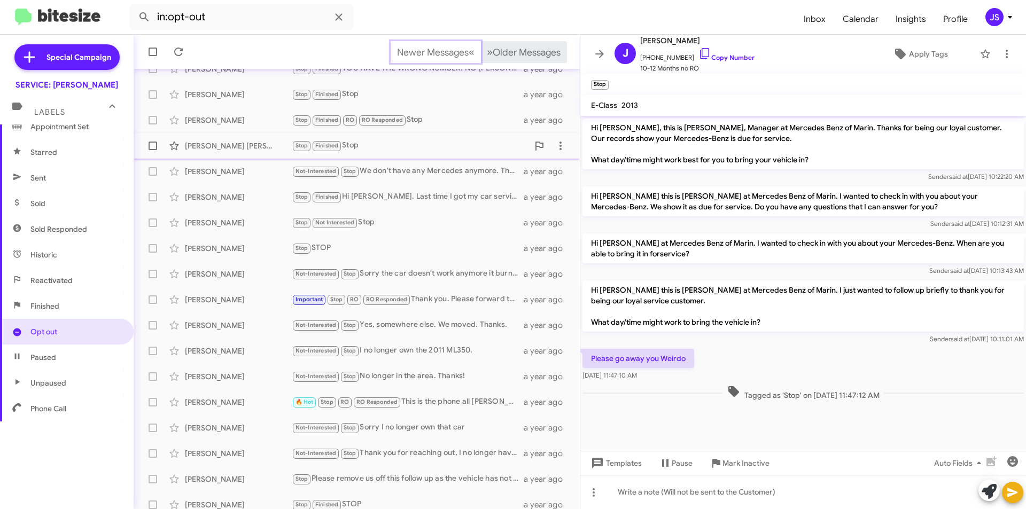
scroll to position [111, 0]
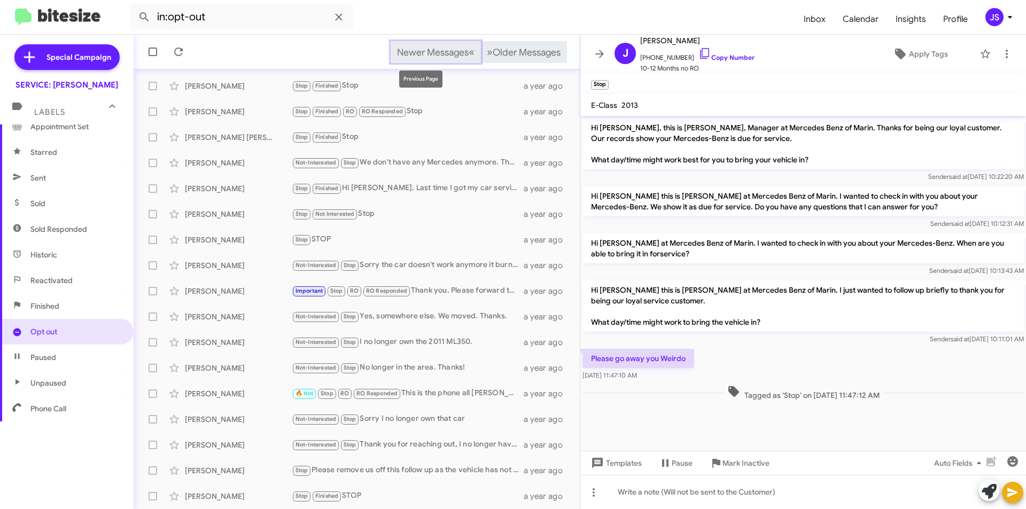
click at [428, 55] on span "Newer Messages" at bounding box center [433, 53] width 72 height 12
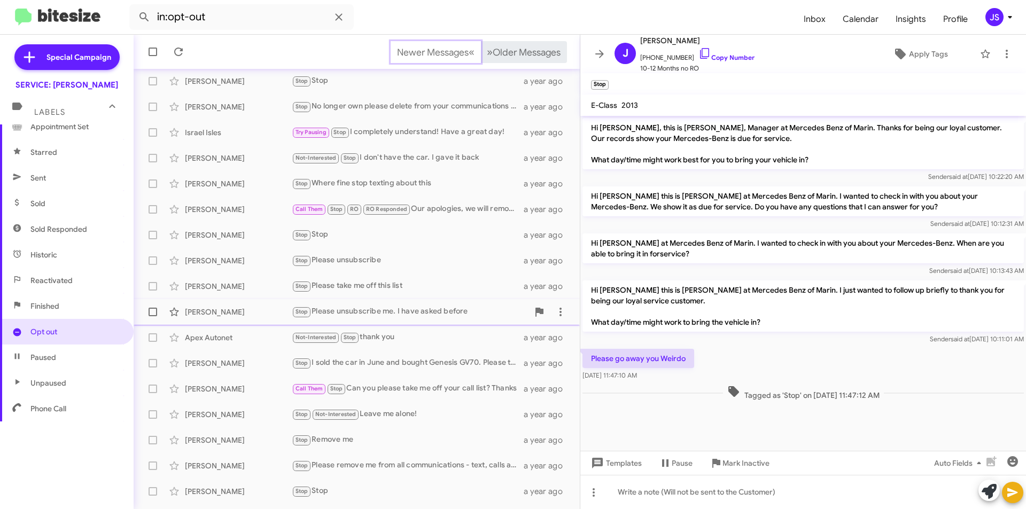
scroll to position [111, 0]
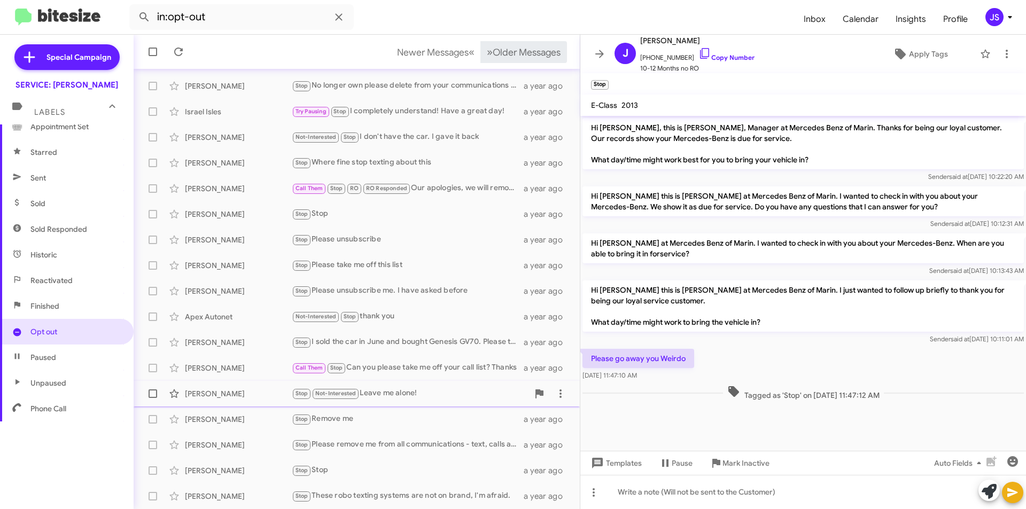
click at [431, 395] on div "Stop Not-Interested Leave me alone!" at bounding box center [410, 394] width 237 height 12
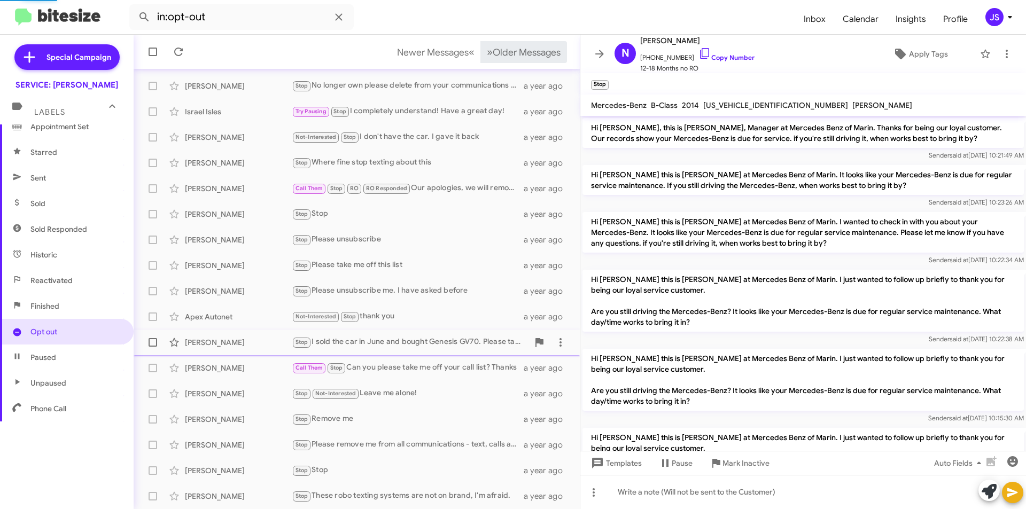
scroll to position [364, 0]
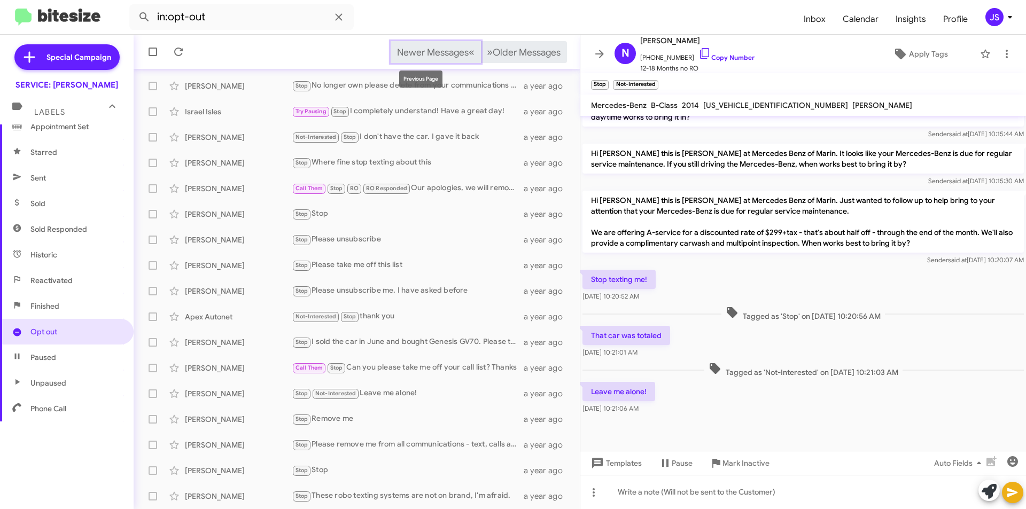
click at [443, 50] on span "Newer Messages" at bounding box center [433, 53] width 72 height 12
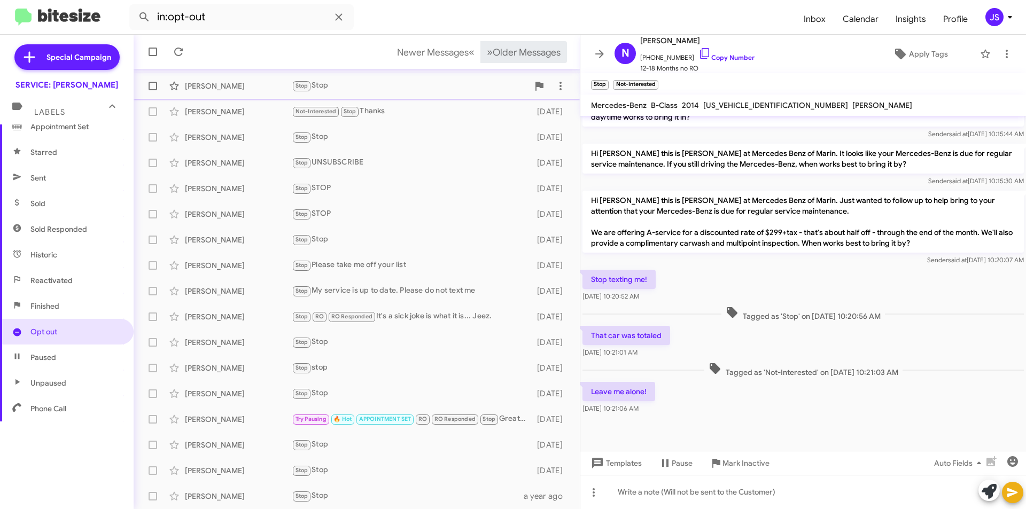
click at [245, 82] on div "Victoria Linton" at bounding box center [238, 86] width 107 height 11
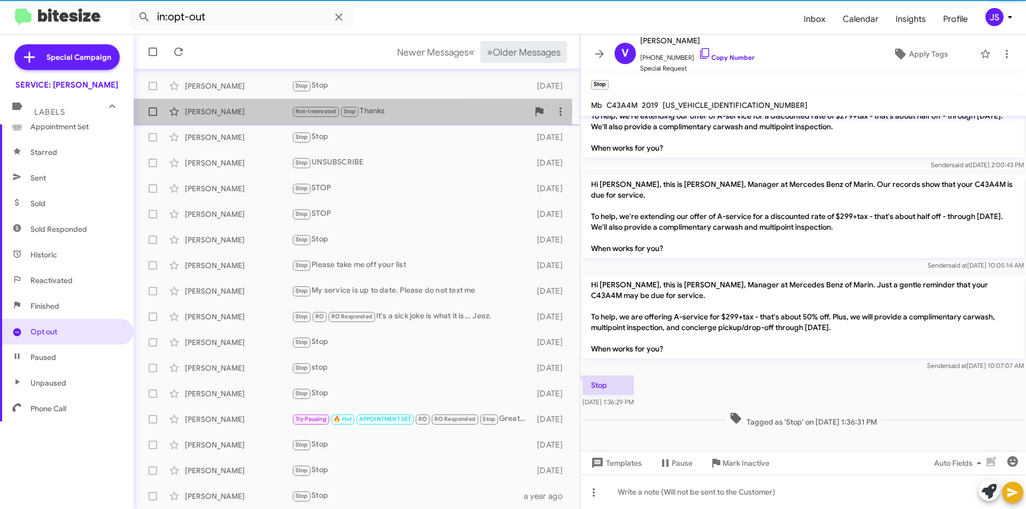
click at [247, 110] on div "Danilo Geocadin" at bounding box center [238, 111] width 107 height 11
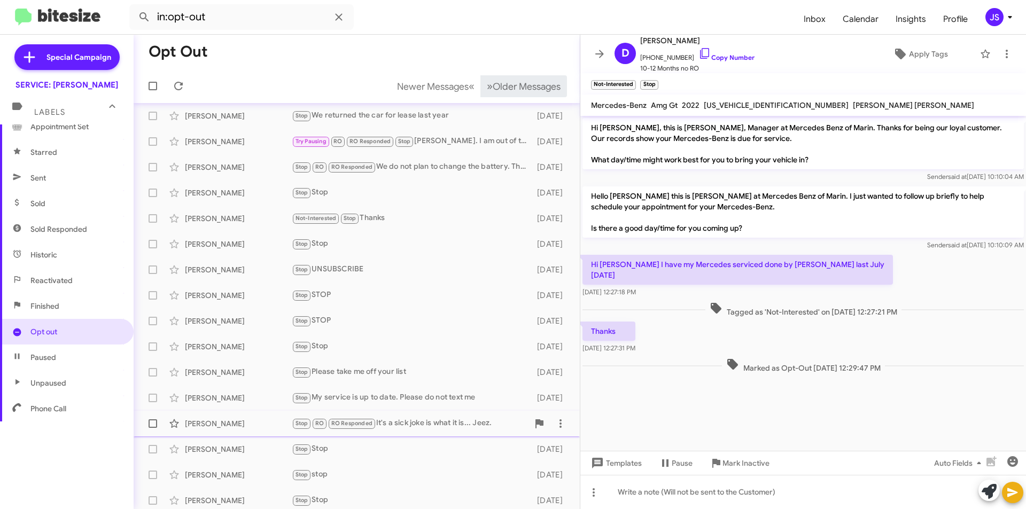
scroll to position [111, 0]
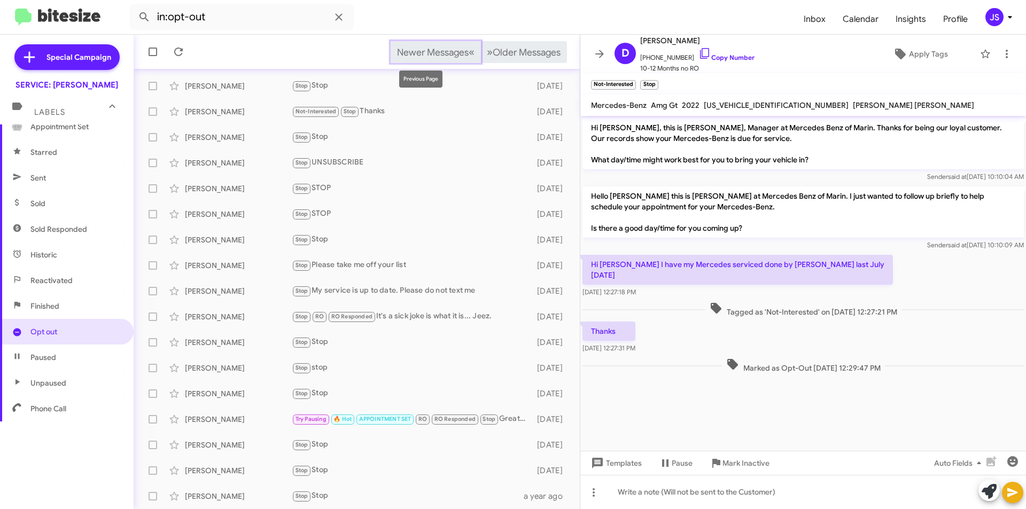
click at [453, 50] on span "Newer Messages" at bounding box center [433, 53] width 72 height 12
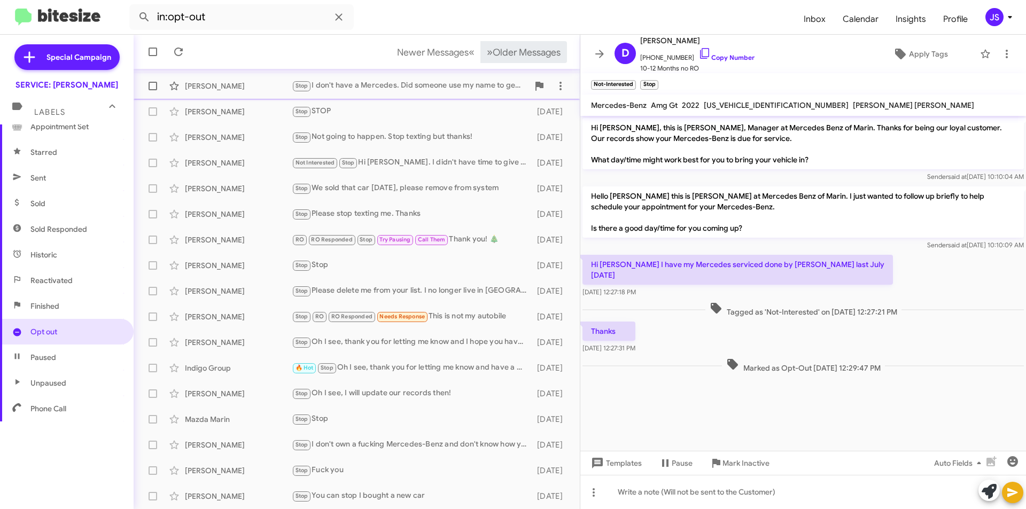
click at [262, 87] on div "Matthew Sullivan" at bounding box center [238, 86] width 107 height 11
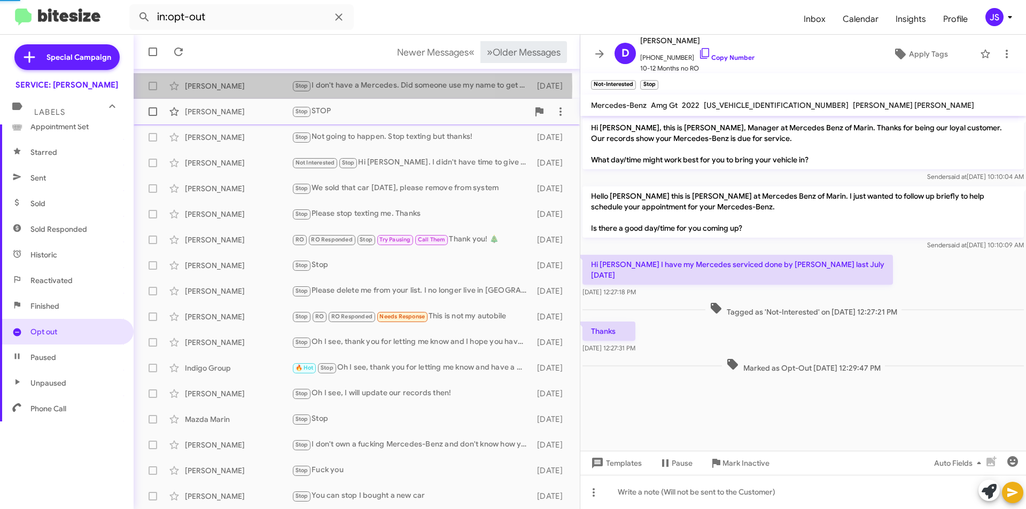
scroll to position [153, 0]
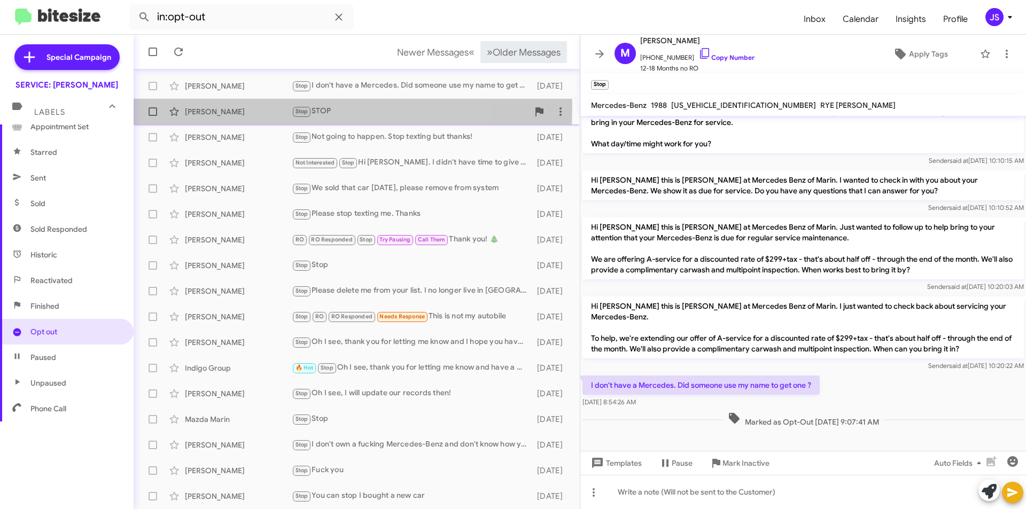
click at [260, 106] on div "Dominique Nave-Conroy Stop STOP 9 months ago" at bounding box center [356, 111] width 429 height 21
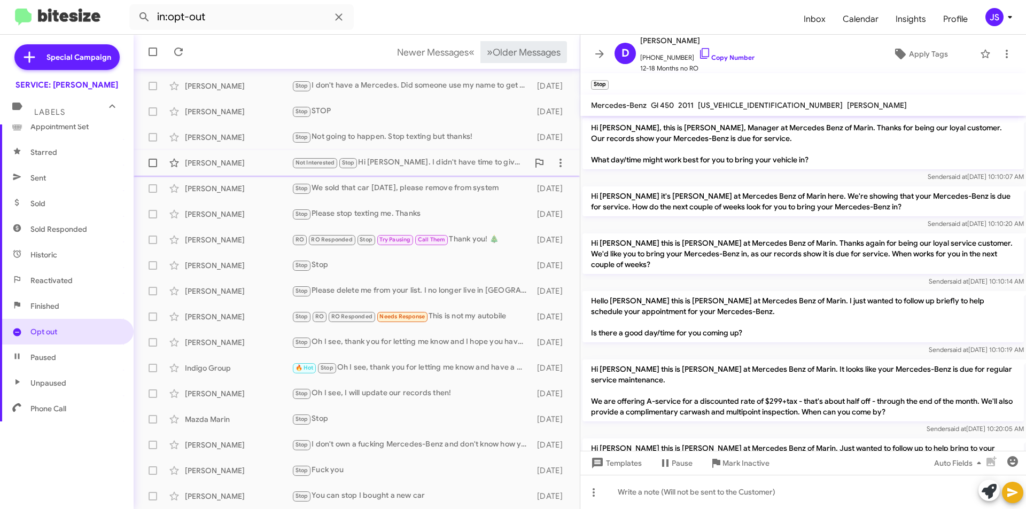
click at [258, 163] on div "Andrea Flores" at bounding box center [238, 163] width 107 height 11
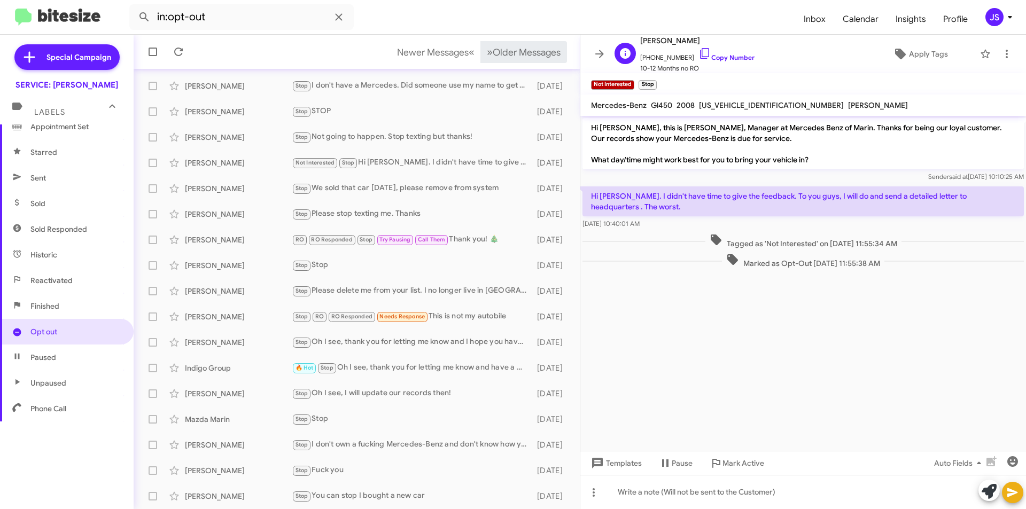
click at [700, 53] on span "+14155774435 Copy Number" at bounding box center [697, 55] width 114 height 16
click at [699, 47] on icon at bounding box center [705, 53] width 13 height 13
click at [700, 55] on icon at bounding box center [704, 53] width 9 height 11
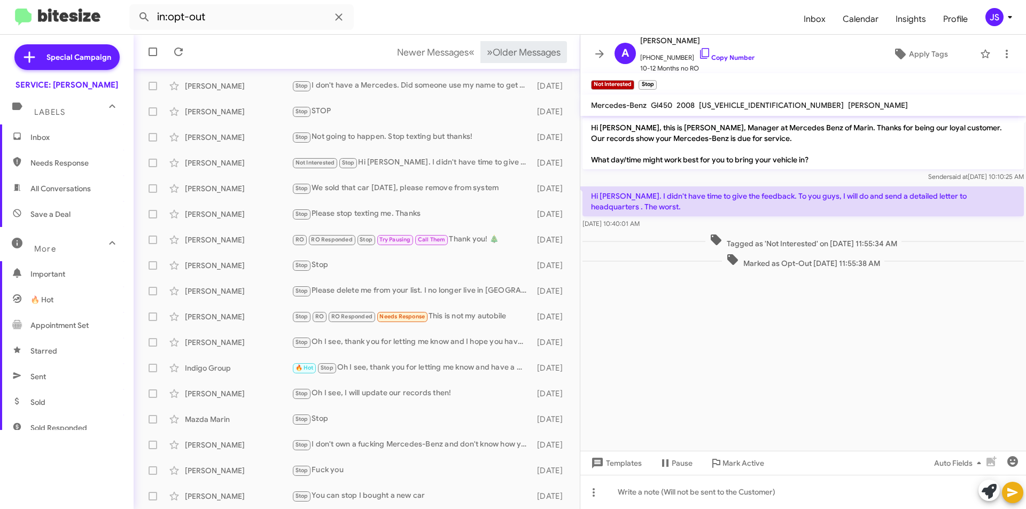
drag, startPoint x: 49, startPoint y: 137, endPoint x: 87, endPoint y: 127, distance: 38.8
click at [49, 137] on span "Inbox" at bounding box center [75, 137] width 91 height 11
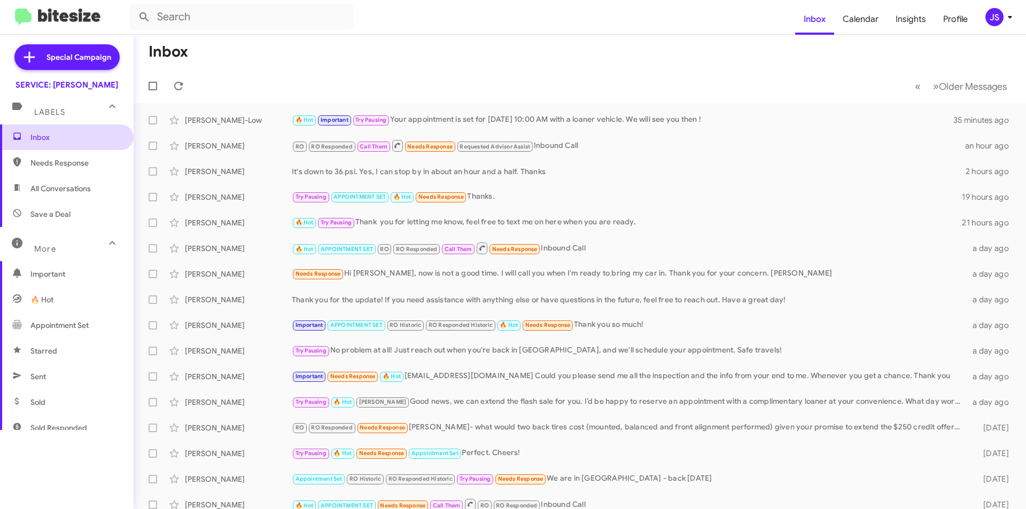
click at [19, 134] on icon at bounding box center [17, 137] width 10 height 10
click at [571, 108] on span "[PERSON_NAME]-Low 🔥 Hot Important Try Pausing Your appointment is set for [DATE…" at bounding box center [580, 120] width 893 height 26
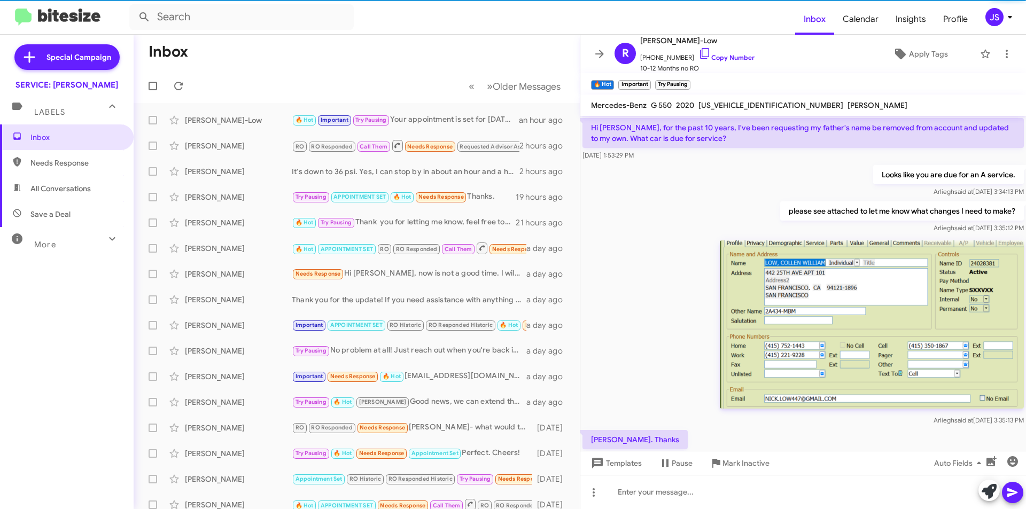
scroll to position [822, 0]
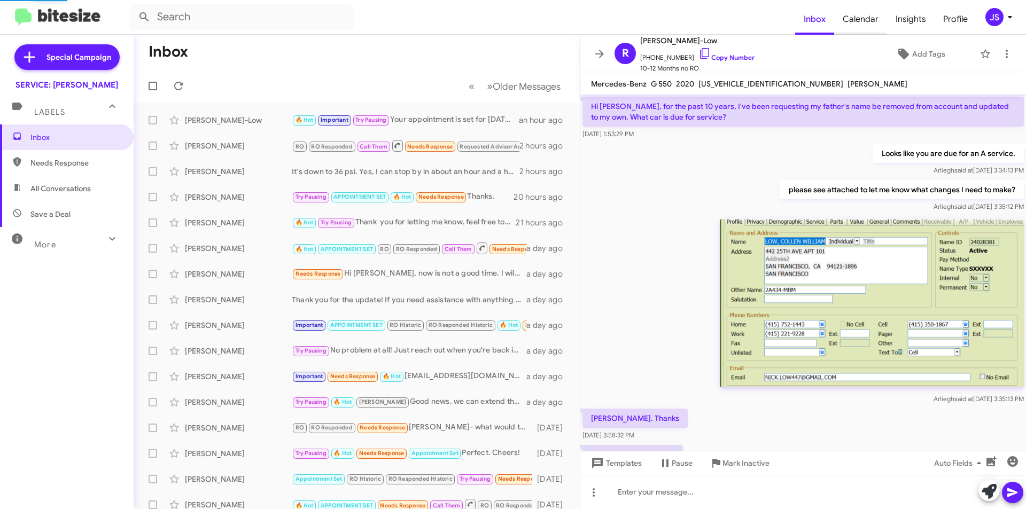
scroll to position [822, 0]
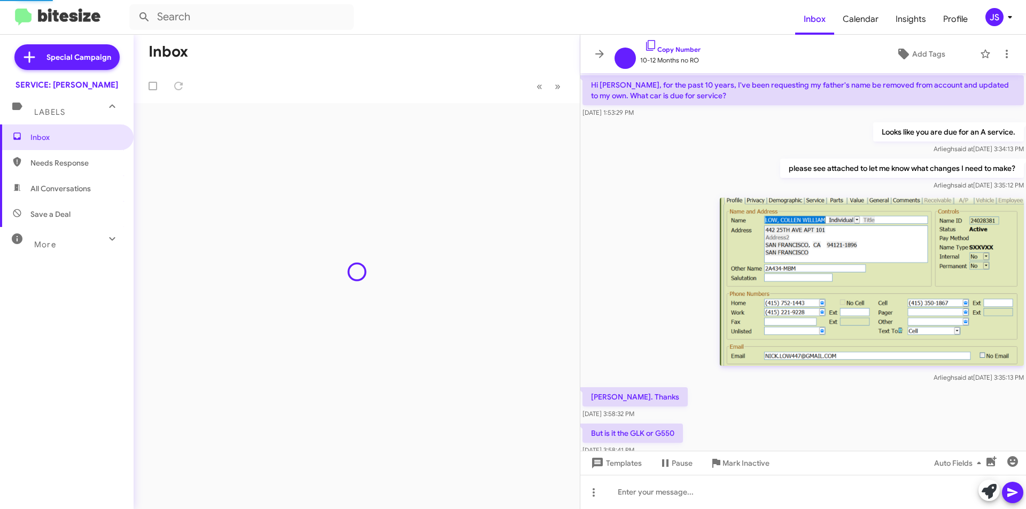
scroll to position [800, 0]
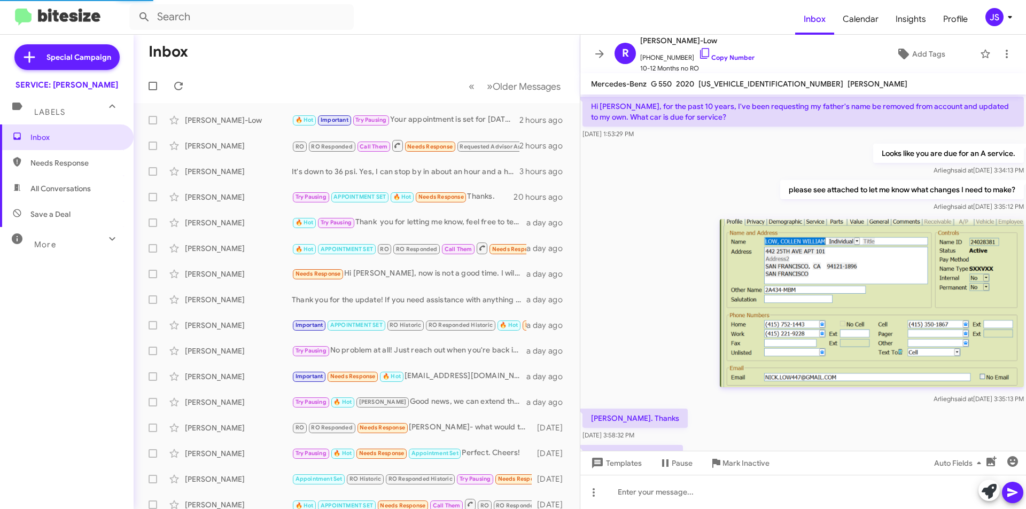
scroll to position [822, 0]
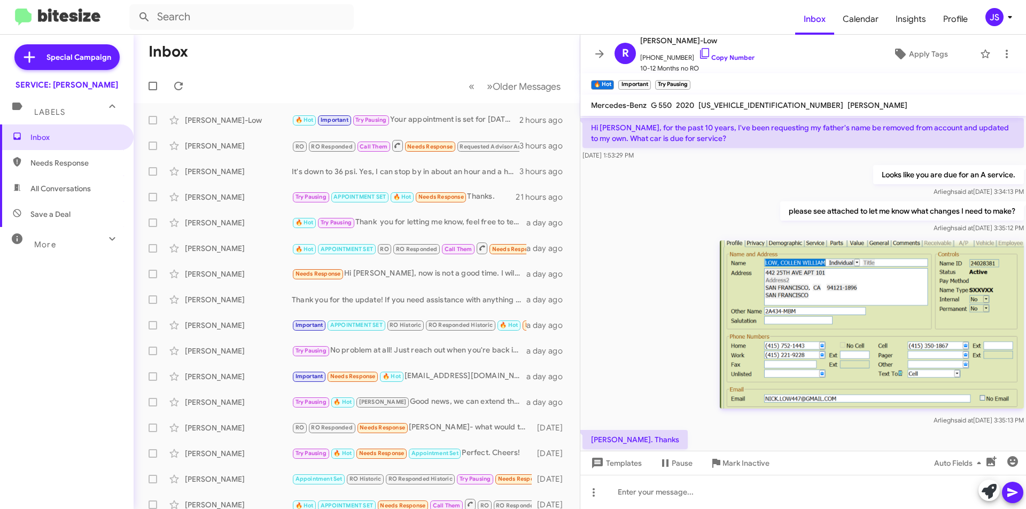
scroll to position [822, 0]
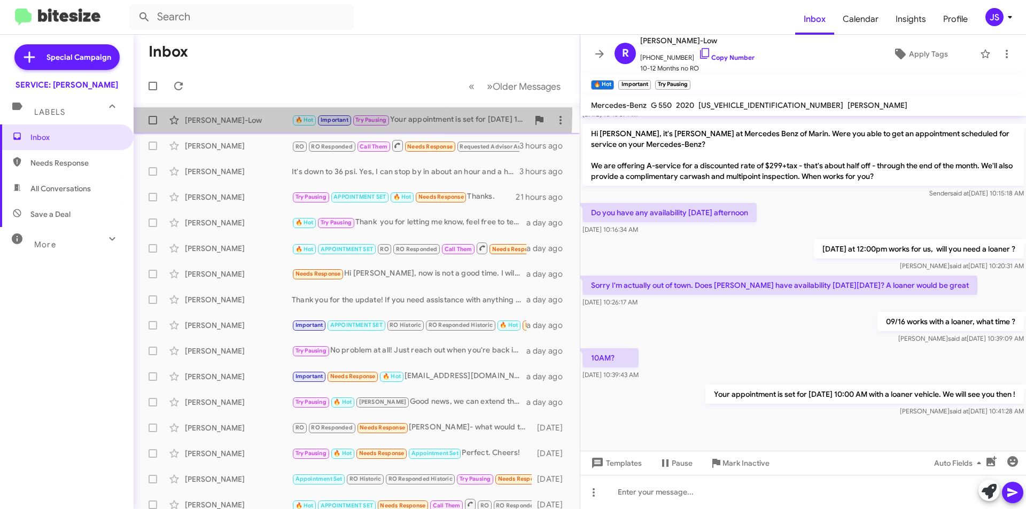
click at [238, 112] on div "[PERSON_NAME]-Low 🔥 Hot Important Try Pausing Your appointment is set for [DATE…" at bounding box center [356, 120] width 429 height 21
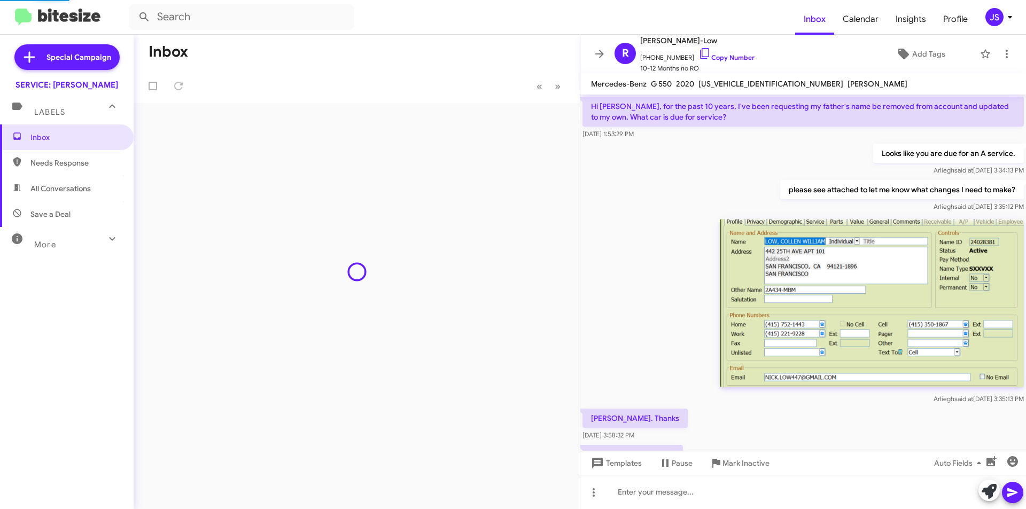
scroll to position [822, 0]
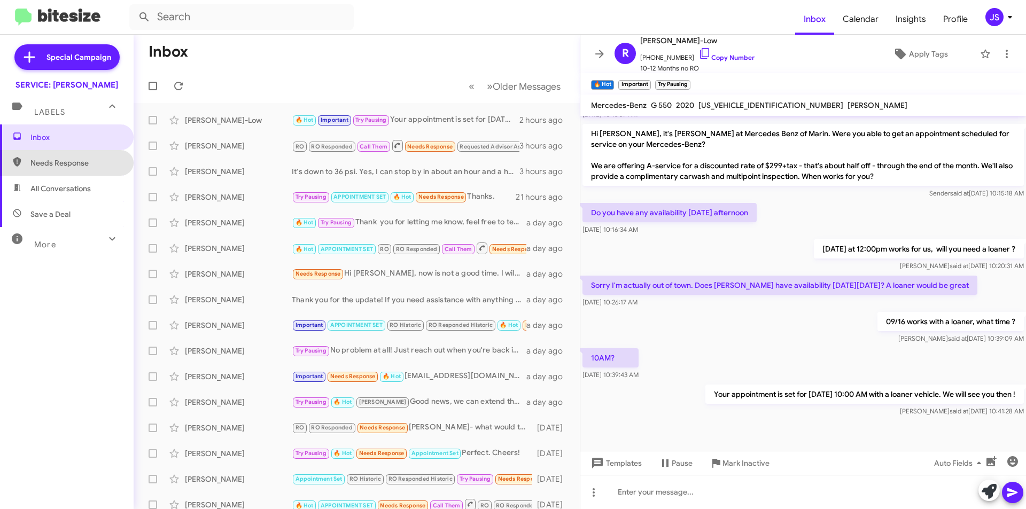
click at [109, 171] on span "Needs Response" at bounding box center [67, 163] width 134 height 26
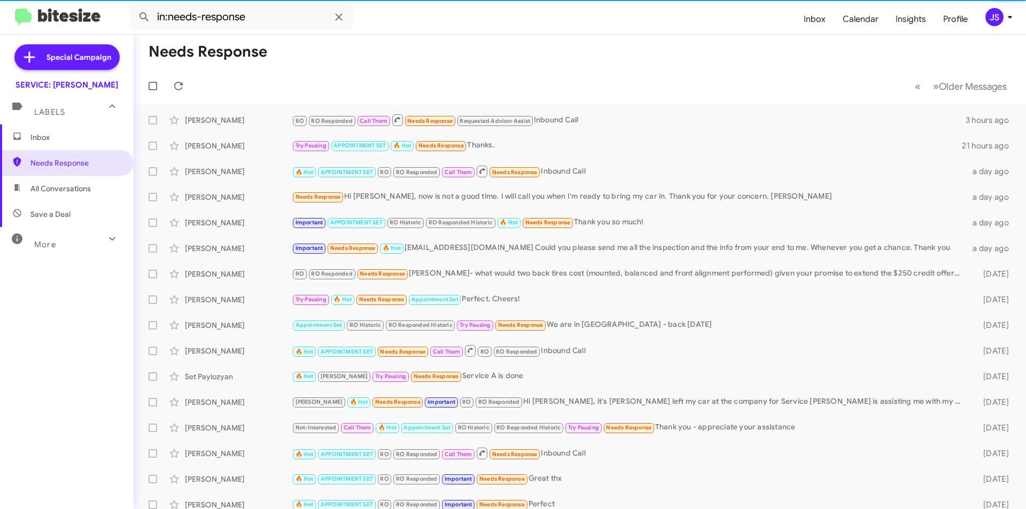
click at [102, 191] on span "All Conversations" at bounding box center [67, 189] width 134 height 26
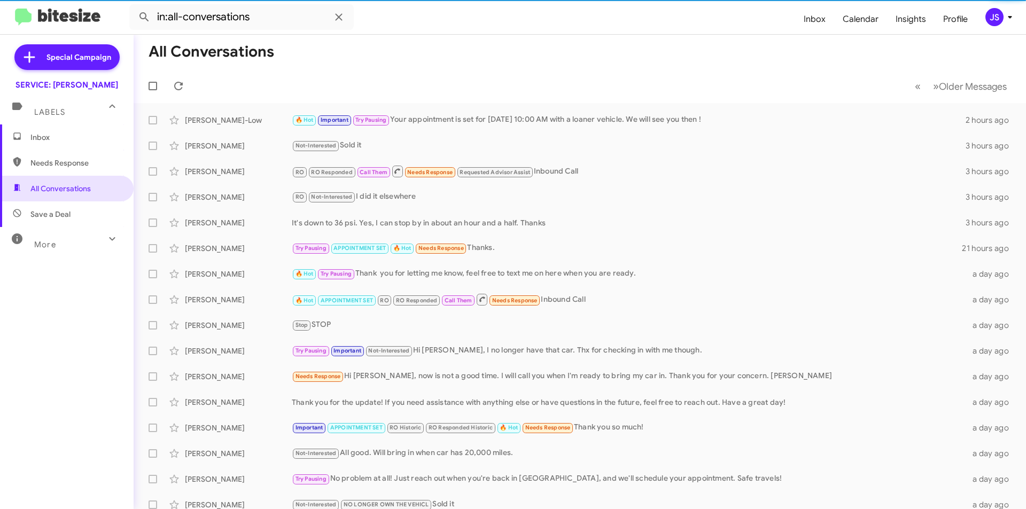
click at [87, 215] on span "Save a Deal" at bounding box center [67, 215] width 134 height 26
type input "in:not-interested"
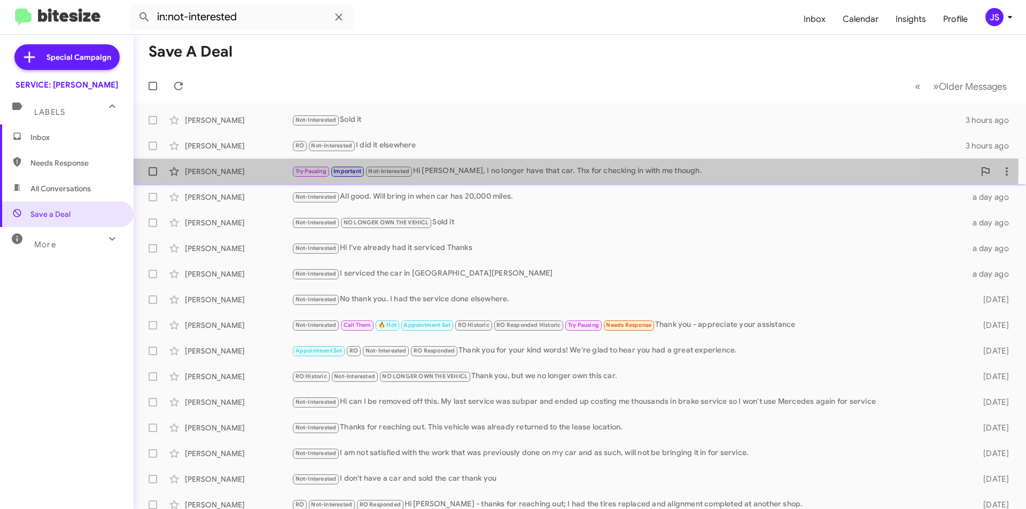
click at [494, 163] on div "[PERSON_NAME] Try Pausing Important Not-Interested Hi [PERSON_NAME], I no longe…" at bounding box center [580, 171] width 876 height 21
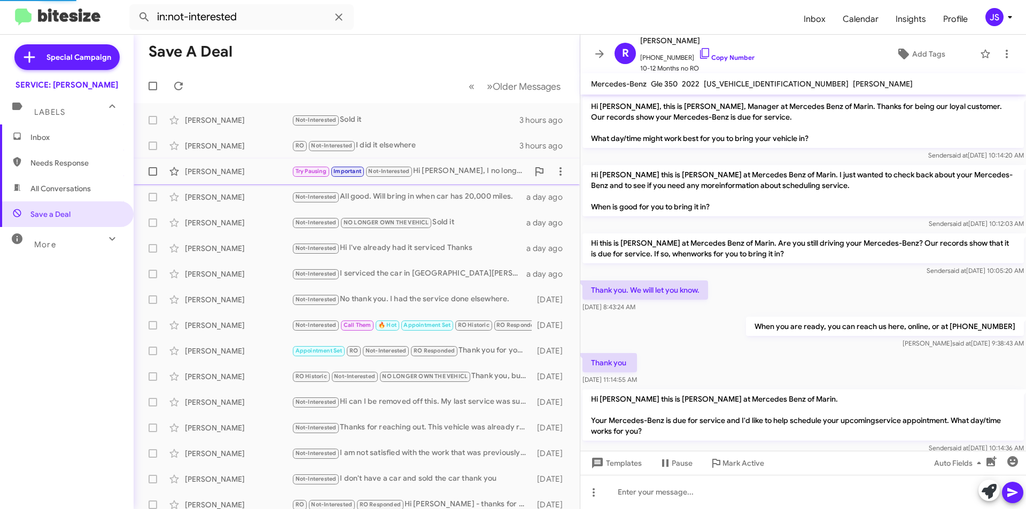
scroll to position [135, 0]
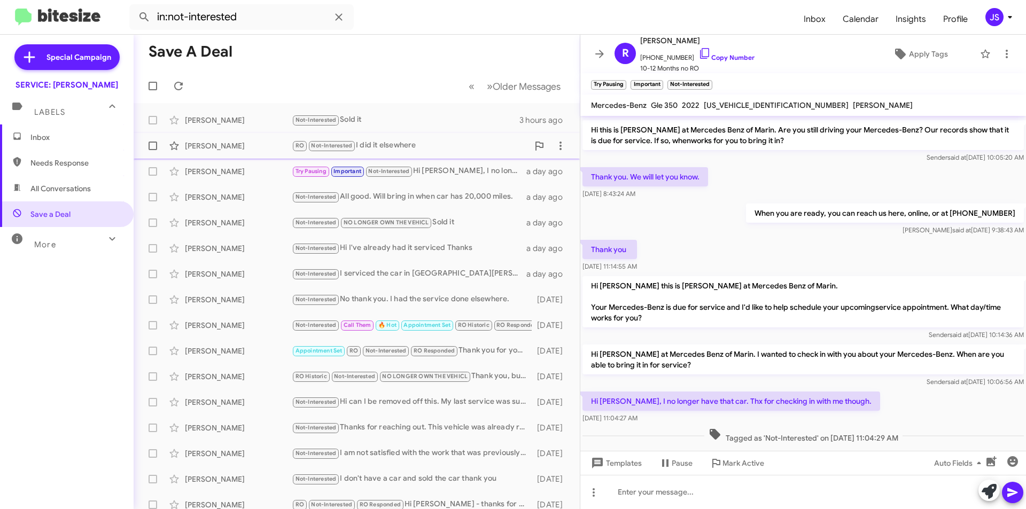
click at [459, 151] on div "RO Not-Interested I did it elsewhere" at bounding box center [410, 146] width 237 height 12
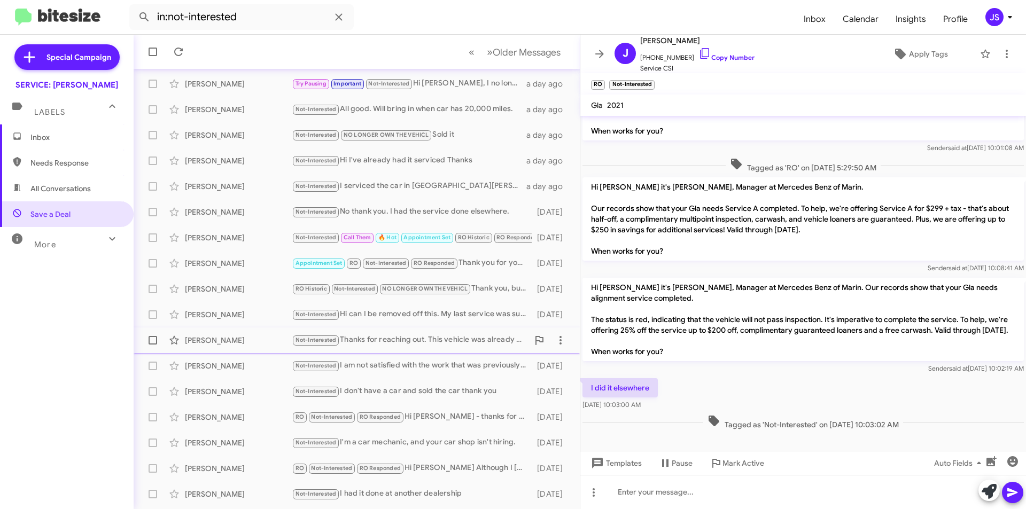
scroll to position [111, 0]
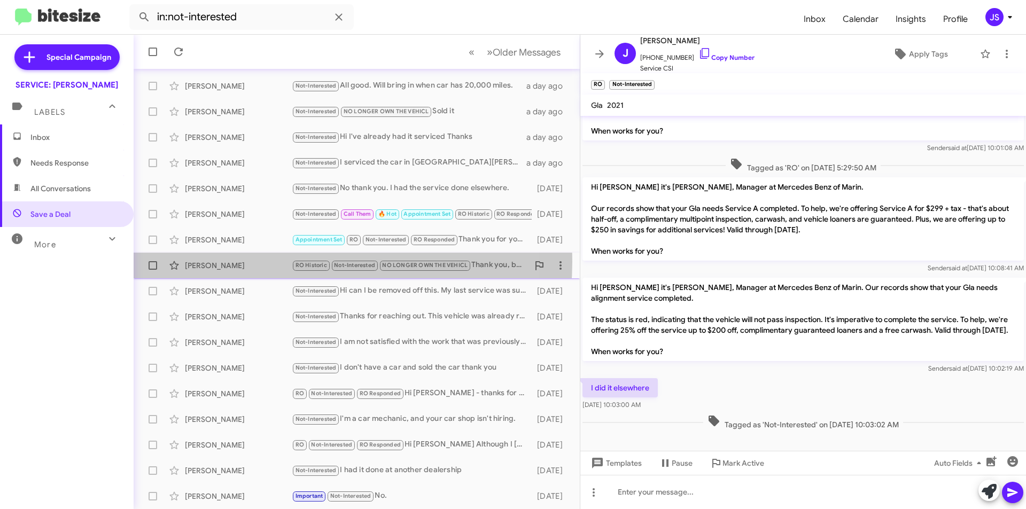
click at [284, 262] on div "[PERSON_NAME]" at bounding box center [238, 265] width 107 height 11
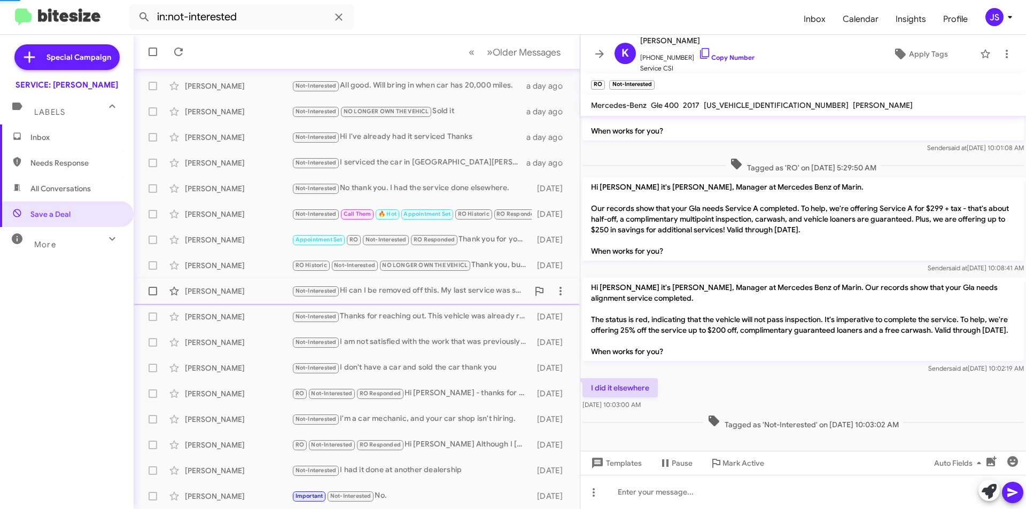
scroll to position [198, 0]
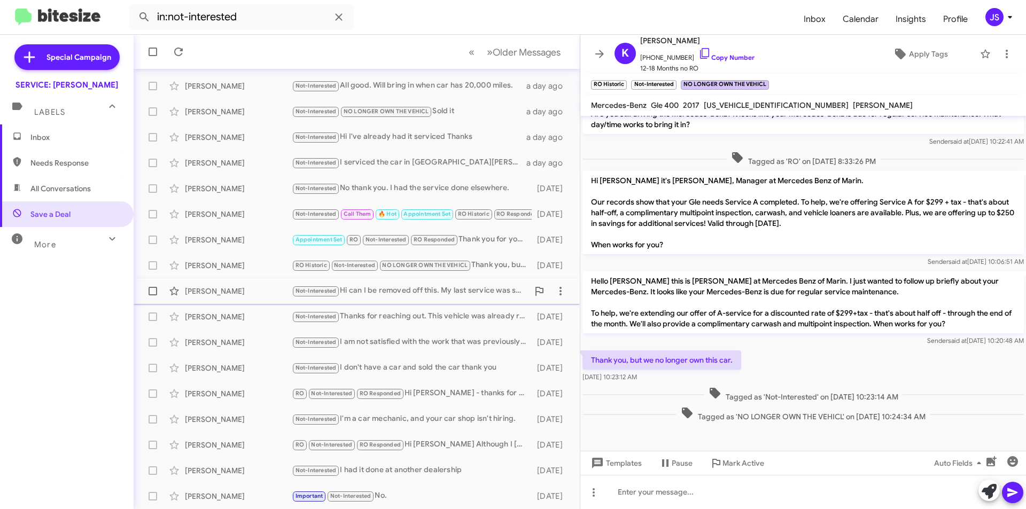
click at [268, 288] on div "[PERSON_NAME]" at bounding box center [238, 291] width 107 height 11
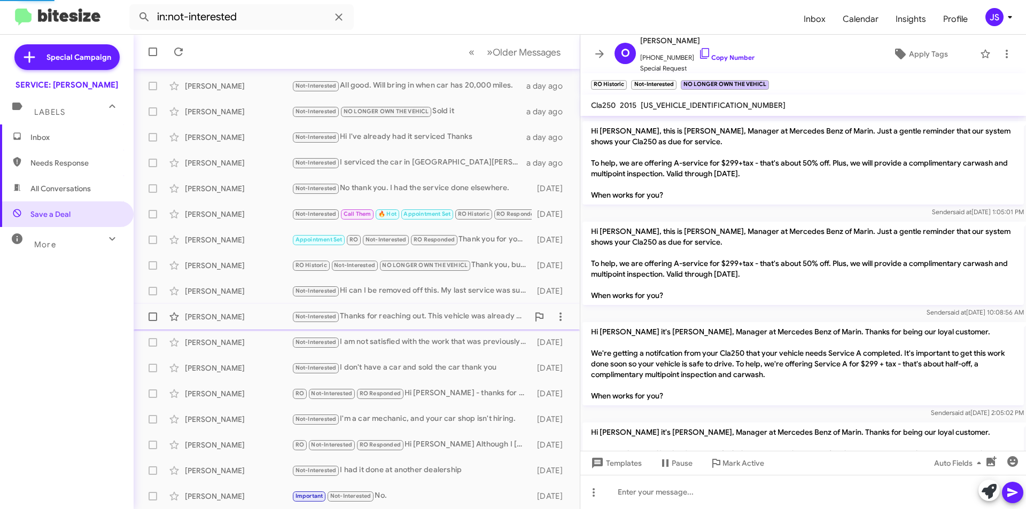
scroll to position [1584, 0]
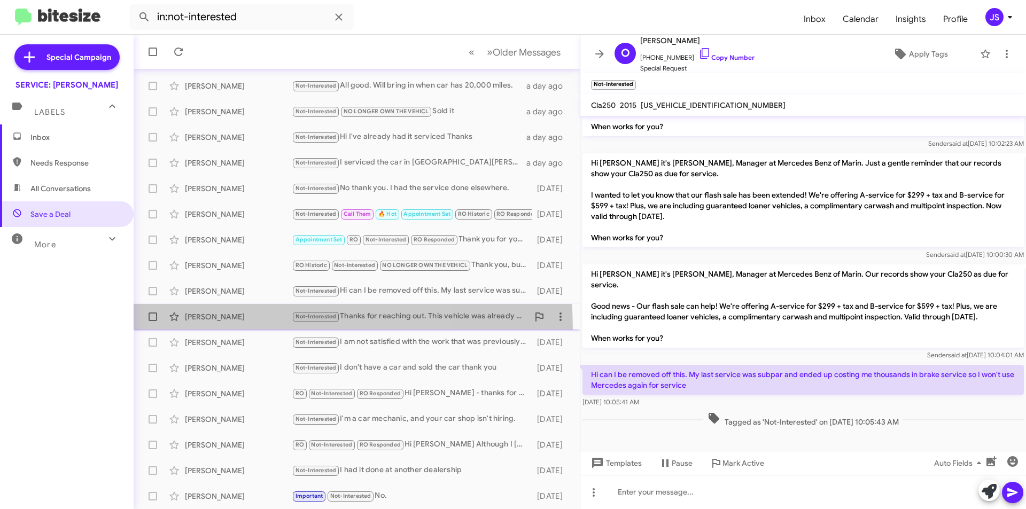
click at [242, 329] on span "[PERSON_NAME] Not-Interested Thanks for reaching out. This vehicle was already …" at bounding box center [357, 317] width 446 height 26
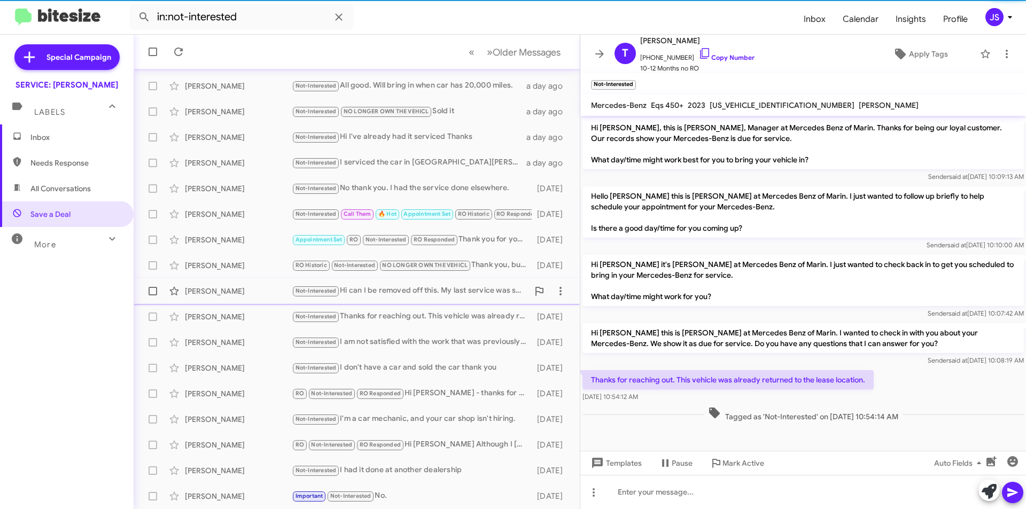
click at [249, 303] on span "[PERSON_NAME] Not-Interested Hi can I be removed off this. My last service was …" at bounding box center [357, 292] width 446 height 26
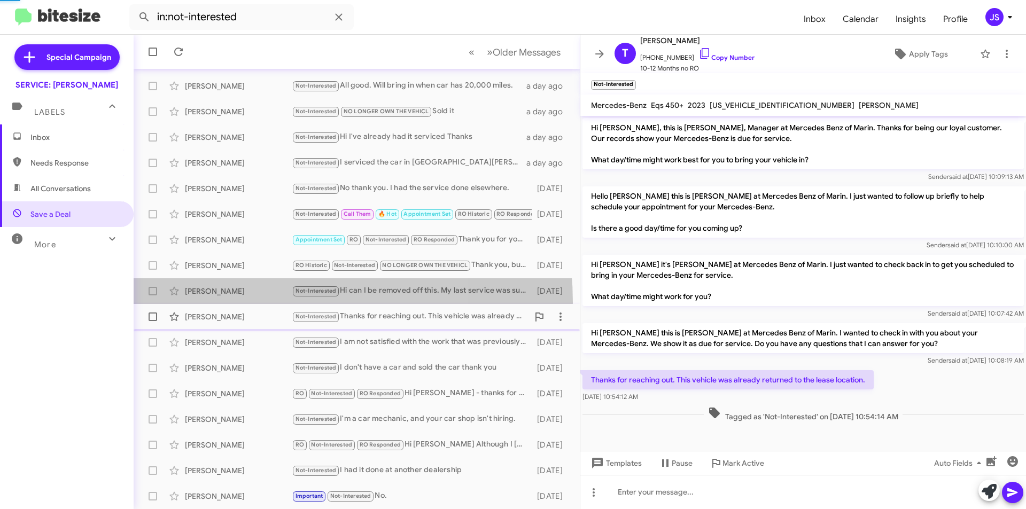
scroll to position [1584, 0]
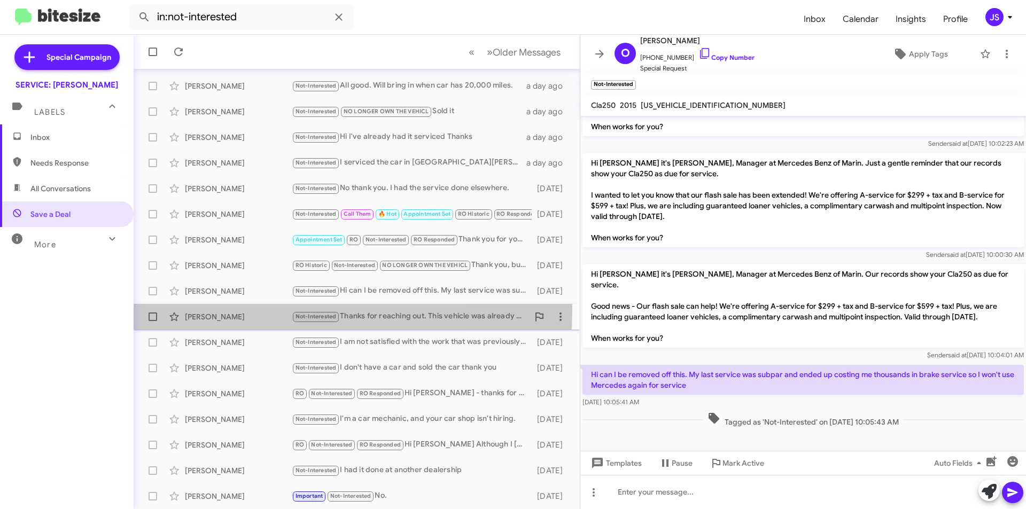
click at [247, 311] on div "[PERSON_NAME] Not-Interested Thanks for reaching out. This vehicle was already …" at bounding box center [356, 316] width 429 height 21
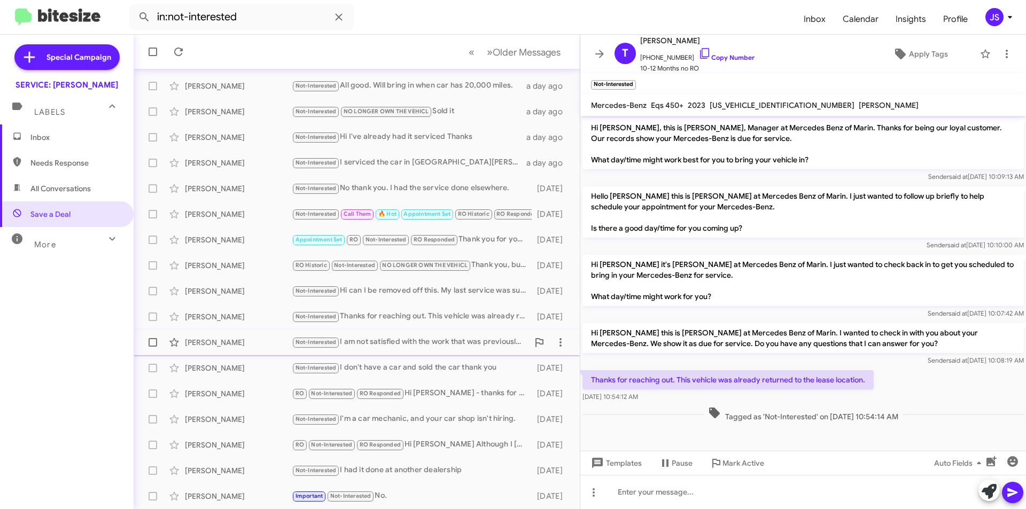
click at [264, 339] on div "[PERSON_NAME]" at bounding box center [238, 342] width 107 height 11
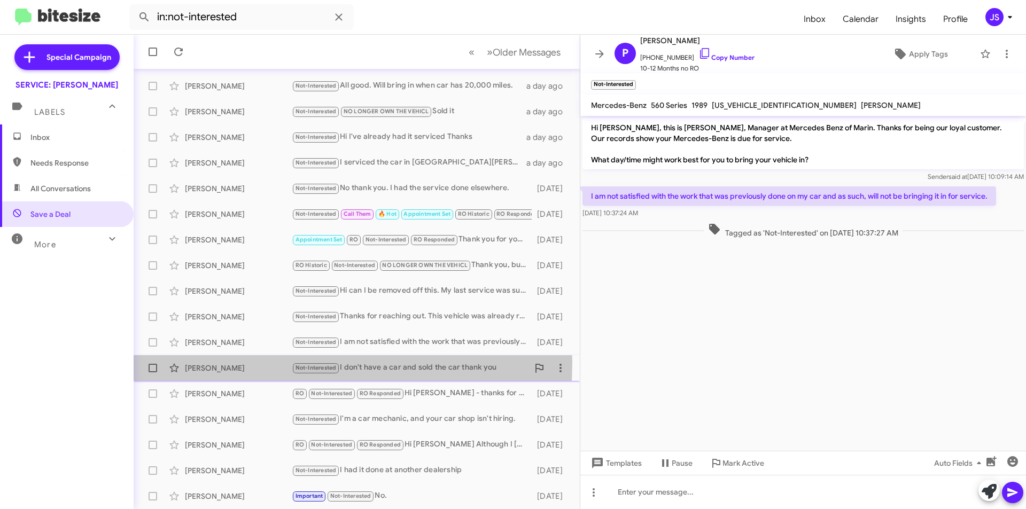
click at [254, 363] on div "[PERSON_NAME]" at bounding box center [238, 368] width 107 height 11
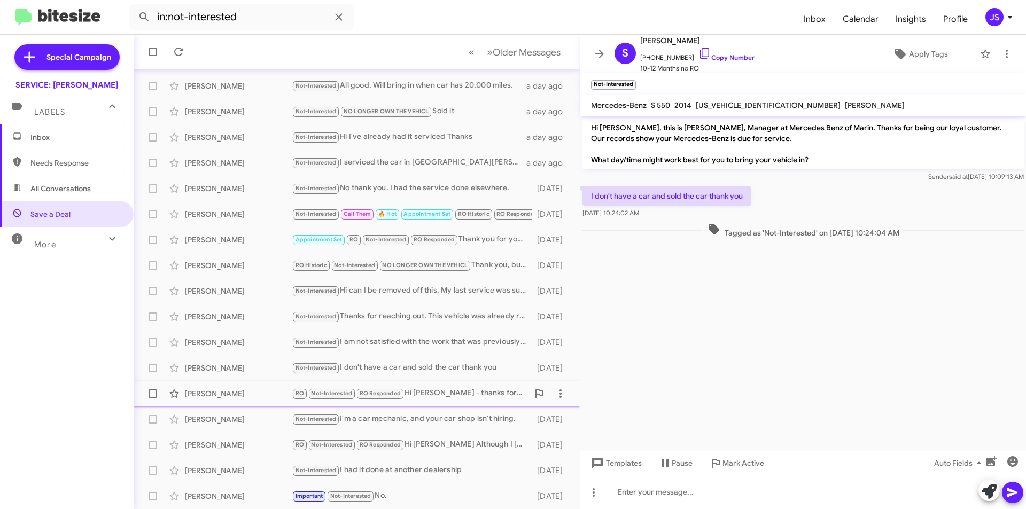
click at [252, 391] on div "[PERSON_NAME]" at bounding box center [238, 394] width 107 height 11
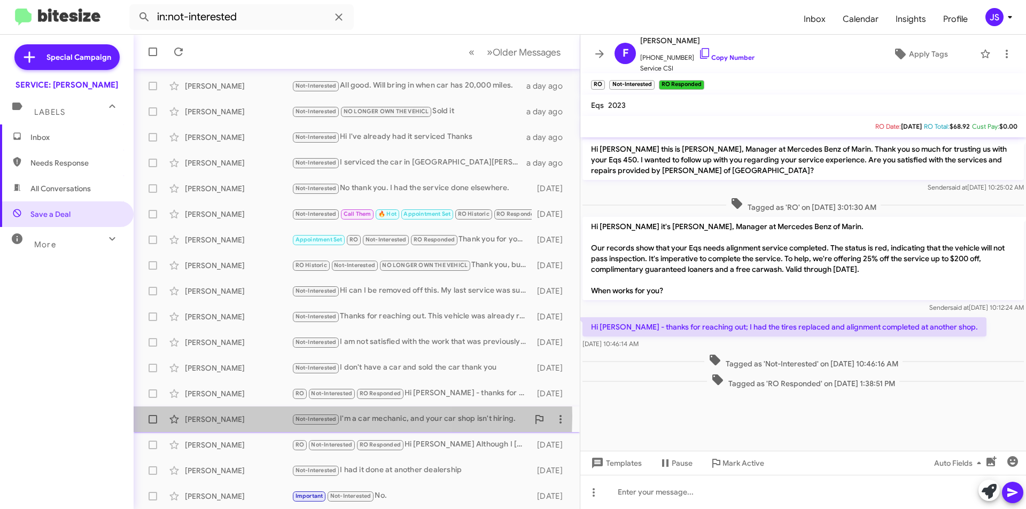
click at [241, 416] on div "[PERSON_NAME]" at bounding box center [238, 419] width 107 height 11
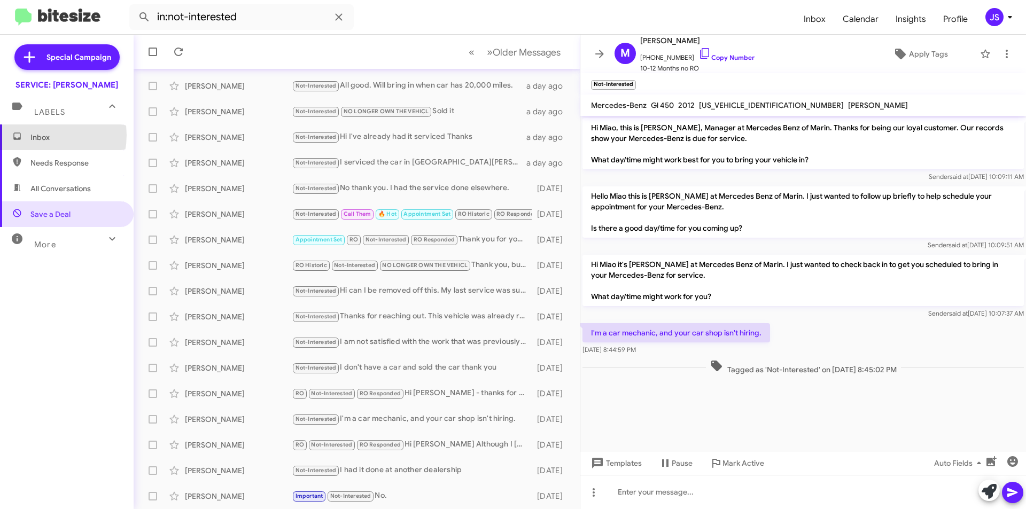
click at [41, 135] on span "Inbox" at bounding box center [75, 137] width 91 height 11
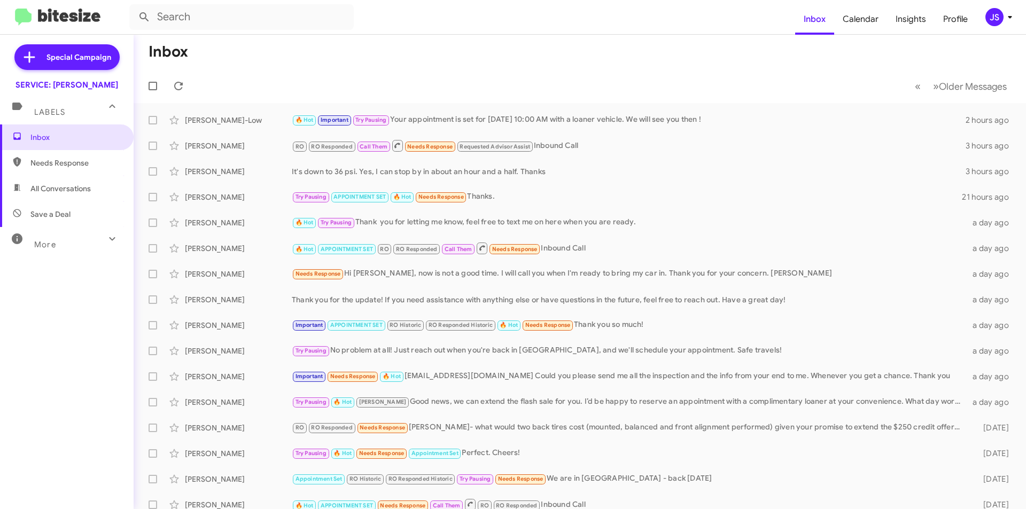
click at [55, 154] on span "Needs Response" at bounding box center [67, 163] width 134 height 26
type input "in:needs-response"
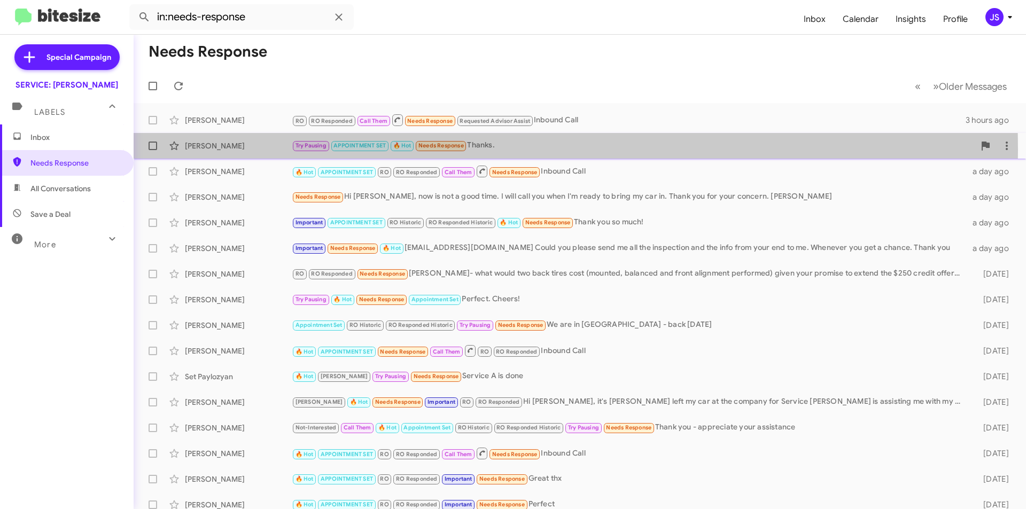
click at [262, 150] on div "[PERSON_NAME]" at bounding box center [238, 146] width 107 height 11
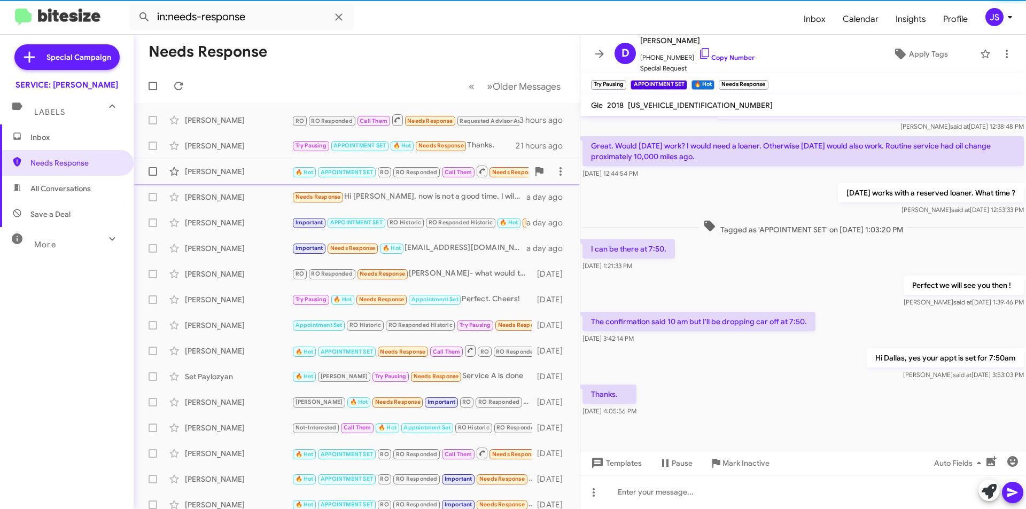
click at [253, 177] on div "Rudolf Keller 🔥 Hot APPOINTMENT SET RO RO Responded Call Them Needs Response In…" at bounding box center [356, 171] width 429 height 21
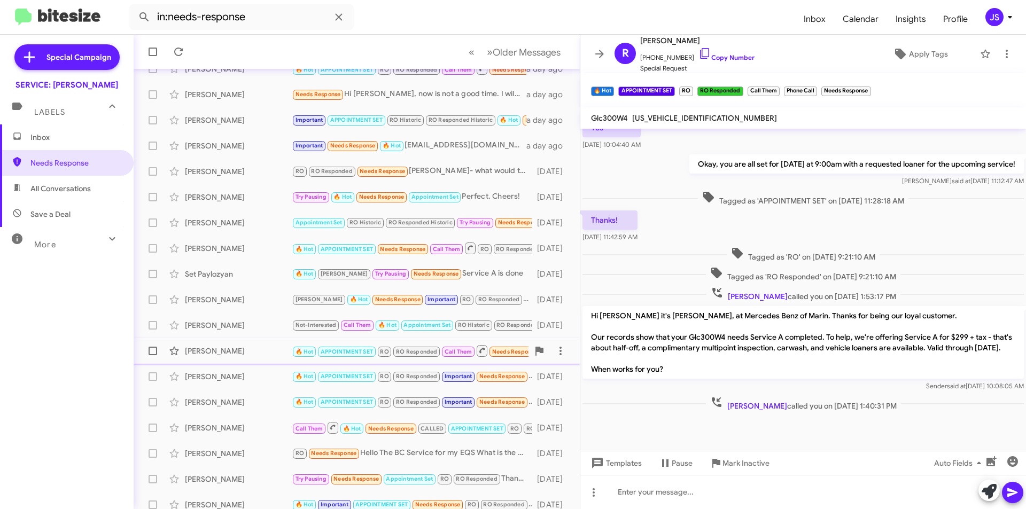
scroll to position [107, 0]
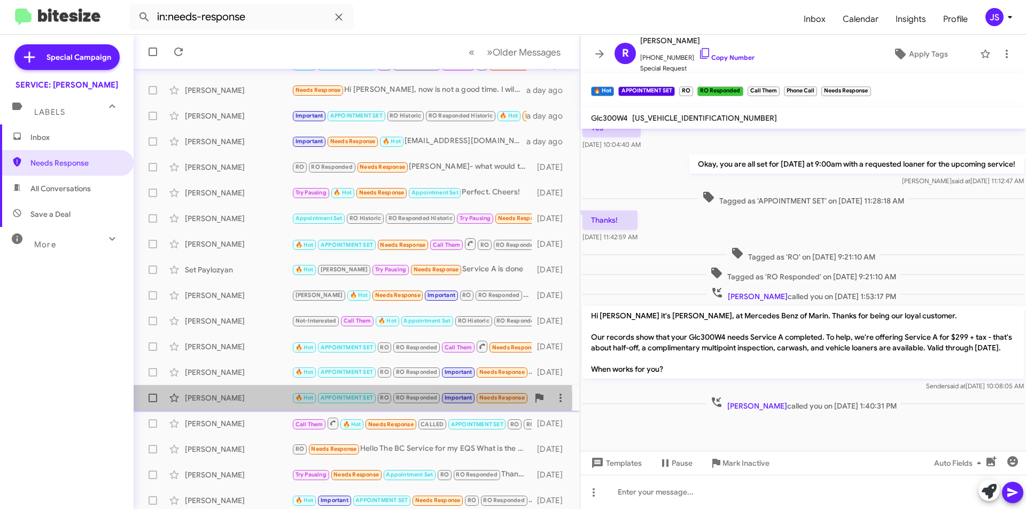
click at [229, 400] on div "[PERSON_NAME]" at bounding box center [238, 398] width 107 height 11
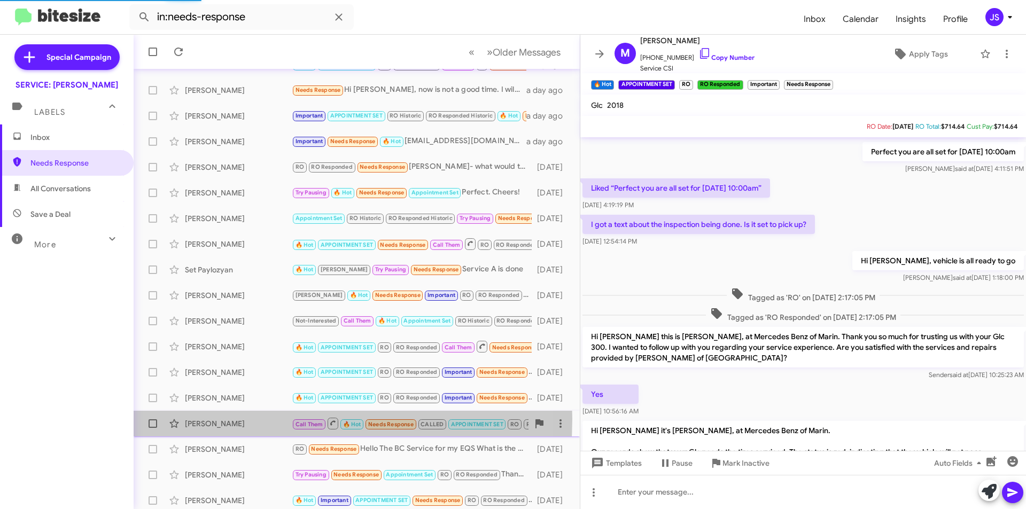
click at [223, 419] on div "[PERSON_NAME]" at bounding box center [238, 424] width 107 height 11
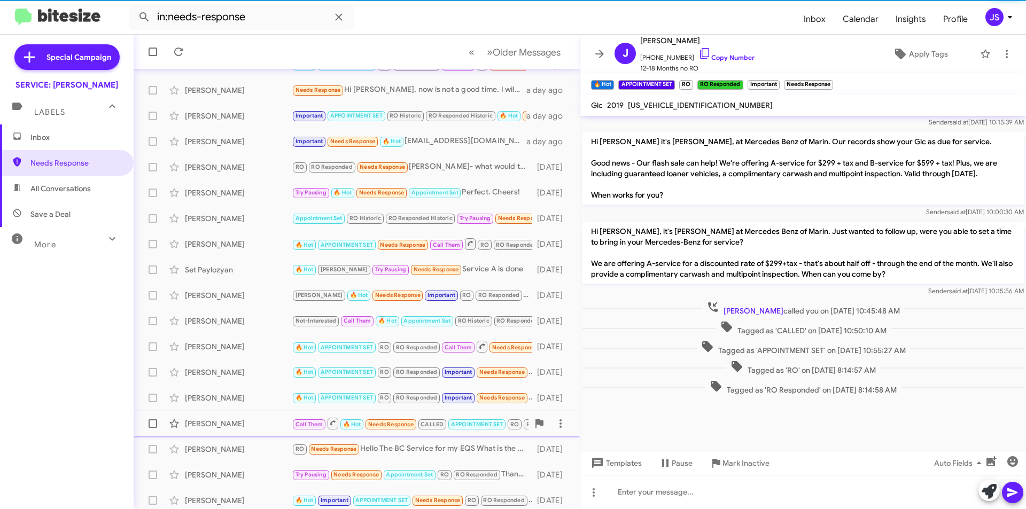
scroll to position [582, 0]
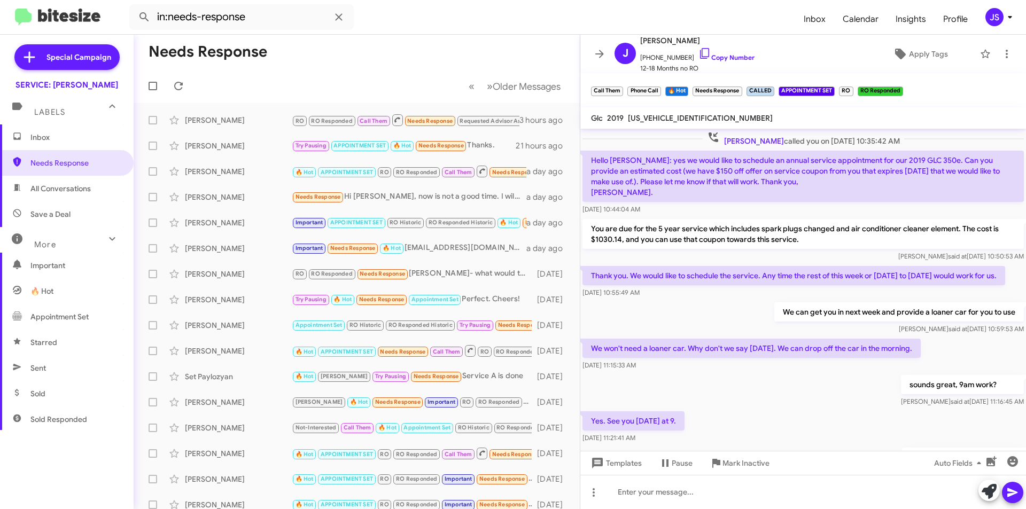
scroll to position [548, 0]
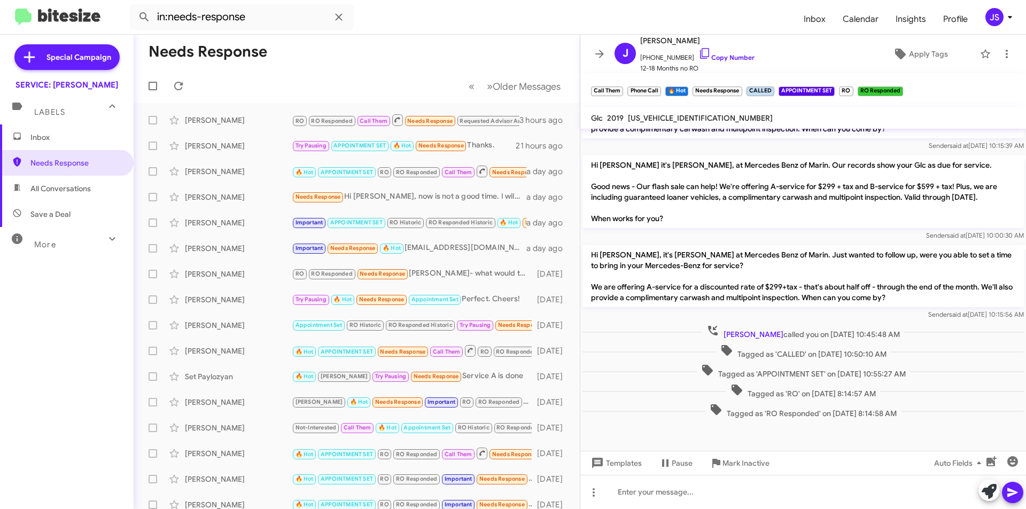
click at [56, 130] on span "Inbox" at bounding box center [67, 138] width 134 height 26
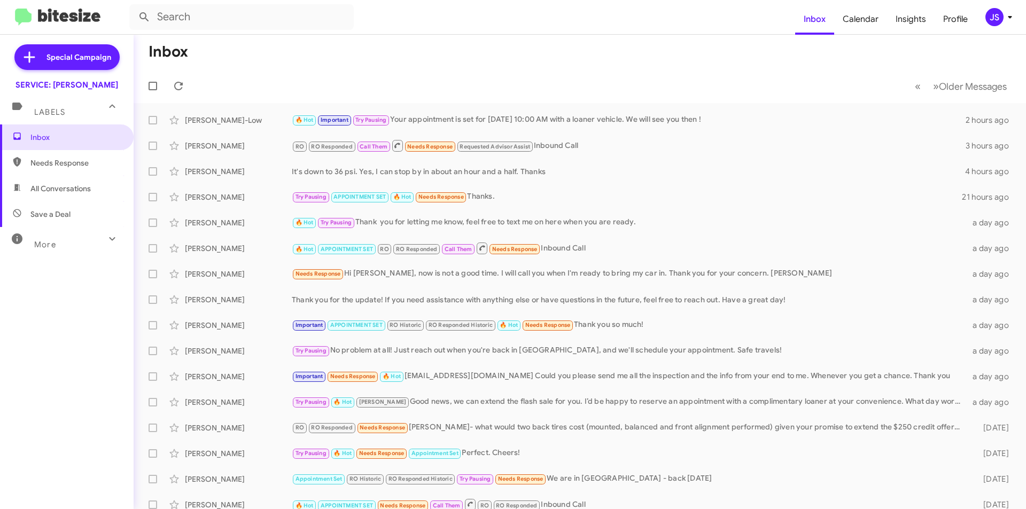
click at [905, 88] on div "« Previous » Next Older Messages" at bounding box center [961, 86] width 113 height 22
click at [963, 90] on span "Older Messages" at bounding box center [973, 87] width 68 height 12
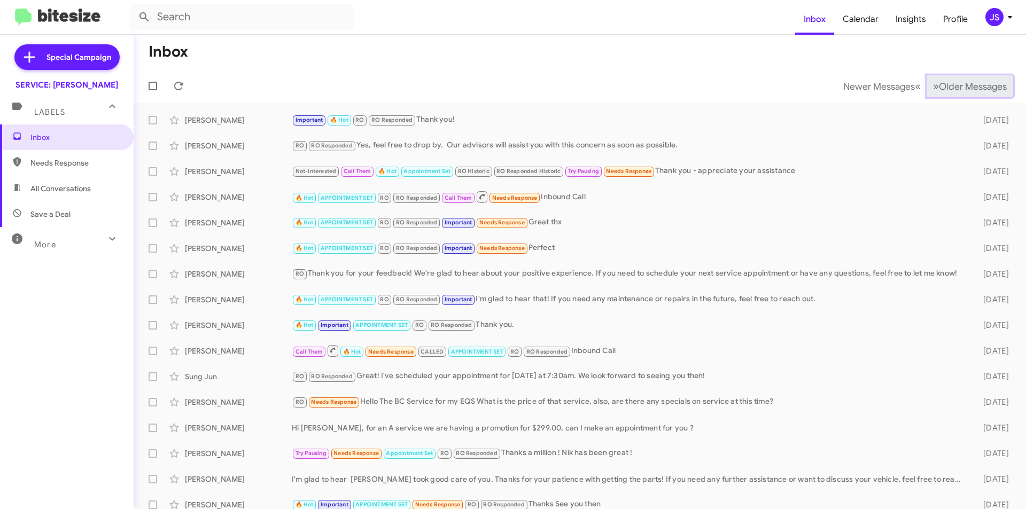
click at [963, 90] on span "Older Messages" at bounding box center [973, 87] width 68 height 12
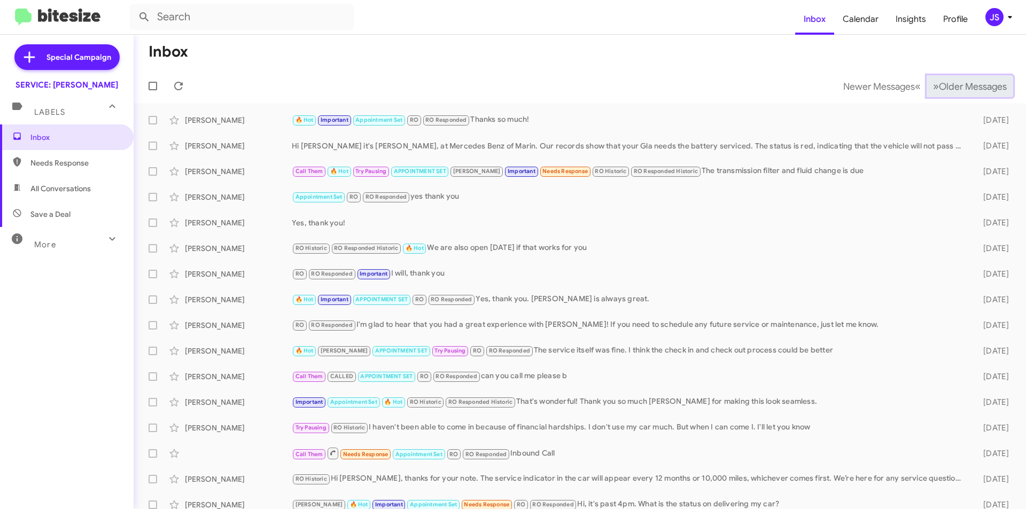
click at [944, 90] on span "Older Messages" at bounding box center [973, 87] width 68 height 12
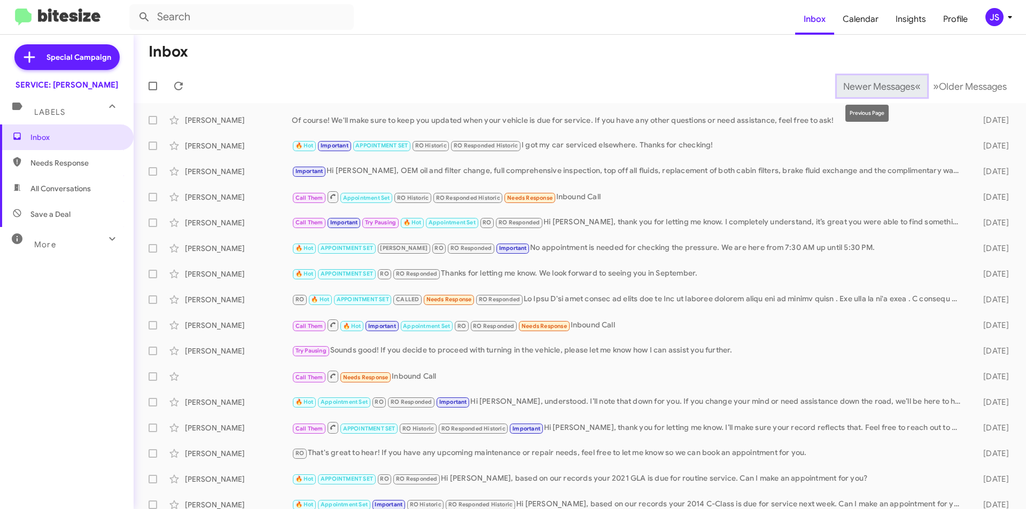
click at [894, 85] on span "Newer Messages" at bounding box center [880, 87] width 72 height 12
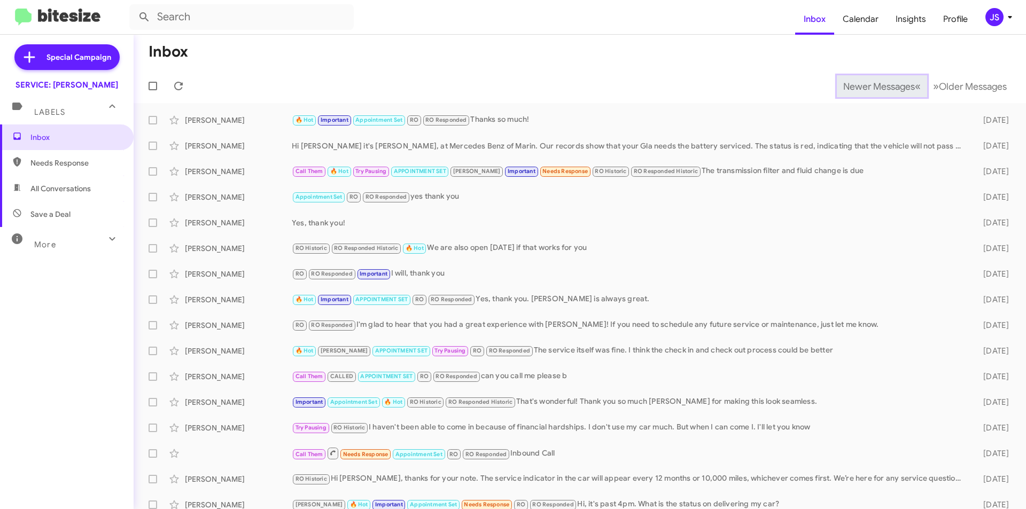
click at [894, 85] on span "Newer Messages" at bounding box center [880, 87] width 72 height 12
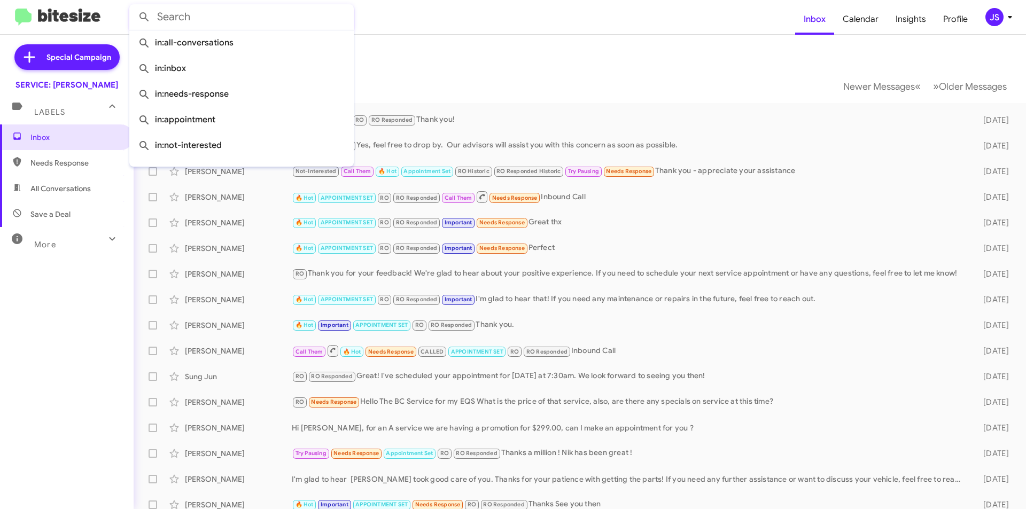
click at [318, 9] on input "text" at bounding box center [241, 17] width 225 height 26
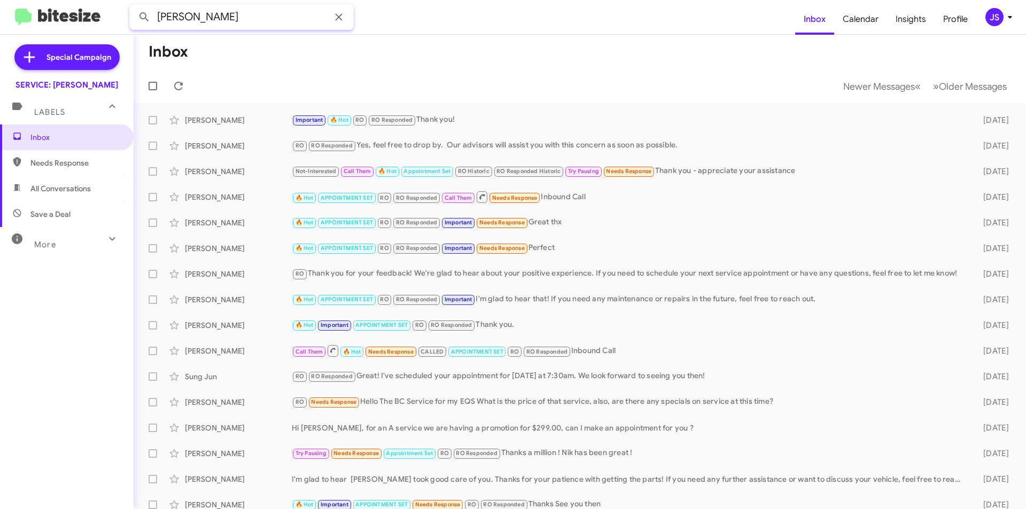
type input "TERENCE"
click at [134, 6] on button at bounding box center [144, 16] width 21 height 21
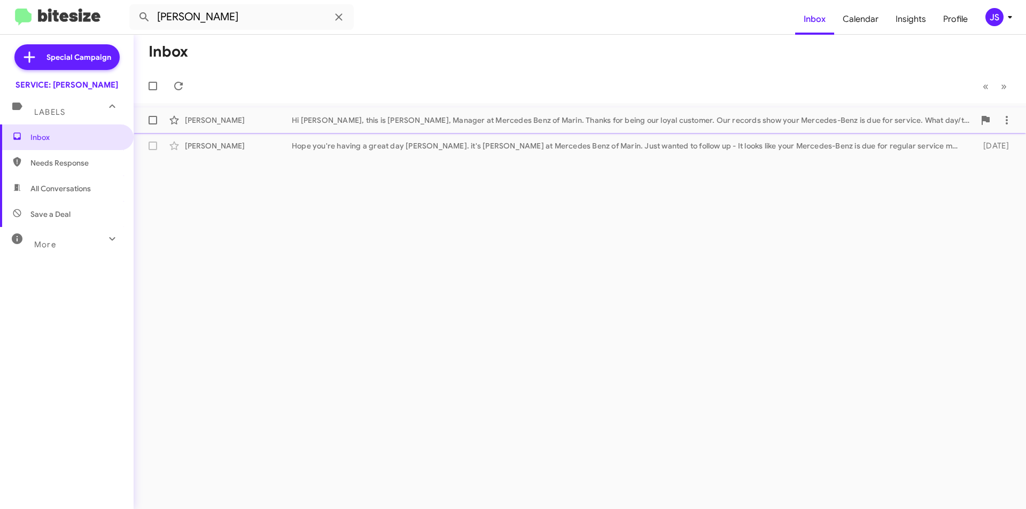
click at [328, 128] on div "Terence Lundy Hi Terence, this is Omar Ibrahimi, Manager at Mercedes Benz of Ma…" at bounding box center [580, 120] width 876 height 21
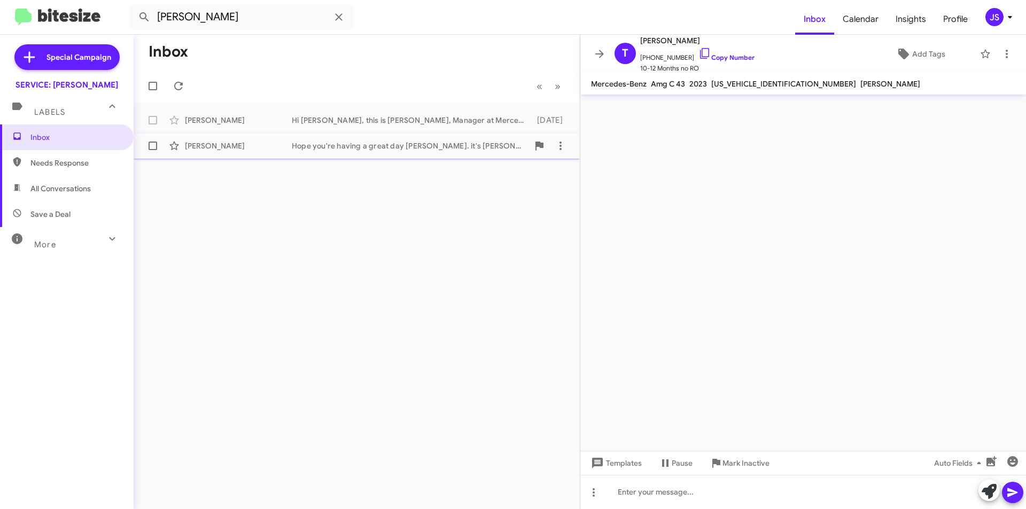
click at [316, 146] on div "Hope you're having a great day Terence. it's Omar Ibrahimi at Mercedes Benz of …" at bounding box center [410, 146] width 237 height 11
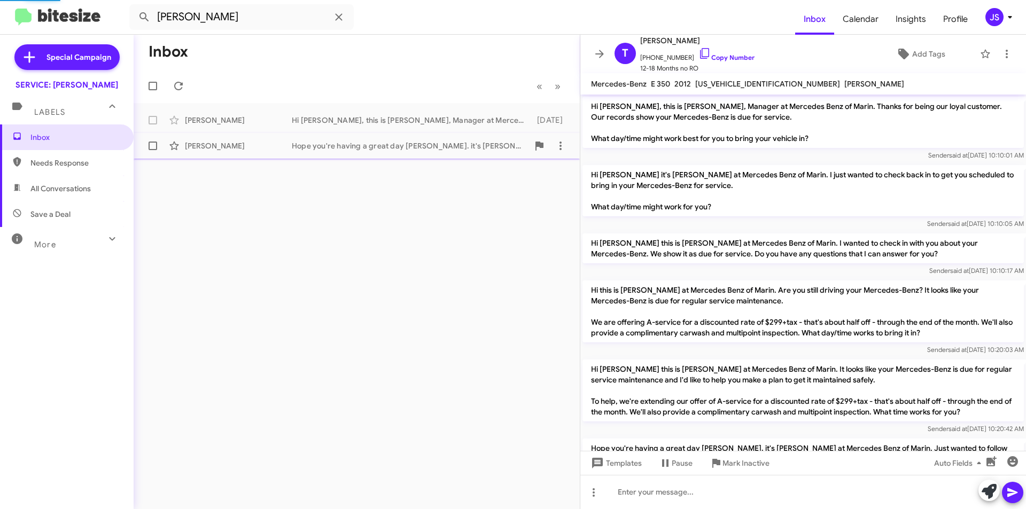
scroll to position [81, 0]
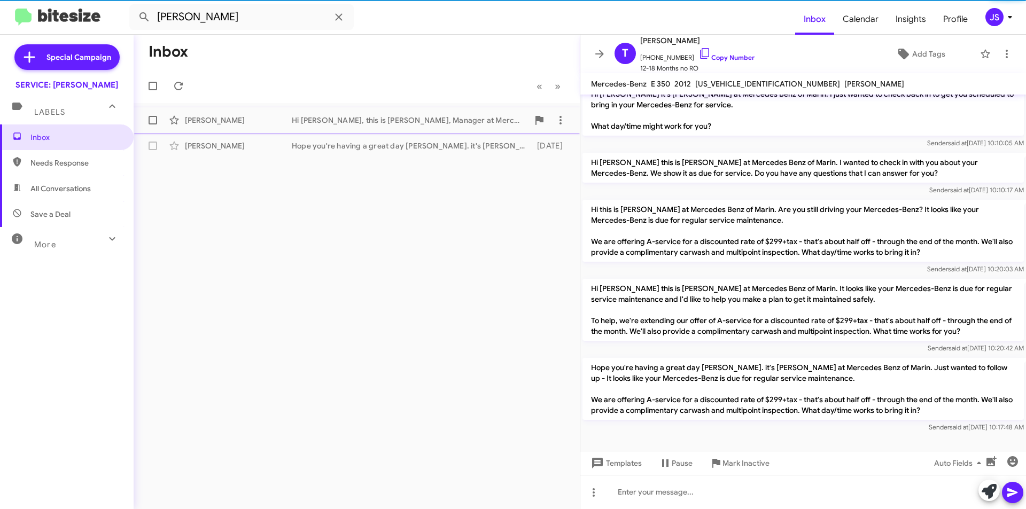
click at [326, 123] on div "Hi Terence, this is Omar Ibrahimi, Manager at Mercedes Benz of Marin. Thanks fo…" at bounding box center [410, 120] width 237 height 11
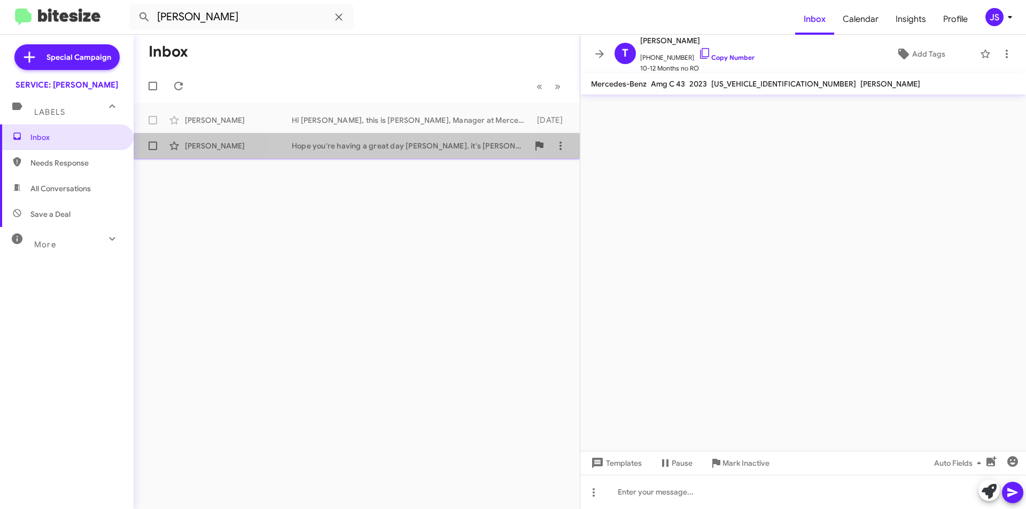
click at [356, 149] on div "Hope you're having a great day Terence. it's Omar Ibrahimi at Mercedes Benz of …" at bounding box center [410, 146] width 237 height 11
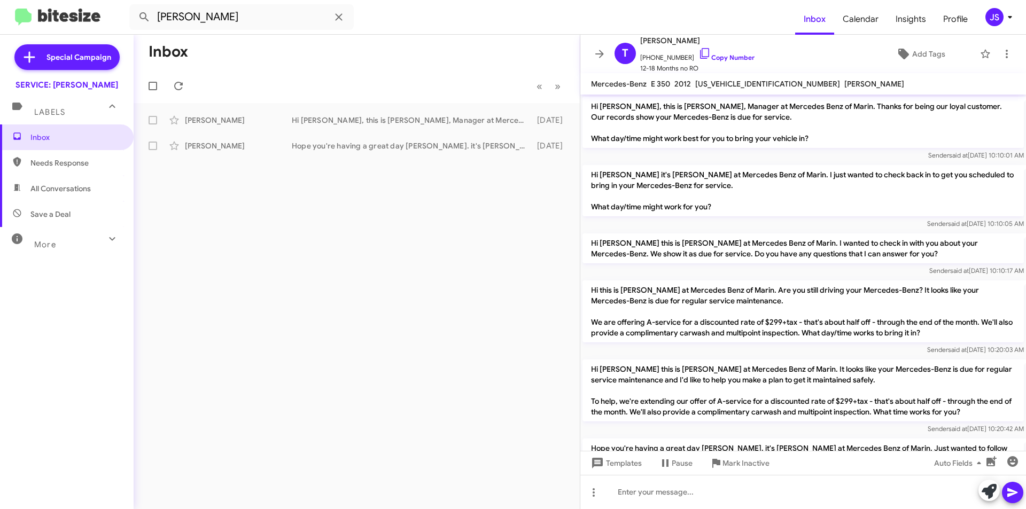
scroll to position [81, 0]
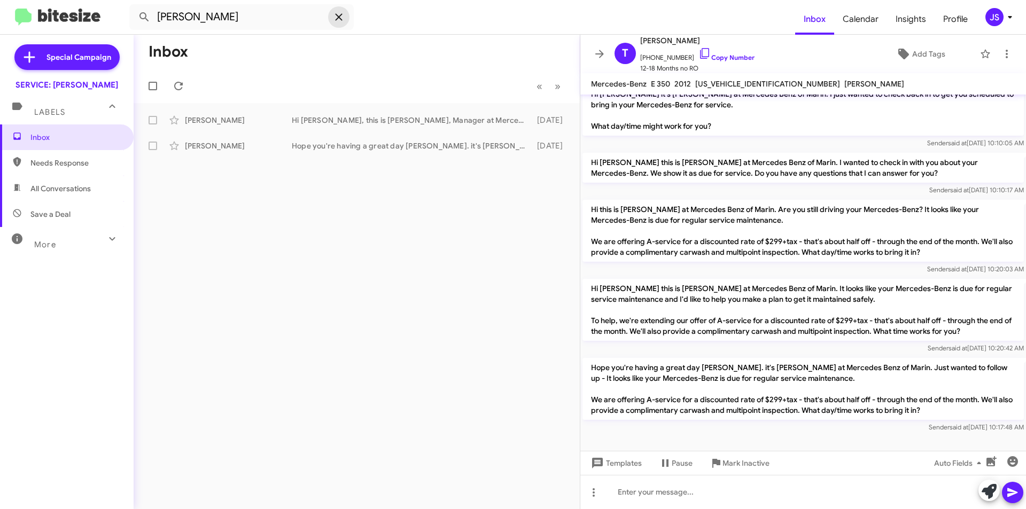
click at [343, 16] on icon at bounding box center [339, 17] width 13 height 13
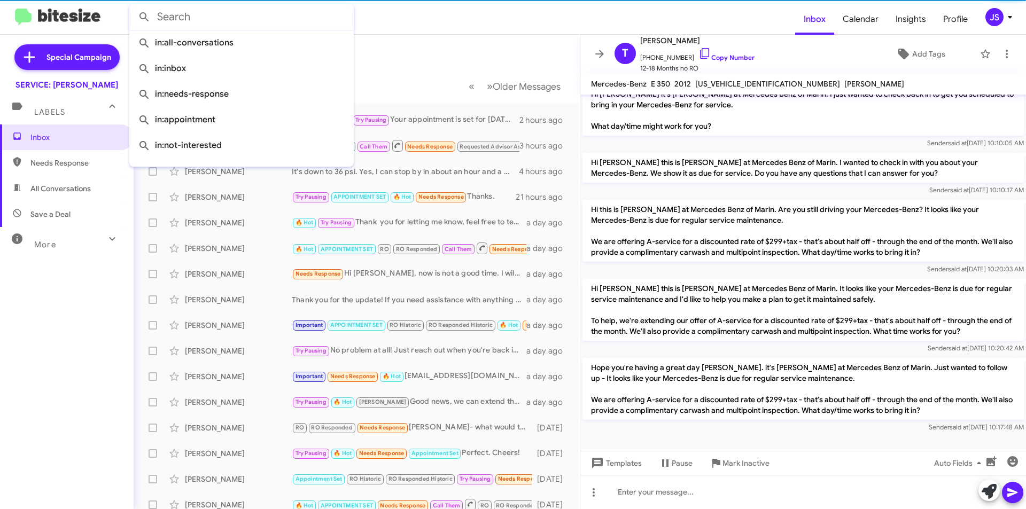
click at [280, 18] on input "text" at bounding box center [241, 17] width 225 height 26
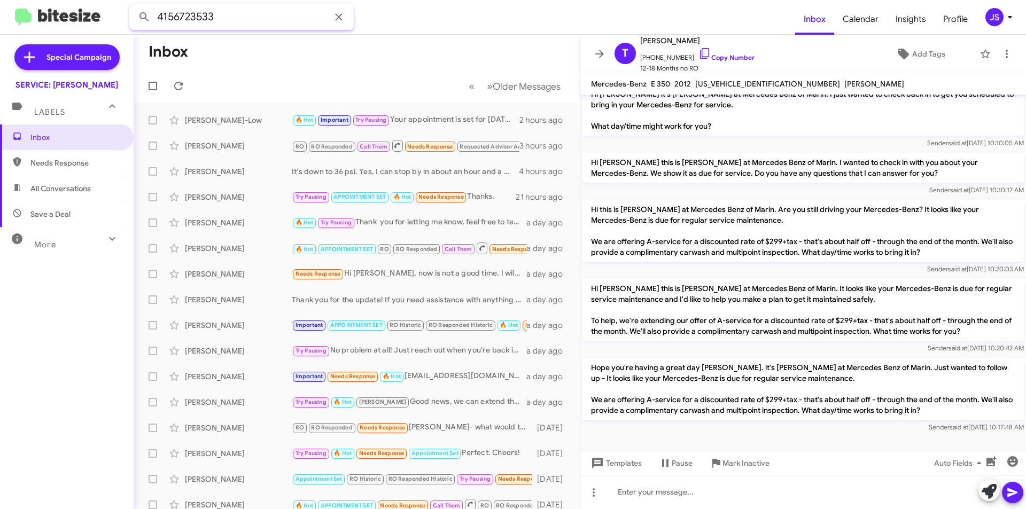
type input "4156723533"
click at [134, 6] on button at bounding box center [144, 16] width 21 height 21
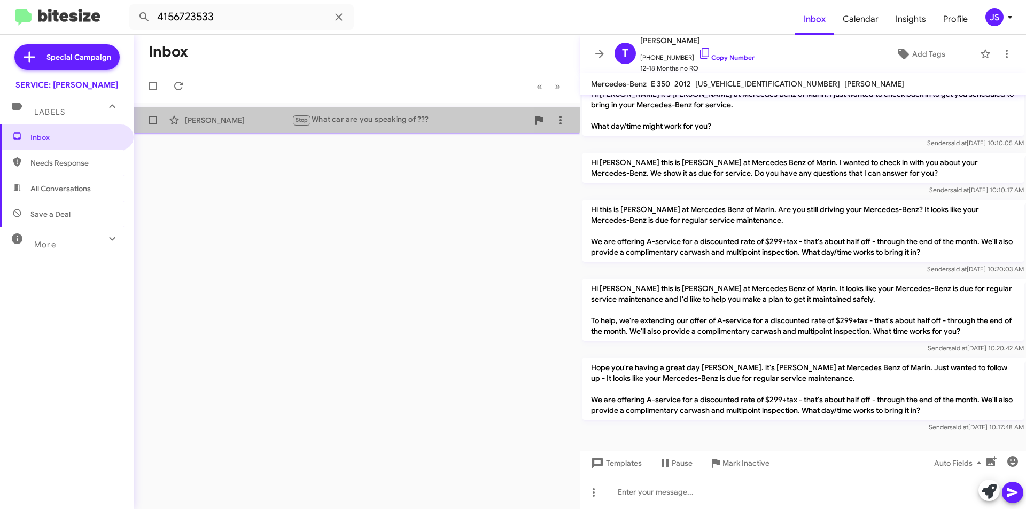
click at [285, 114] on div "Michelle Chador Stop What car are you speaking of ??? a year ago" at bounding box center [356, 120] width 429 height 21
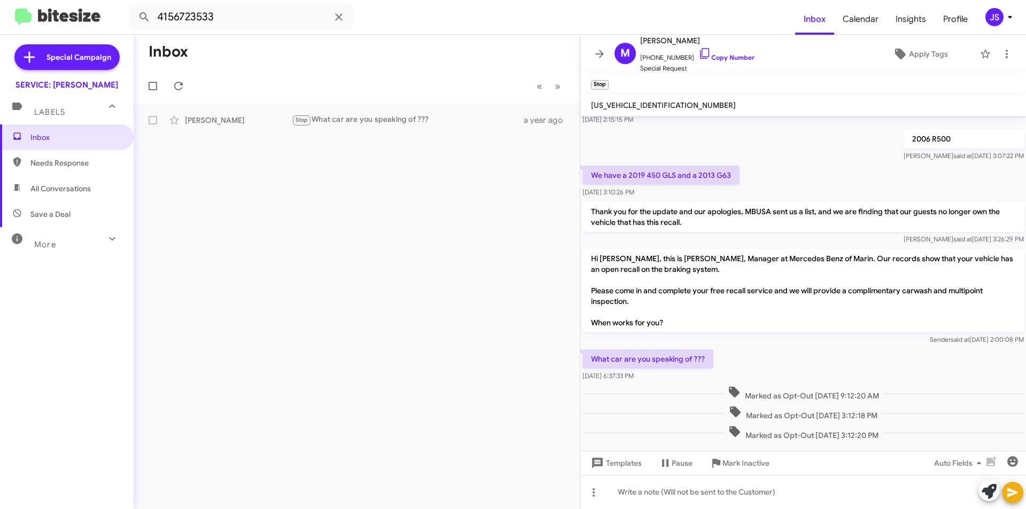
scroll to position [134, 0]
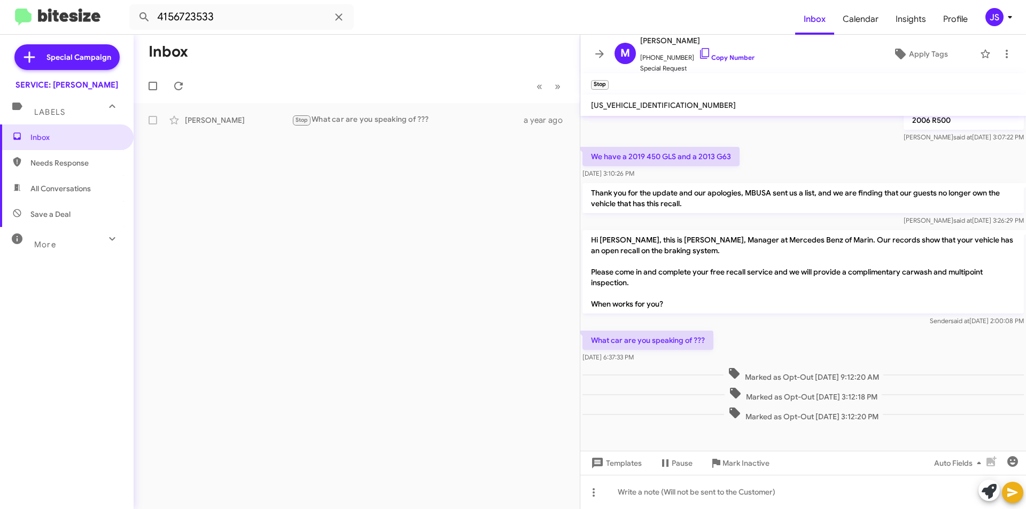
click at [829, 341] on div "What car are you speaking of ??? Jul 22, 2024, 6:37:33 PM" at bounding box center [804, 347] width 446 height 36
click at [695, 337] on p "What car are you speaking of ???" at bounding box center [648, 340] width 131 height 19
click at [807, 352] on div "What car are you speaking of ??? Jul 22, 2024, 6:37:33 PM" at bounding box center [804, 347] width 446 height 36
click at [336, 15] on icon at bounding box center [338, 16] width 7 height 7
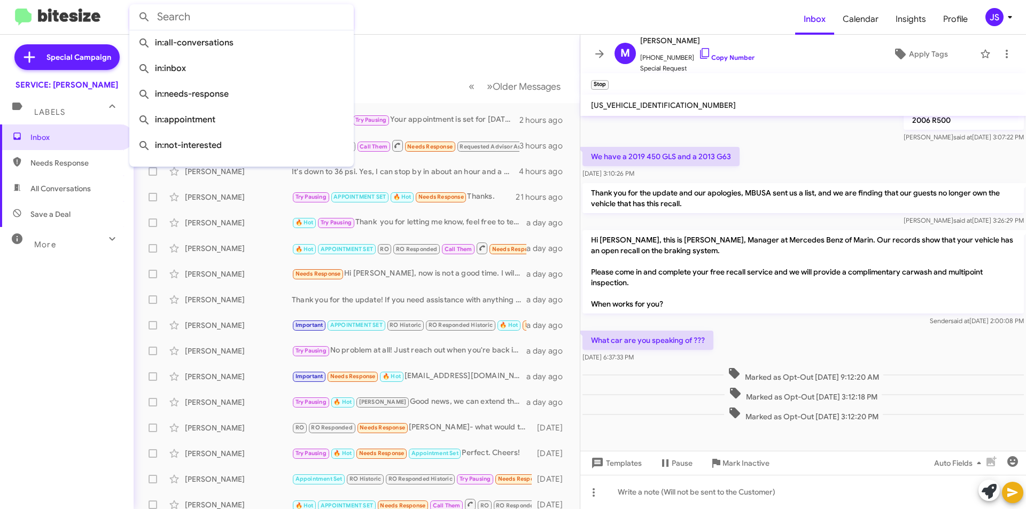
click at [425, 73] on mat-toolbar-row "« Previous » Next Older Messages" at bounding box center [357, 86] width 446 height 34
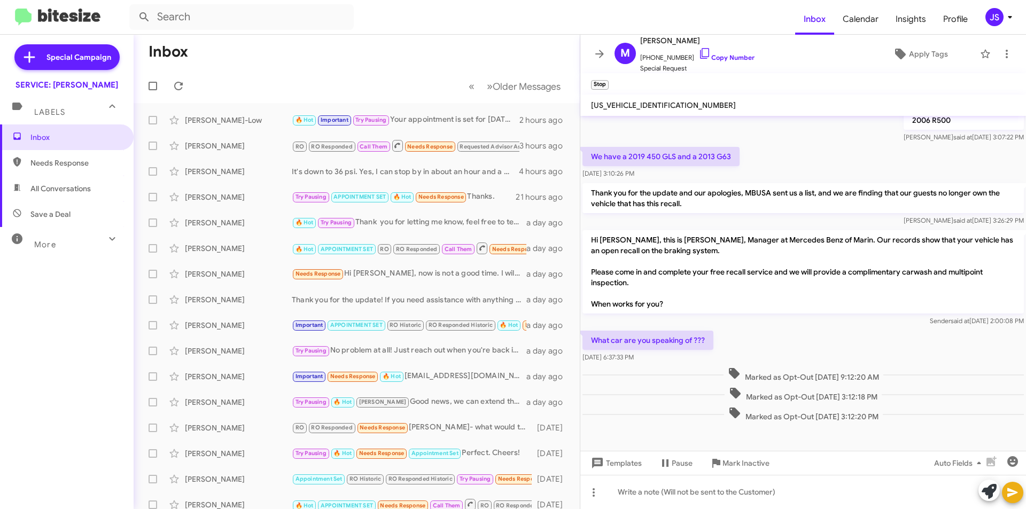
click at [277, 3] on mat-toolbar "Inbox Calendar Insights Profile JS" at bounding box center [513, 17] width 1026 height 34
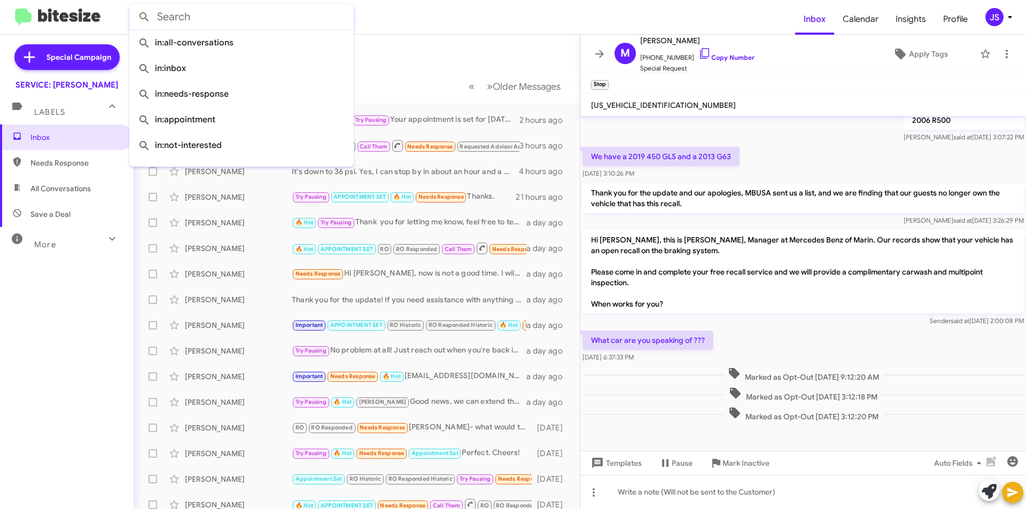
click at [265, 21] on input "text" at bounding box center [241, 17] width 225 height 26
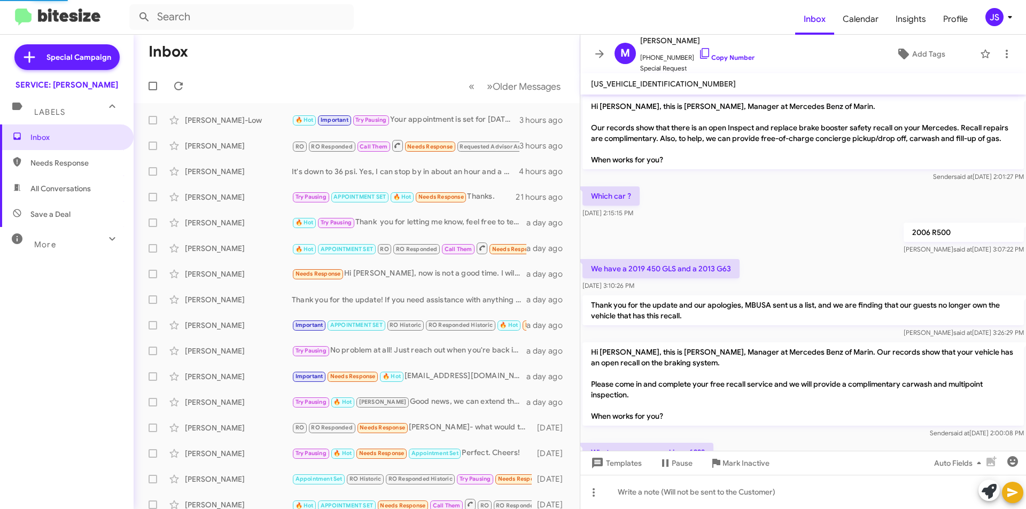
scroll to position [112, 0]
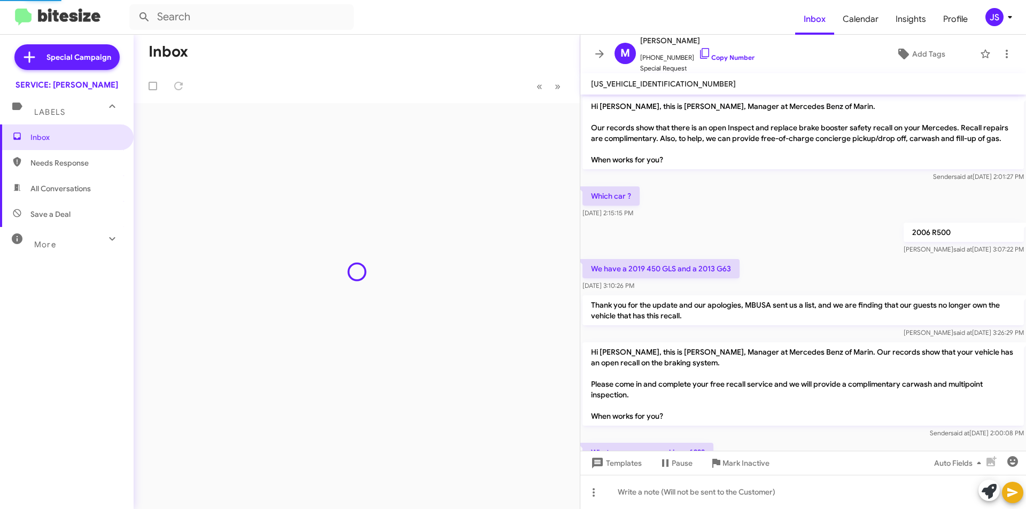
scroll to position [91, 0]
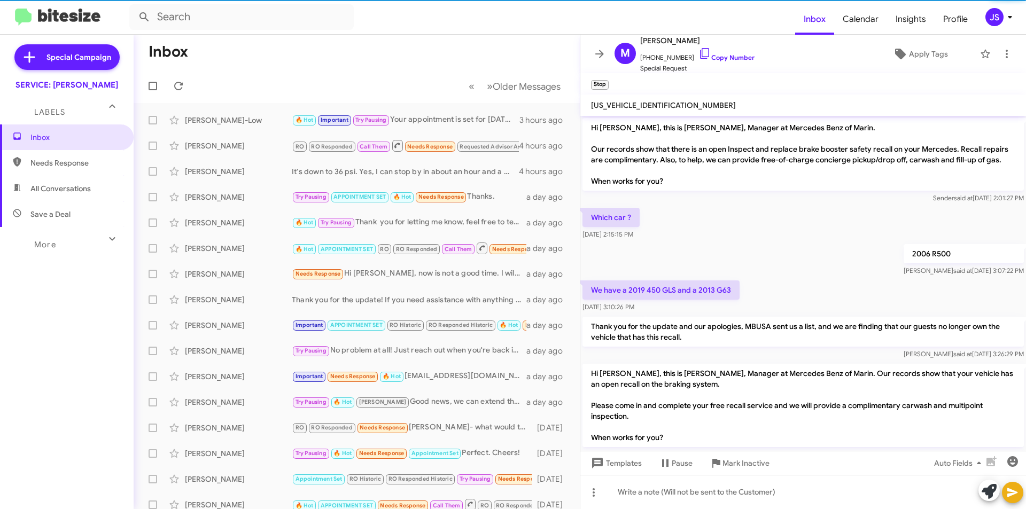
scroll to position [112, 0]
